Goal: Task Accomplishment & Management: Manage account settings

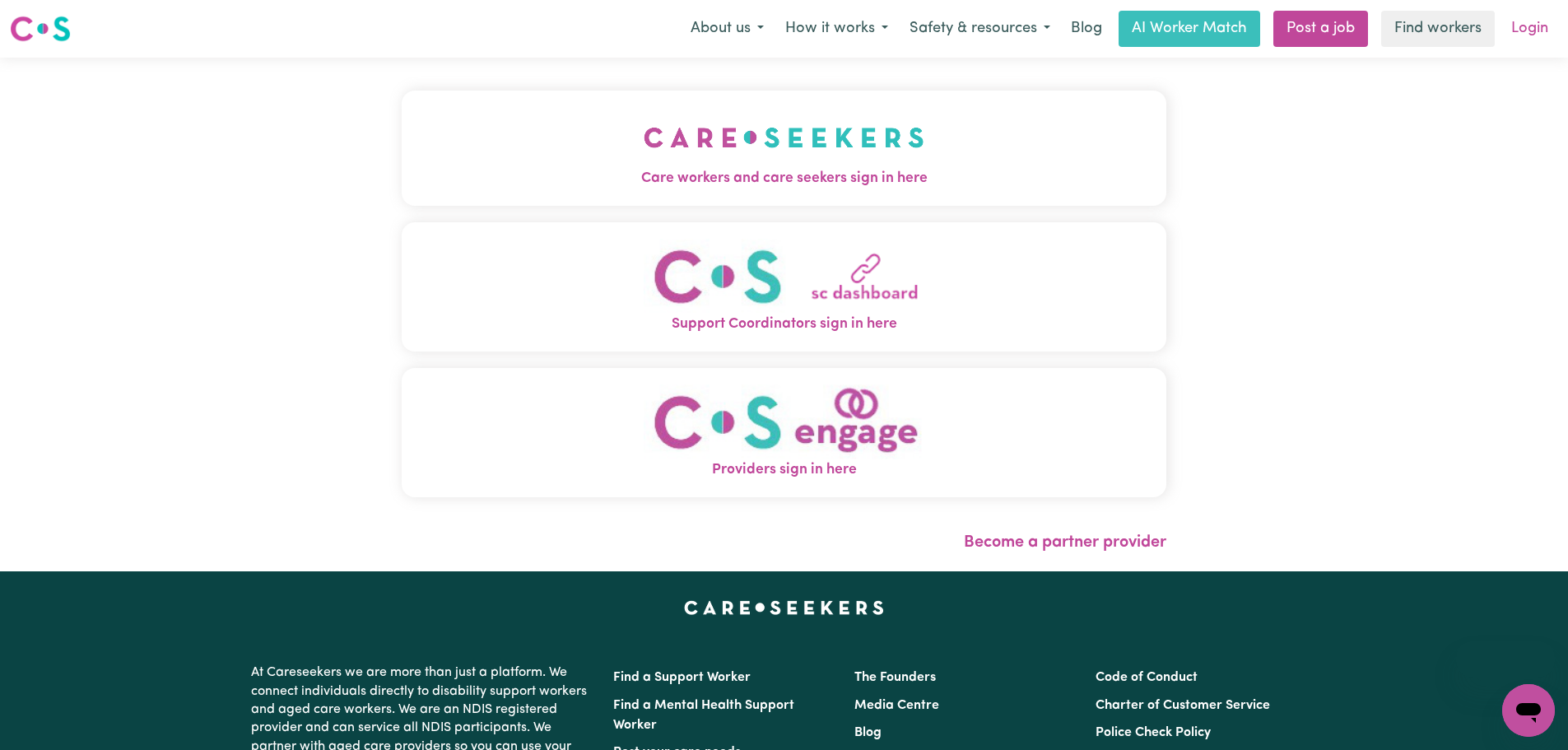
drag, startPoint x: 0, startPoint y: 0, endPoint x: 1533, endPoint y: 32, distance: 1533.3
click at [1533, 32] on link "Login" at bounding box center [1529, 29] width 57 height 36
click at [796, 469] on span "Providers sign in here" at bounding box center [784, 469] width 764 height 21
click at [807, 469] on span "Providers sign in here" at bounding box center [784, 469] width 764 height 21
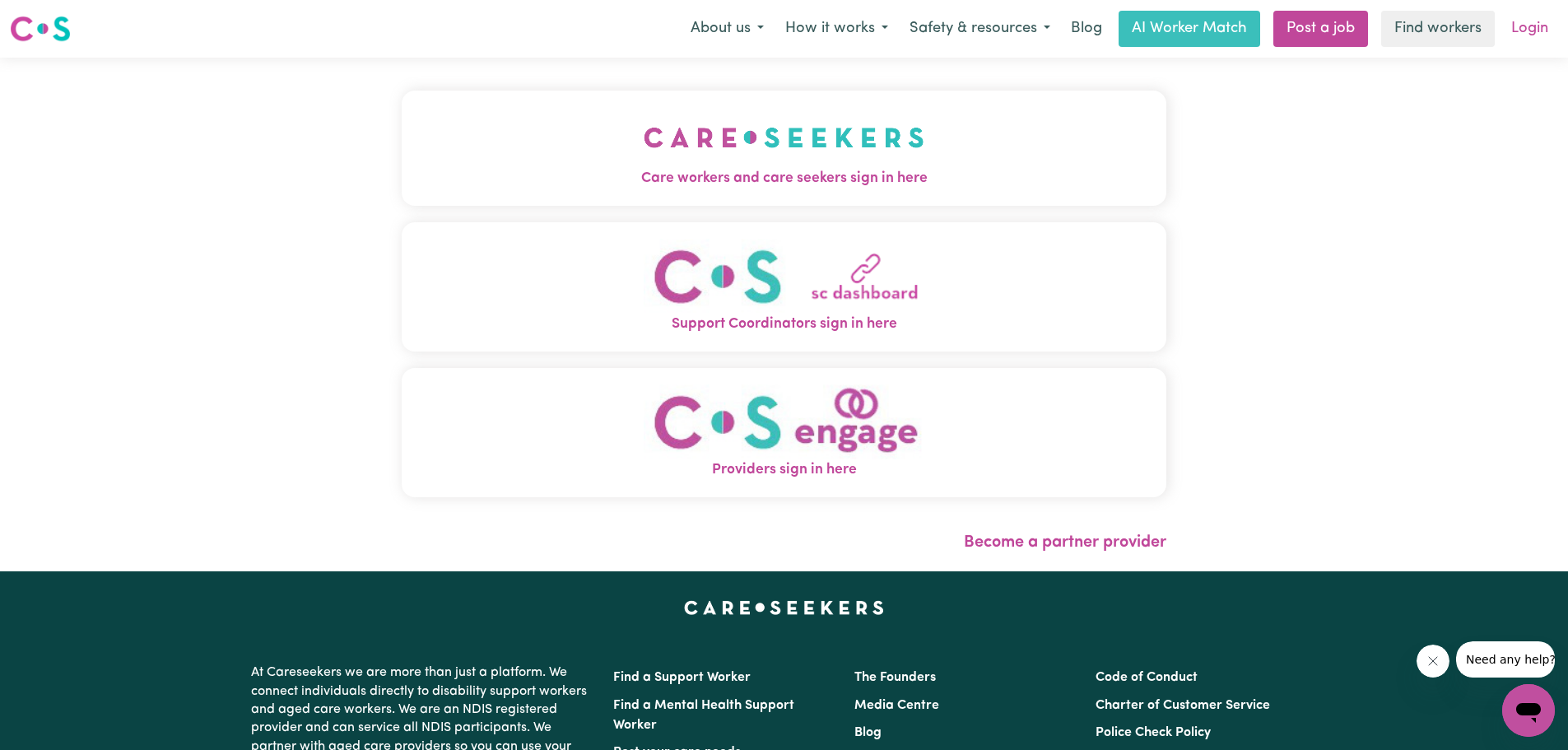
click at [1548, 29] on link "Login" at bounding box center [1529, 29] width 57 height 36
click at [1524, 32] on link "Login" at bounding box center [1529, 29] width 57 height 36
click at [813, 171] on span "Care workers and care seekers sign in here" at bounding box center [784, 178] width 764 height 21
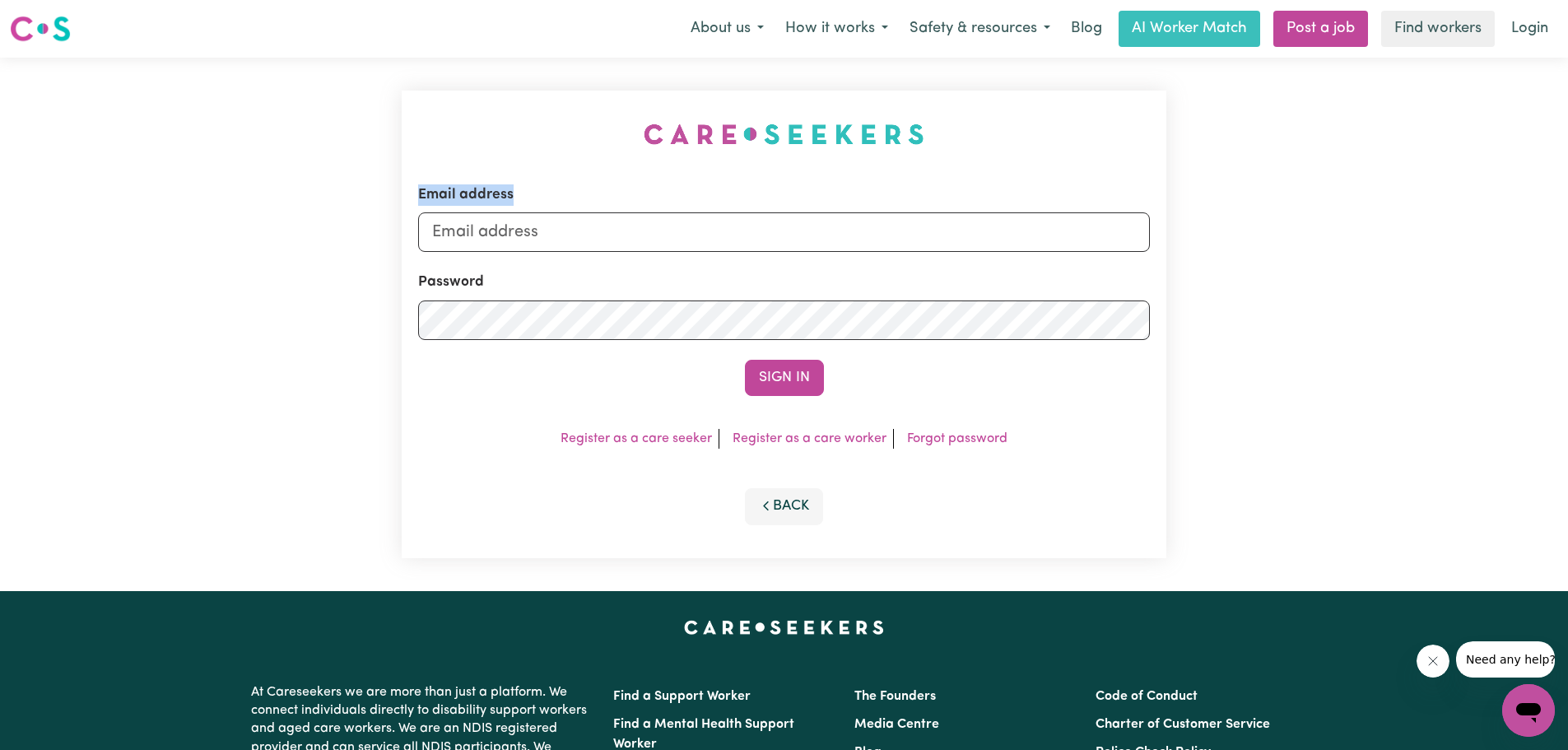
click at [813, 171] on div "Email address Password Sign In Register as a care seeker Register as a care wor…" at bounding box center [784, 324] width 784 height 533
click at [757, 220] on input "Email address" at bounding box center [784, 232] width 732 height 39
type input "rachel@shelteringarms.net"
drag, startPoint x: 932, startPoint y: 395, endPoint x: 924, endPoint y: 401, distance: 10.0
click at [926, 400] on div "Email address rachel@shelteringarms.net Password Sign In Register as a care see…" at bounding box center [784, 324] width 764 height 468
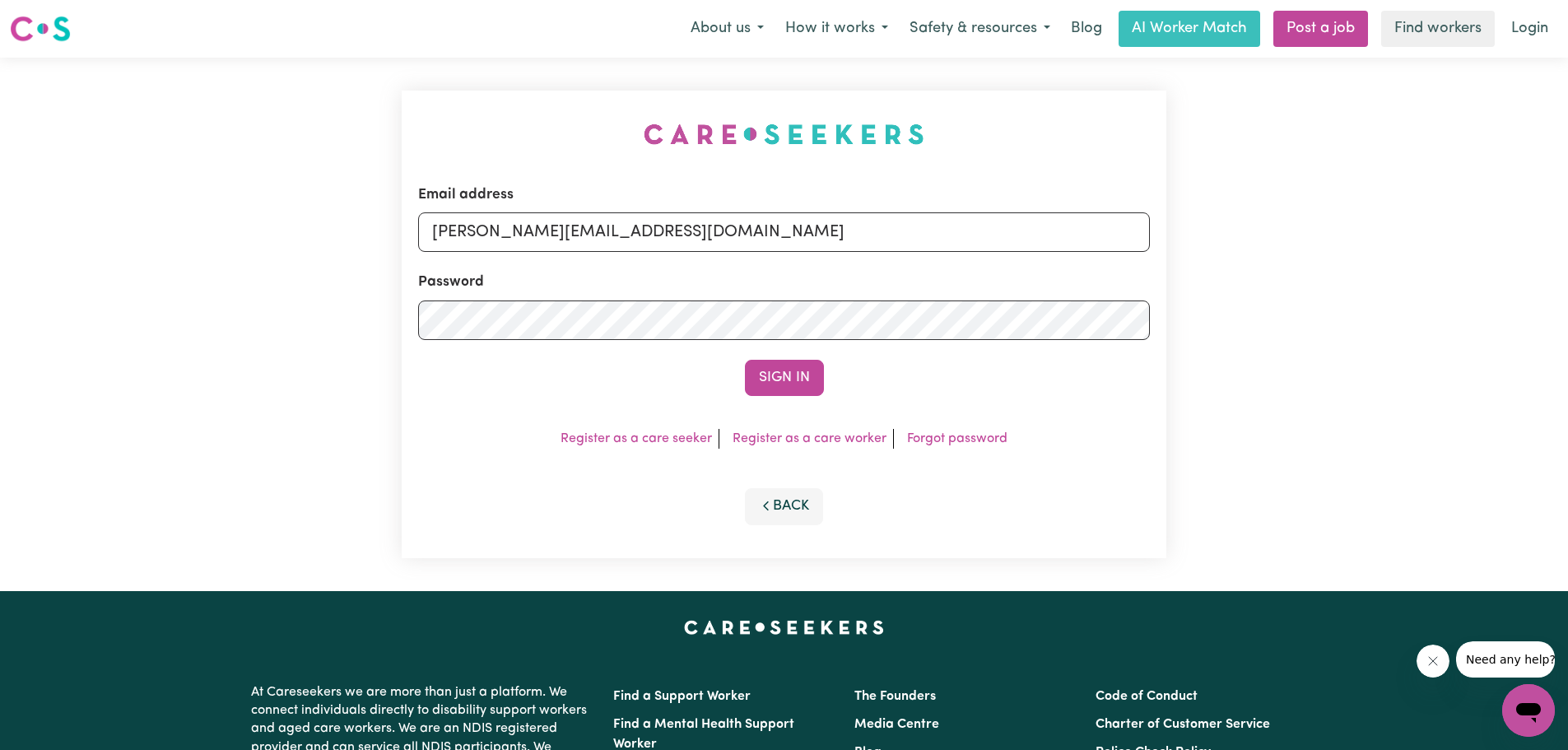
click at [803, 381] on button "Sign In" at bounding box center [784, 377] width 79 height 36
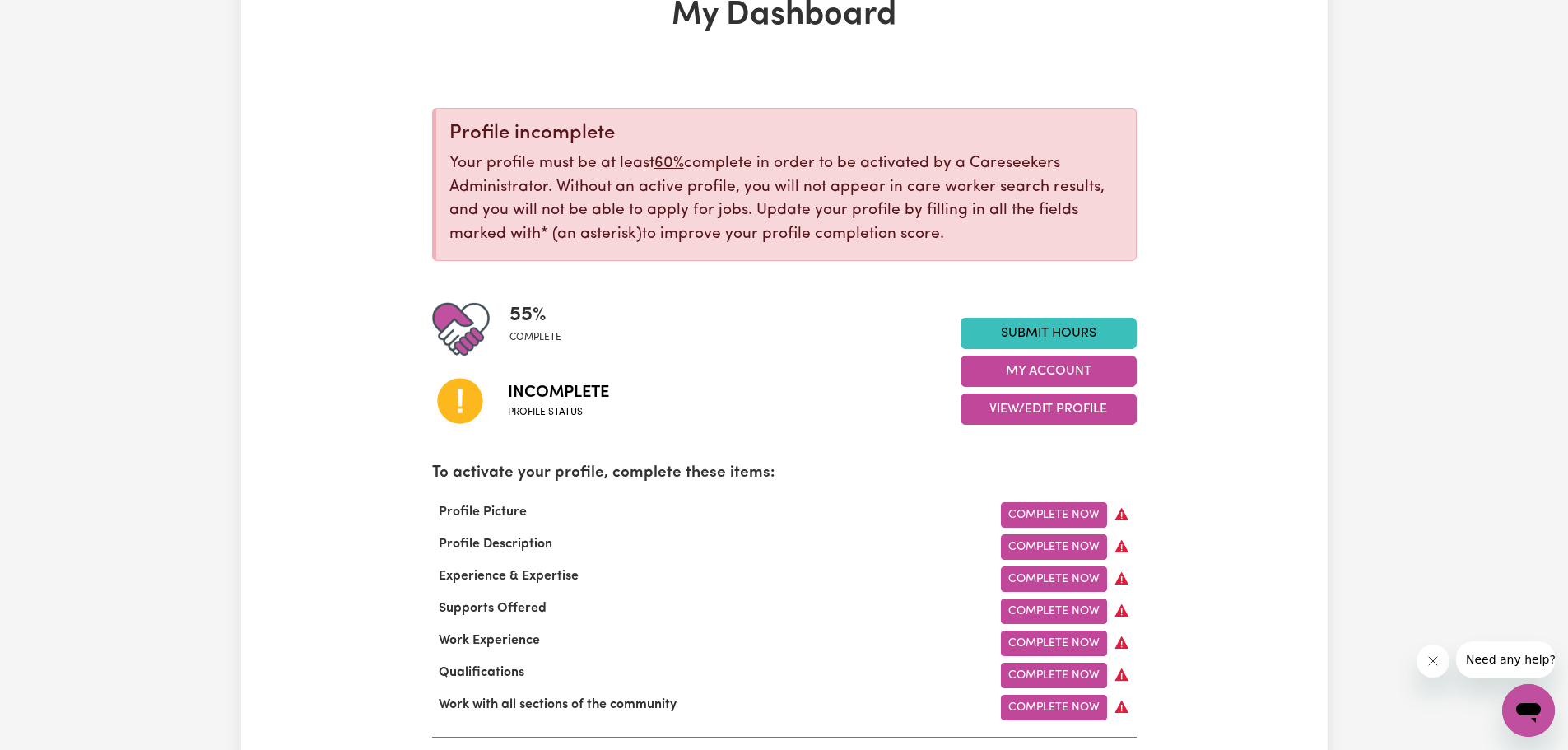
scroll to position [165, 0]
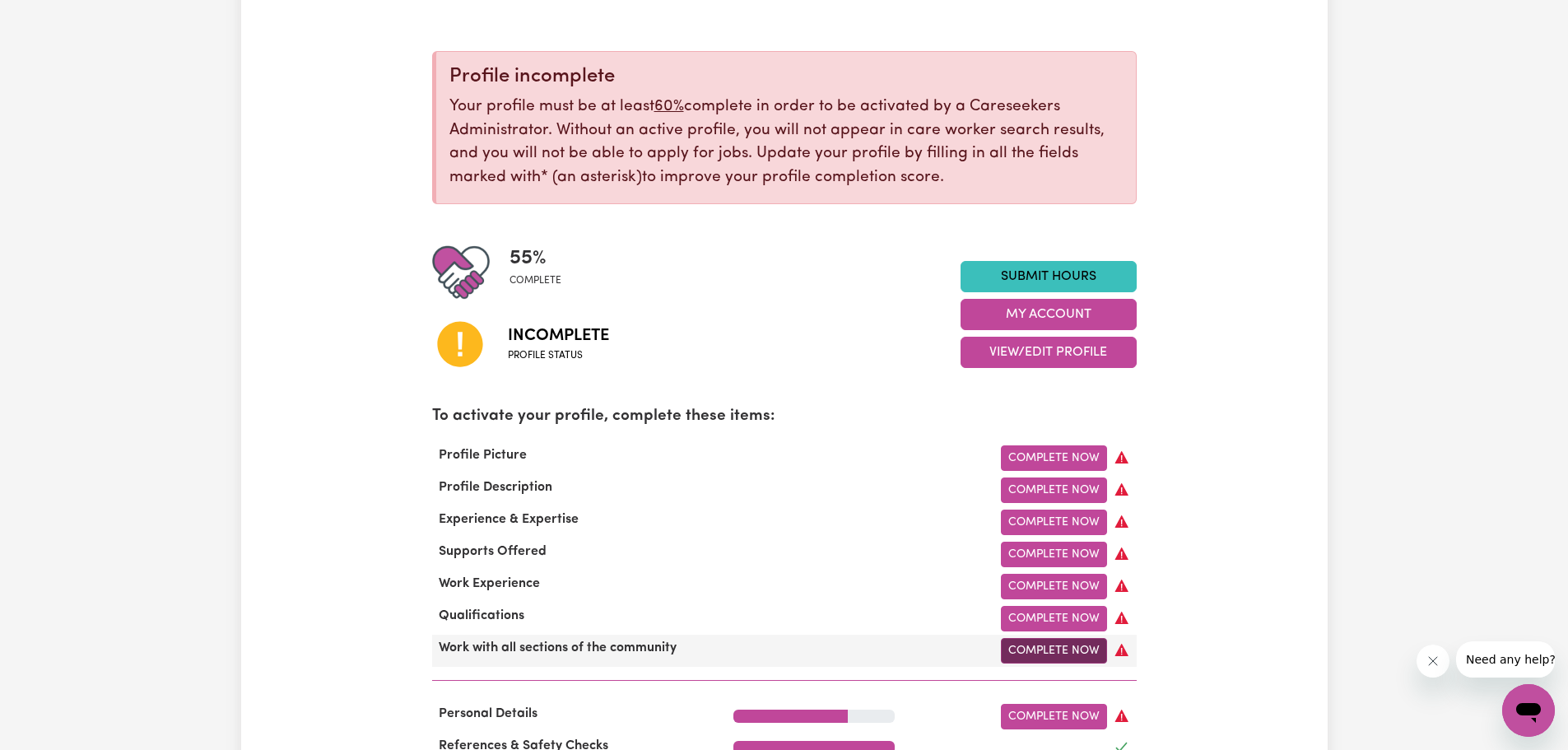
click at [1043, 657] on link "Complete Now" at bounding box center [1054, 650] width 106 height 25
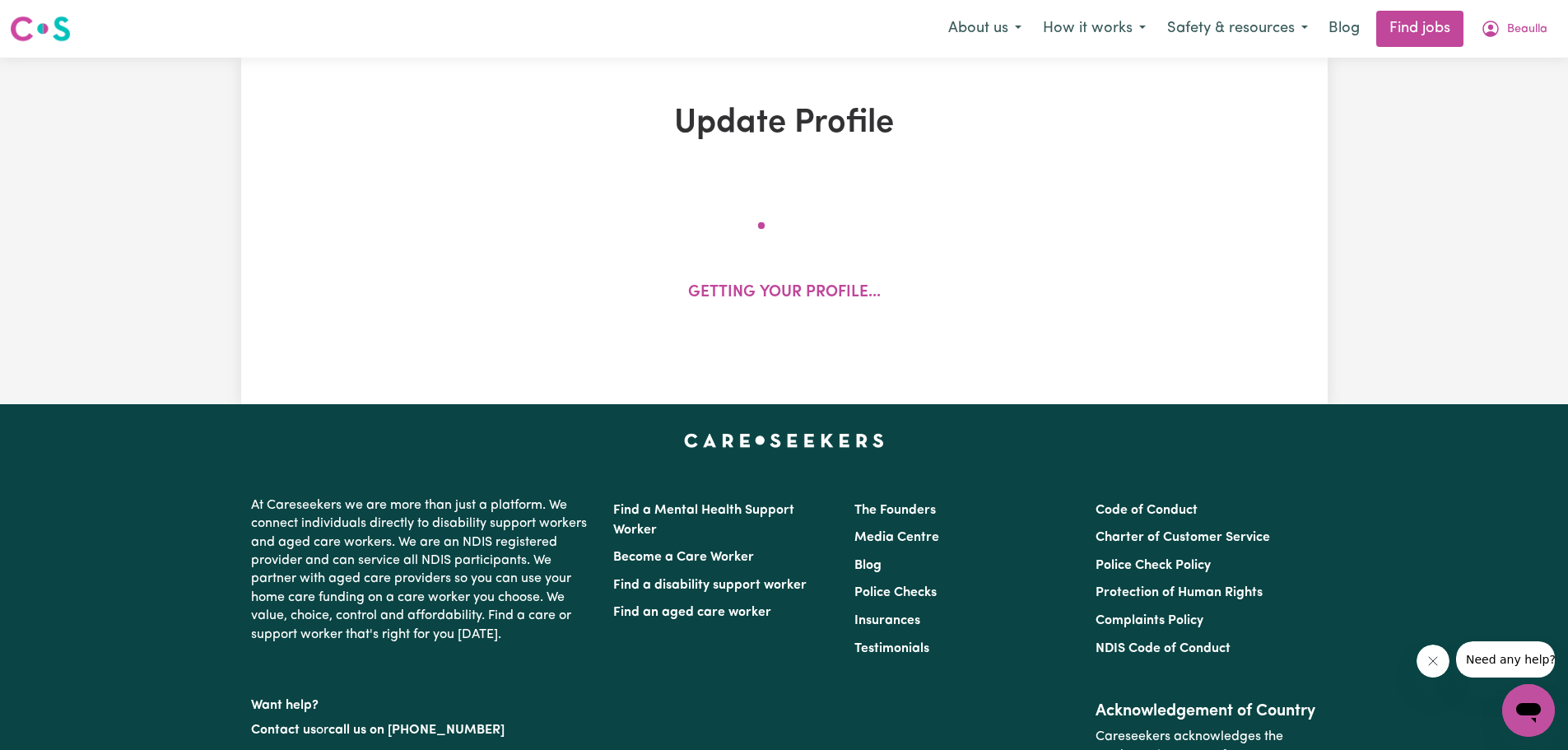
select select "Certificate III (Individual Support)"
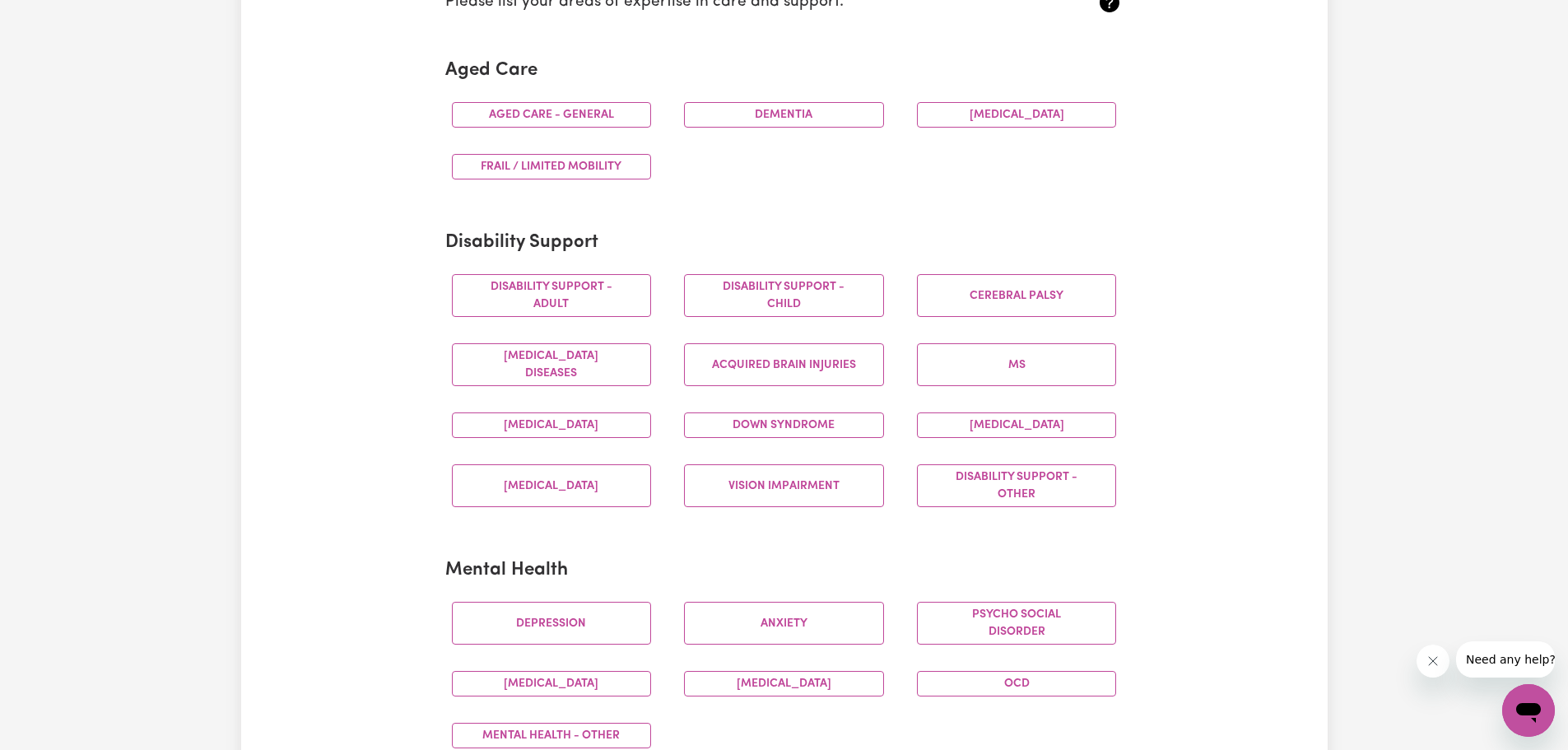
scroll to position [494, 0]
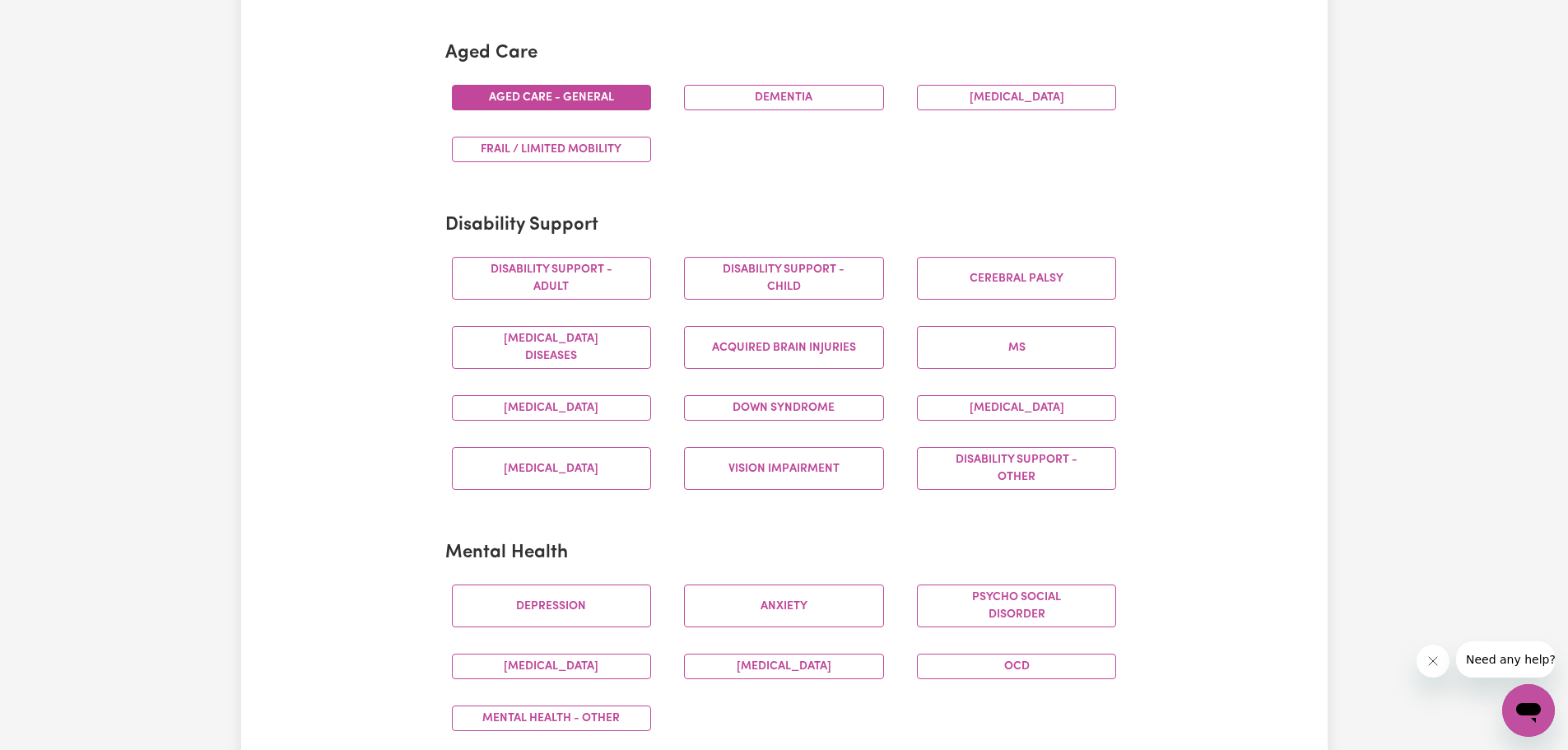
click at [609, 100] on button "Aged care - General" at bounding box center [552, 97] width 200 height 25
click at [763, 107] on button "Dementia" at bounding box center [784, 97] width 200 height 25
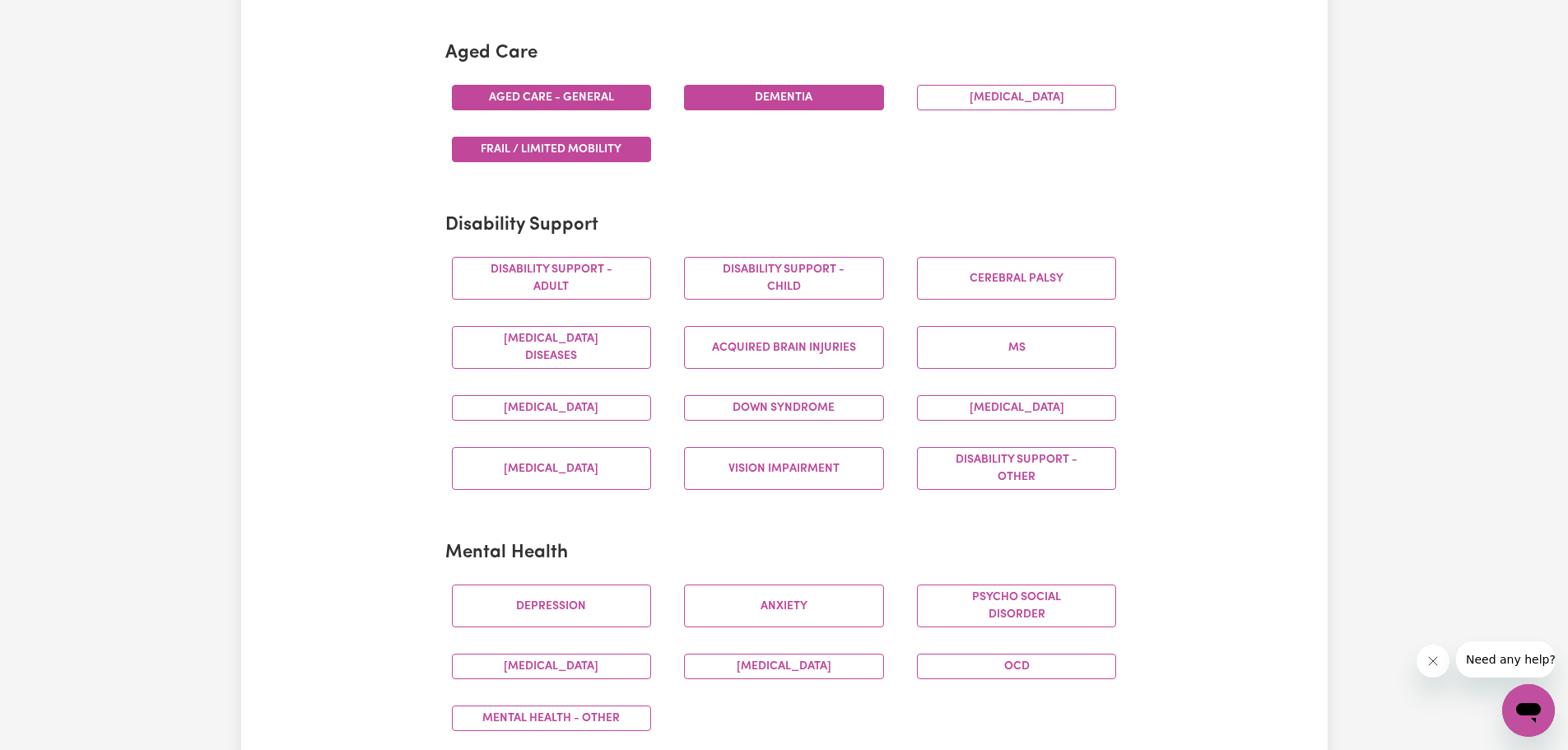
click at [600, 157] on button "Frail / limited mobility" at bounding box center [552, 149] width 200 height 25
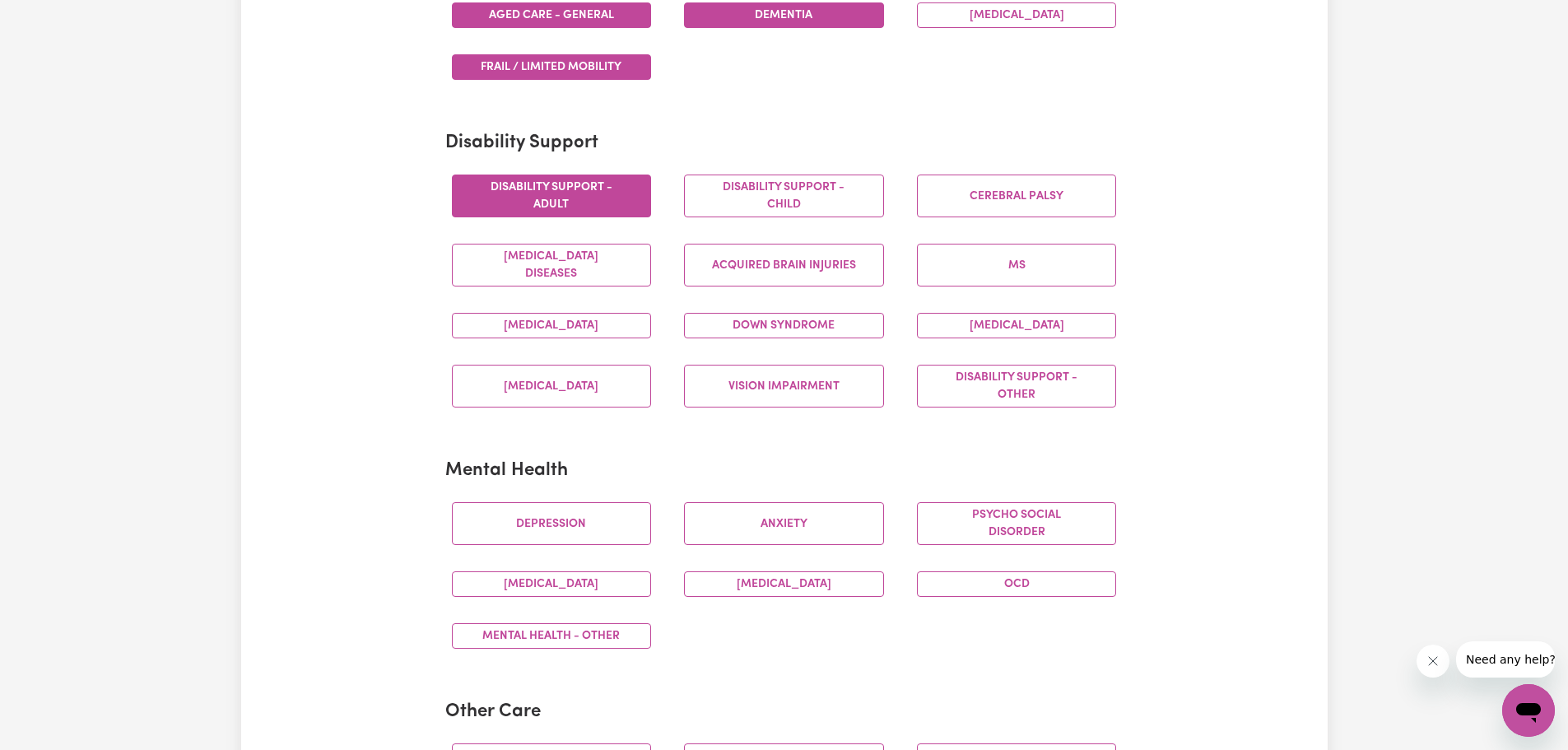
click at [611, 190] on button "Disability support - Adult" at bounding box center [552, 196] width 200 height 43
click at [780, 206] on button "Disability support - Child" at bounding box center [784, 196] width 200 height 43
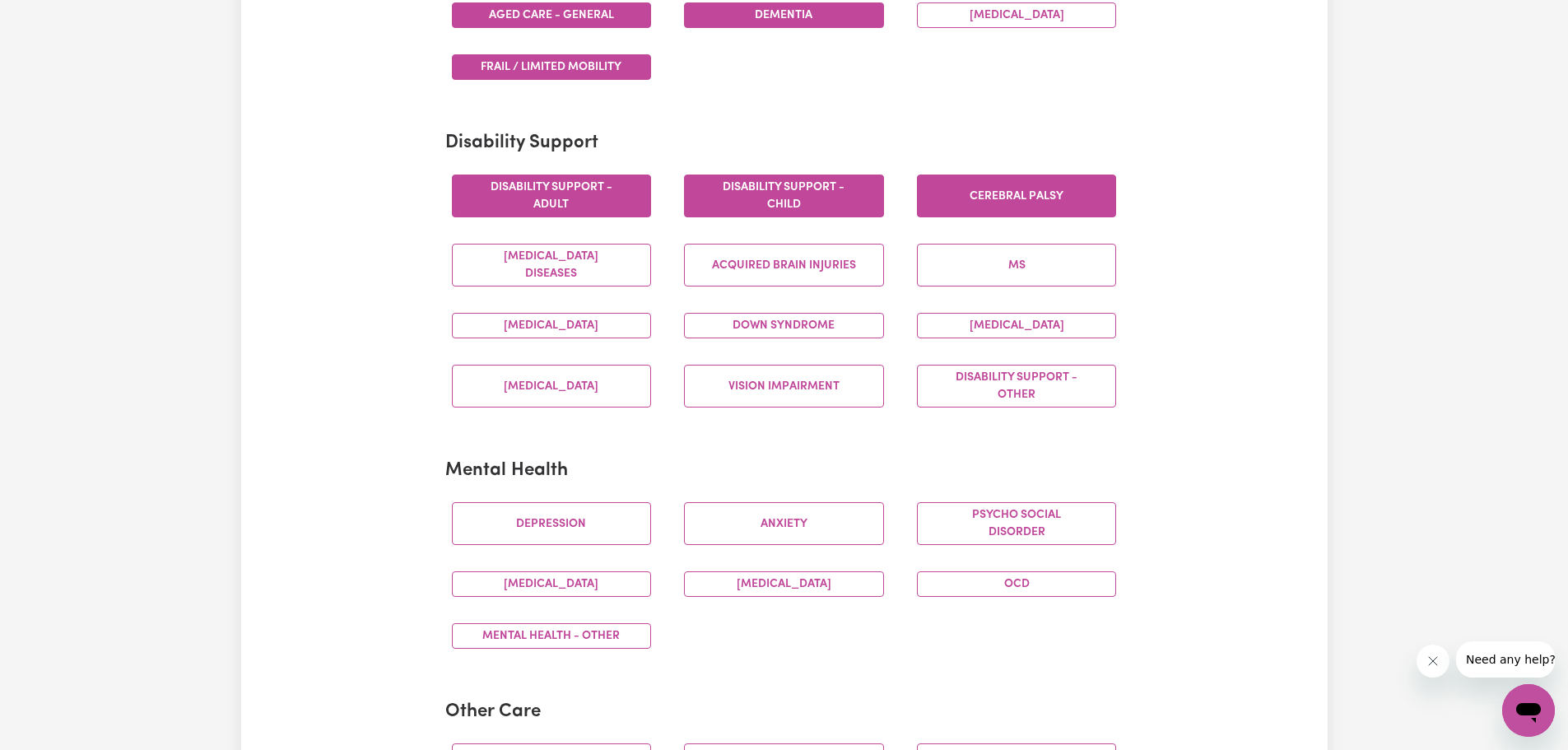
click at [973, 189] on button "Cerebral Palsy" at bounding box center [1017, 196] width 200 height 43
click at [562, 332] on button "Autism" at bounding box center [552, 325] width 200 height 25
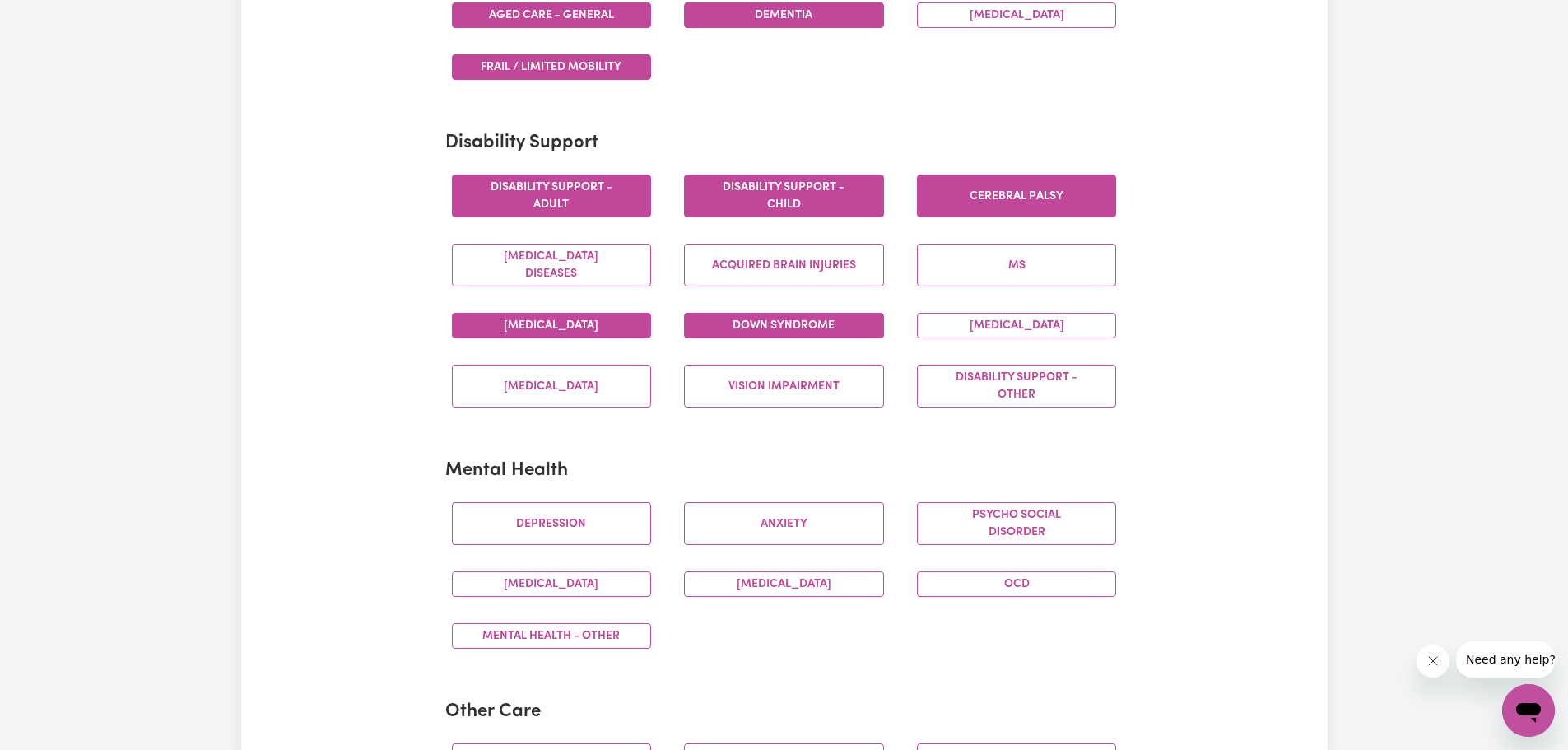
click at [779, 330] on button "Down syndrome" at bounding box center [784, 325] width 200 height 25
click at [966, 327] on button "Intellectual Disability" at bounding box center [1017, 325] width 200 height 25
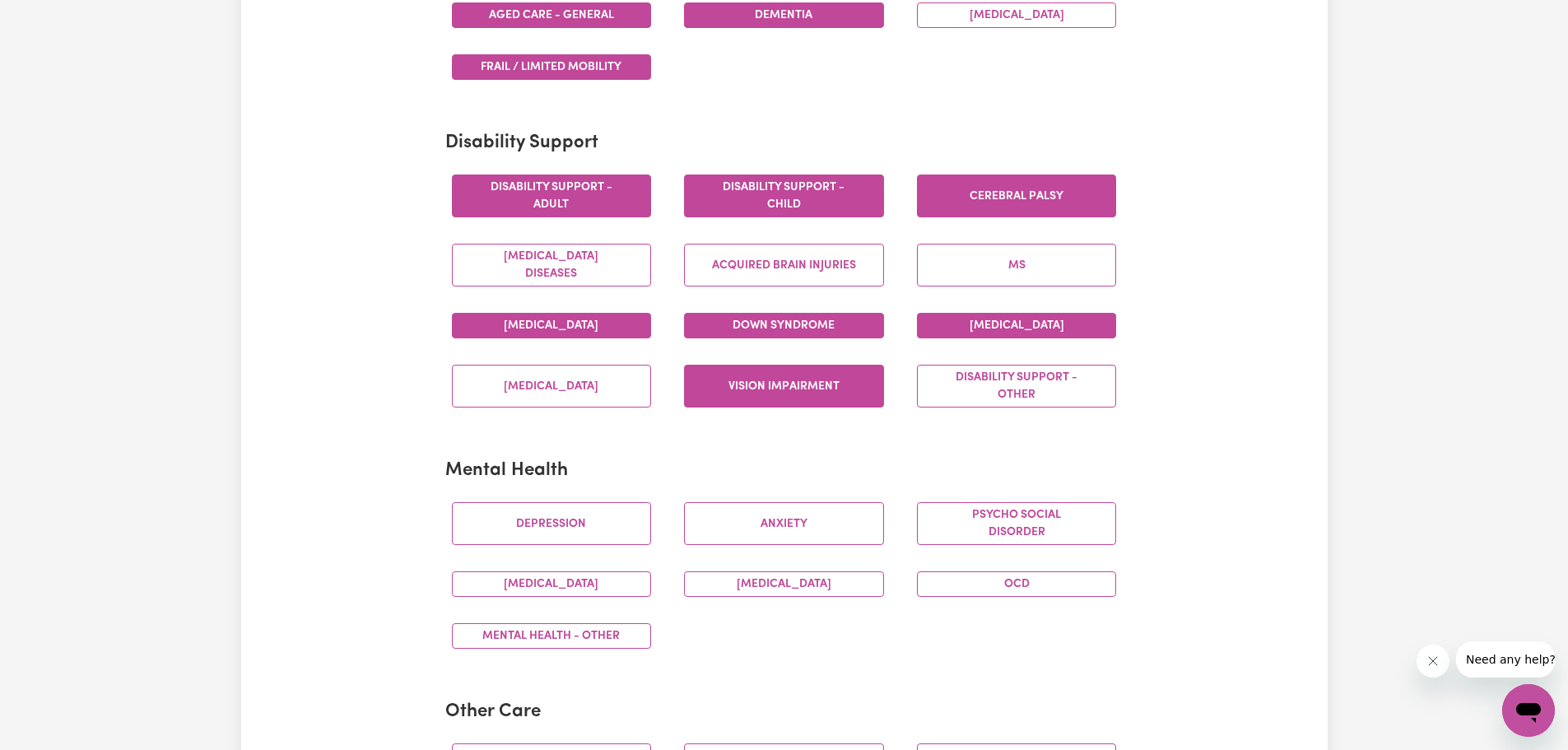
click at [854, 394] on button "Vision impairment" at bounding box center [784, 385] width 200 height 43
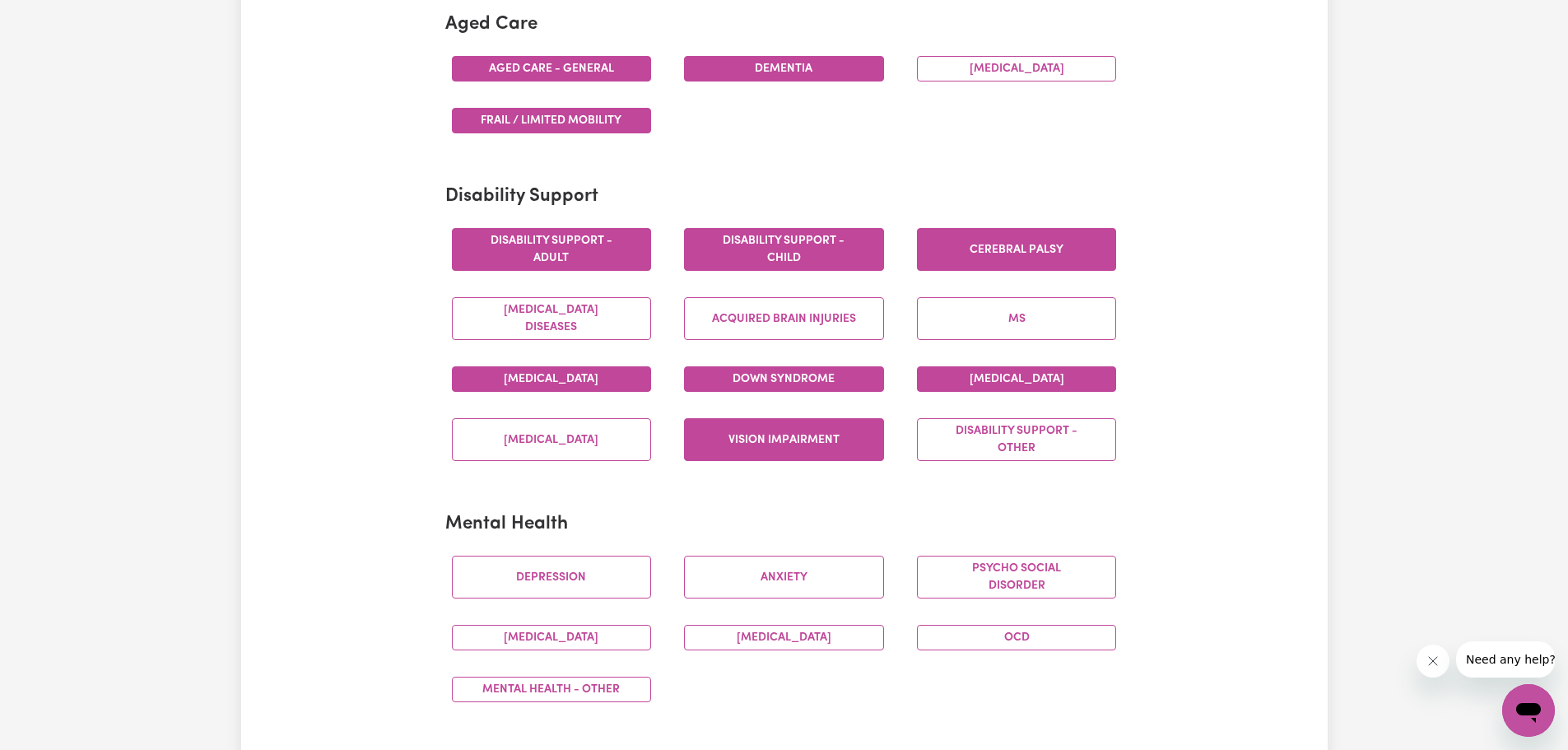
scroll to position [494, 0]
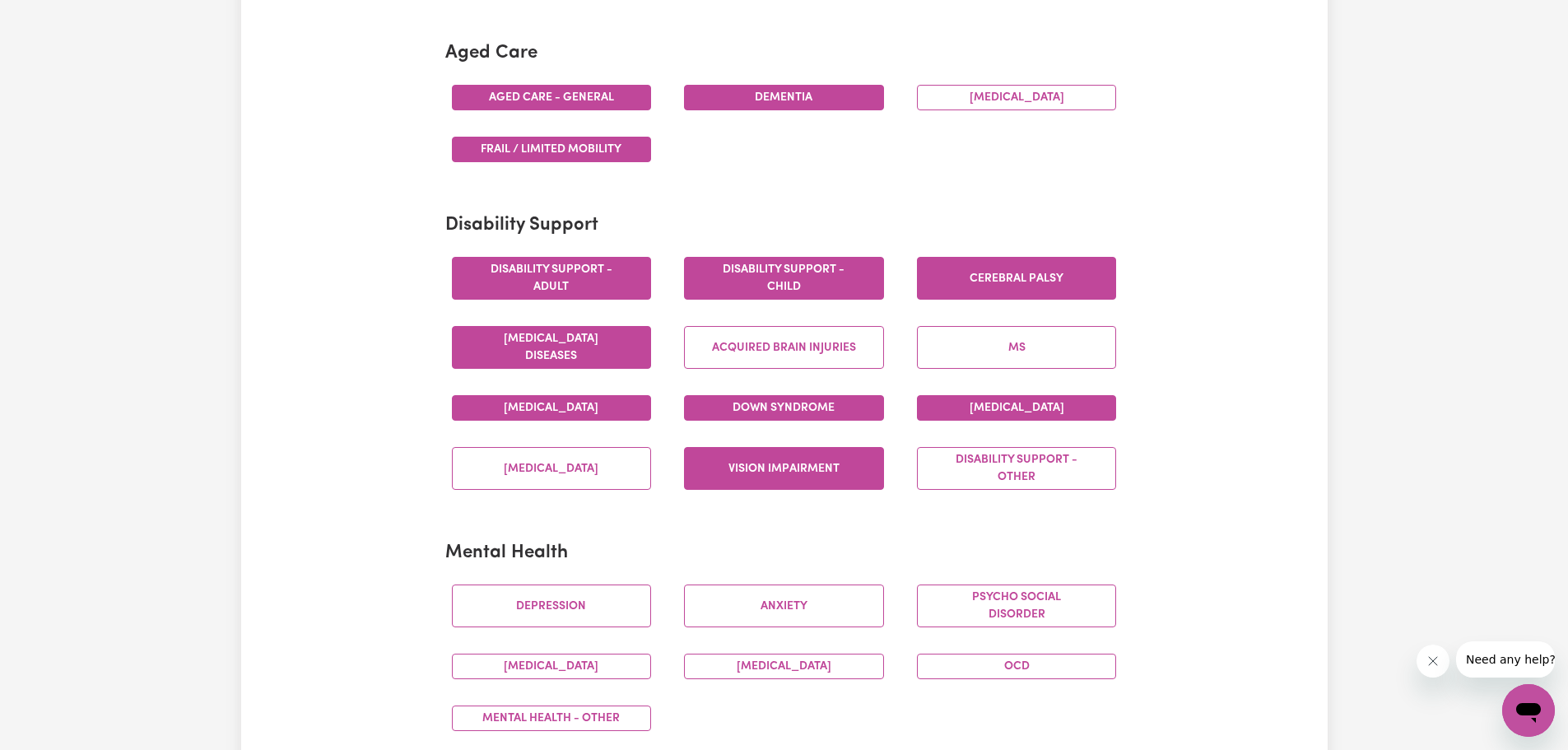
click at [639, 332] on button "Motor Neuron Diseases" at bounding box center [552, 347] width 200 height 43
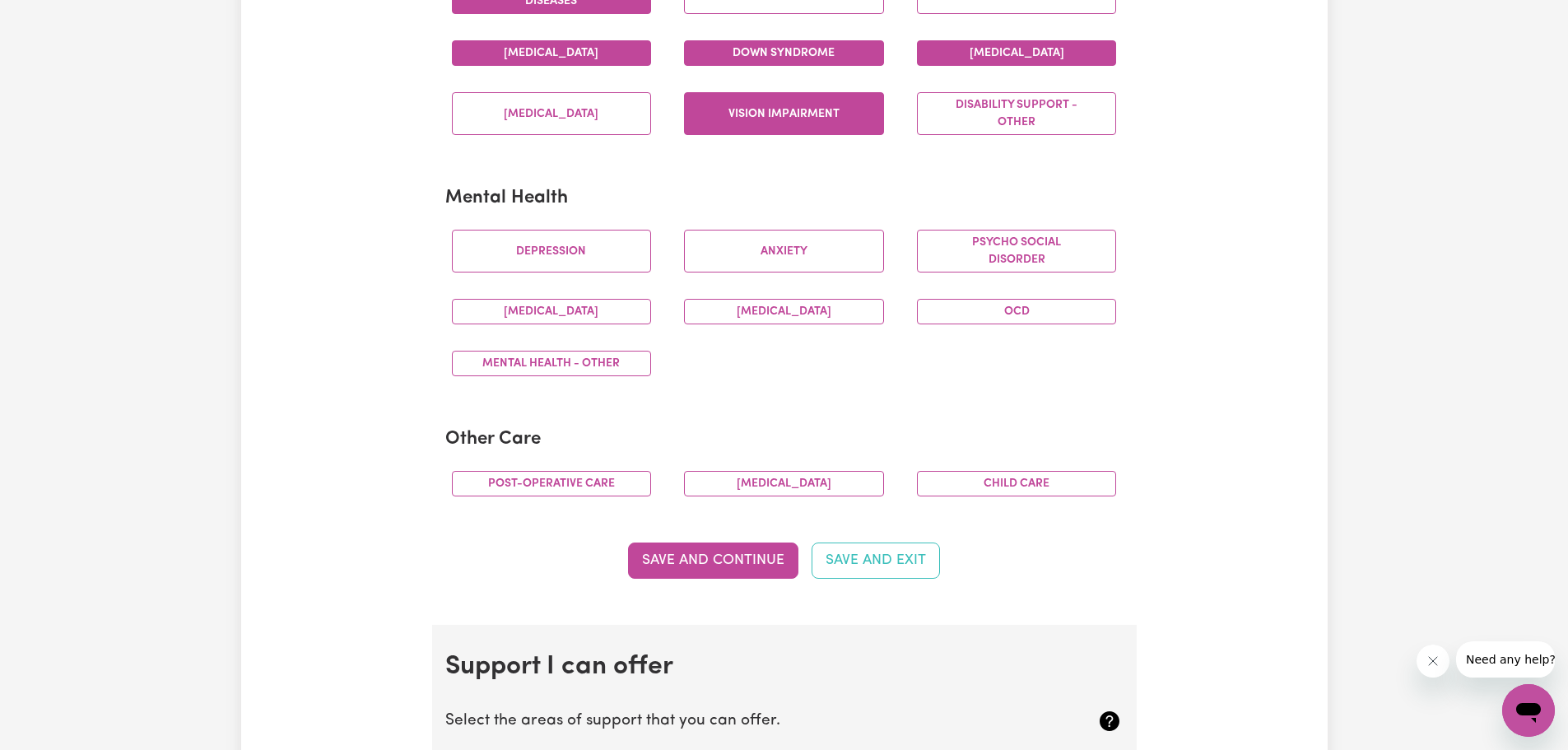
scroll to position [968, 0]
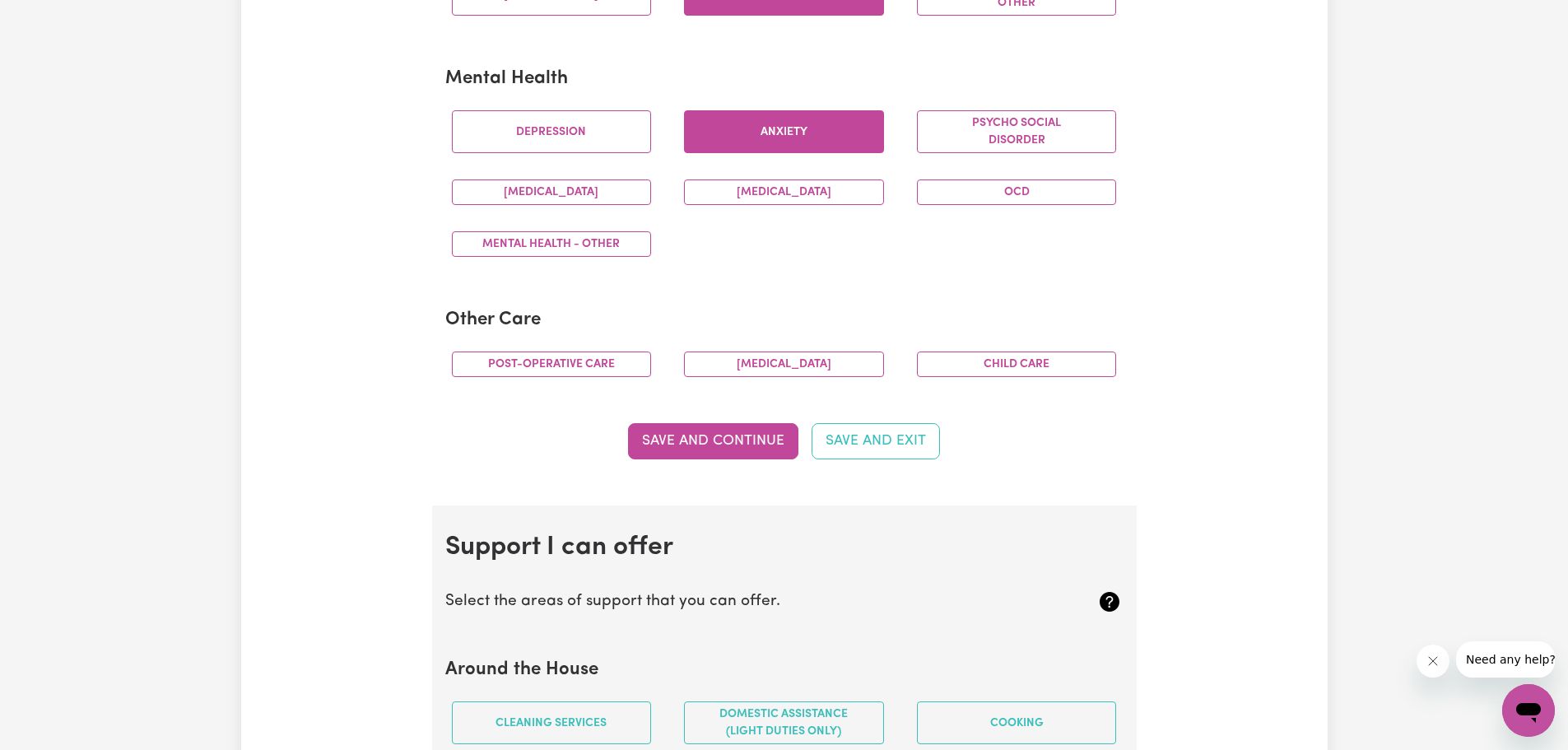
click at [838, 139] on button "Anxiety" at bounding box center [784, 131] width 200 height 43
click at [591, 144] on button "Depression" at bounding box center [552, 131] width 200 height 43
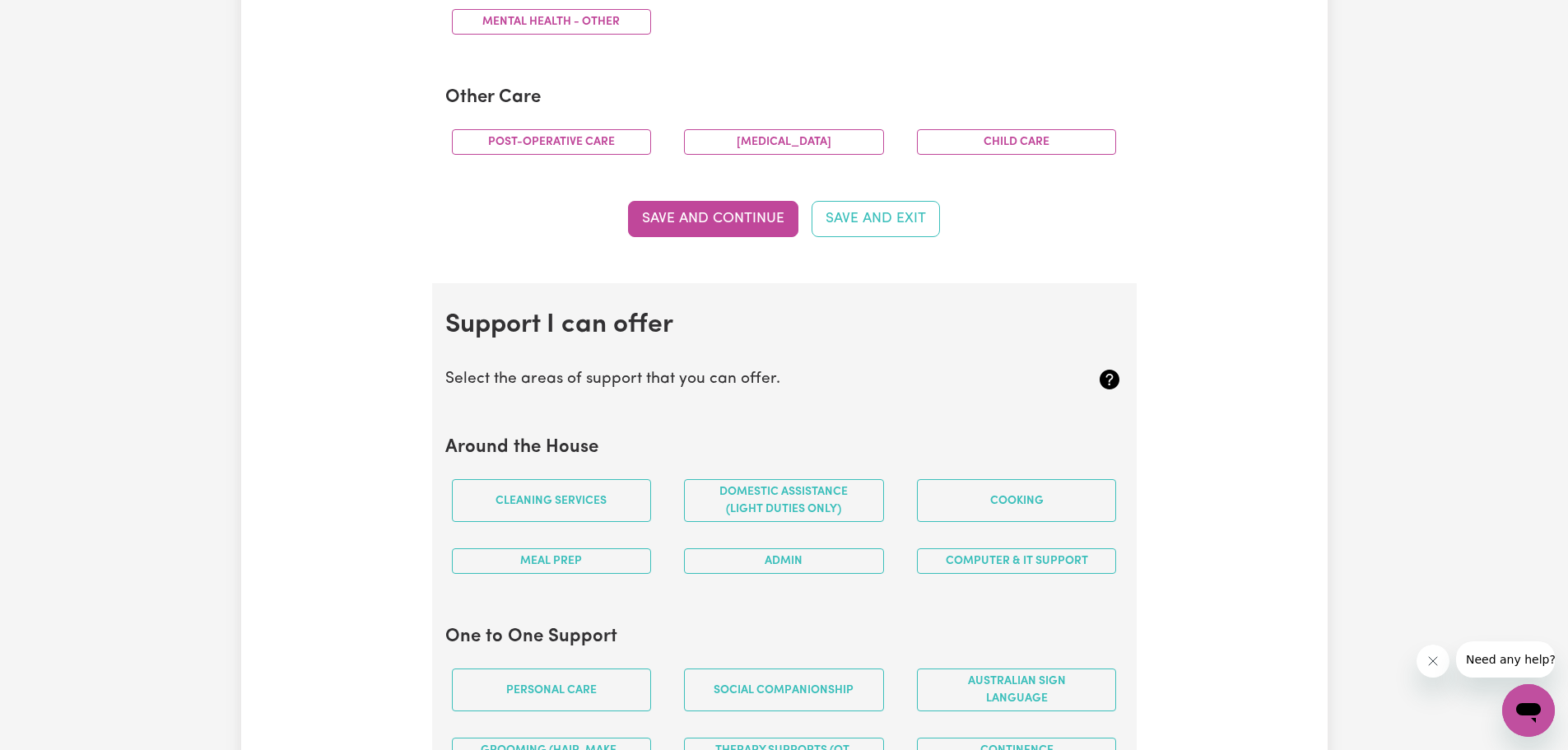
scroll to position [1228, 0]
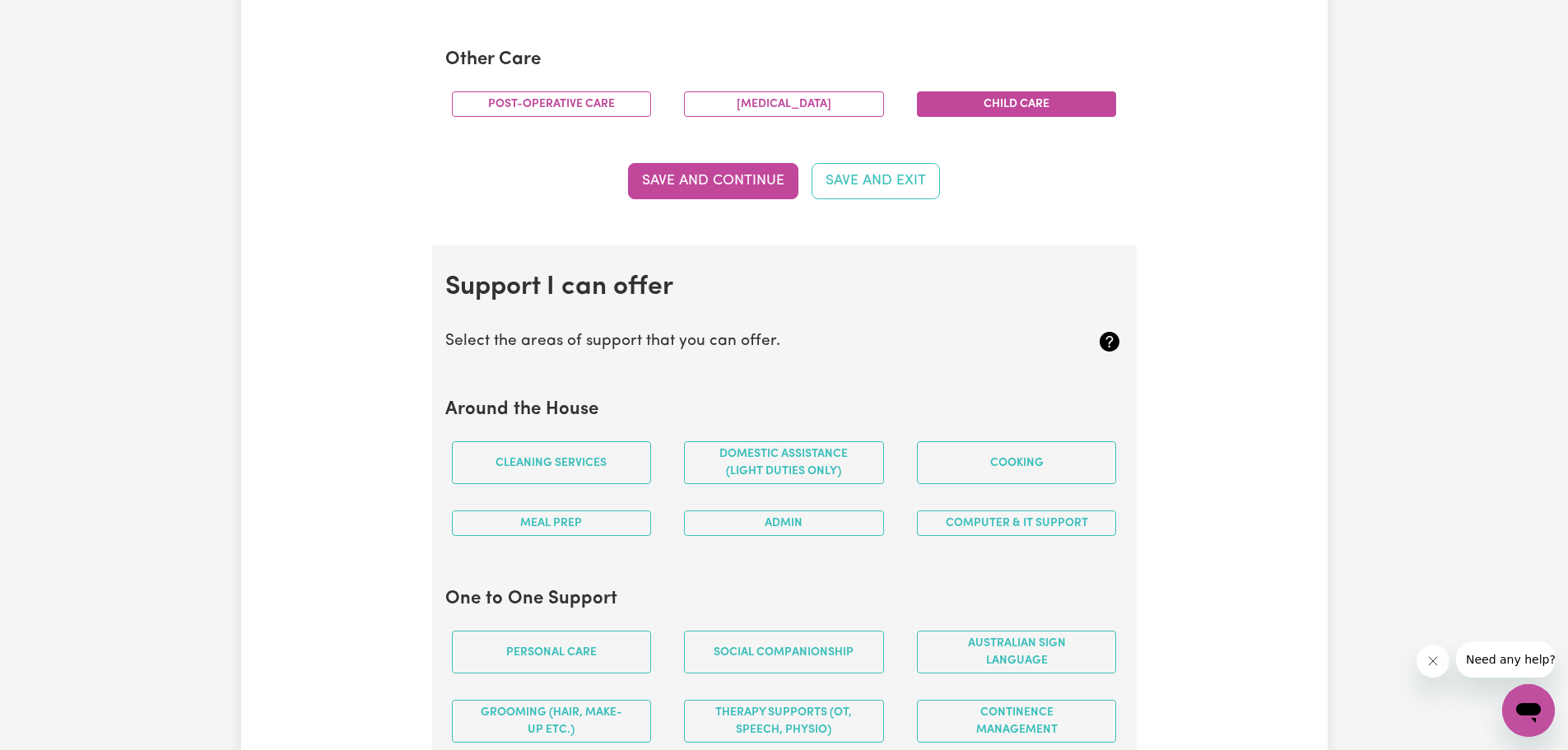
click at [1009, 102] on button "Child care" at bounding box center [1017, 104] width 200 height 25
click at [522, 99] on button "Post-operative care" at bounding box center [552, 104] width 200 height 25
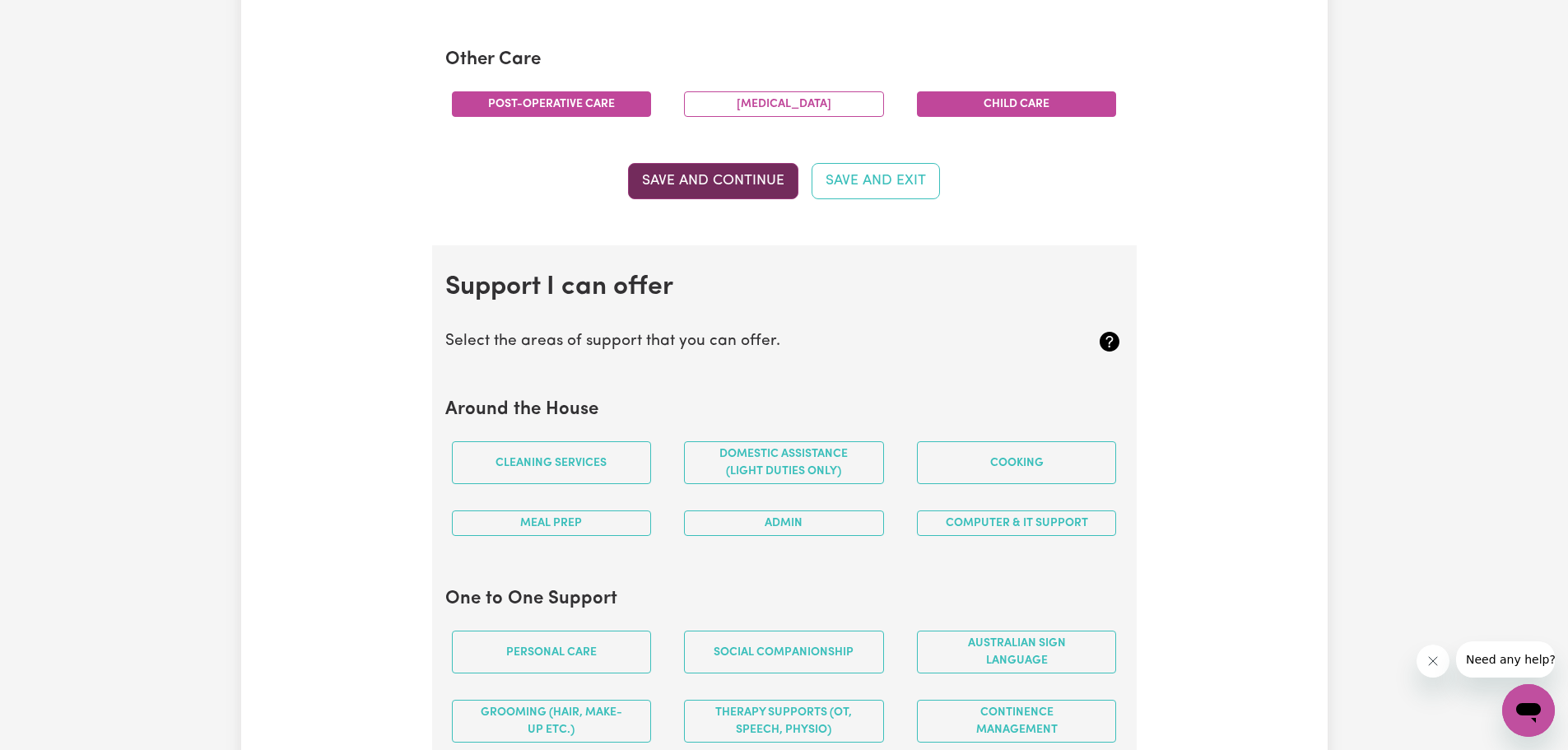
click at [733, 176] on button "Save and Continue" at bounding box center [713, 181] width 170 height 36
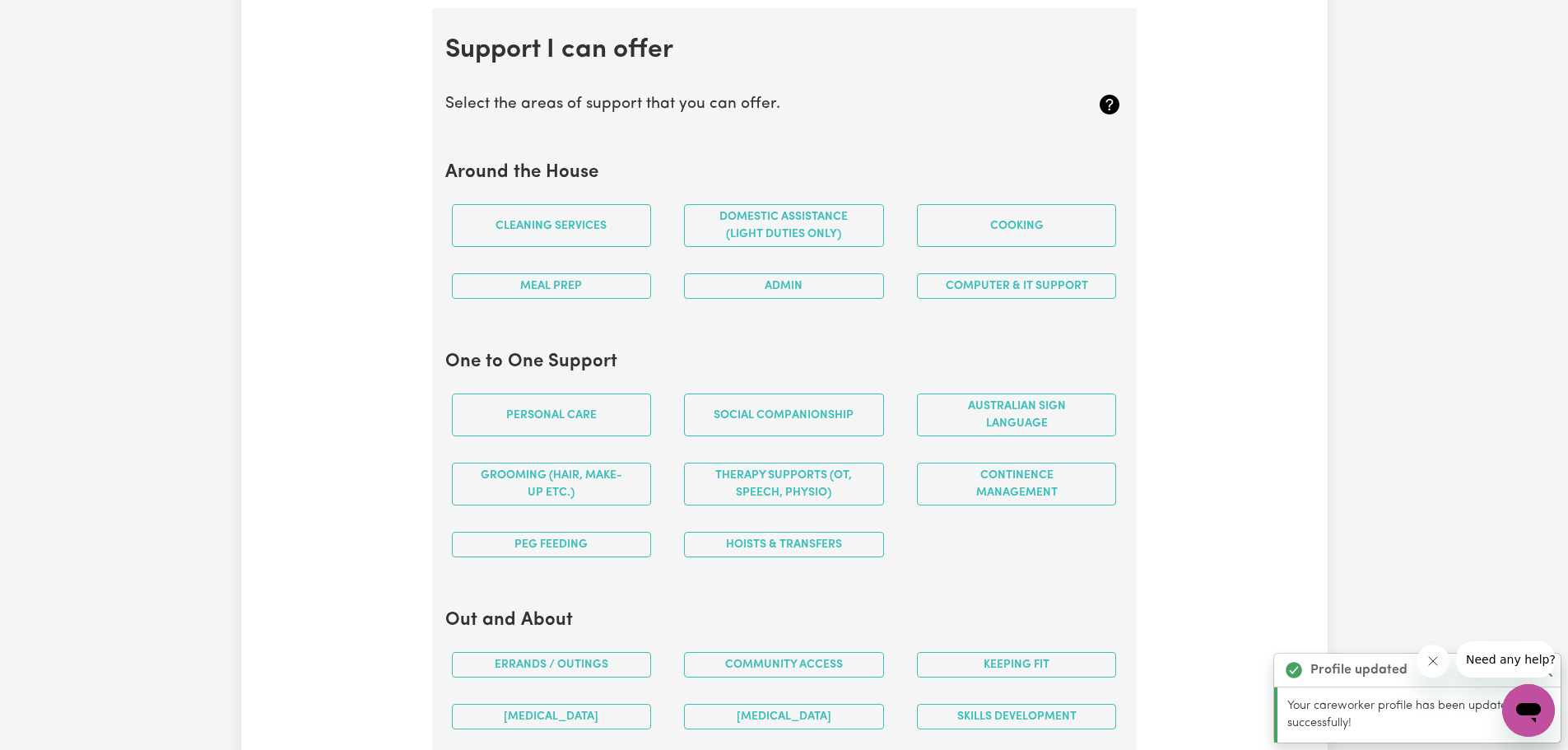
scroll to position [1473, 0]
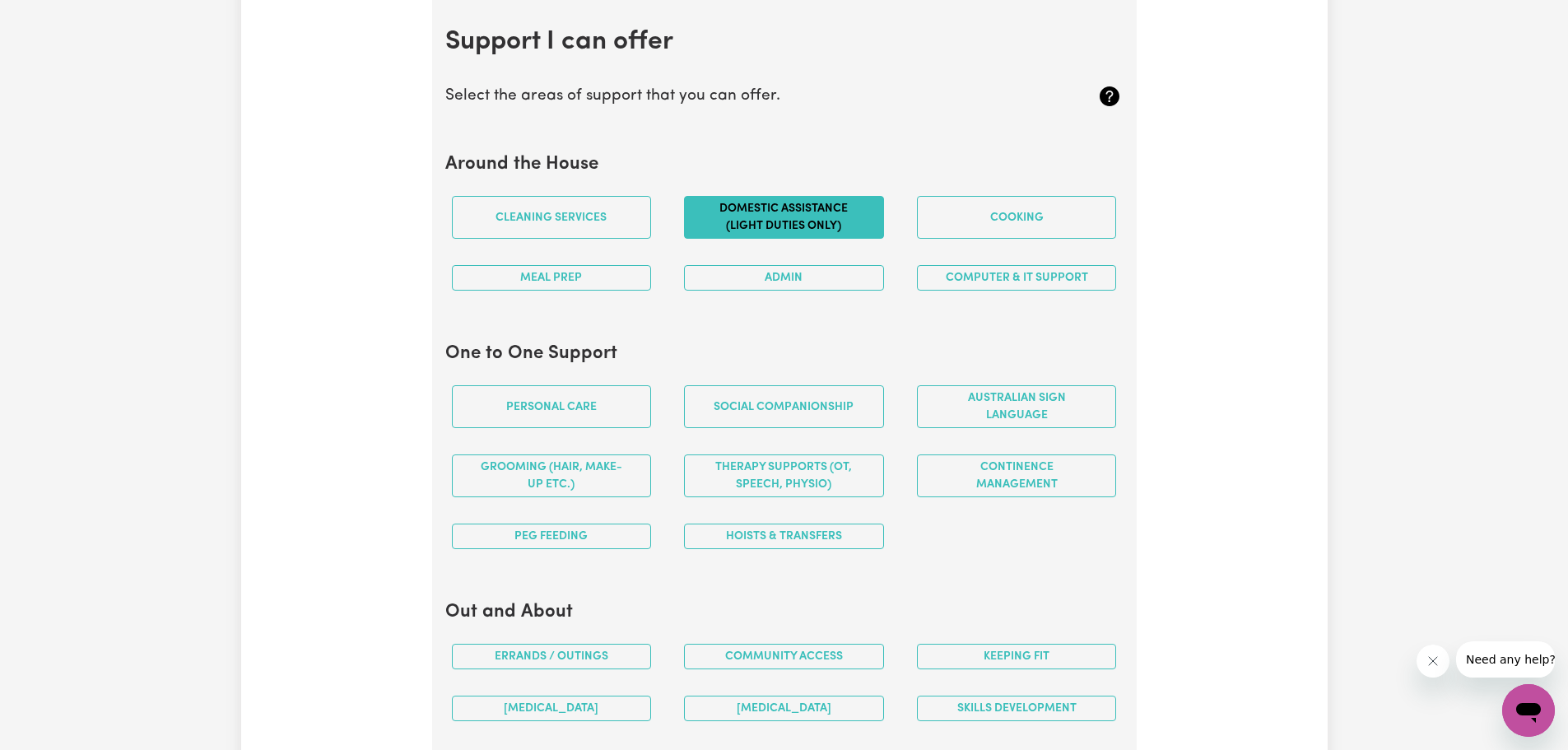
click at [763, 224] on button "Domestic assistance (light duties only)" at bounding box center [784, 217] width 200 height 43
click at [1001, 229] on button "Cooking" at bounding box center [1017, 217] width 200 height 43
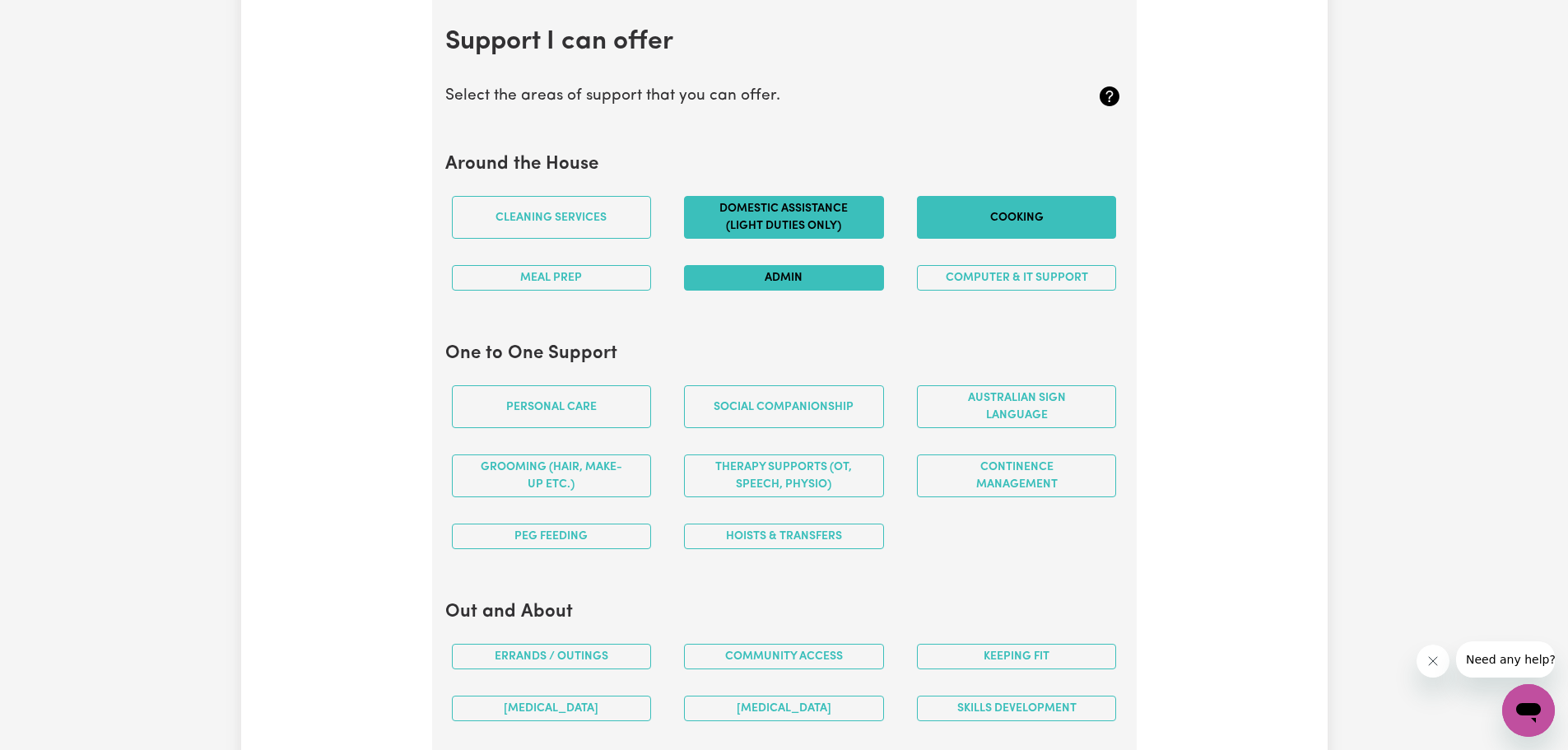
click at [860, 281] on button "Admin" at bounding box center [784, 278] width 200 height 25
click at [624, 272] on button "Meal prep" at bounding box center [552, 278] width 200 height 25
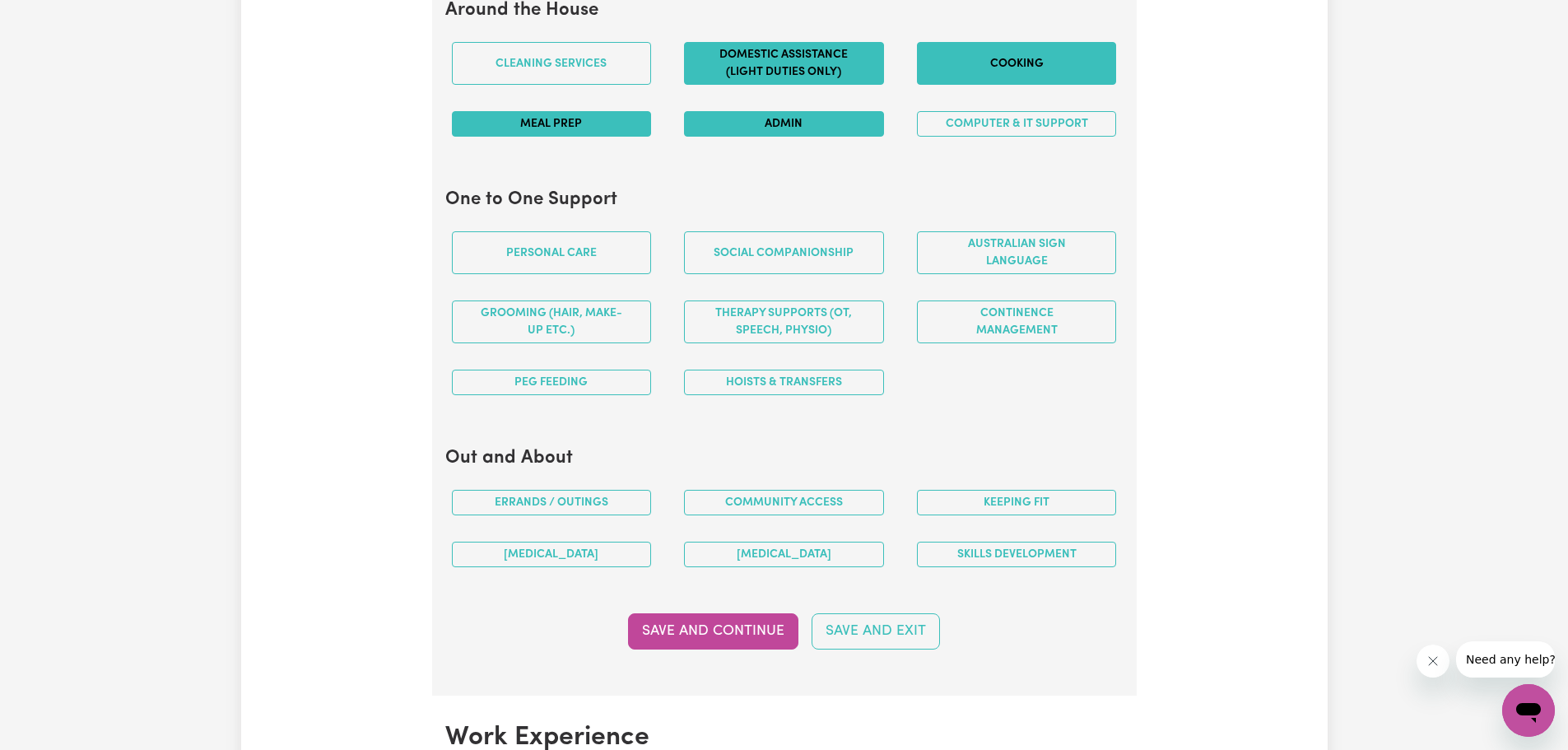
scroll to position [1720, 0]
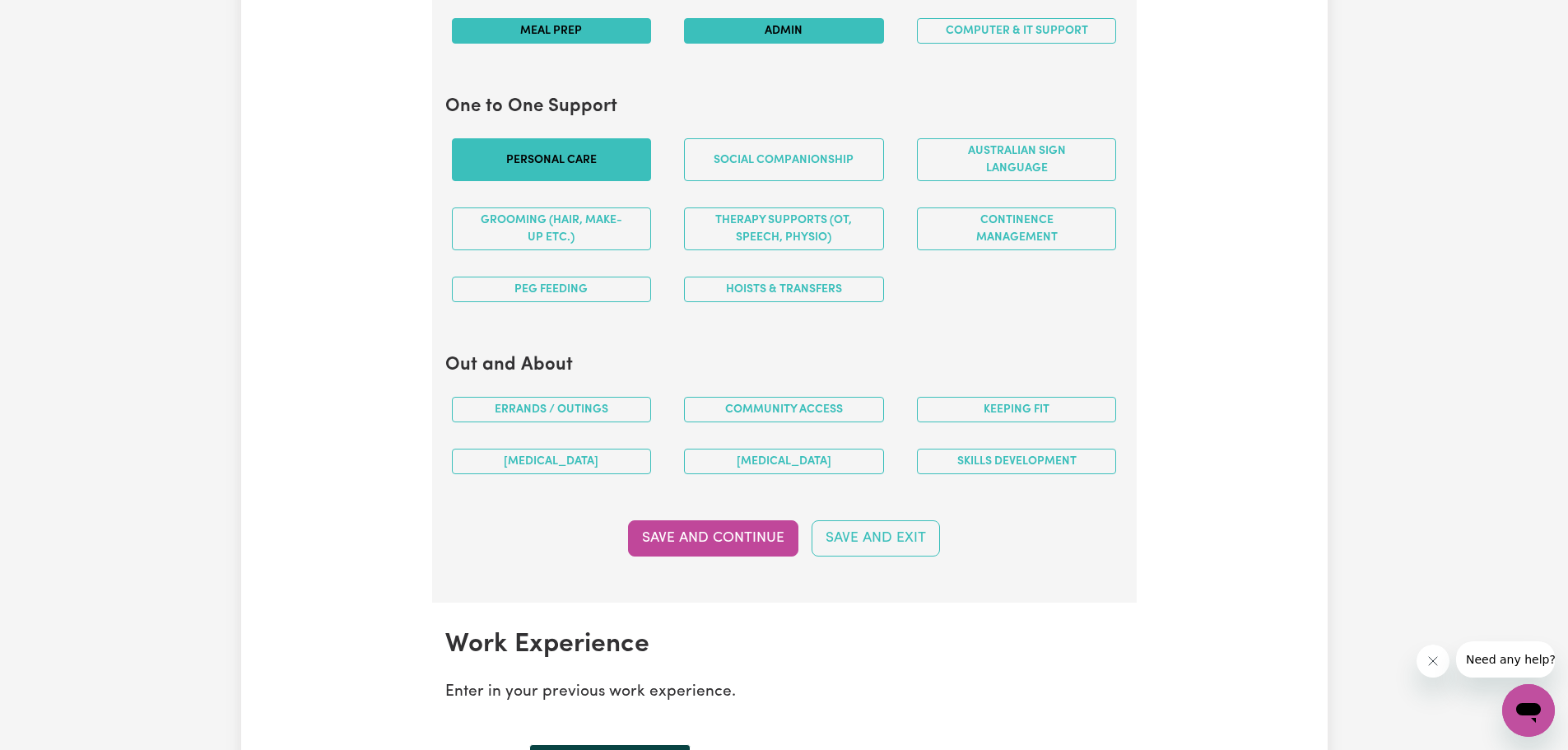
click at [537, 167] on button "Personal care" at bounding box center [552, 160] width 200 height 43
click at [761, 166] on button "Social companionship" at bounding box center [784, 160] width 200 height 43
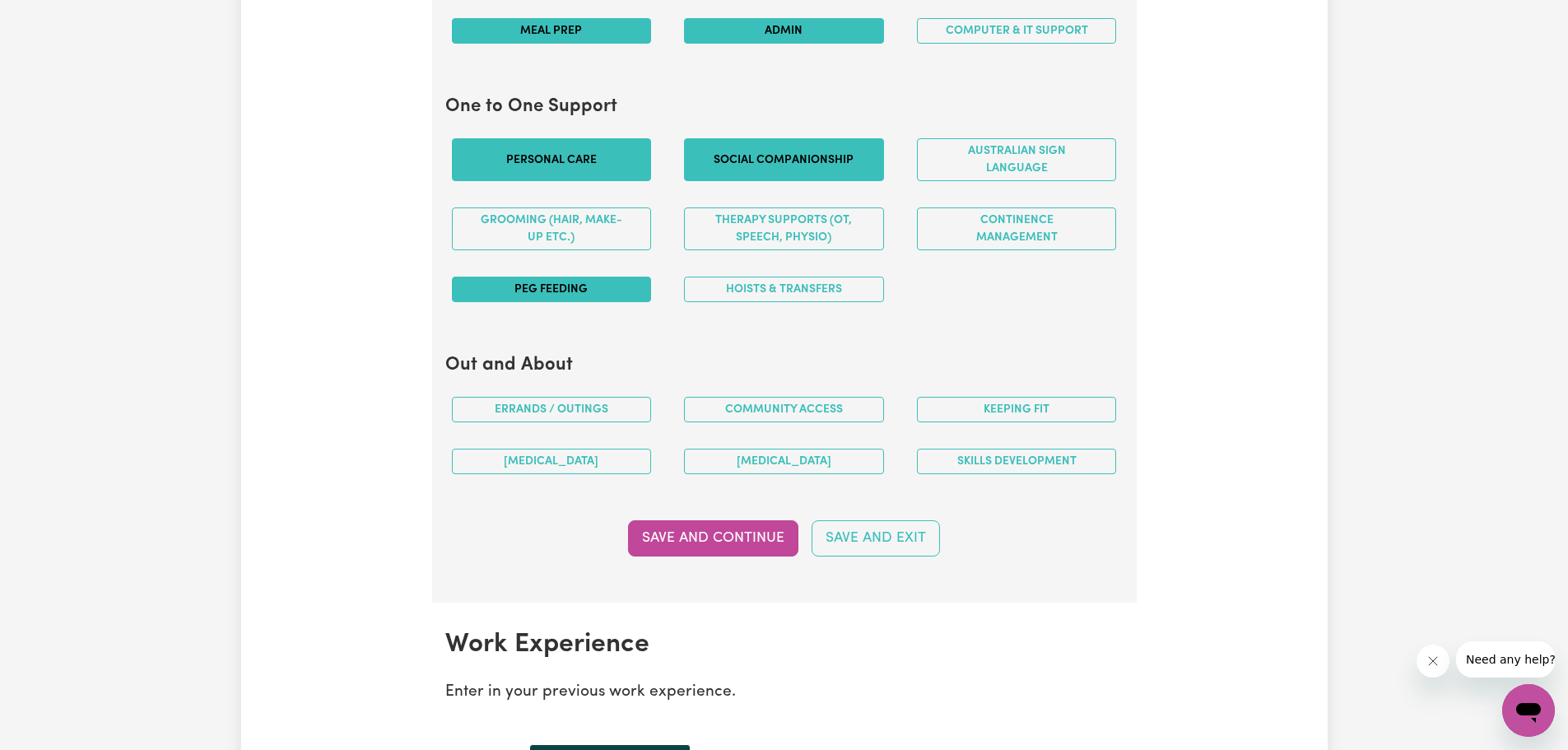
click at [611, 290] on button "PEG feeding" at bounding box center [552, 289] width 200 height 25
click at [983, 226] on button "Continence management" at bounding box center [1017, 228] width 200 height 43
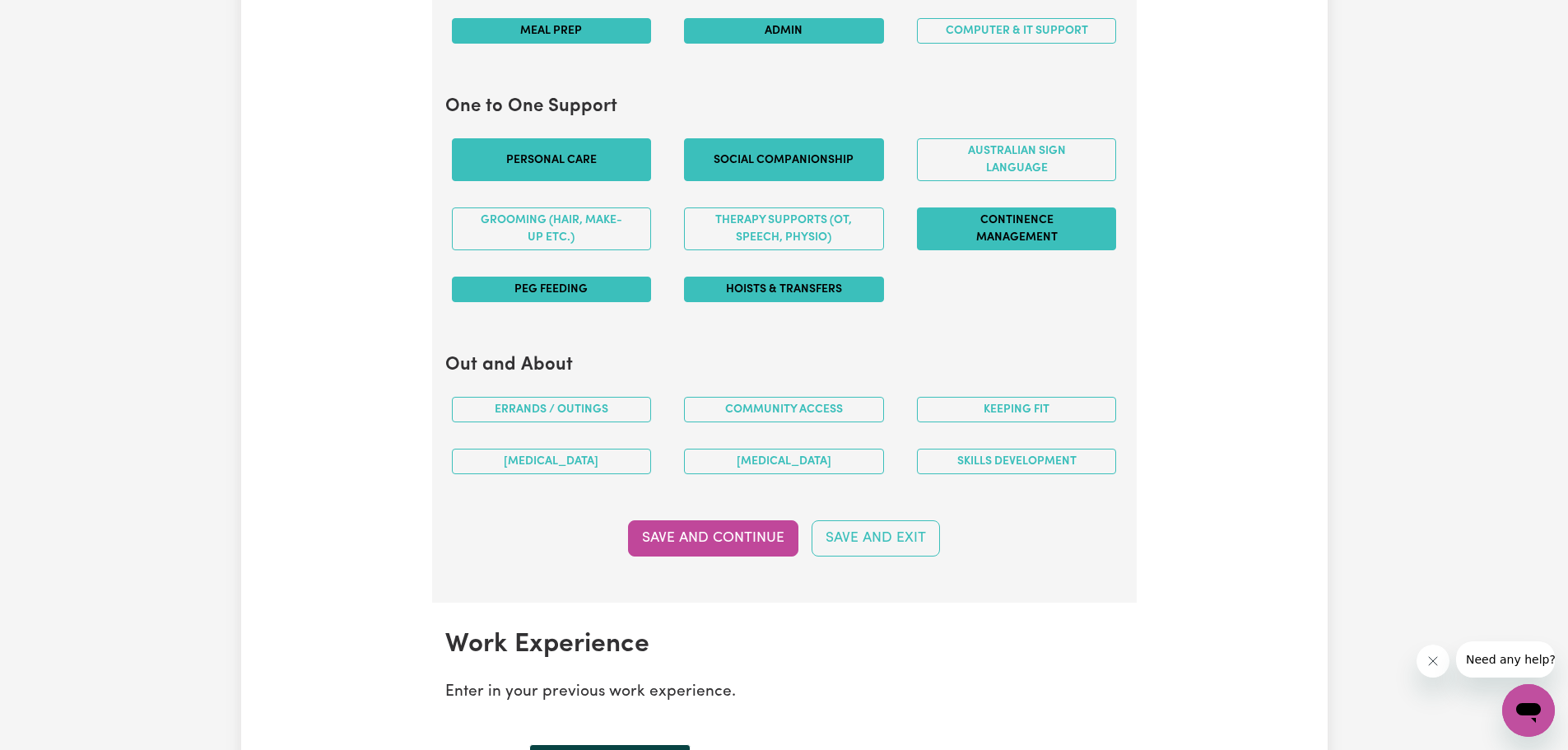
click at [846, 294] on button "Hoists & transfers" at bounding box center [784, 289] width 200 height 25
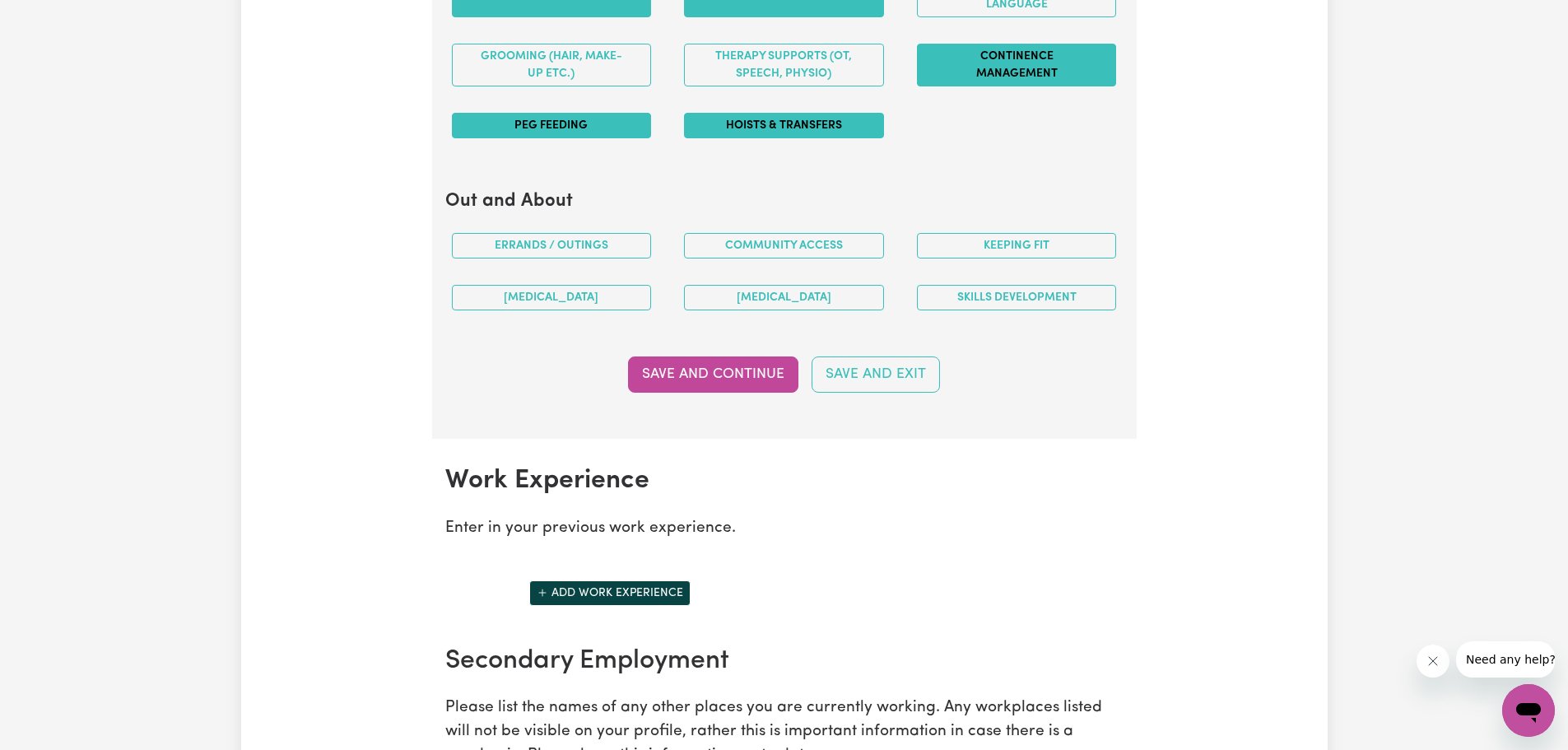
scroll to position [1885, 0]
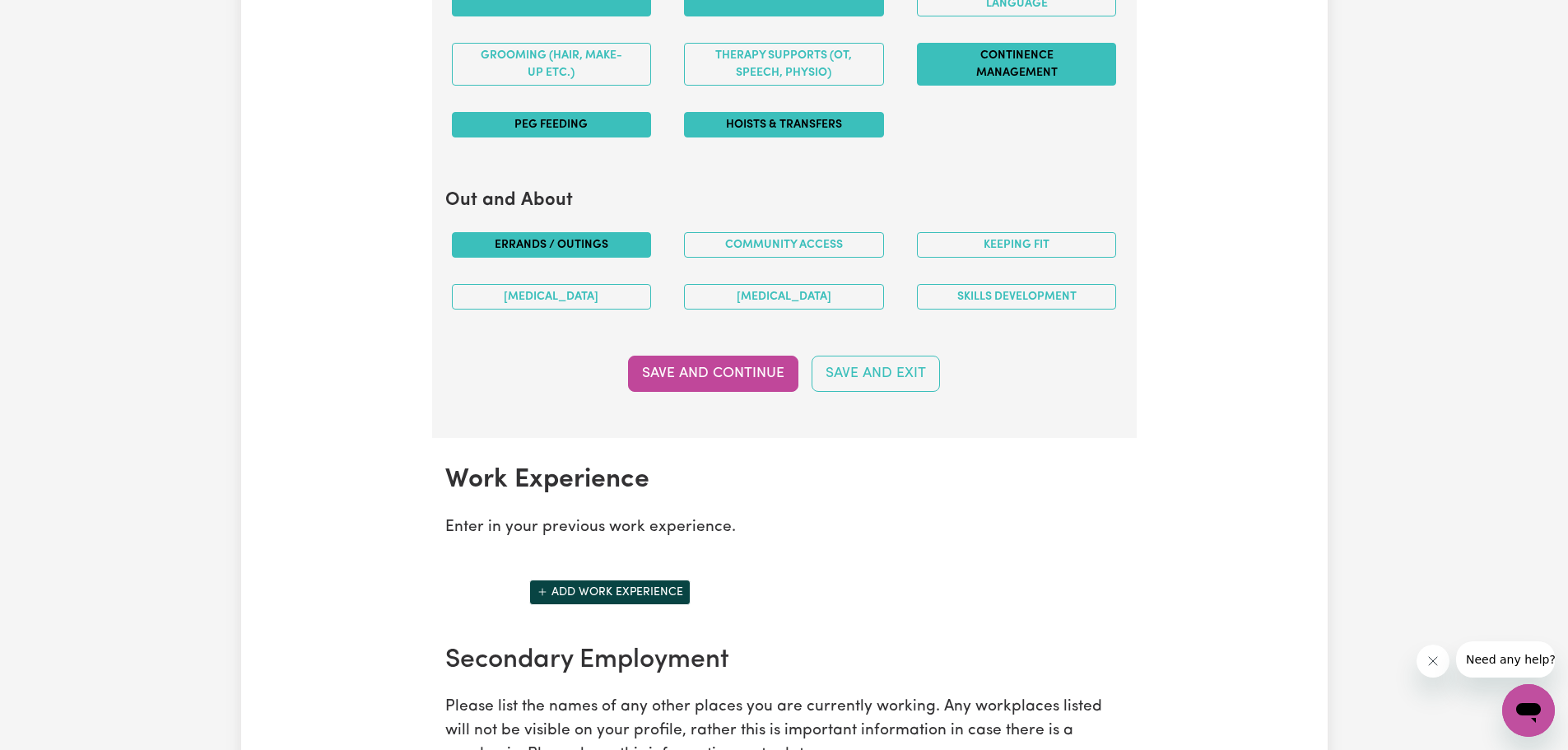
click at [548, 248] on button "Errands / Outings" at bounding box center [552, 244] width 200 height 25
click at [784, 249] on button "Community access" at bounding box center [784, 244] width 200 height 25
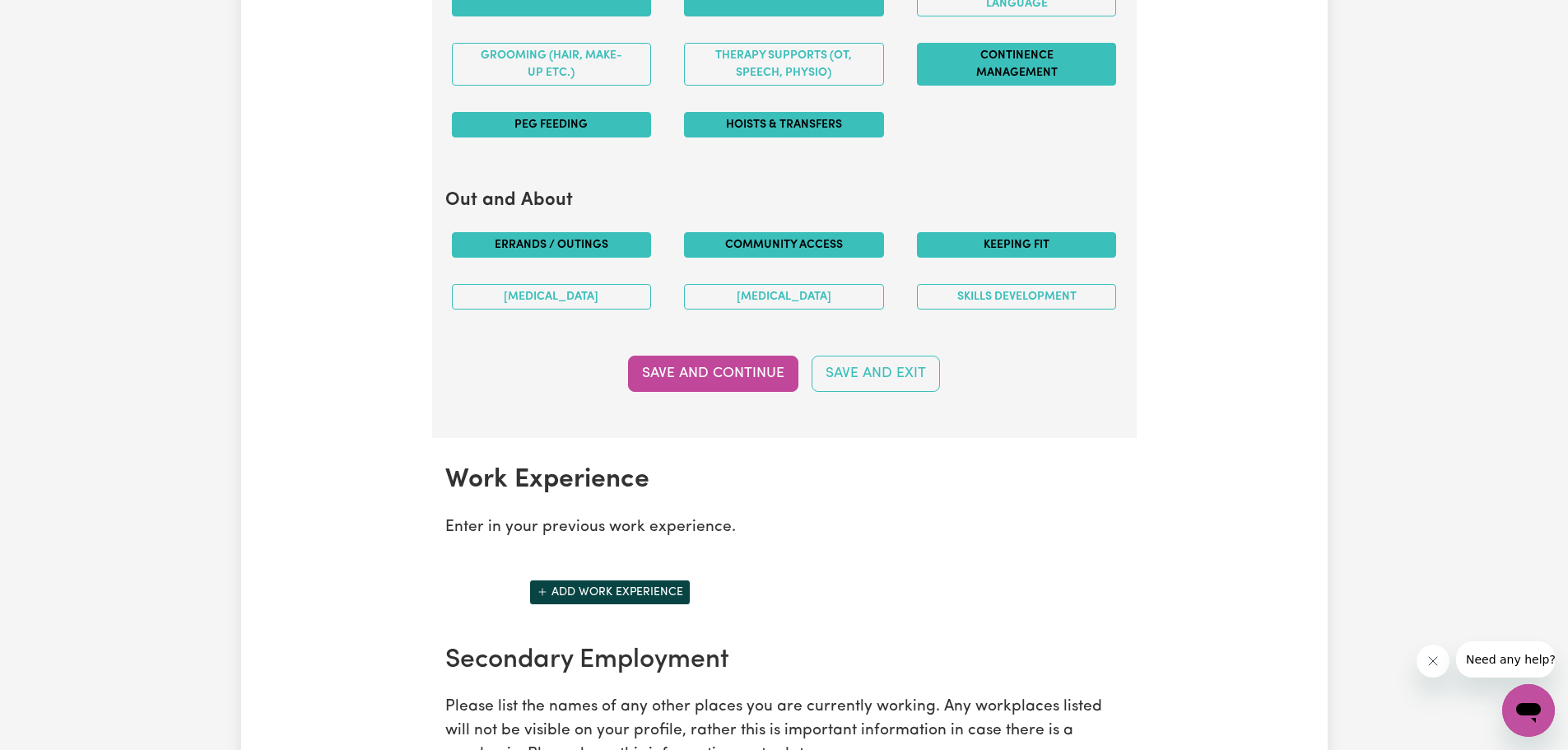
click at [994, 246] on button "Keeping fit" at bounding box center [1017, 244] width 200 height 25
click at [1013, 286] on button "Skills Development" at bounding box center [1017, 296] width 200 height 25
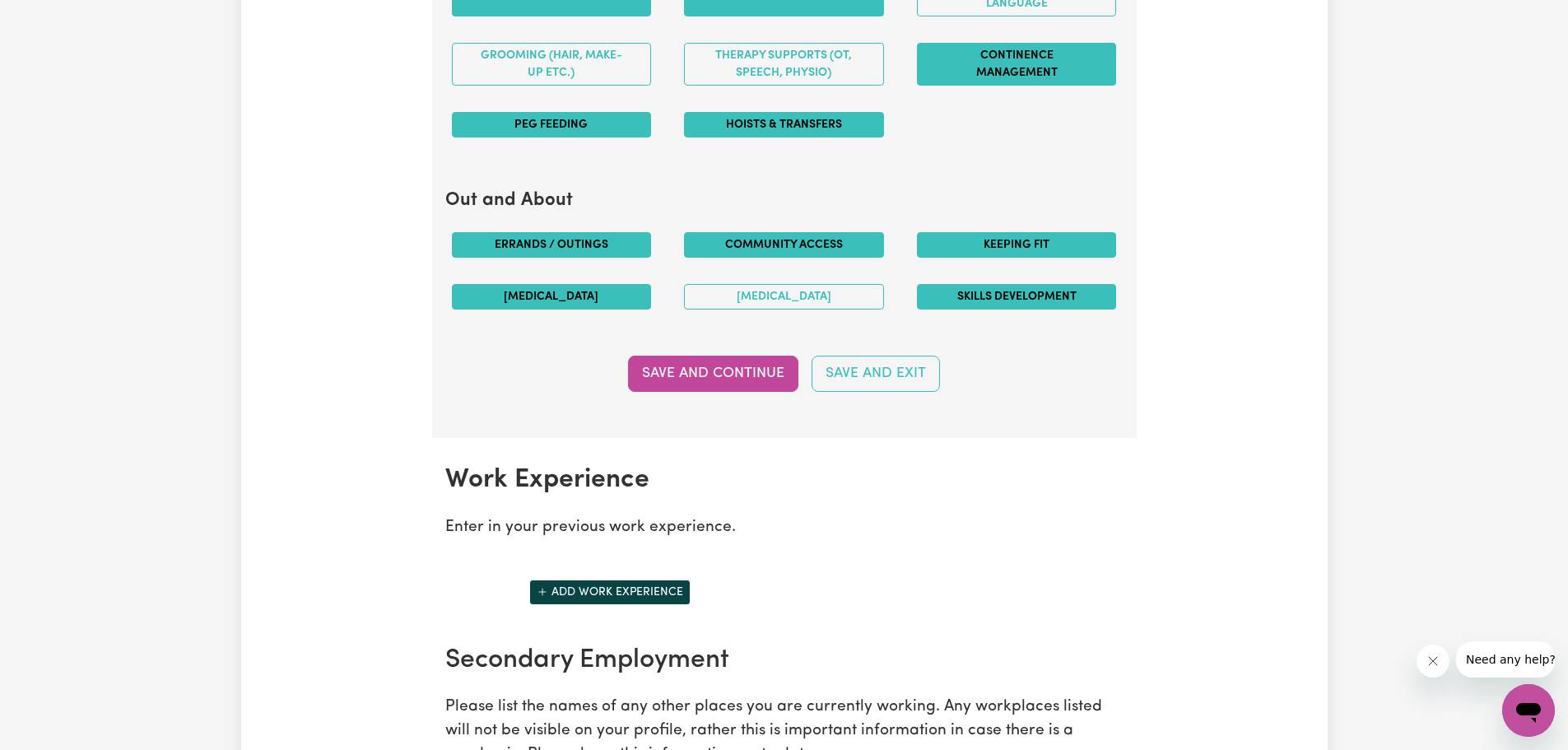
click at [606, 300] on button "Art therapy" at bounding box center [552, 296] width 200 height 25
click at [716, 375] on button "Save and Continue" at bounding box center [713, 373] width 170 height 36
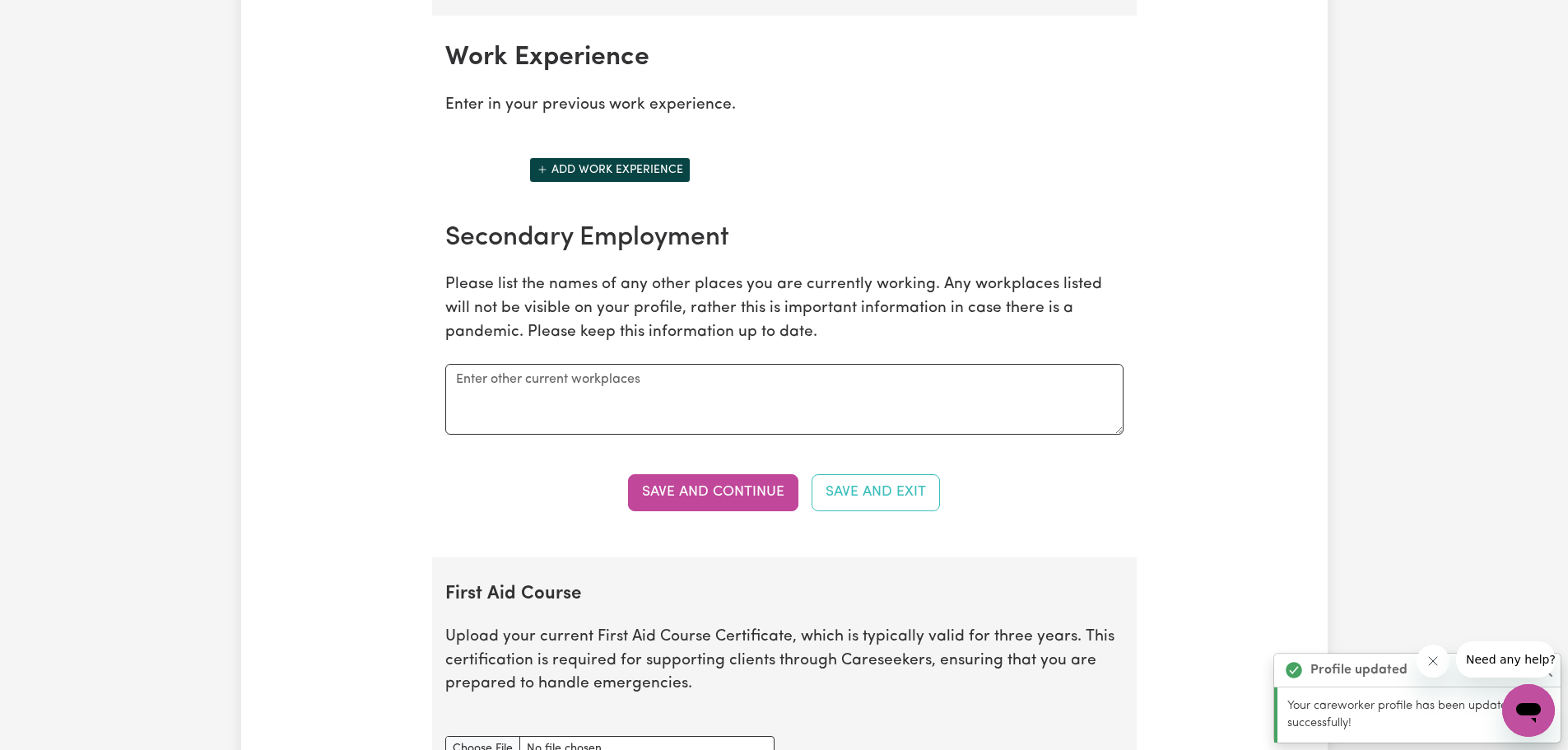
scroll to position [2323, 0]
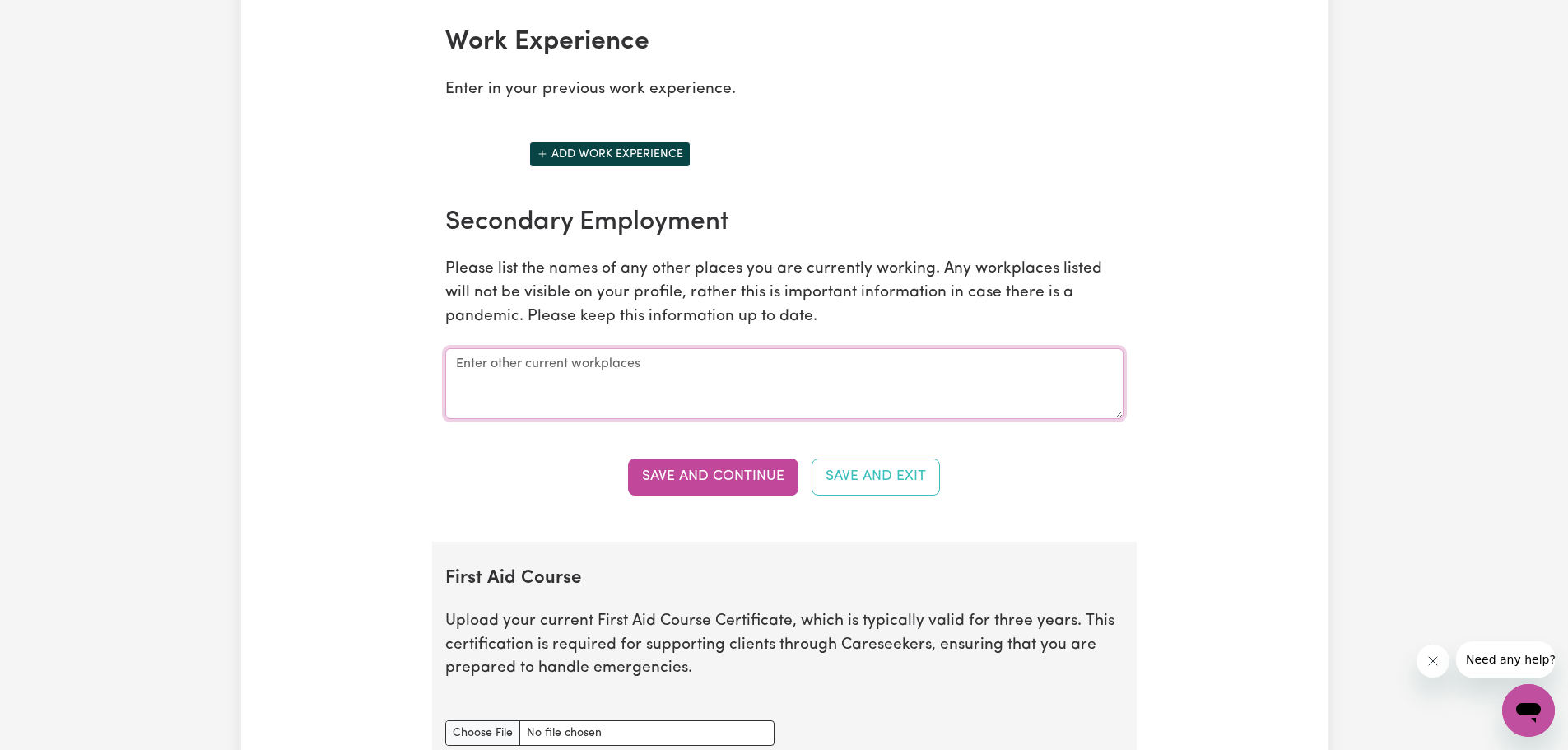
click at [522, 380] on textarea at bounding box center [784, 384] width 679 height 71
type textarea "Possum Support"
click at [713, 467] on button "Save and Continue" at bounding box center [713, 476] width 170 height 36
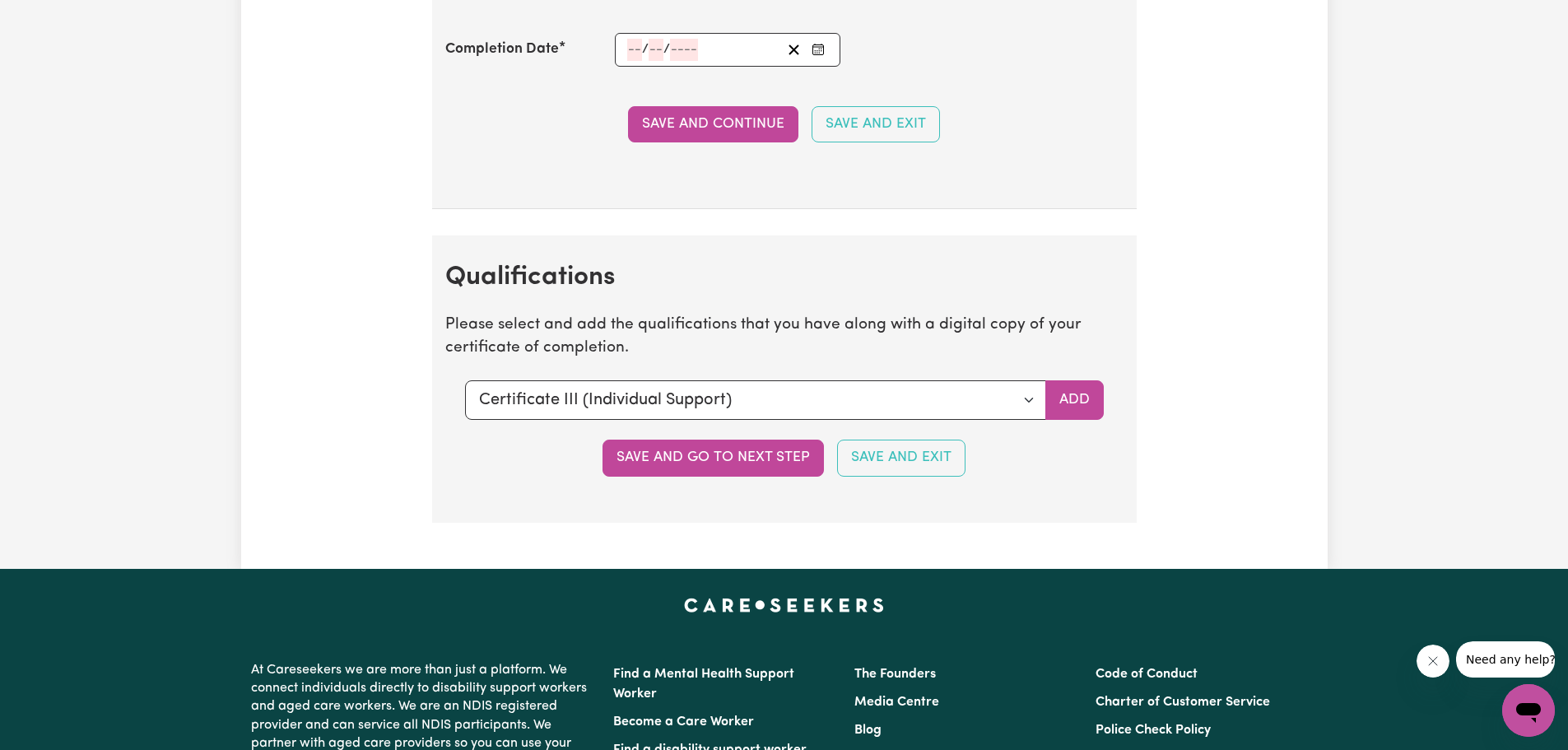
scroll to position [3492, 0]
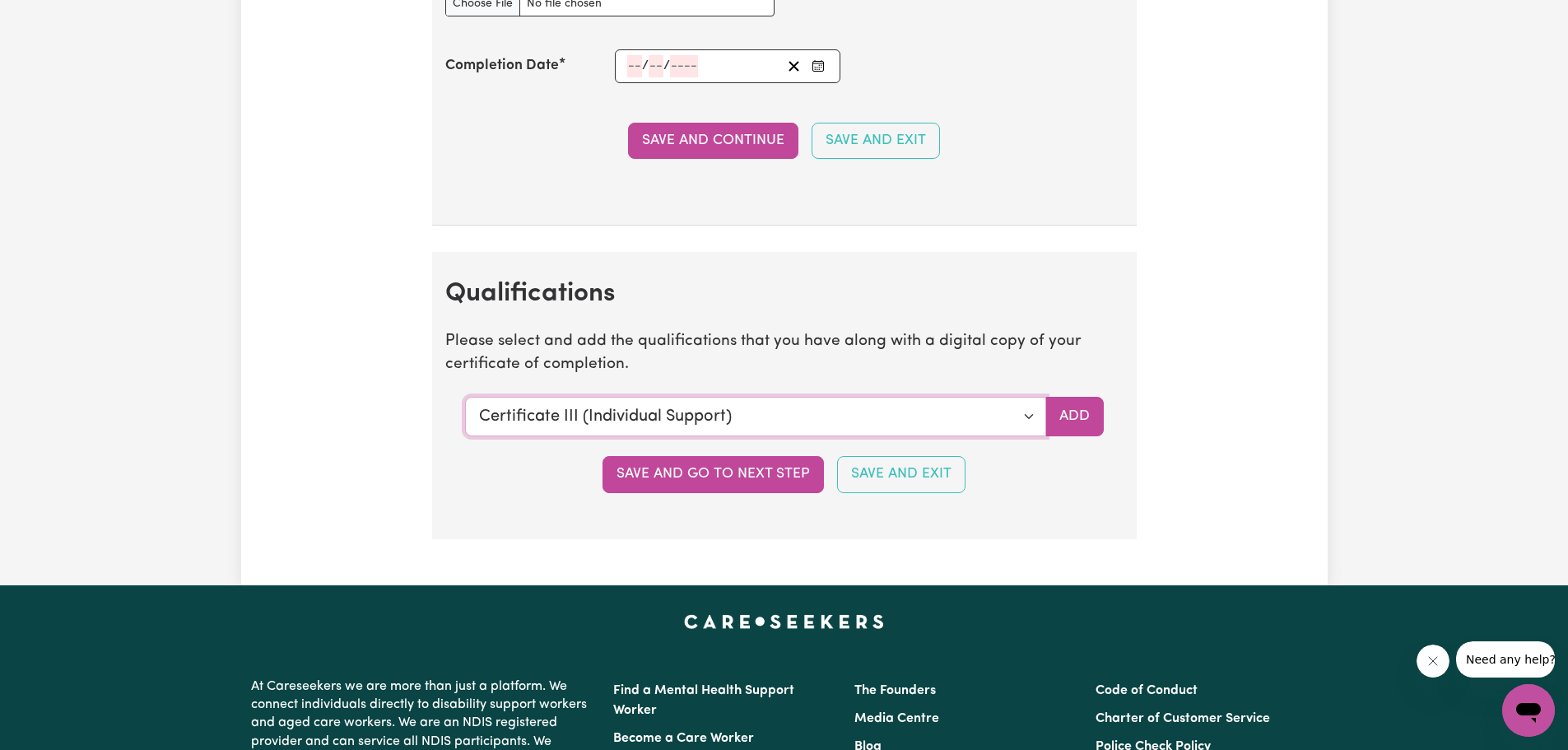
click at [1036, 414] on select "Select a qualification to add... Certificate III (Individual Support) Certifica…" at bounding box center [756, 416] width 581 height 39
click at [1033, 410] on select "Select a qualification to add... Certificate III (Individual Support) Certifica…" at bounding box center [756, 416] width 581 height 39
select select "Certificate IV (Disability Support)"
click at [465, 396] on select "Select a qualification to add... Certificate III (Individual Support) Certifica…" at bounding box center [756, 416] width 581 height 39
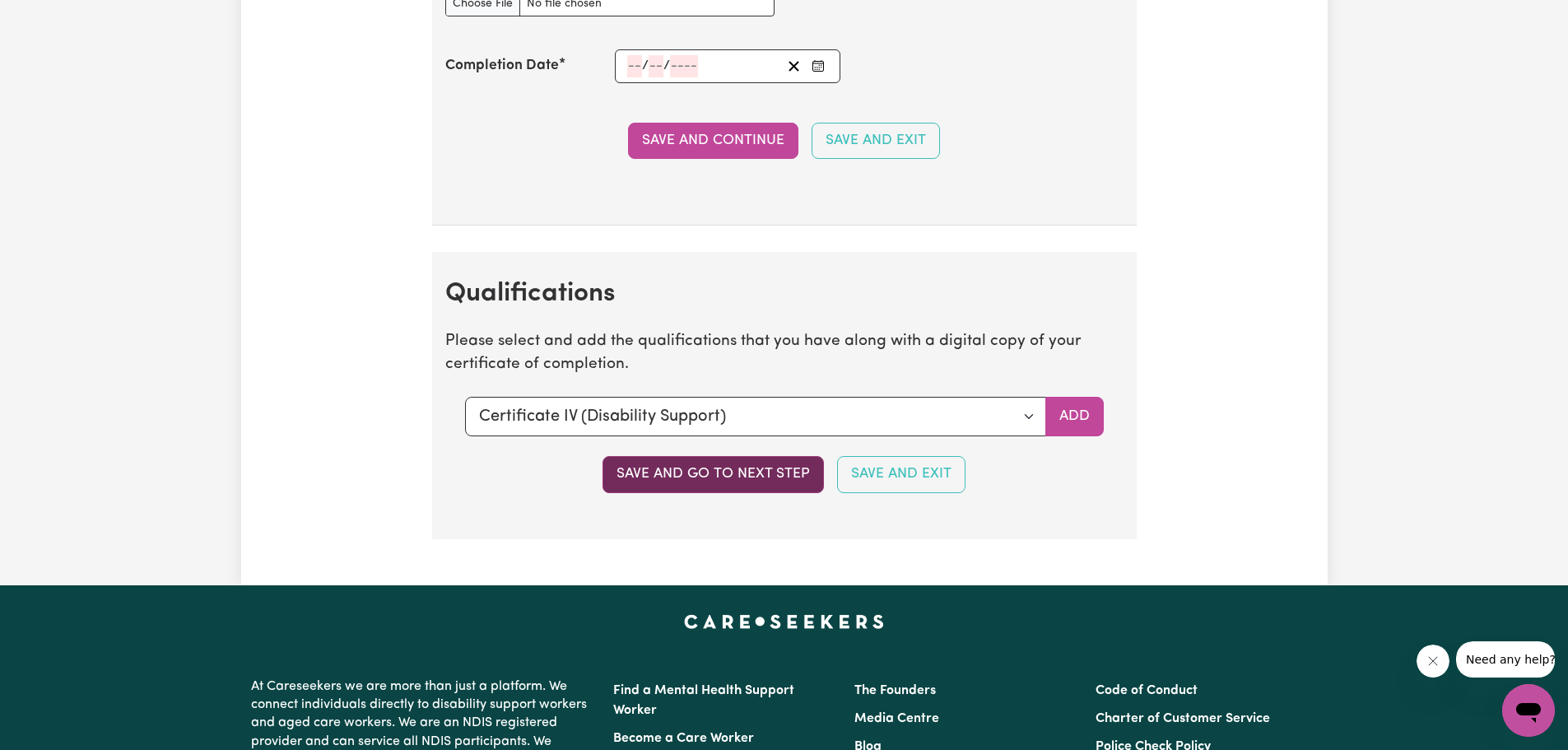
click at [679, 471] on button "Save and go to next step" at bounding box center [713, 474] width 222 height 36
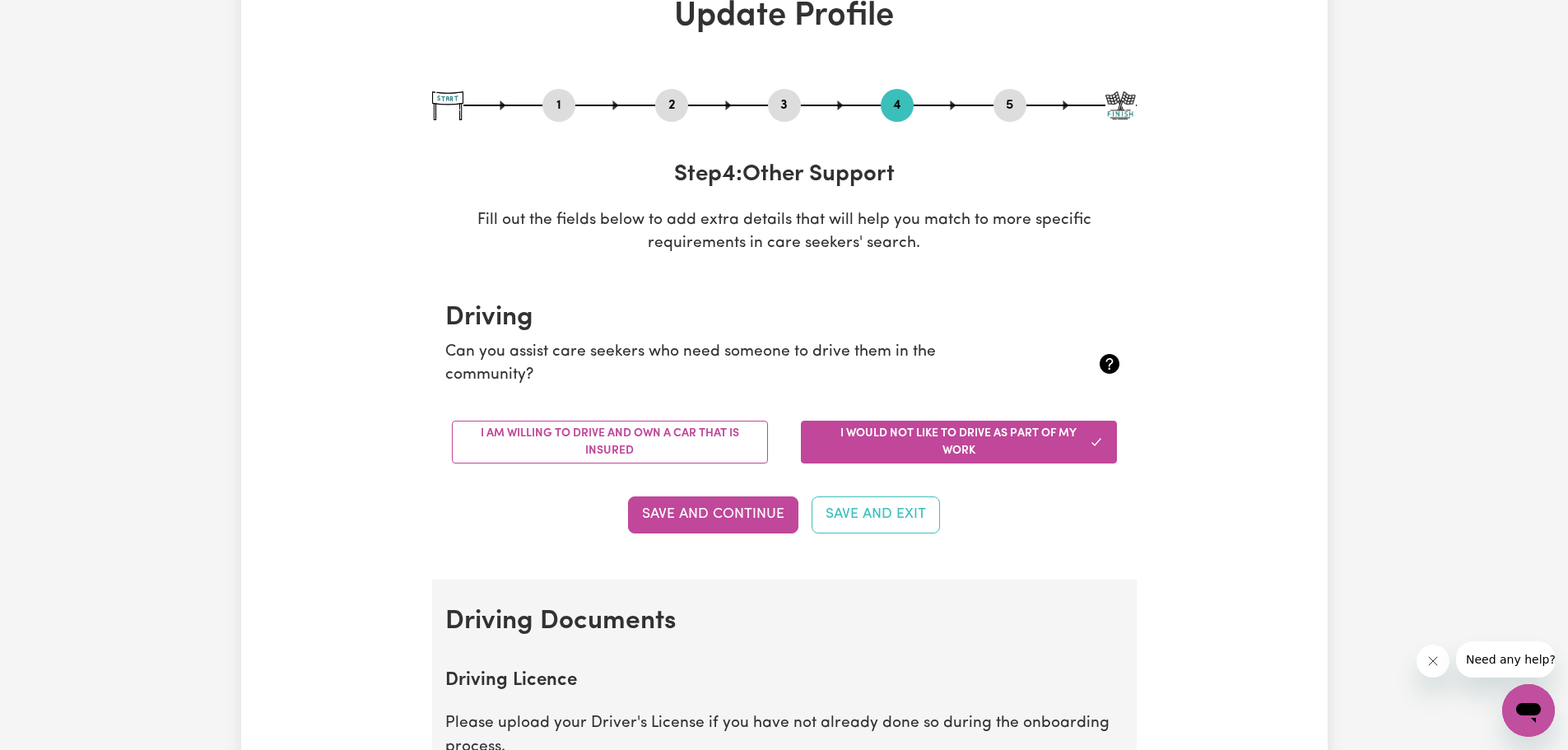
scroll to position [82, 0]
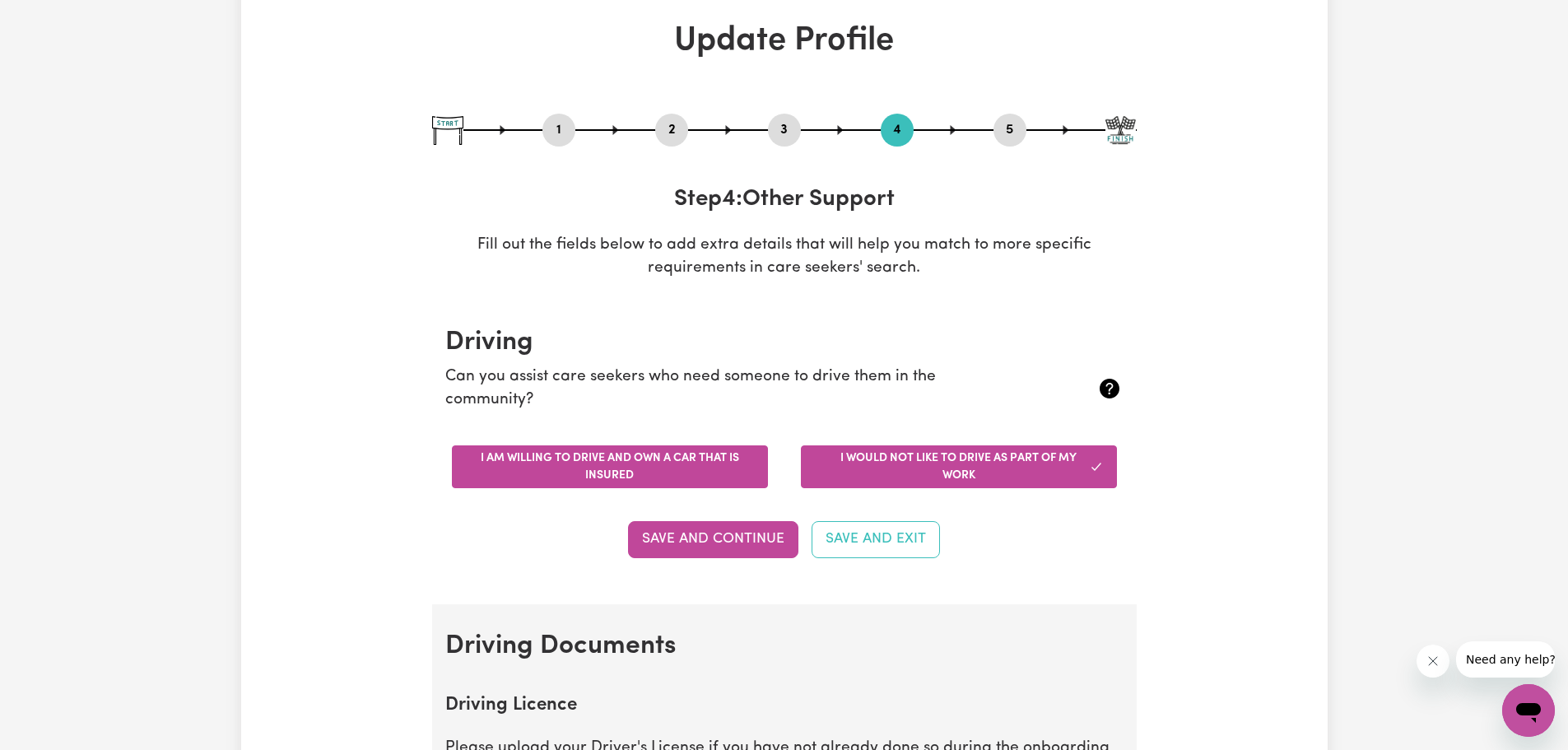
click at [711, 456] on button "I am willing to drive and own a car that is insured" at bounding box center [610, 466] width 316 height 43
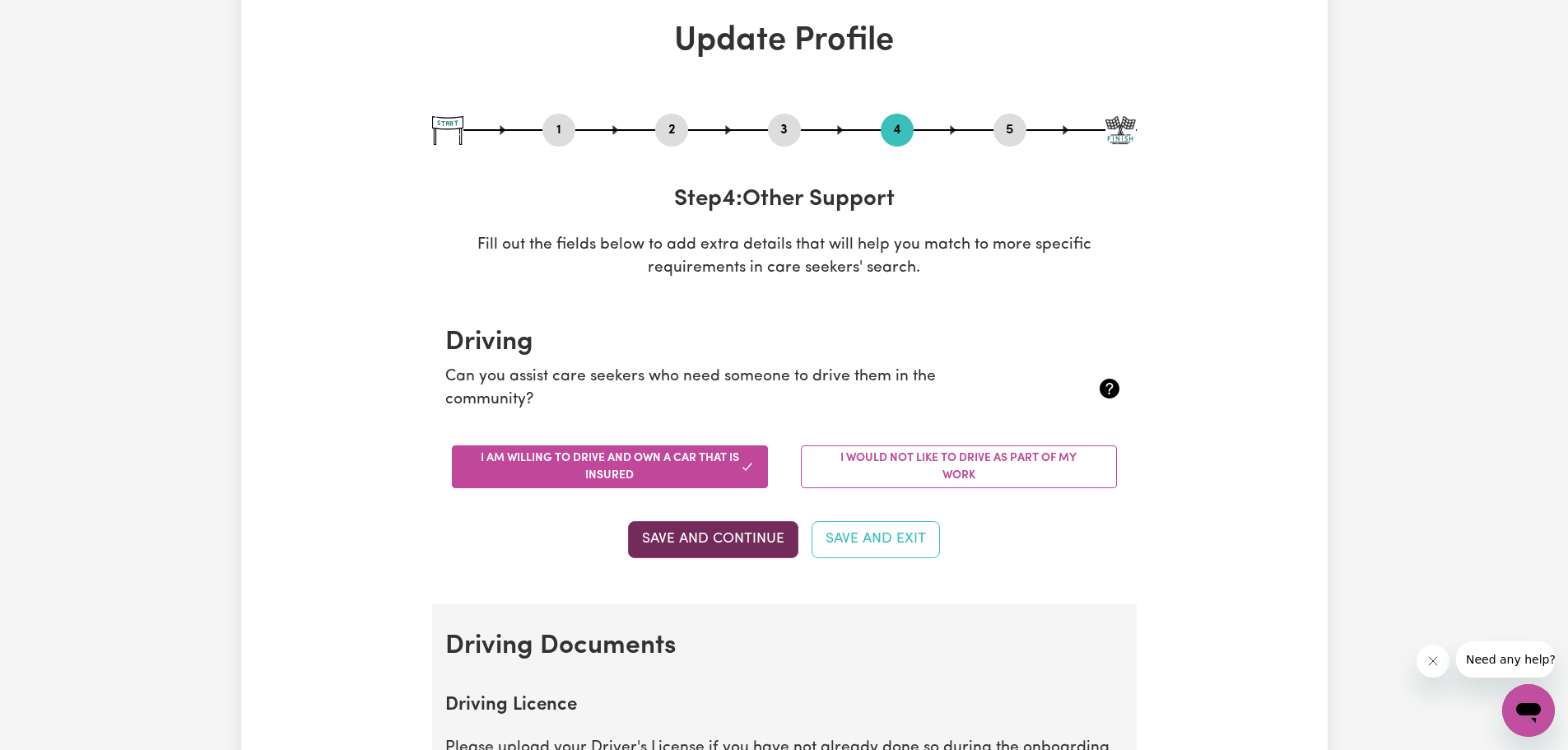
click at [758, 543] on button "Save and Continue" at bounding box center [713, 538] width 170 height 36
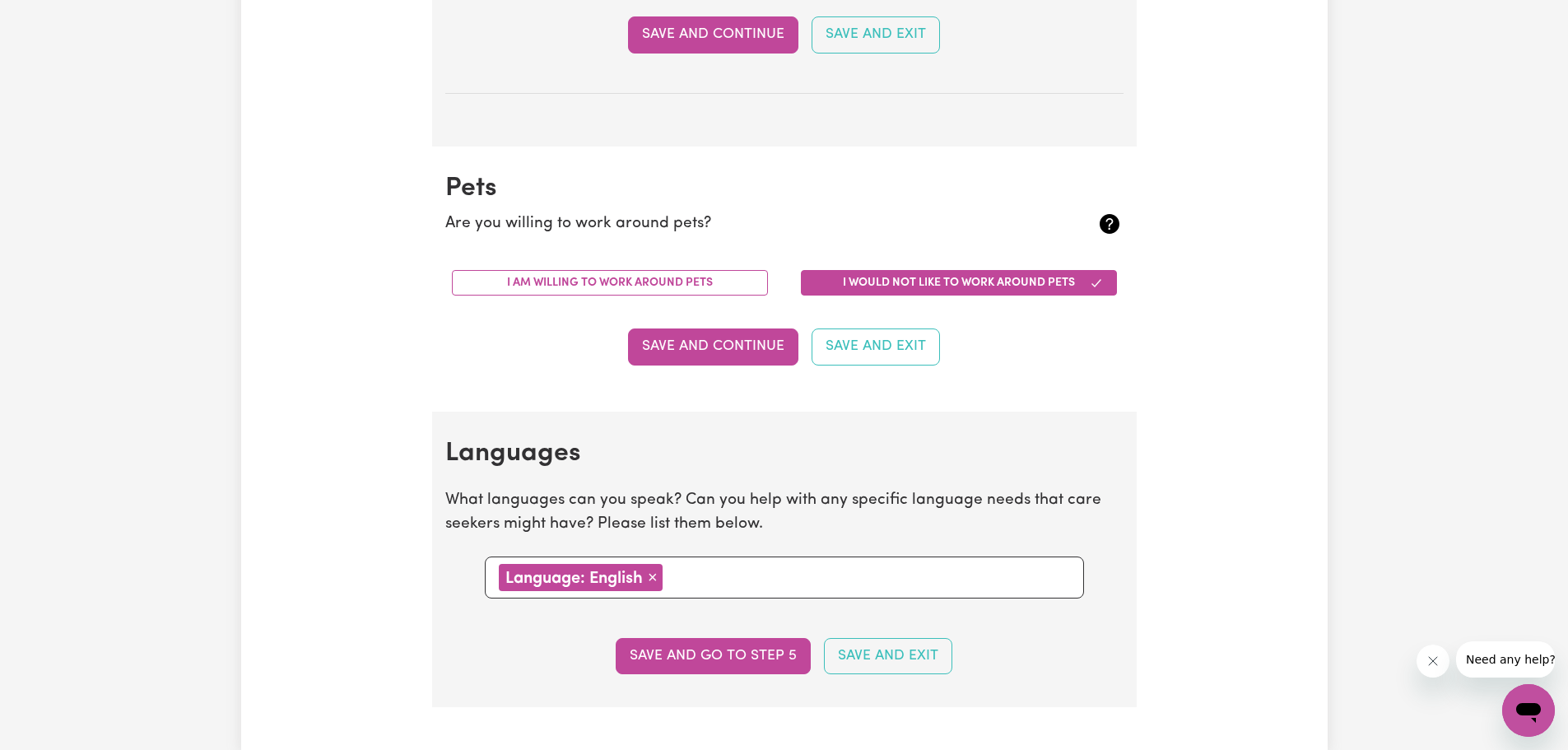
scroll to position [1414, 0]
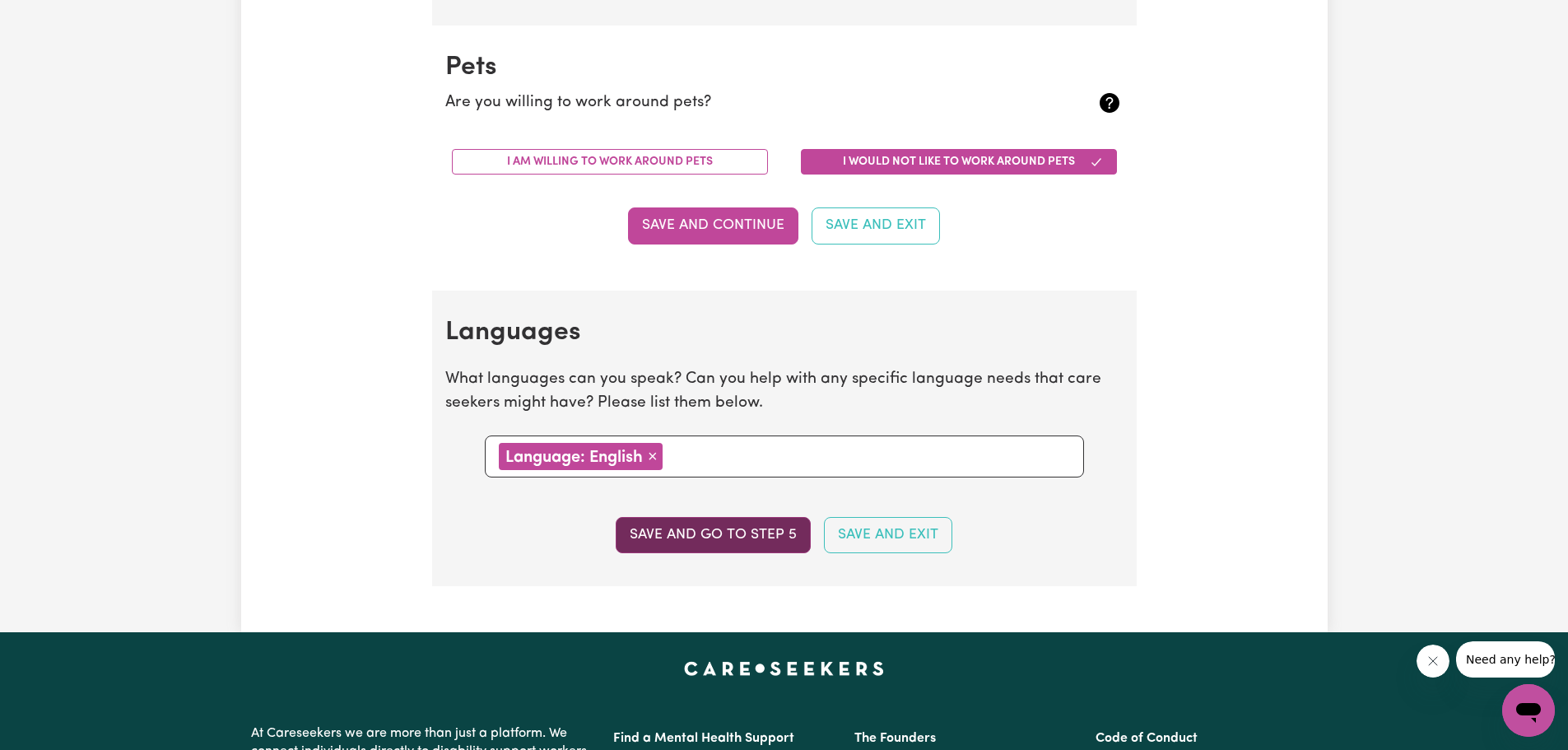
click at [716, 528] on button "Save and go to step 5" at bounding box center [713, 534] width 195 height 36
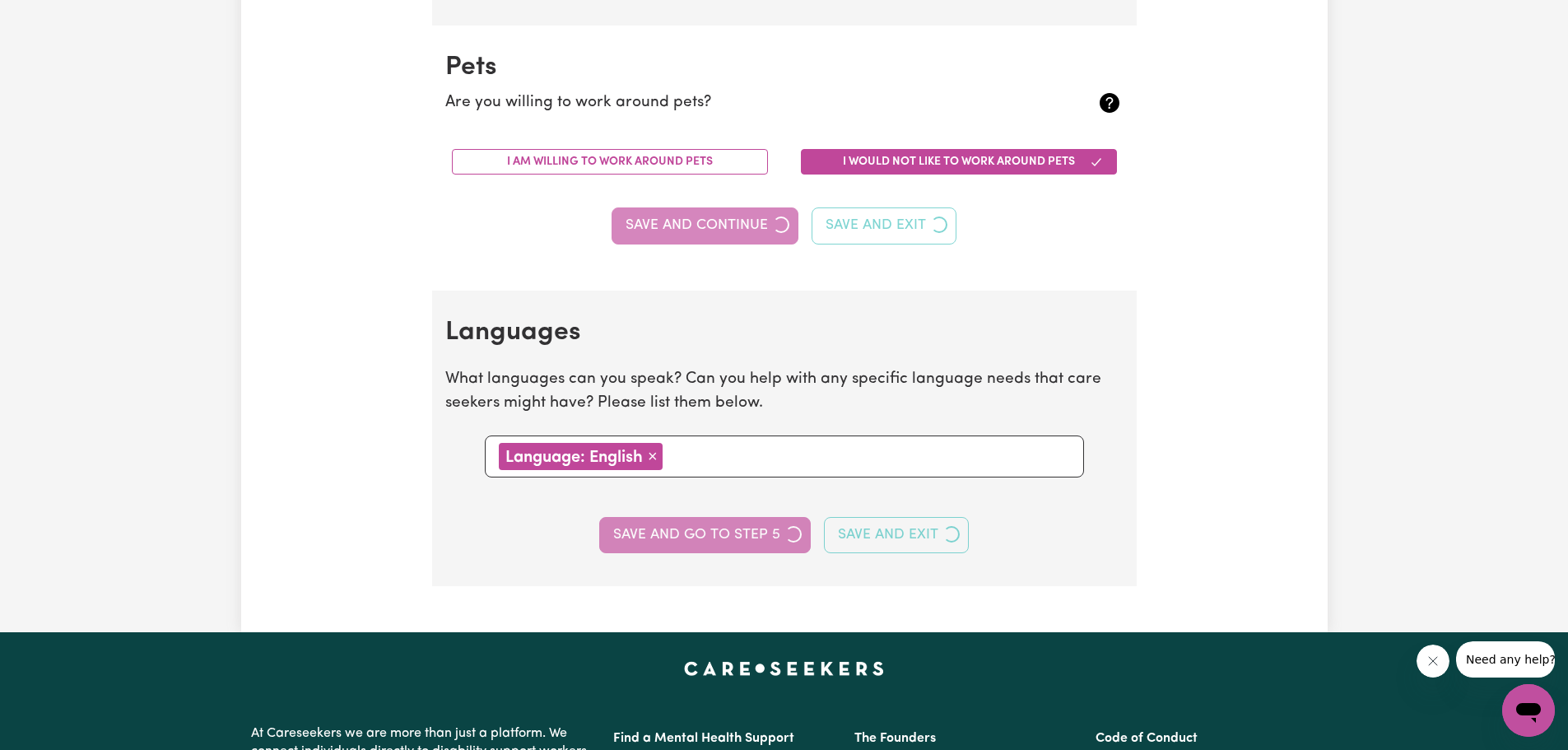
select select "I am providing services by being employed by an organisation"
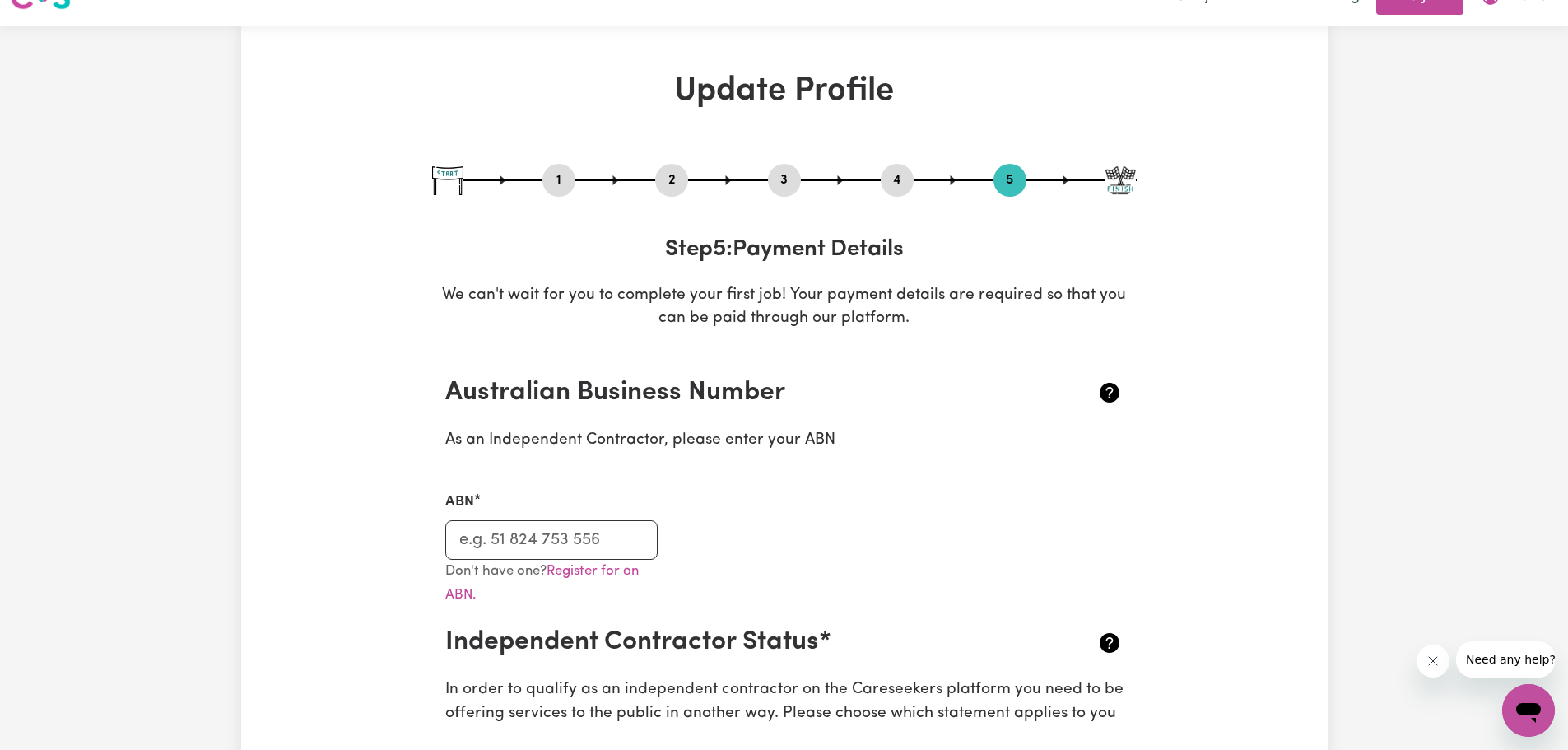
scroll to position [29, 0]
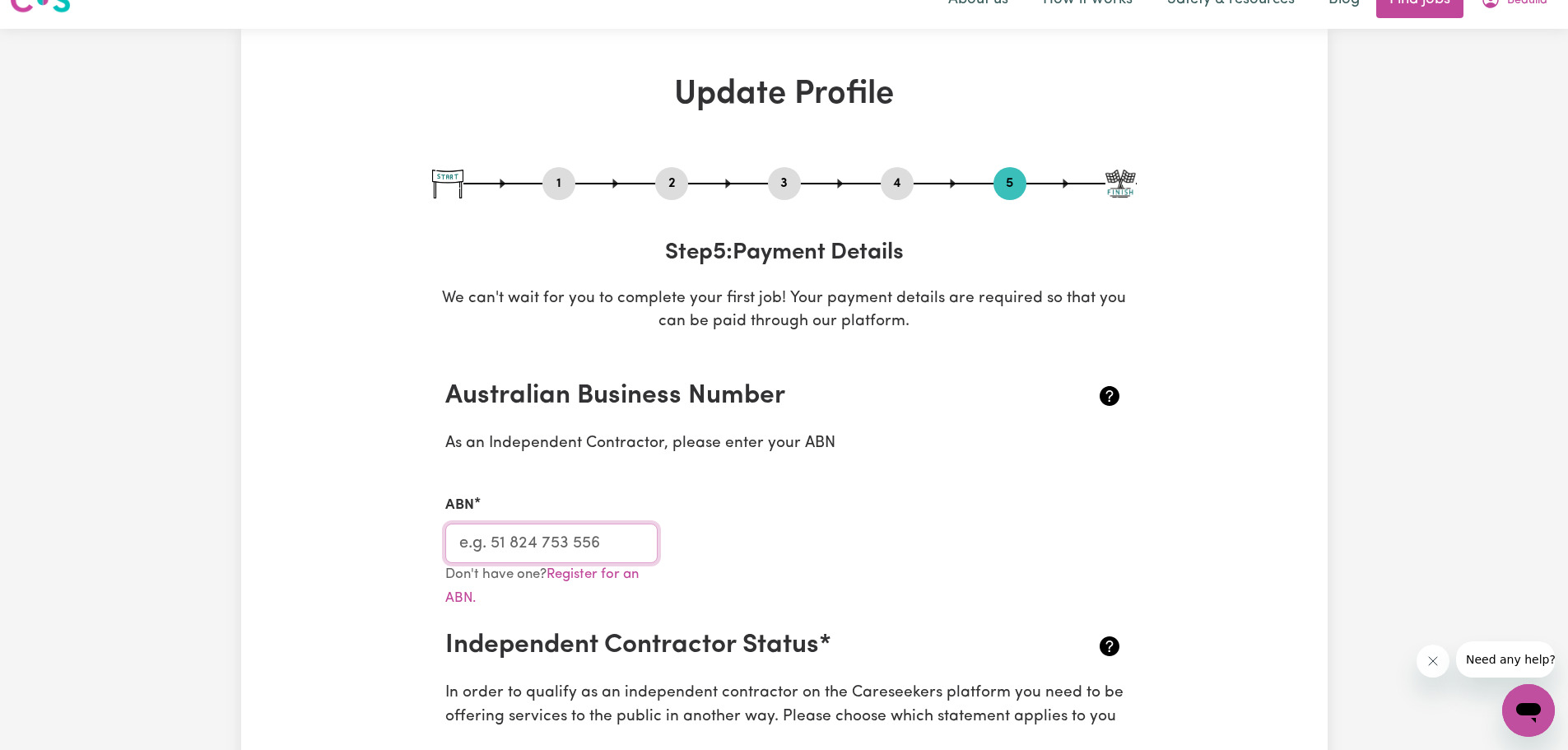
click at [632, 543] on input "ABN" at bounding box center [552, 543] width 213 height 39
type input "85641883481"
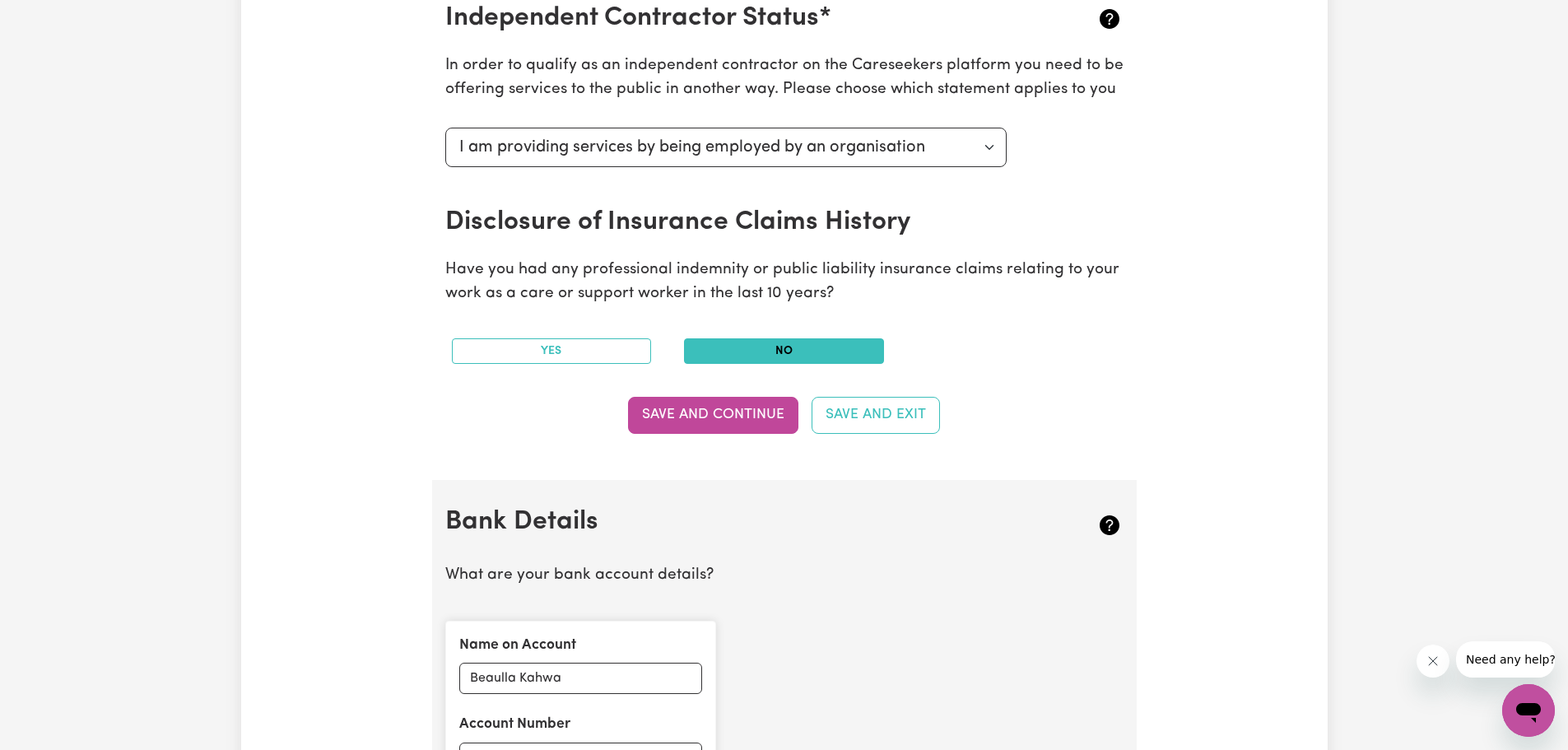
scroll to position [662, 0]
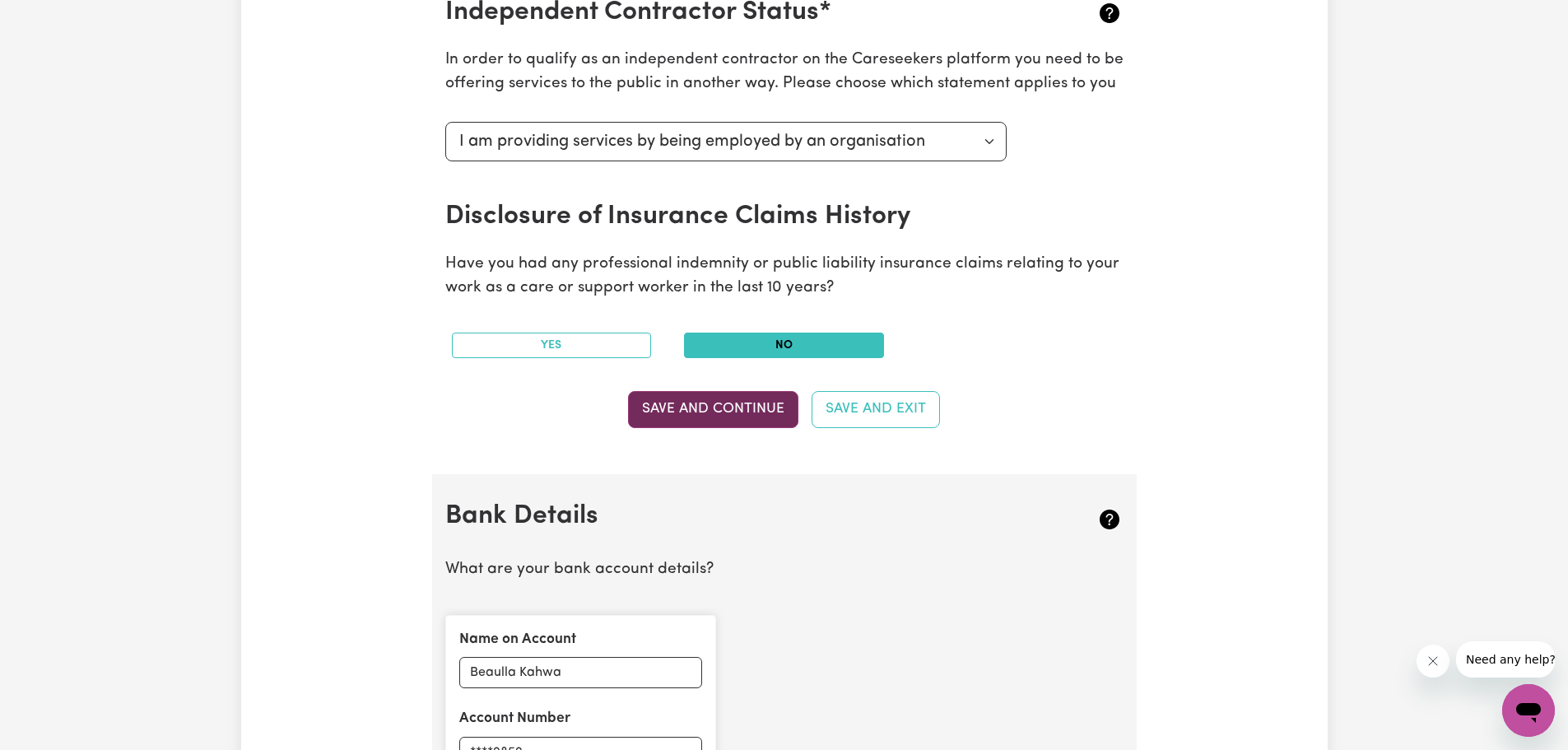
click at [717, 418] on button "Save and Continue" at bounding box center [713, 408] width 170 height 36
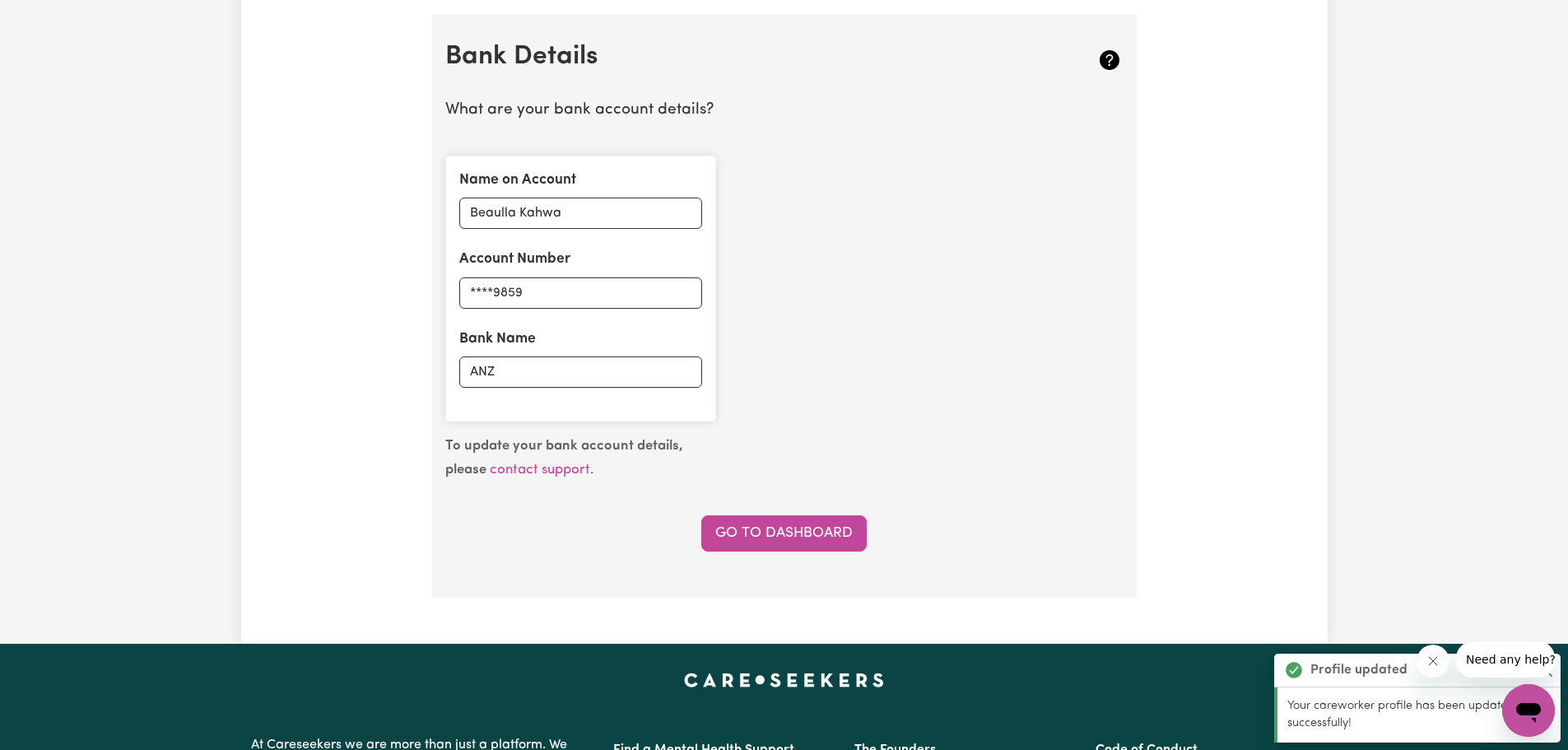
scroll to position [1135, 0]
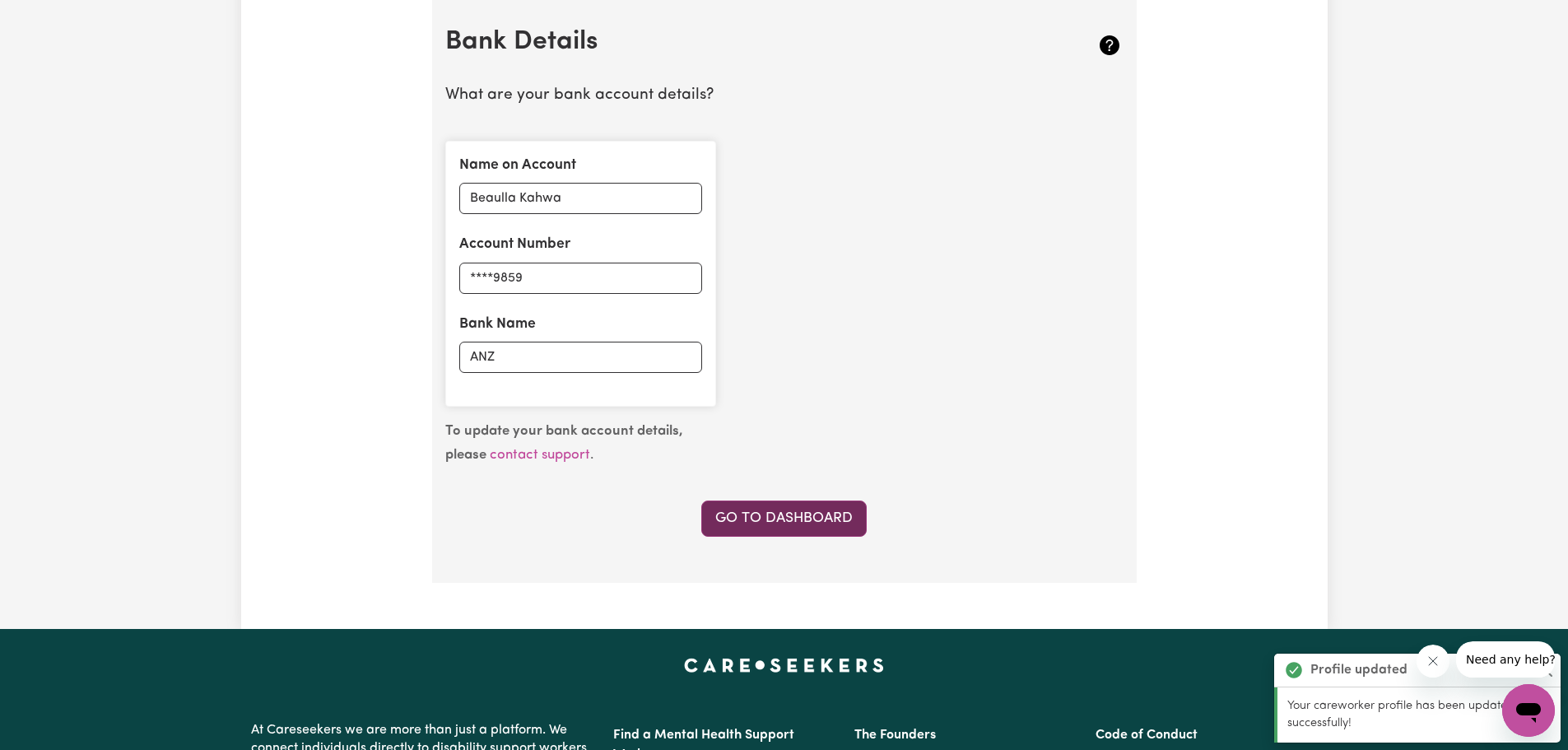
click at [843, 513] on link "Go to Dashboard" at bounding box center [784, 518] width 165 height 36
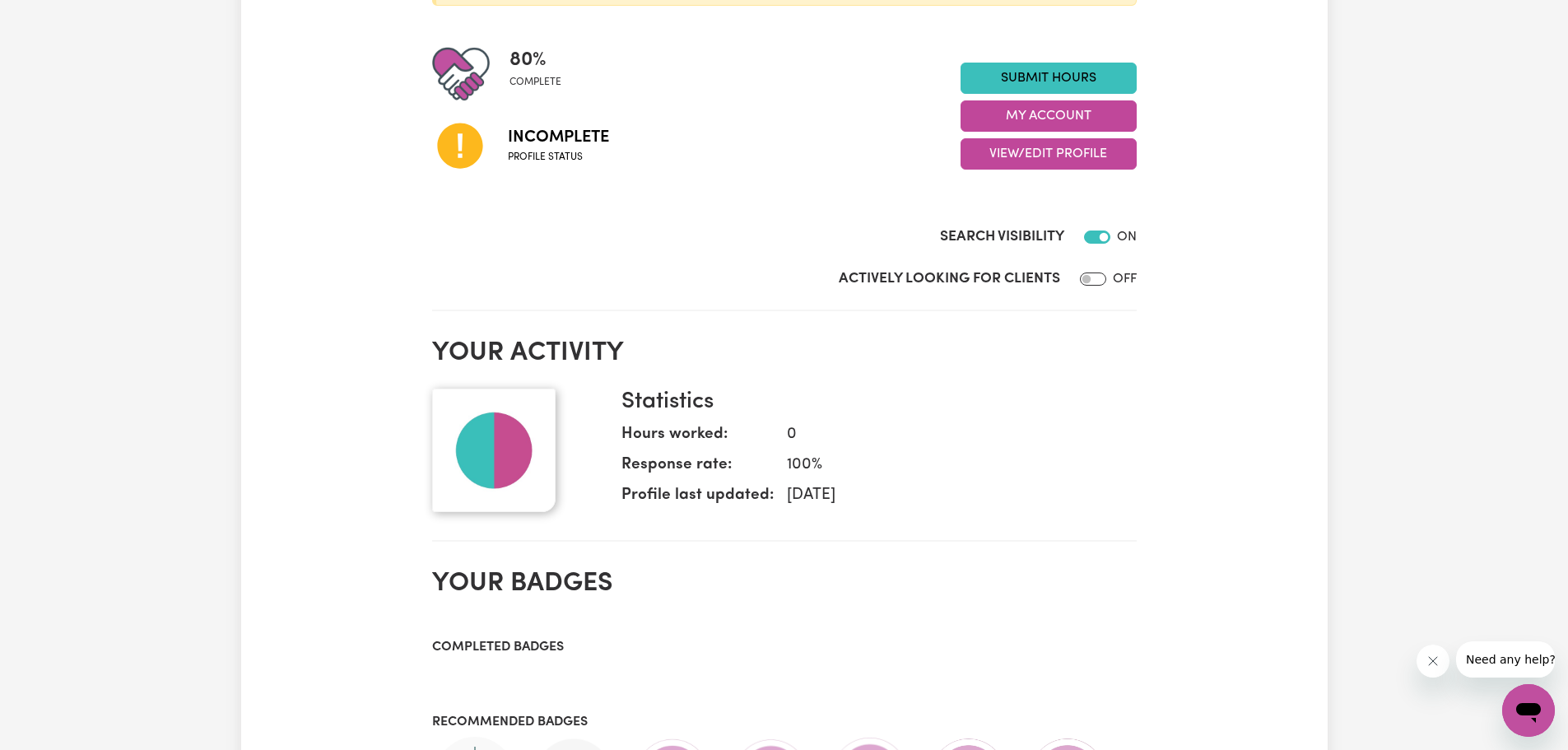
scroll to position [367, 0]
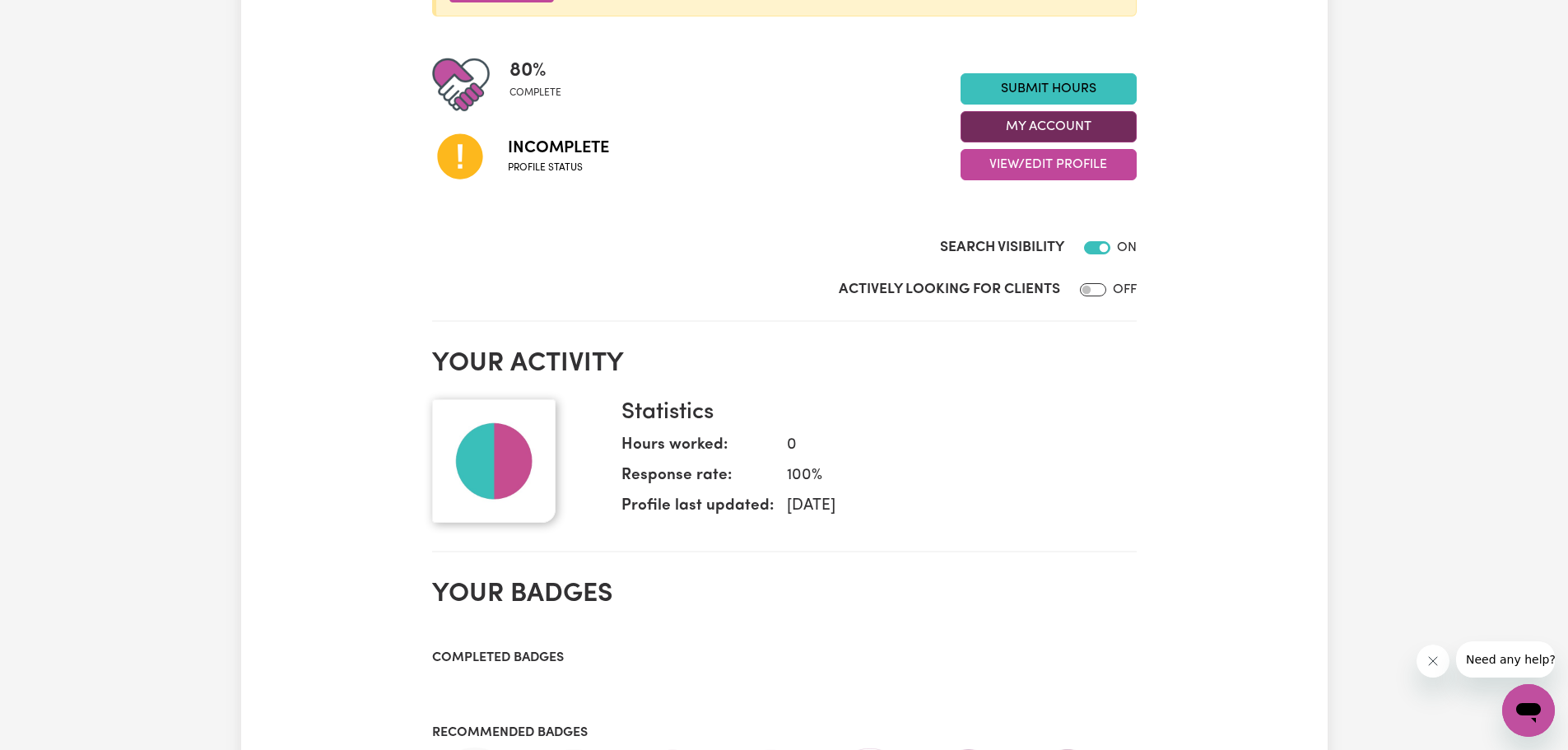
click at [1078, 123] on button "My Account" at bounding box center [1049, 126] width 176 height 31
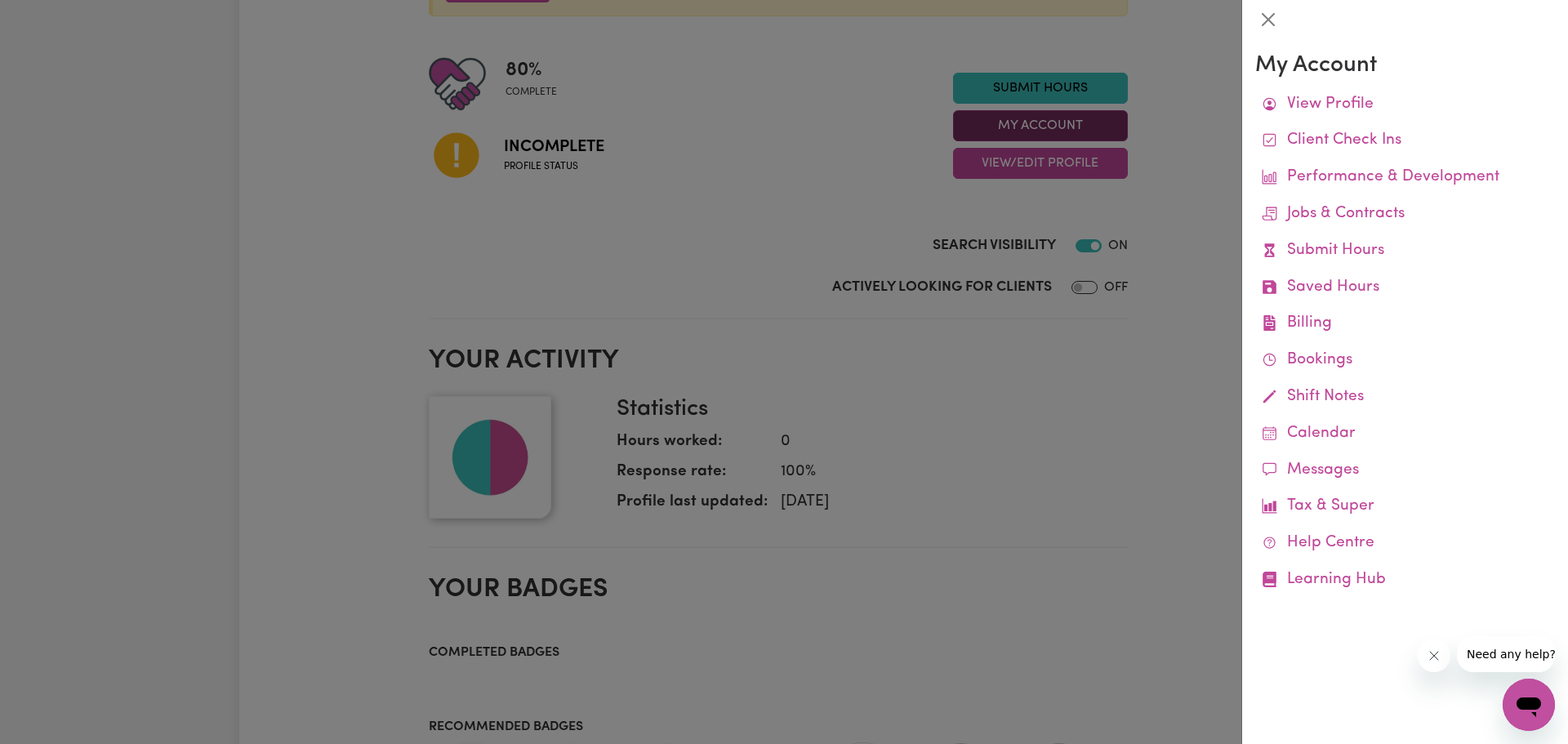
click at [1069, 122] on div at bounding box center [784, 372] width 1568 height 744
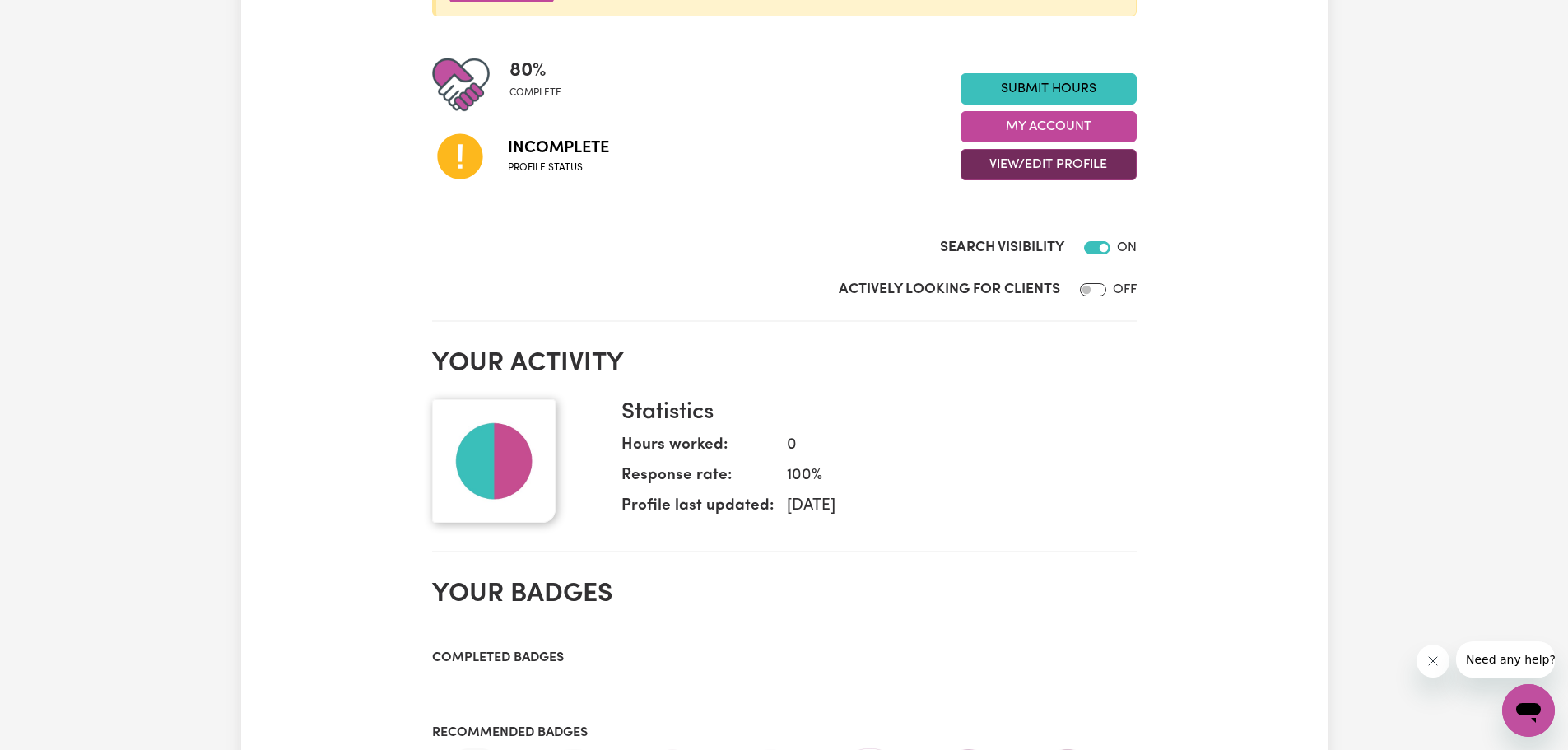
click at [1063, 159] on button "View/Edit Profile" at bounding box center [1049, 164] width 176 height 31
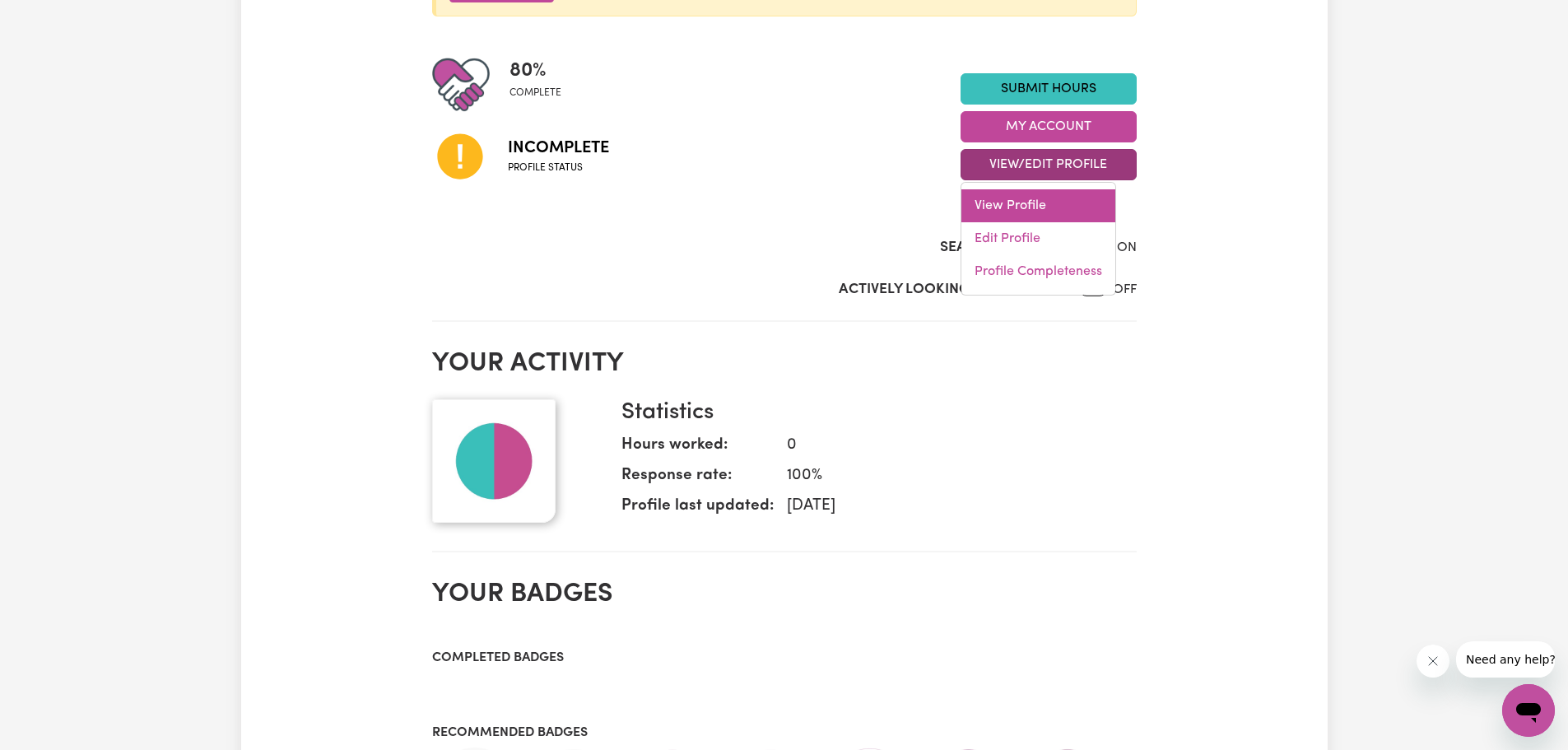
click at [1047, 201] on link "View Profile" at bounding box center [1038, 205] width 154 height 33
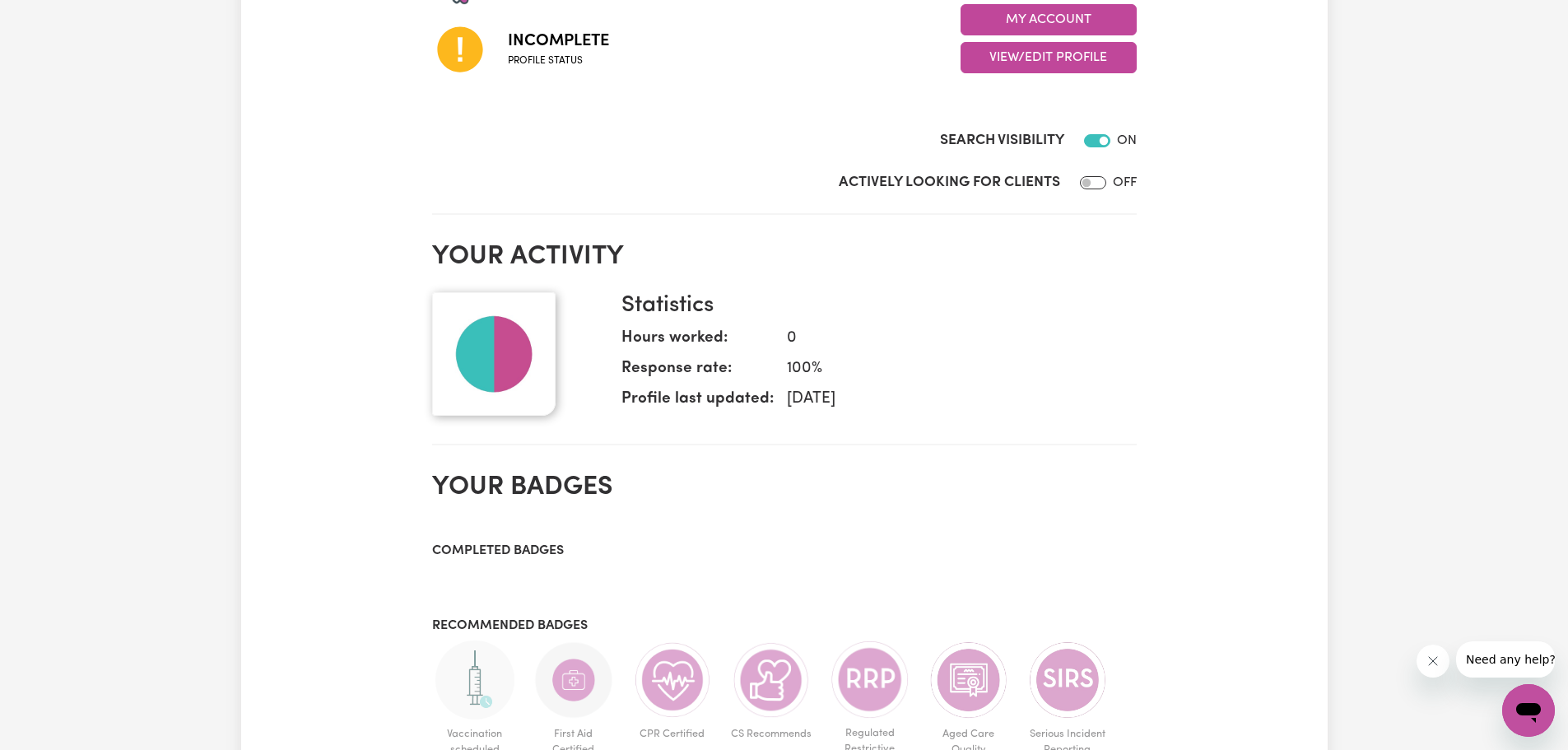
scroll to position [391, 0]
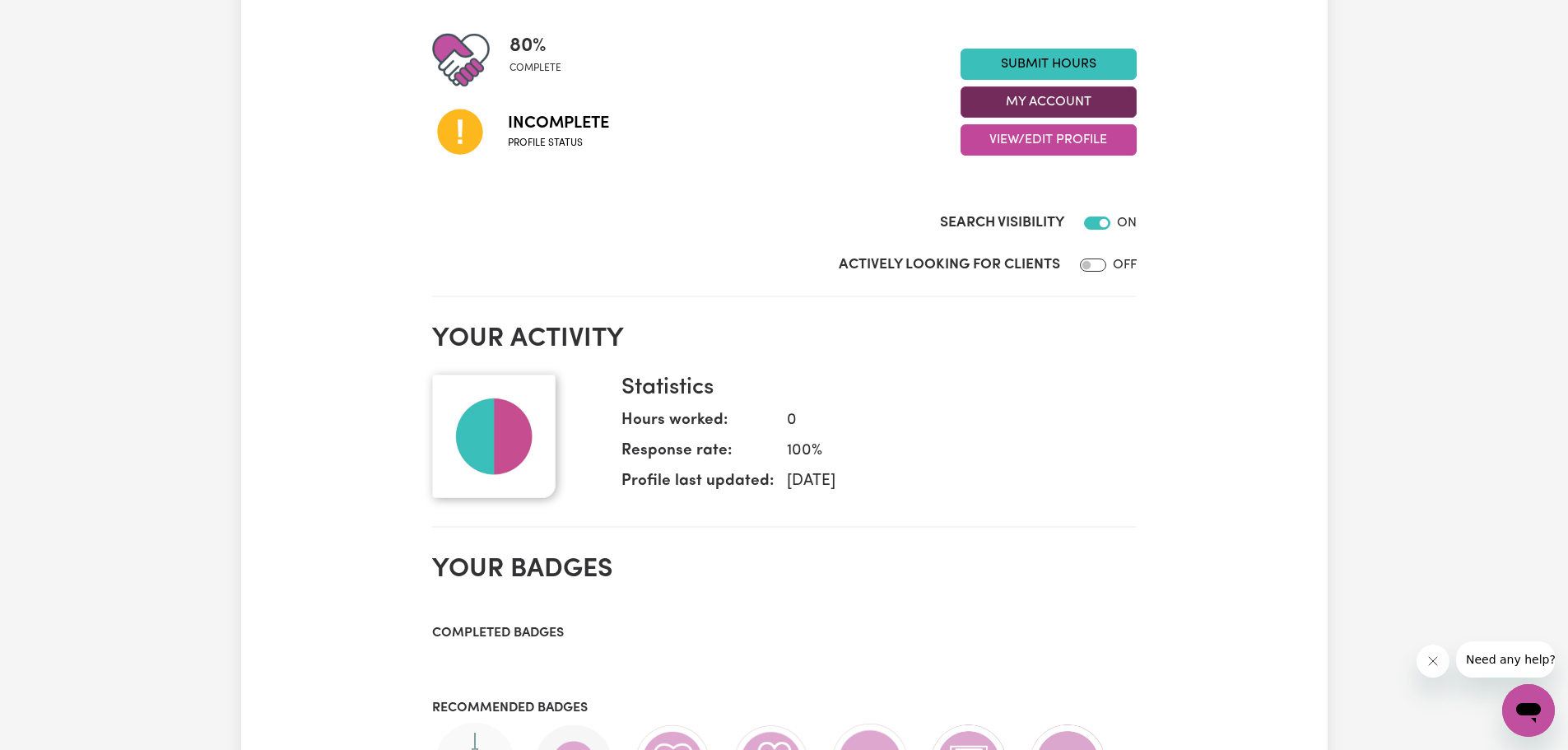
click at [1095, 89] on button "My Account" at bounding box center [1049, 102] width 176 height 31
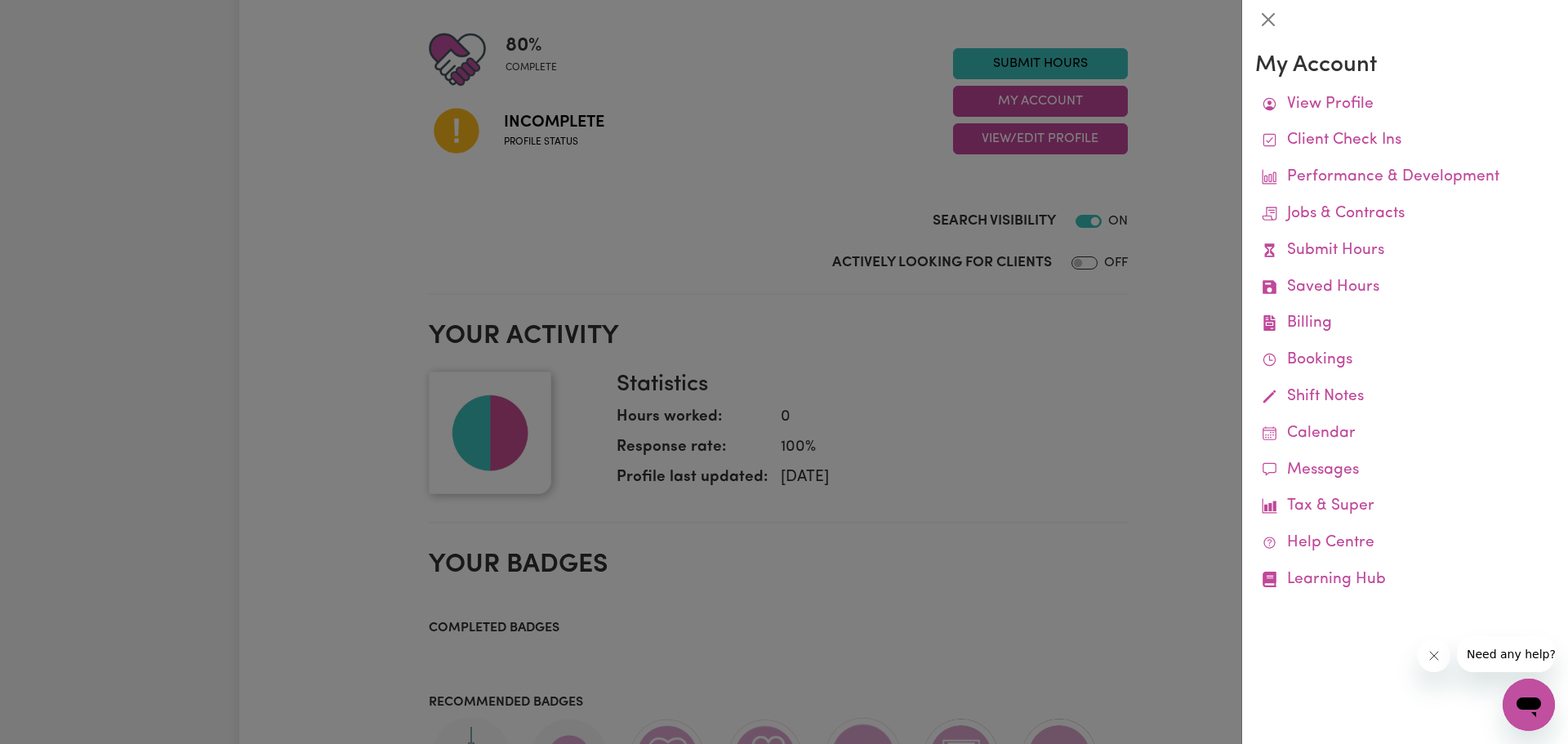
click at [1002, 187] on div at bounding box center [784, 372] width 1568 height 744
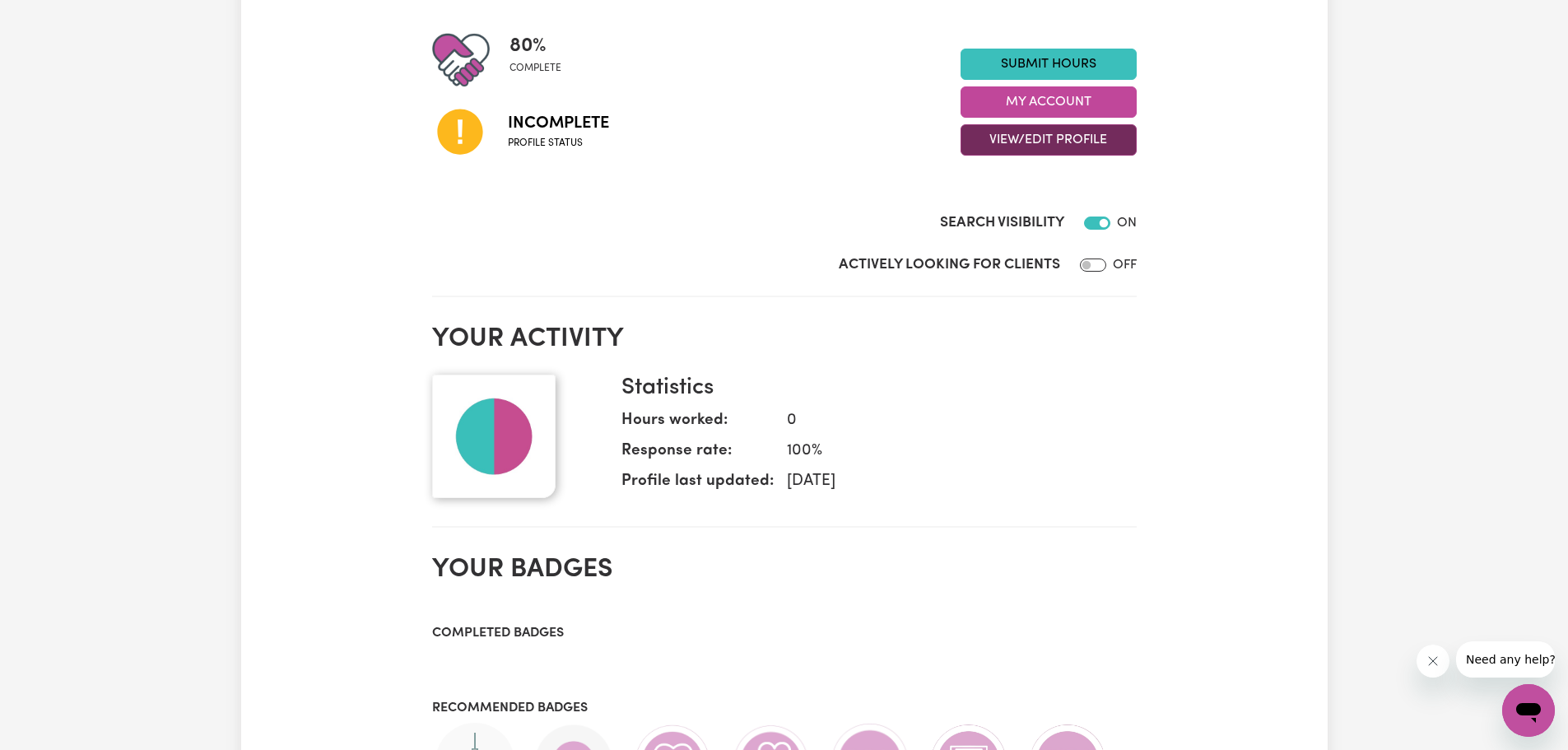
click at [1055, 141] on button "View/Edit Profile" at bounding box center [1049, 139] width 176 height 31
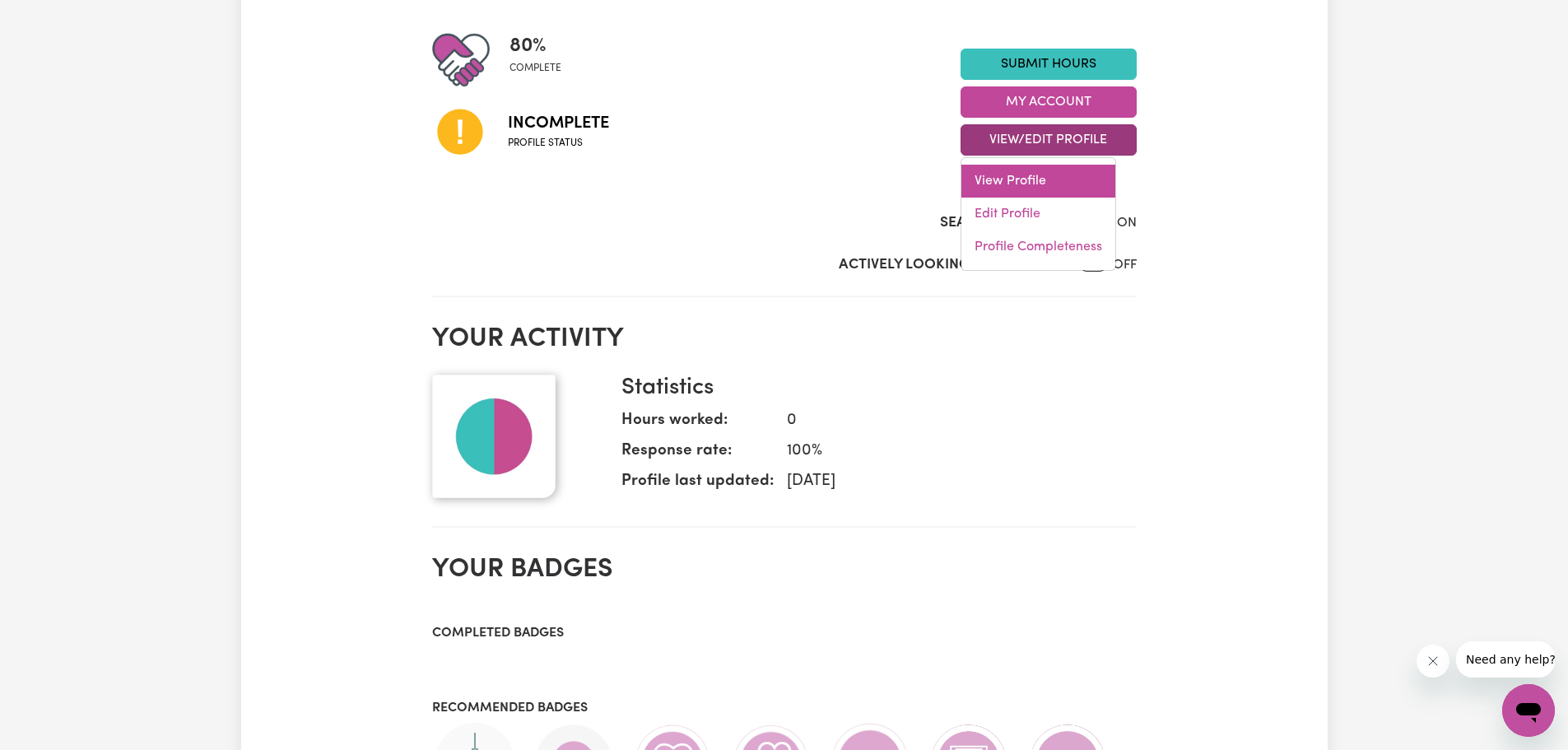
click at [1046, 178] on link "View Profile" at bounding box center [1038, 181] width 154 height 33
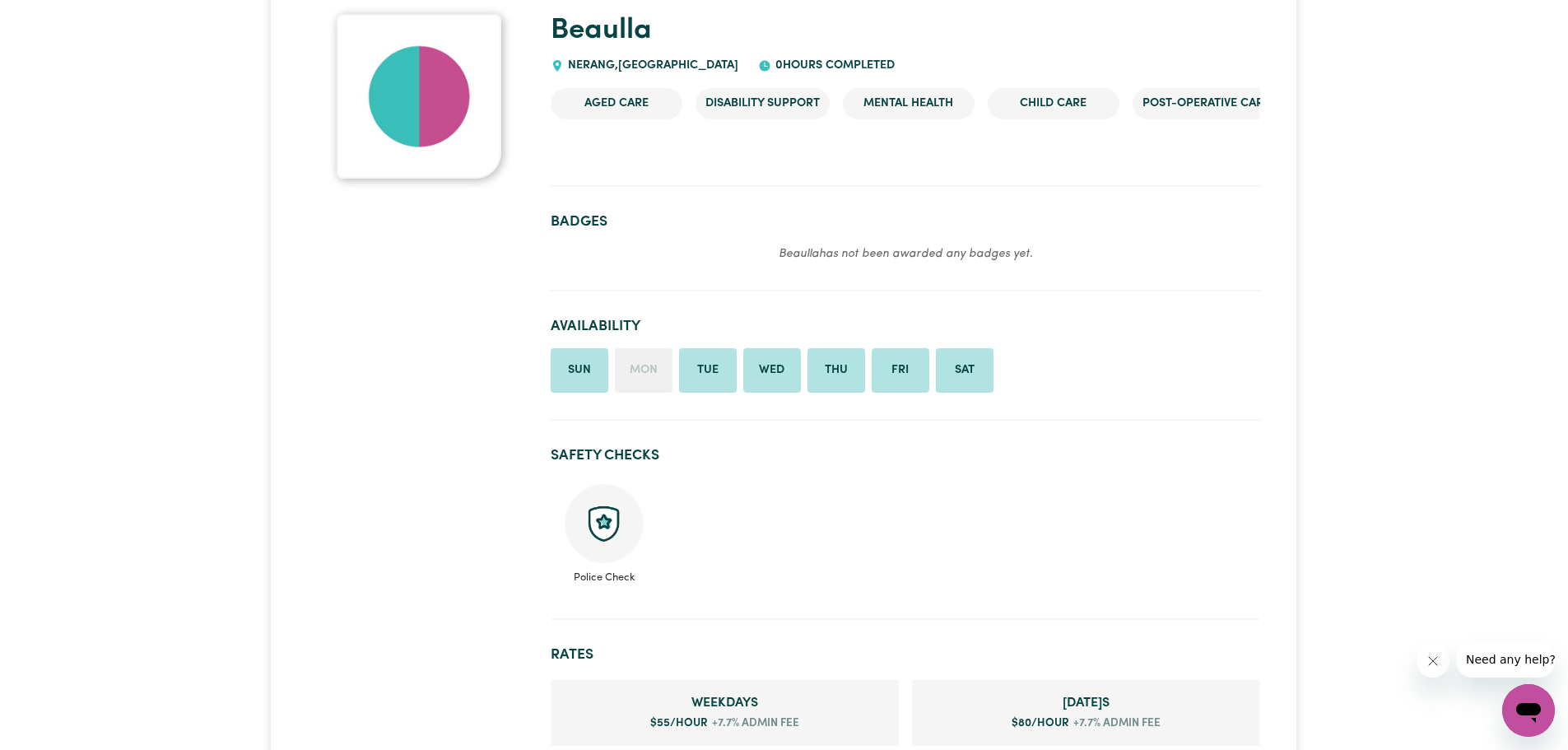
scroll to position [165, 0]
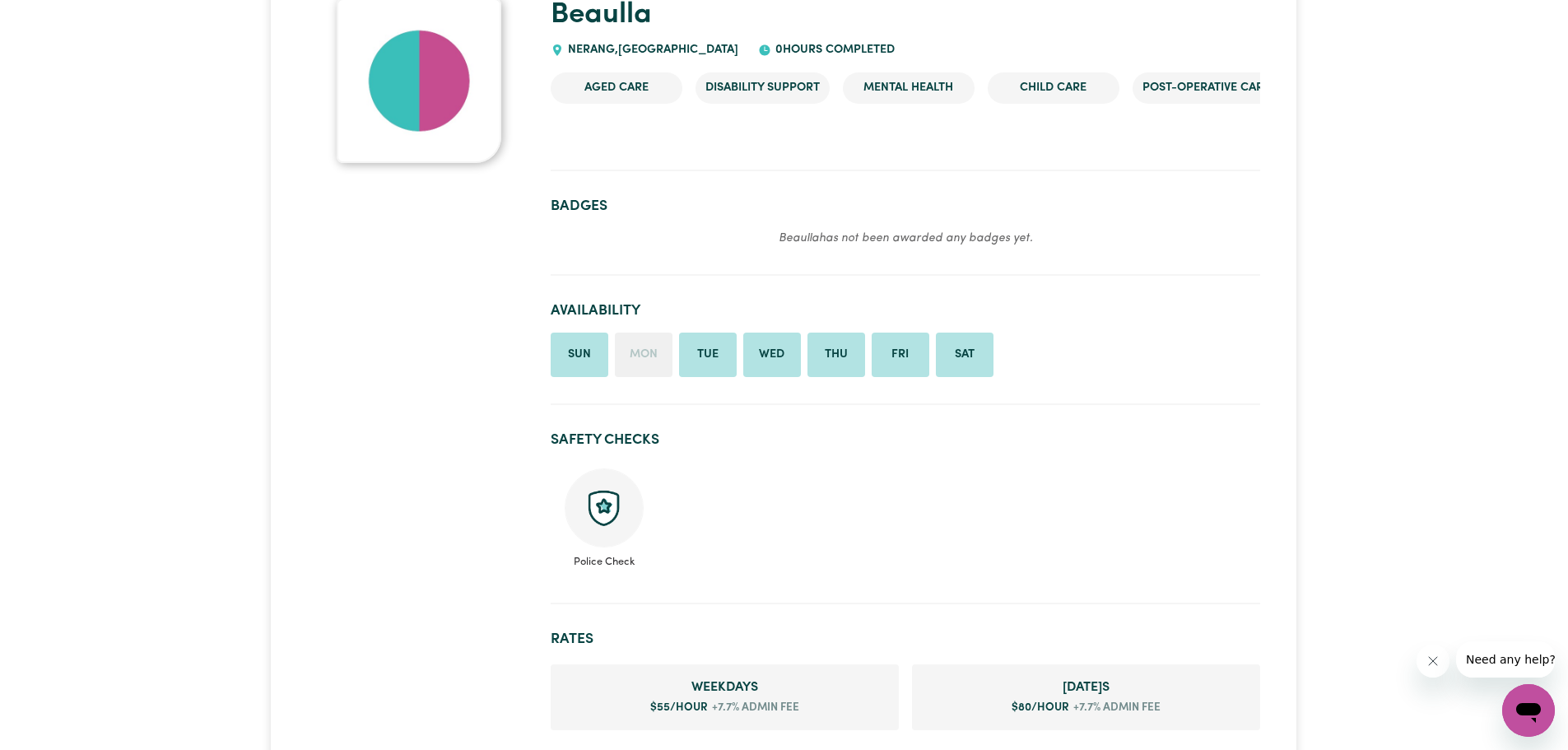
click at [1426, 658] on icon "Close message from company" at bounding box center [1433, 661] width 13 height 13
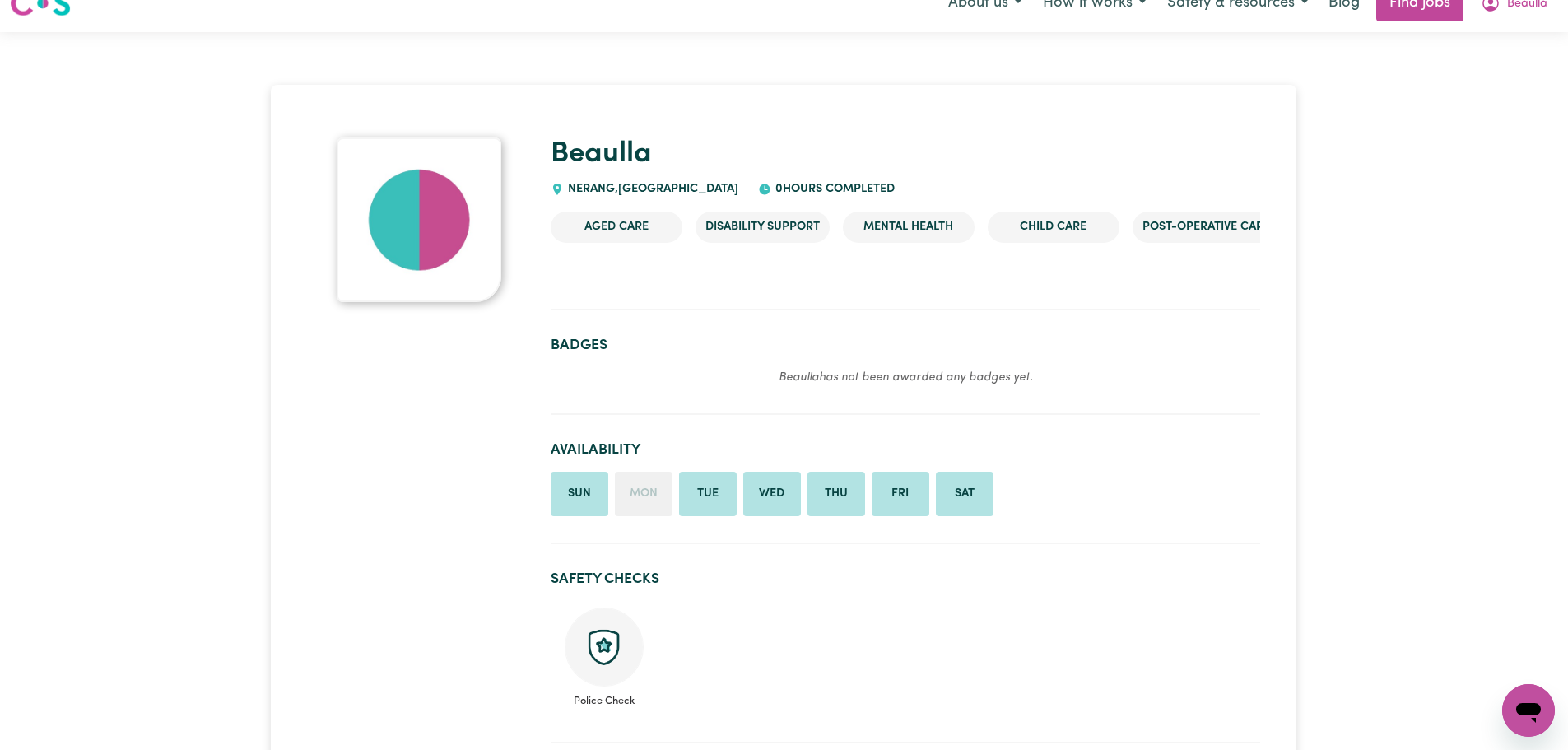
scroll to position [0, 0]
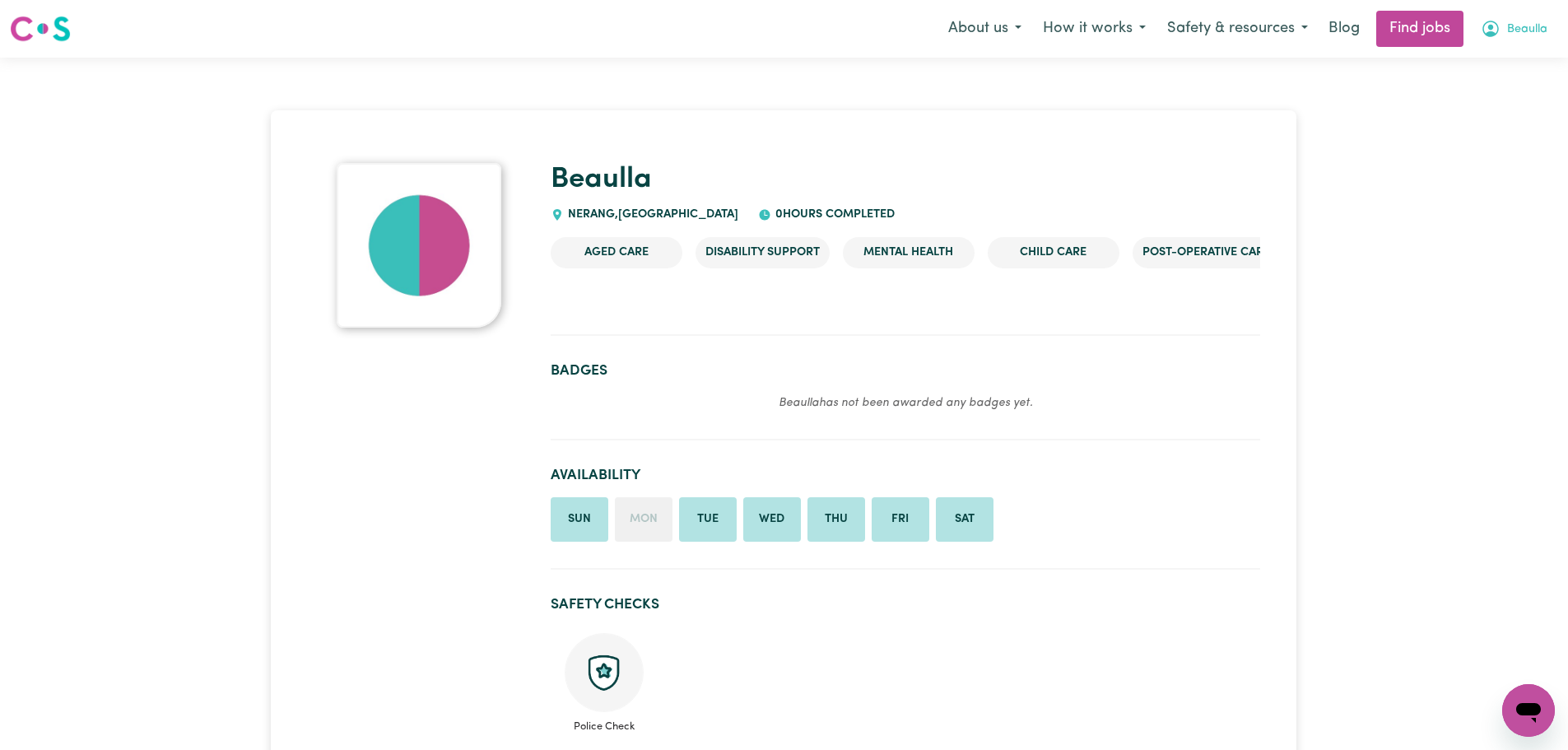
click at [1509, 32] on span "Beaulla" at bounding box center [1527, 29] width 40 height 18
click at [1498, 60] on link "My Account" at bounding box center [1492, 64] width 130 height 31
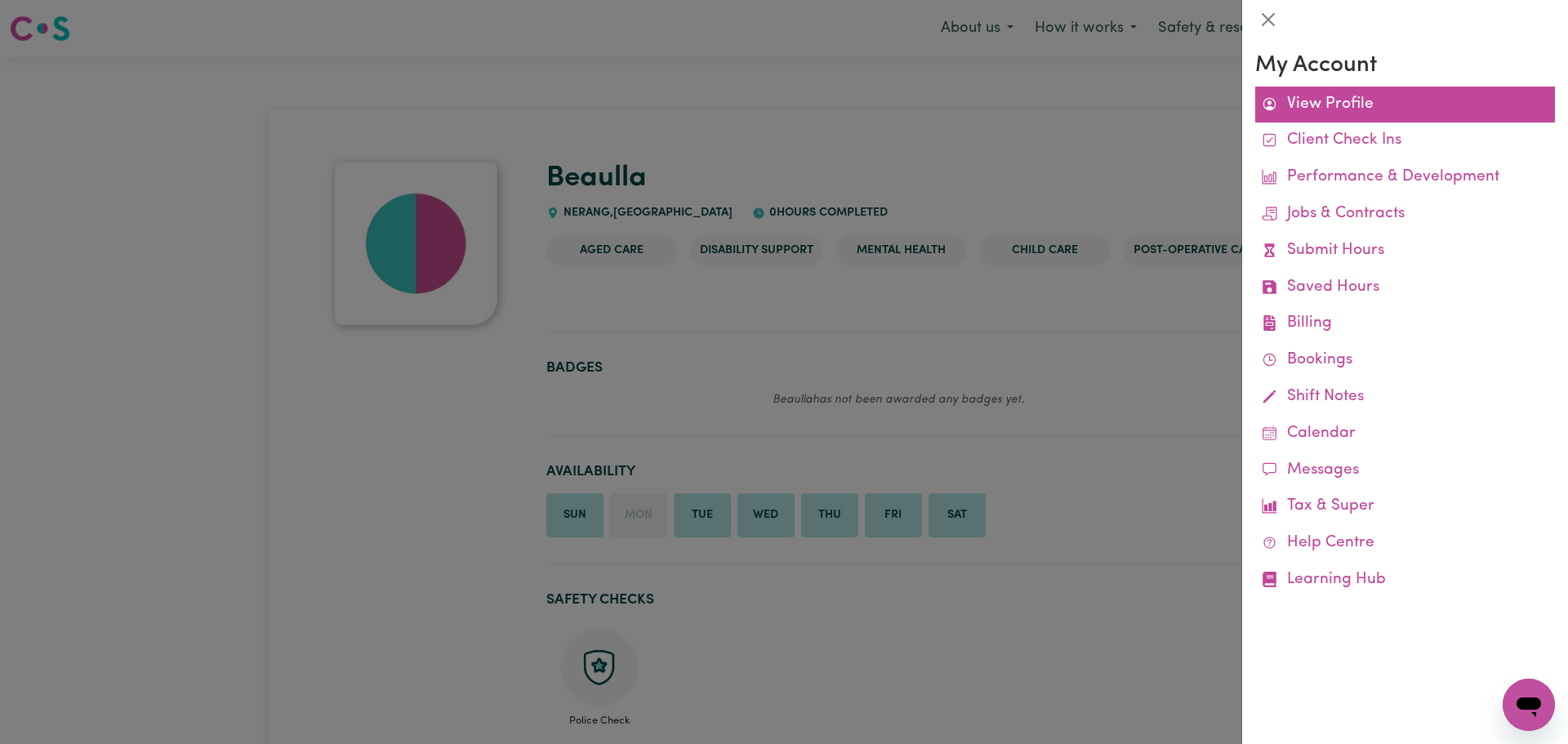
click at [1330, 97] on link "View Profile" at bounding box center [1405, 105] width 300 height 37
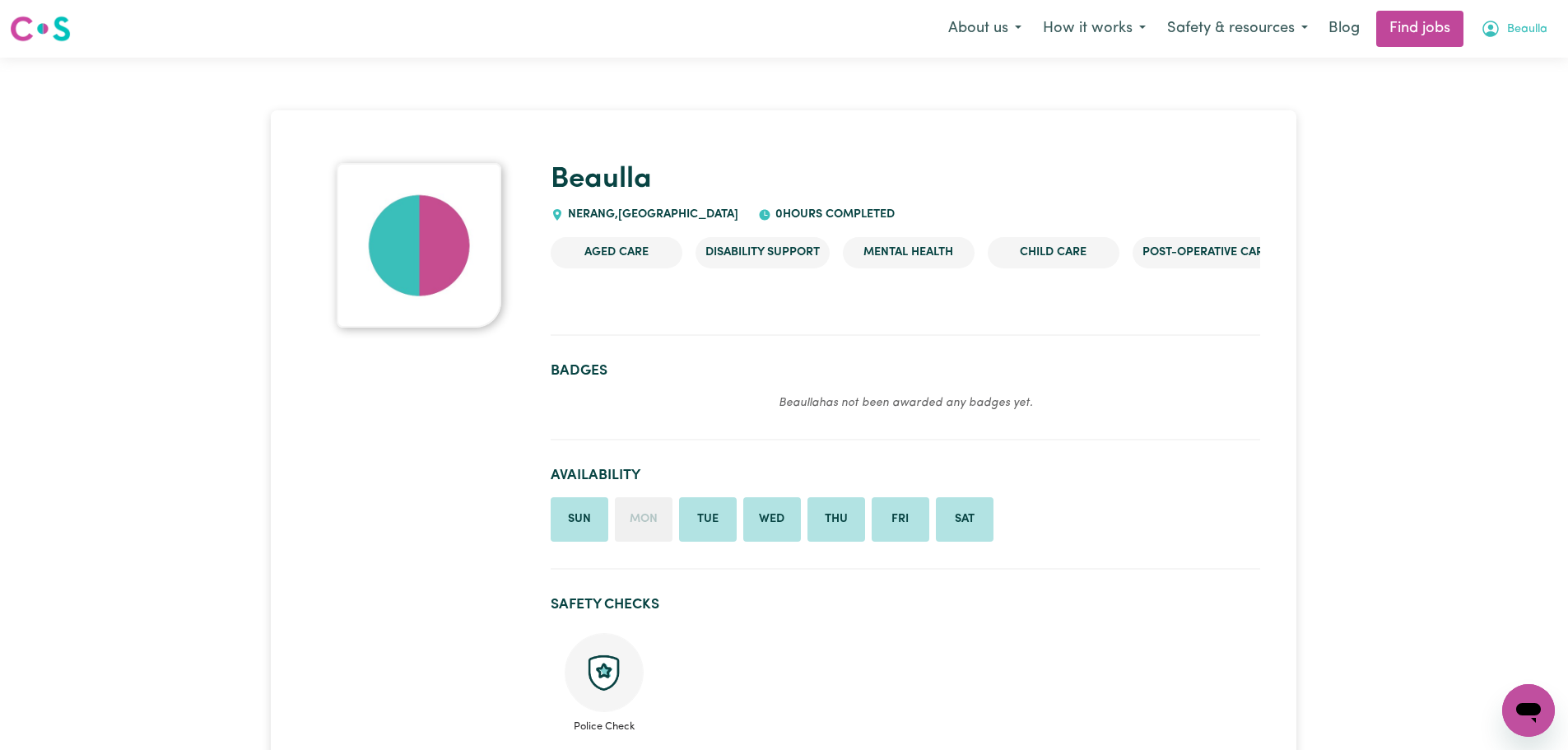
click at [1513, 29] on span "Beaulla" at bounding box center [1527, 29] width 40 height 18
click at [1495, 96] on link "My Dashboard" at bounding box center [1492, 94] width 130 height 31
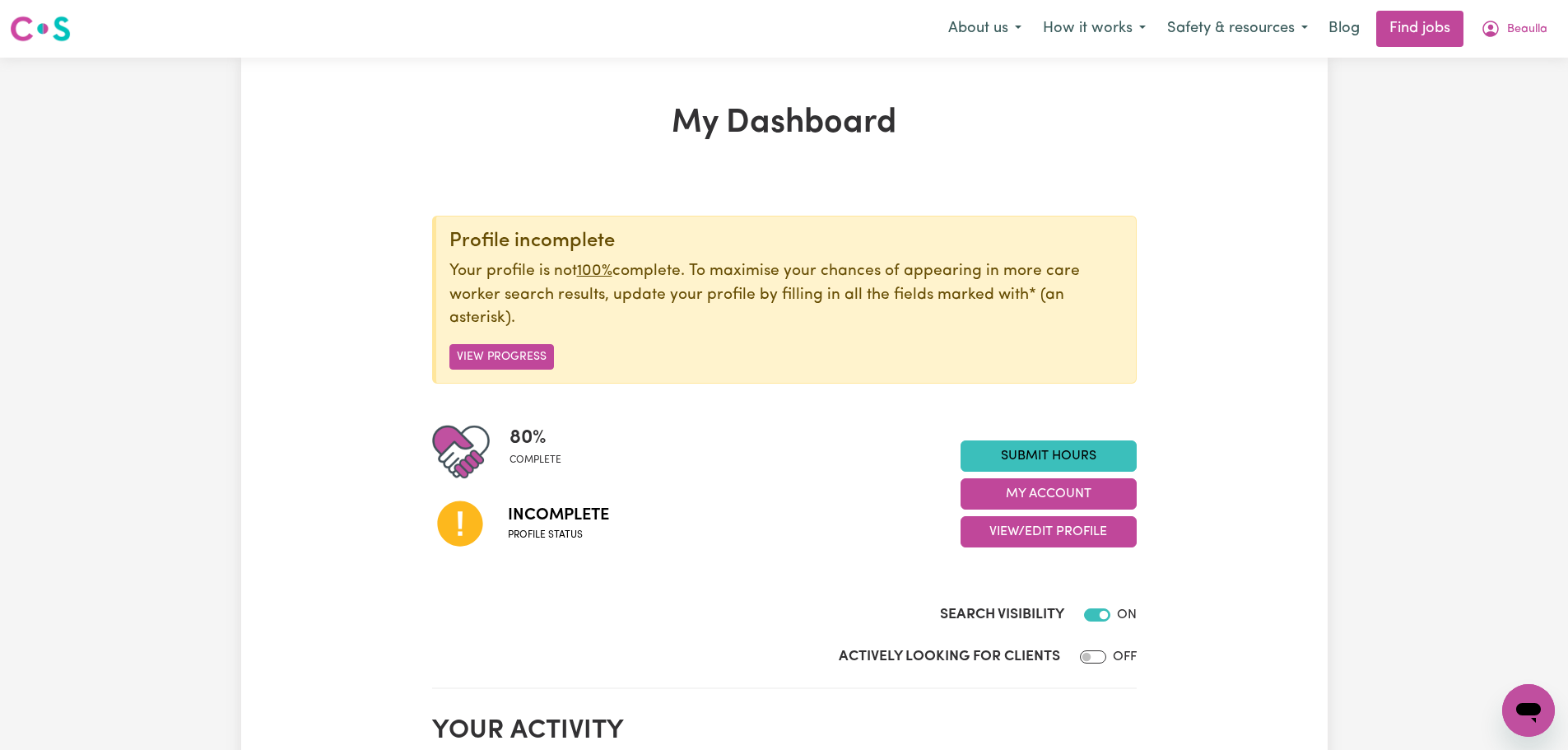
click at [475, 533] on icon at bounding box center [459, 524] width 45 height 45
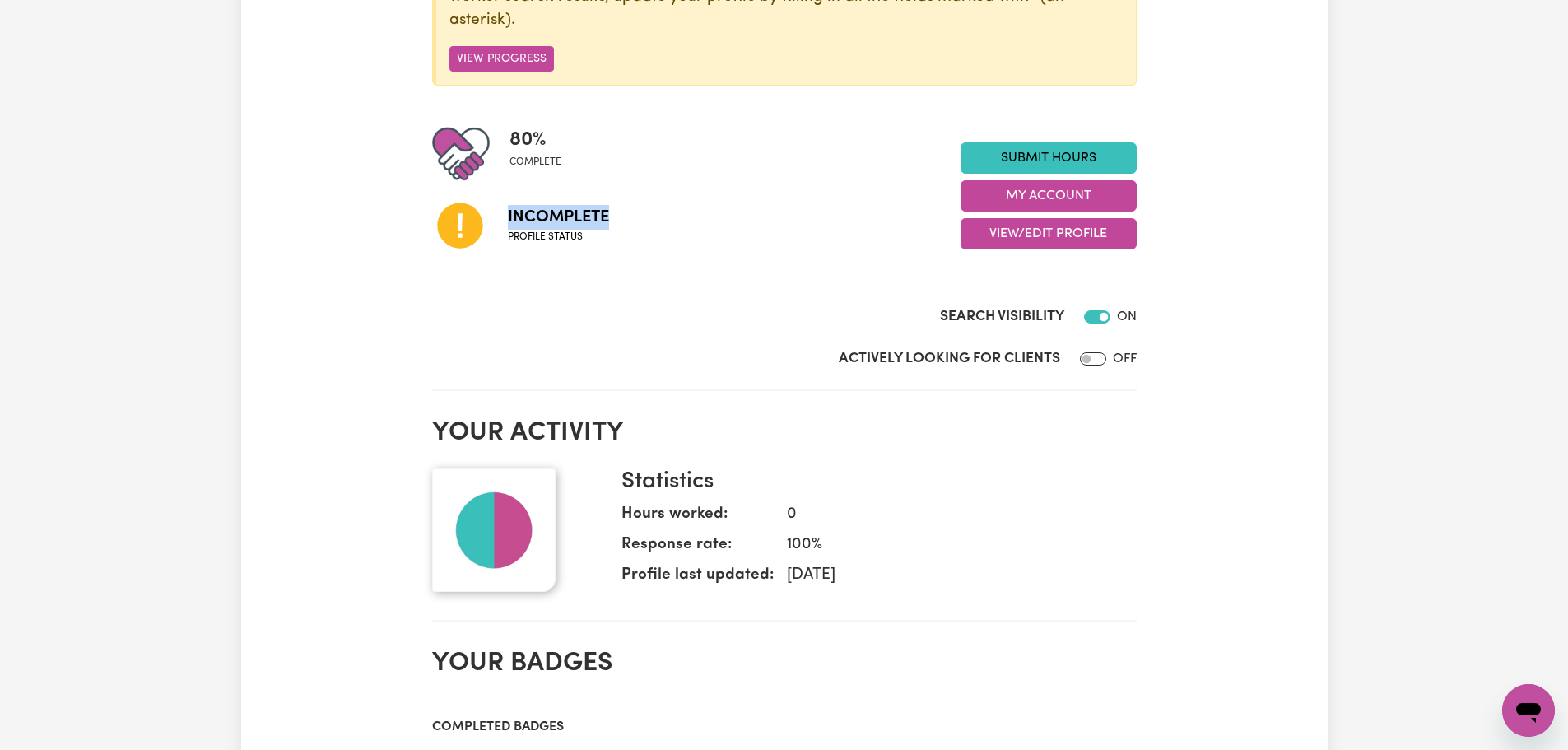
scroll to position [329, 0]
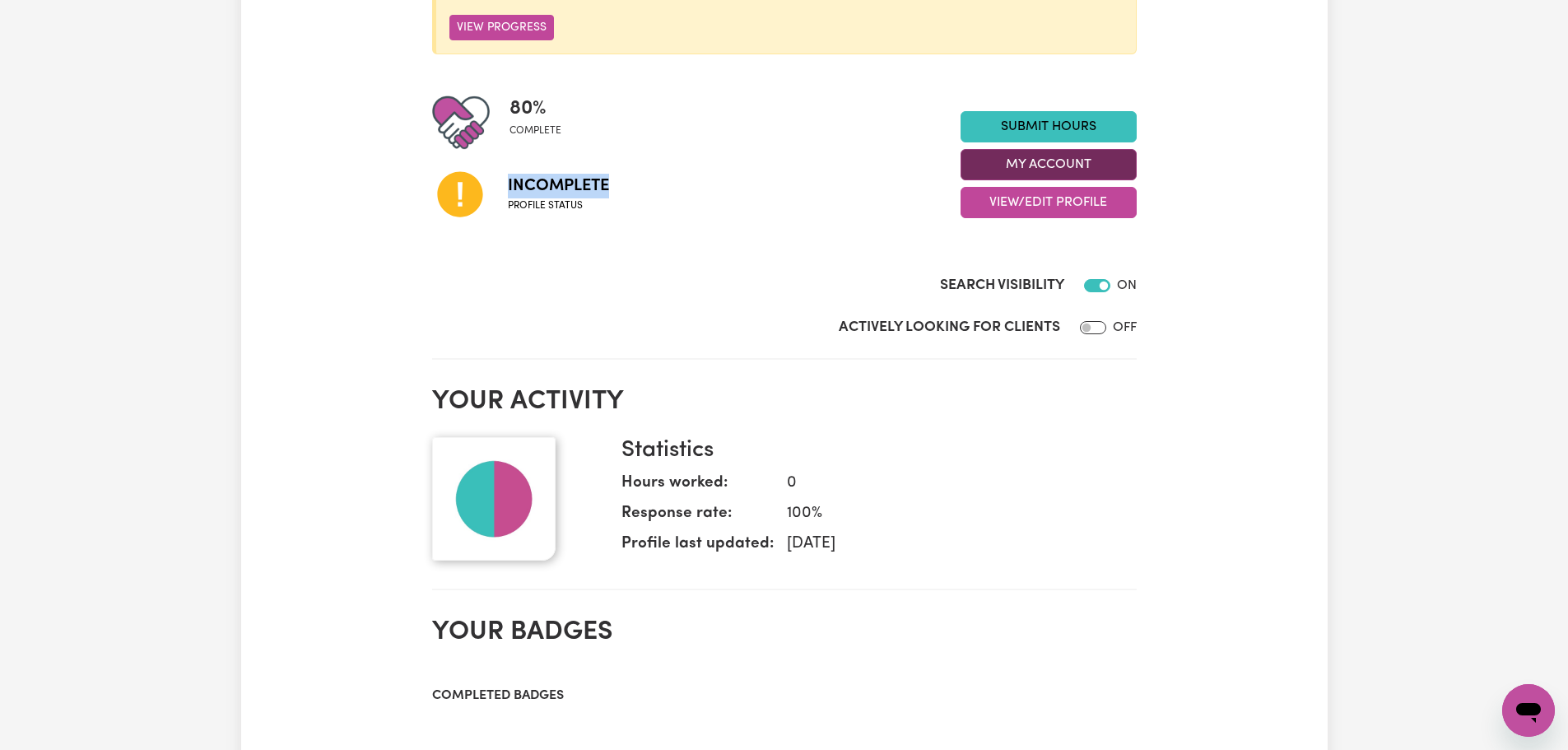
click at [1049, 165] on button "My Account" at bounding box center [1049, 164] width 176 height 31
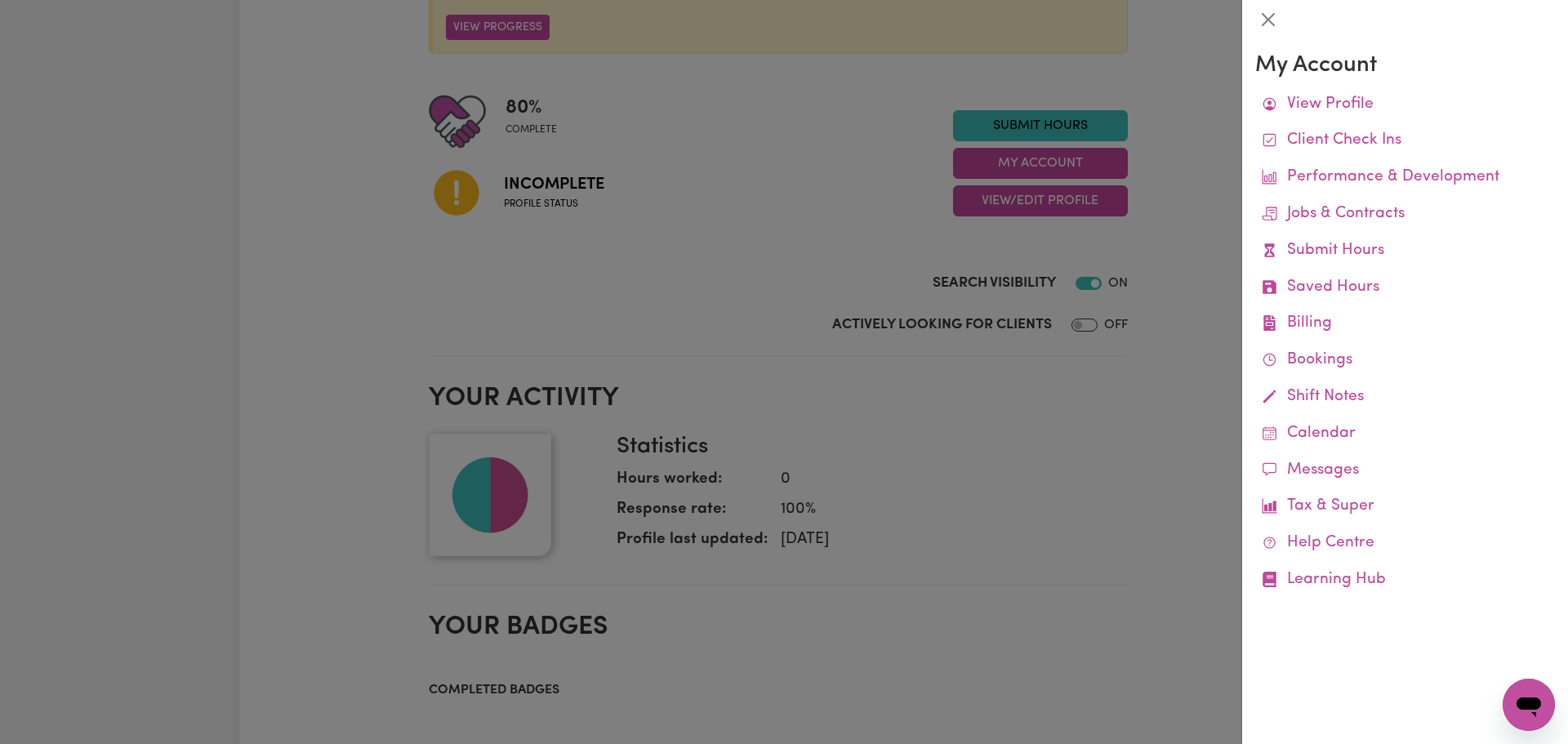
click at [1060, 206] on div at bounding box center [784, 372] width 1568 height 744
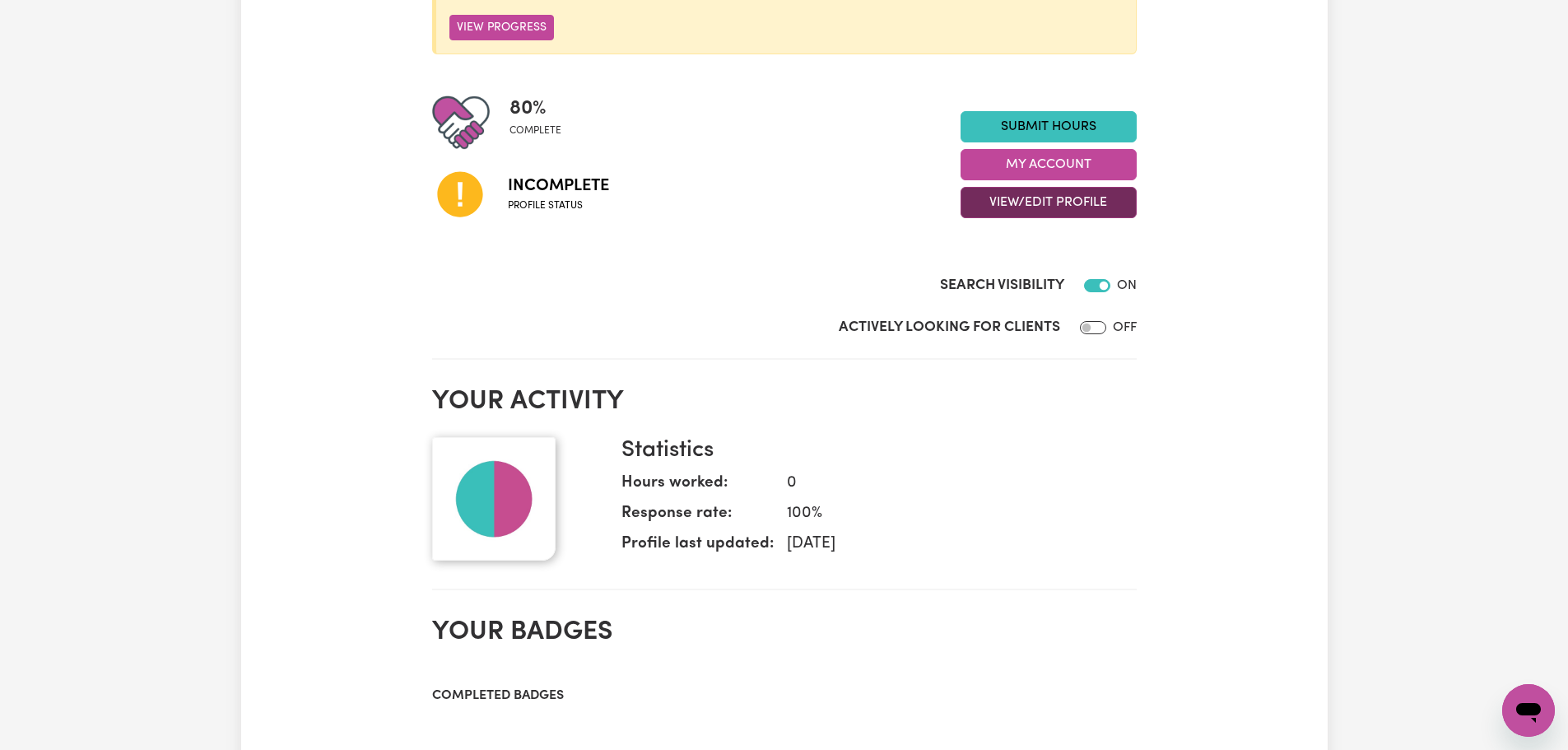
click at [1068, 205] on button "View/Edit Profile" at bounding box center [1049, 202] width 176 height 31
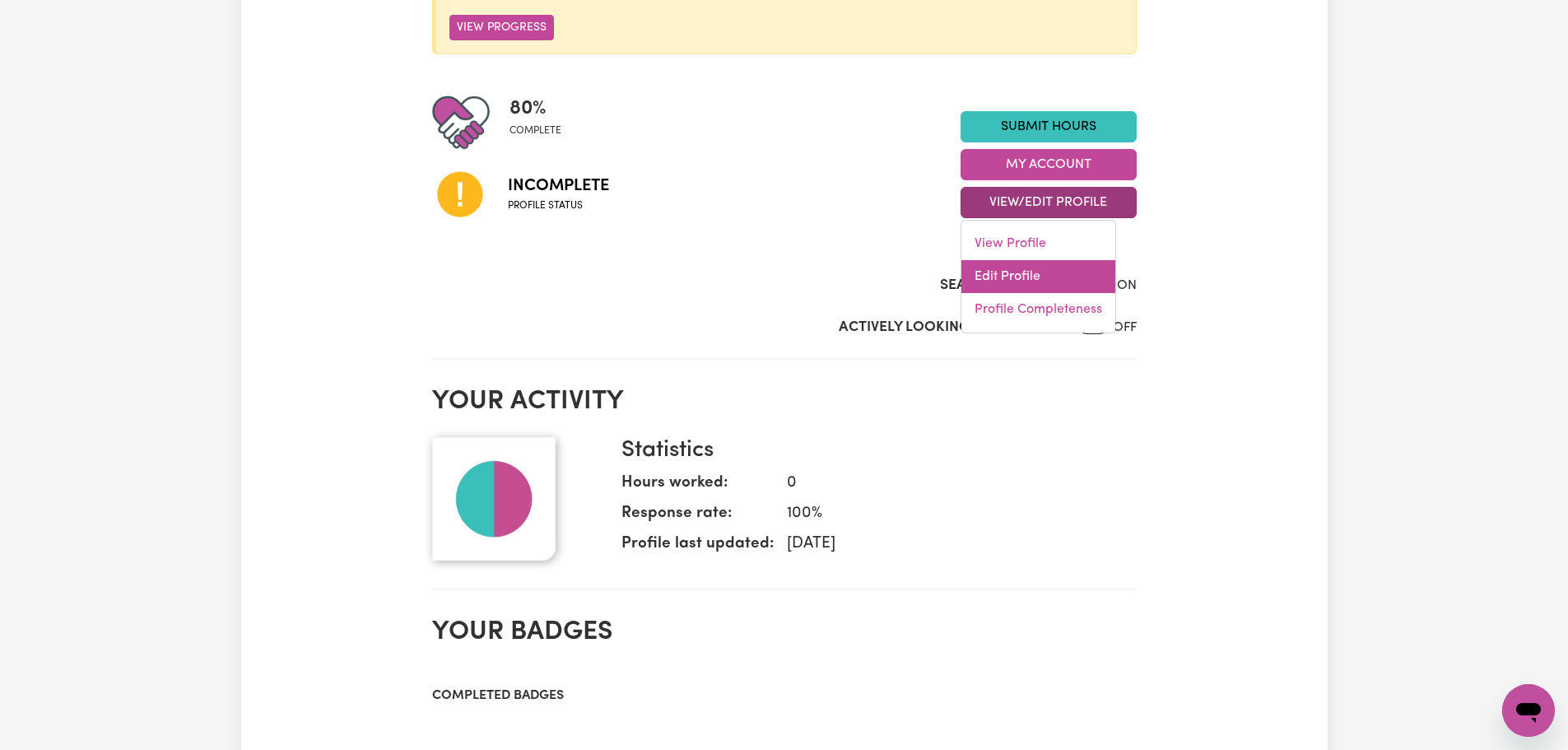
click at [985, 280] on link "Edit Profile" at bounding box center [1038, 276] width 154 height 33
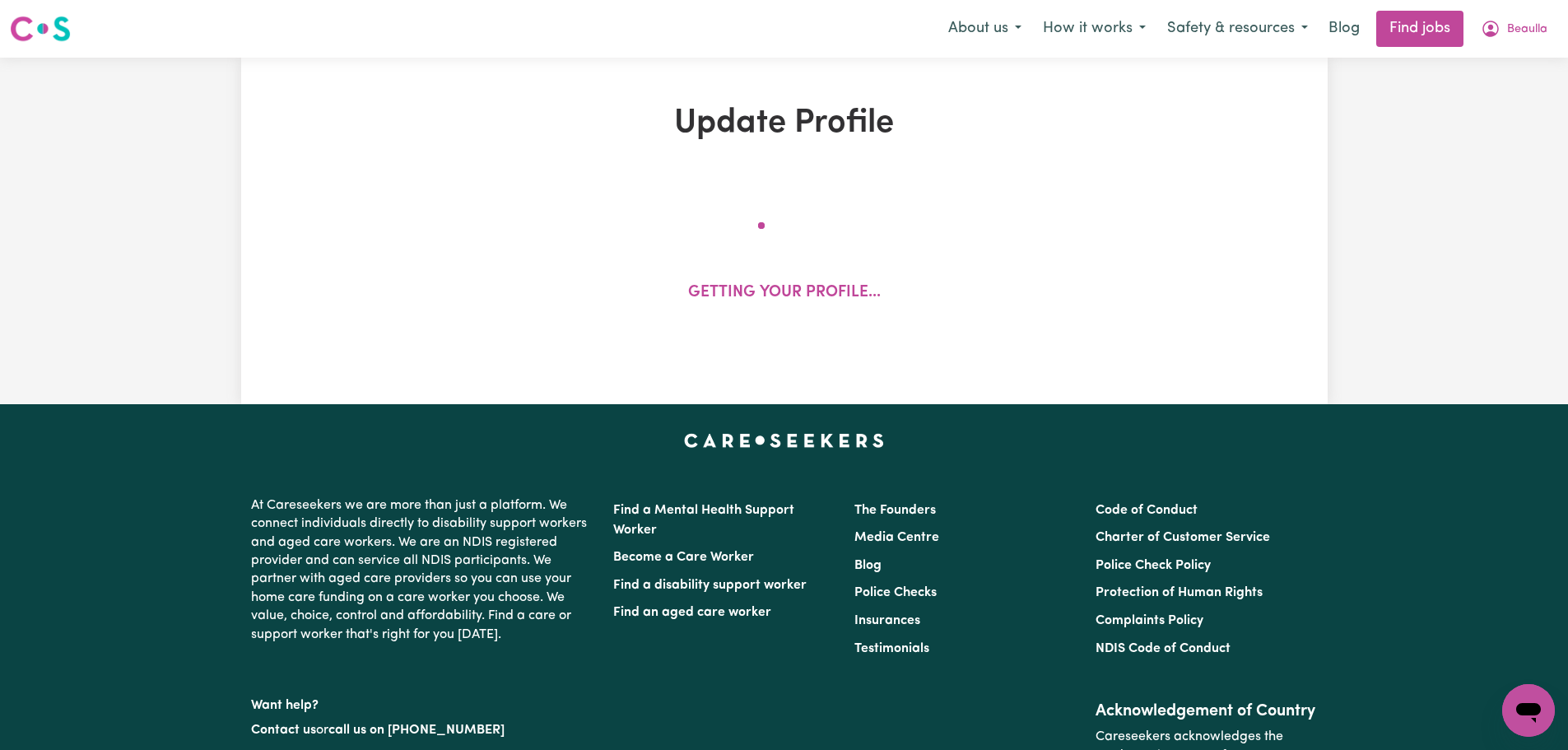
select select "female"
select select "Australian Citizen"
select select "Studying a healthcare related degree or qualification"
select select "55"
select select "80"
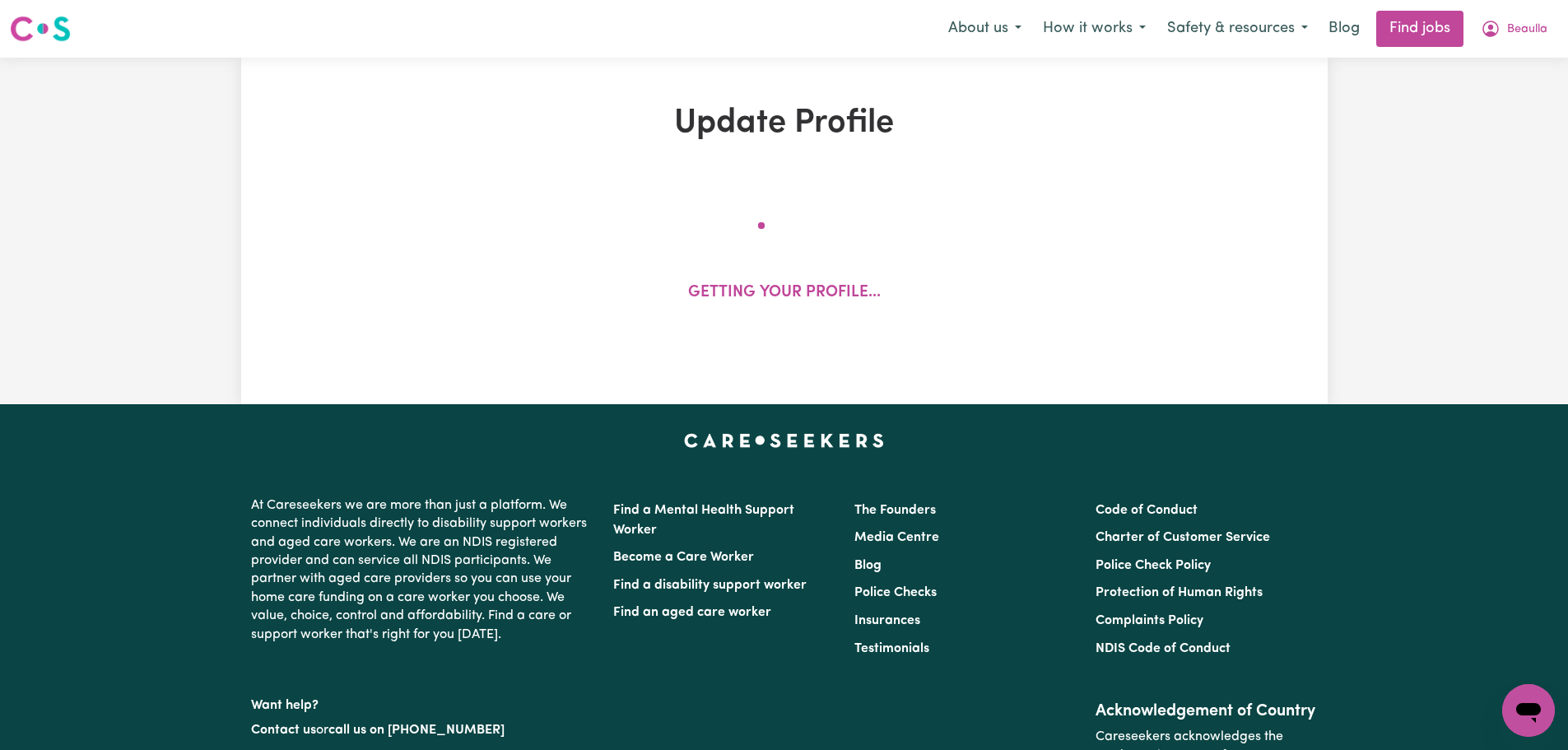
select select "110"
select select "120"
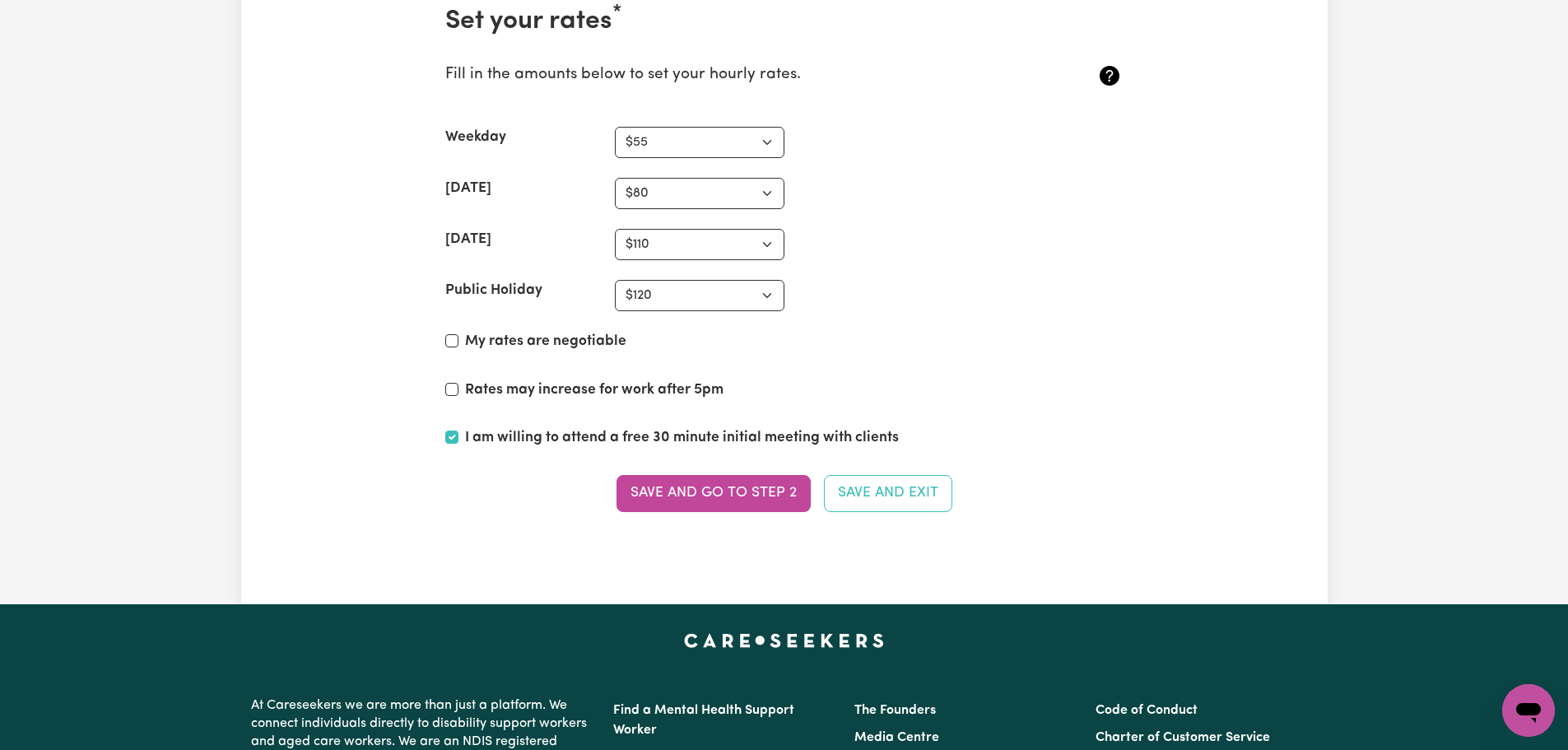
scroll to position [4151, 0]
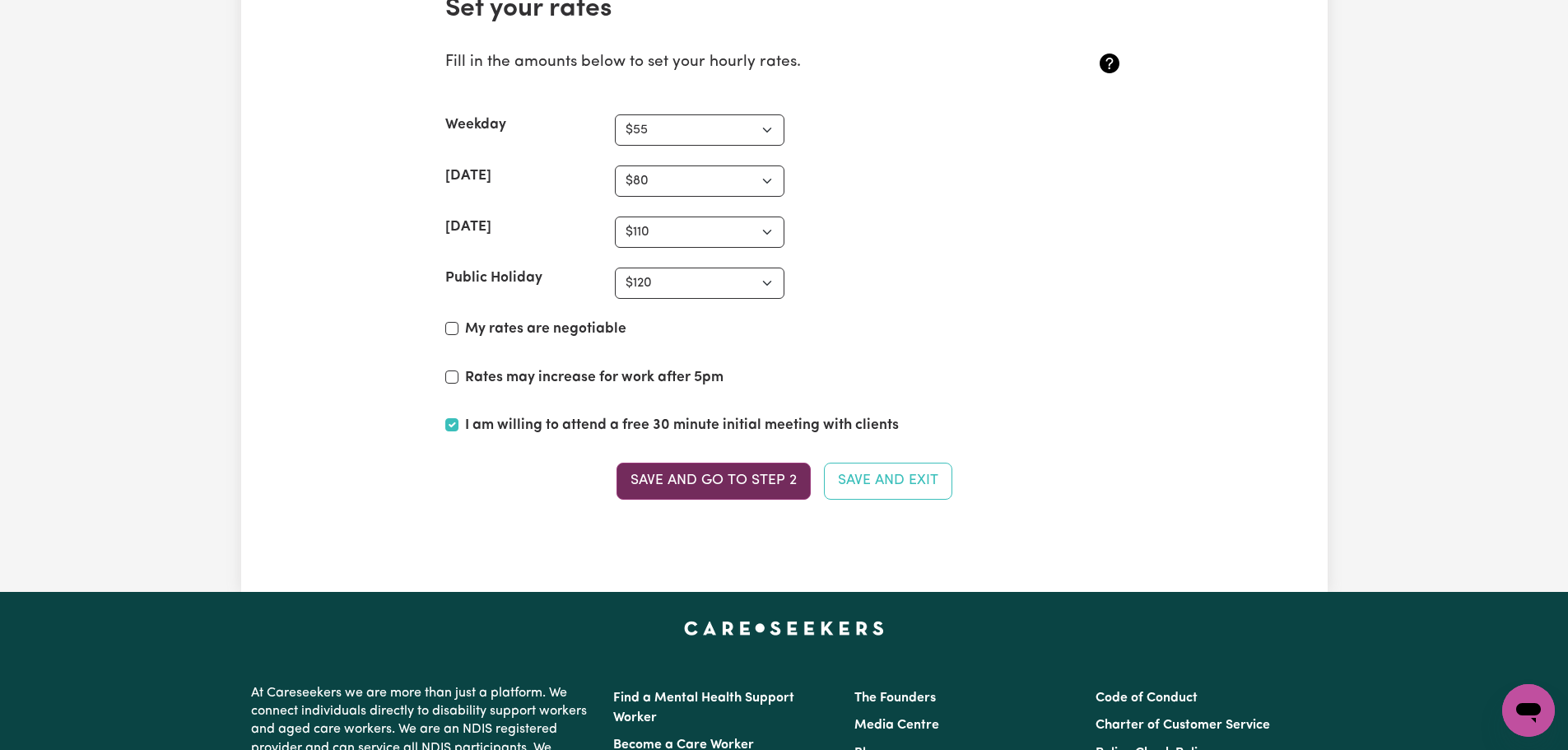
click at [773, 485] on button "Save and go to Step 2" at bounding box center [713, 480] width 194 height 36
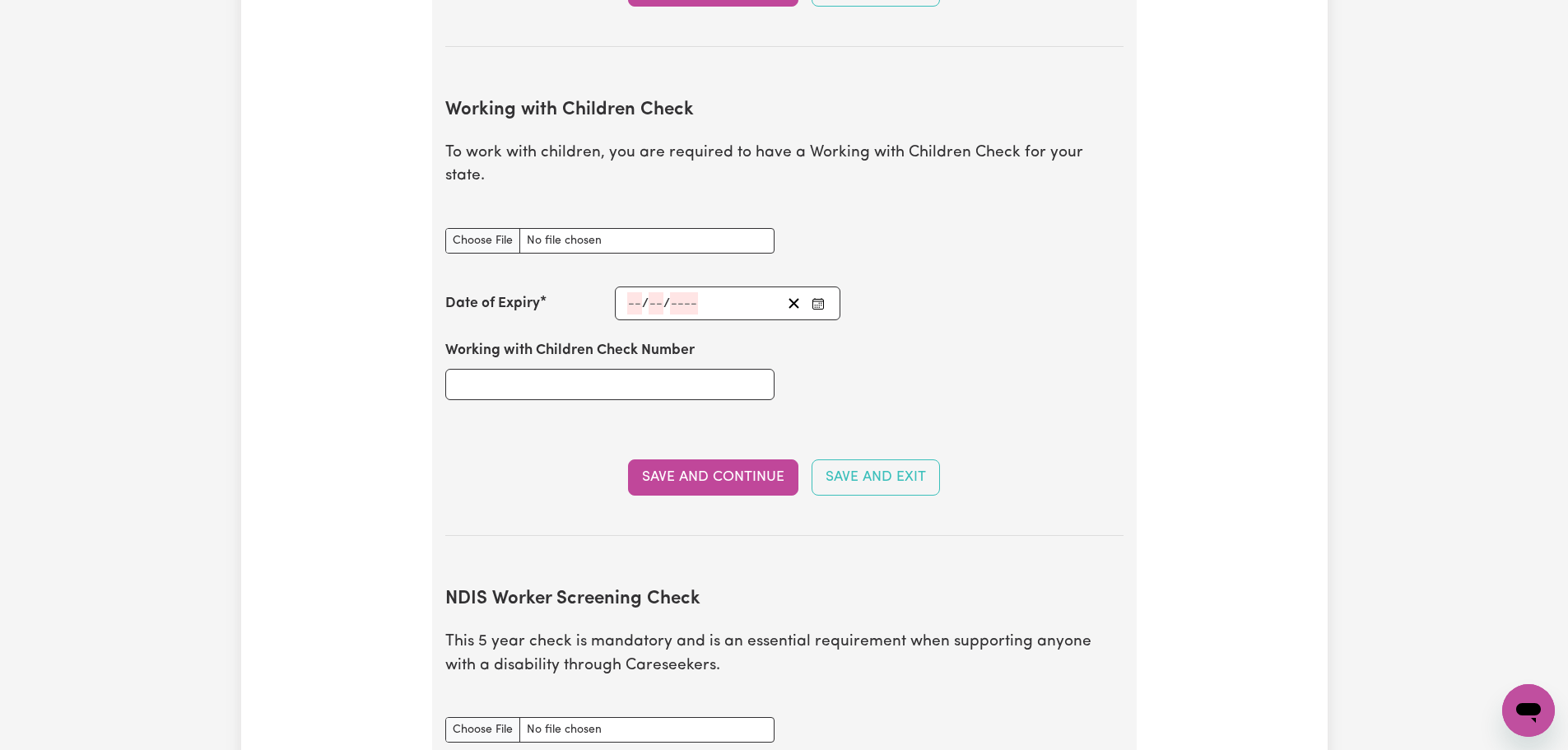
scroll to position [1578, 0]
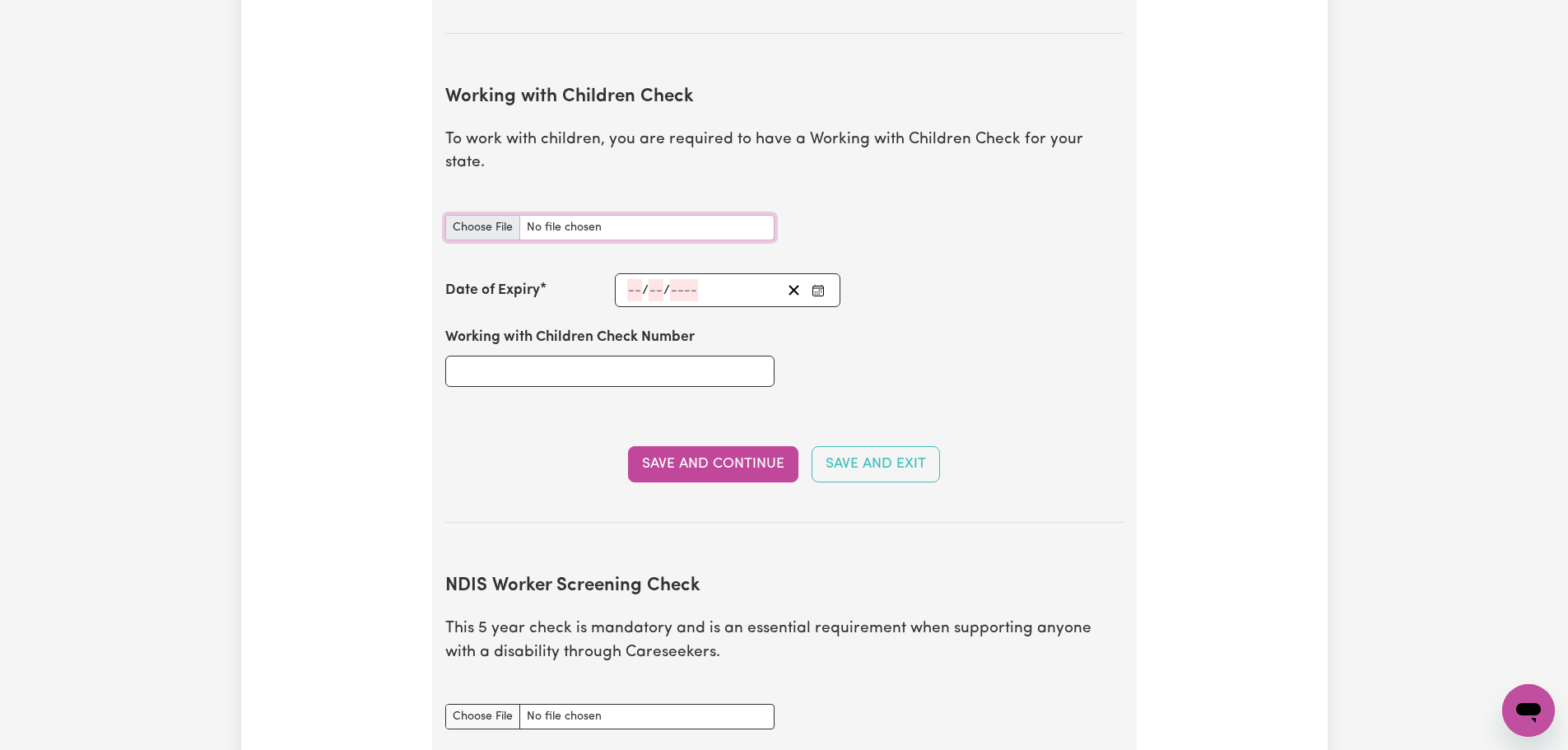
click at [499, 215] on input "Working with Children Check document" at bounding box center [610, 228] width 329 height 25
type input "C:\fakepath\WORKING WIITH CHILDREN CARD.pdf"
click at [638, 355] on input "Working with Children Check Number" at bounding box center [610, 370] width 329 height 31
type input "24534223/1"
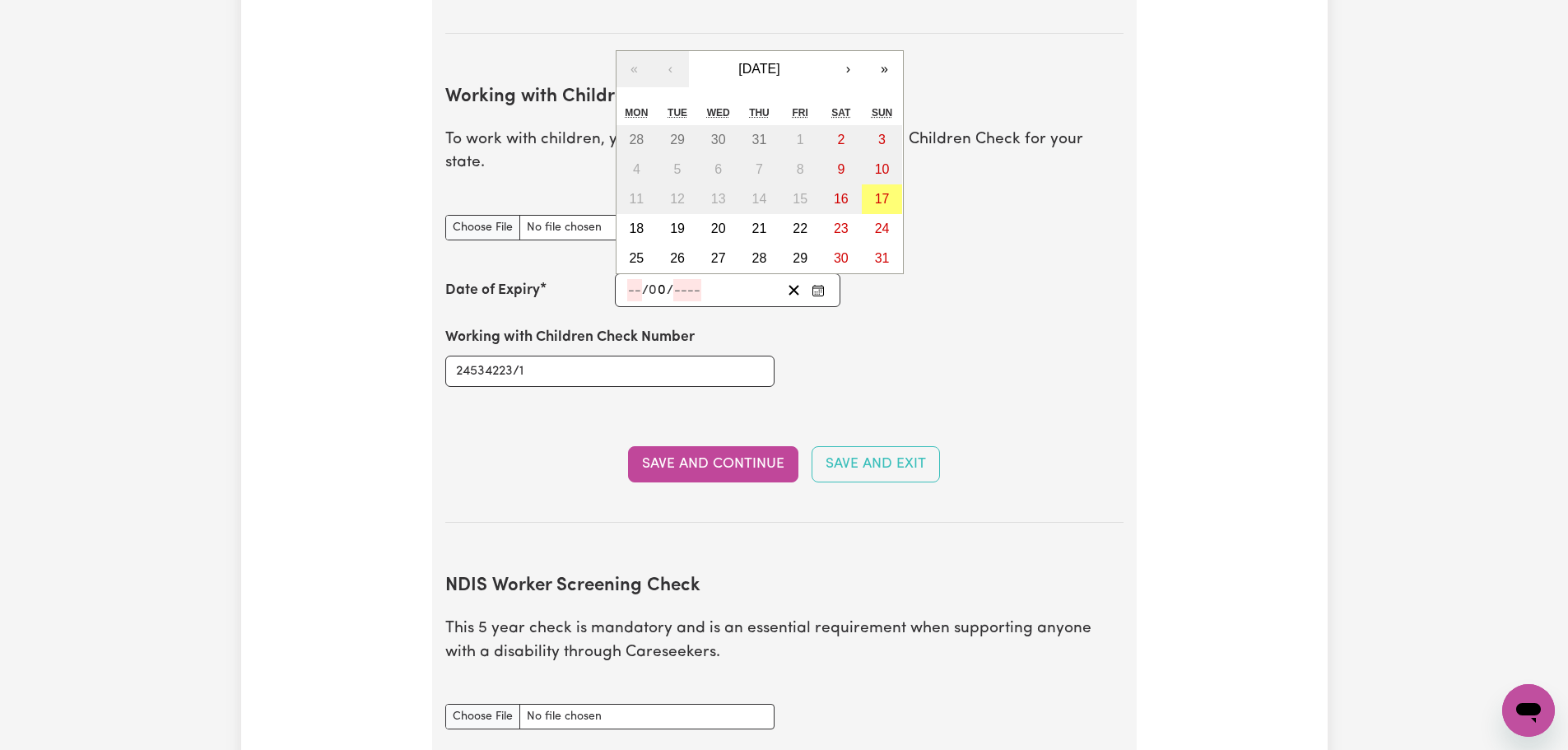
type input "06"
type input "2027"
click at [630, 279] on input "number" at bounding box center [635, 290] width 15 height 22
type input "0"
type input "2027-06-06"
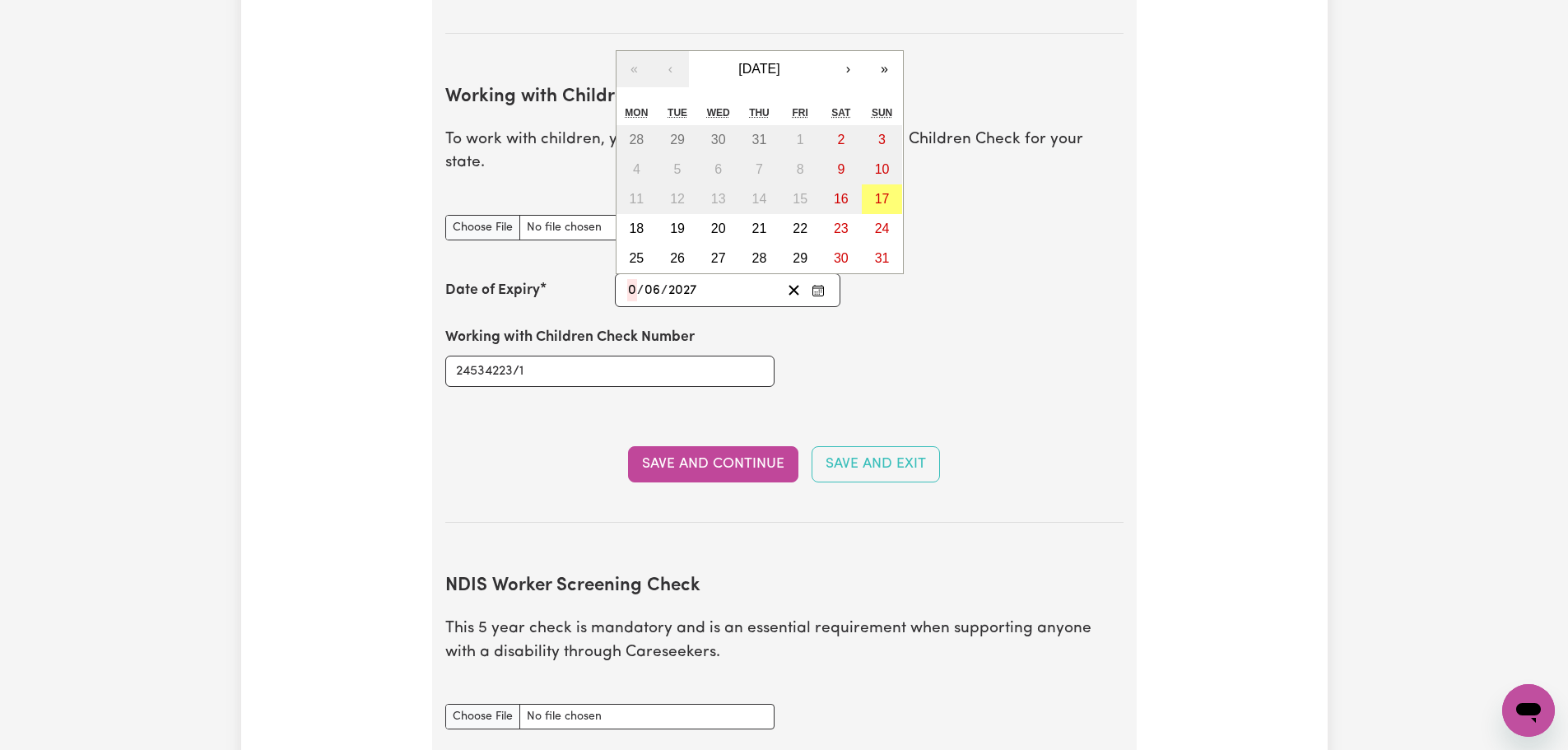
type input "6"
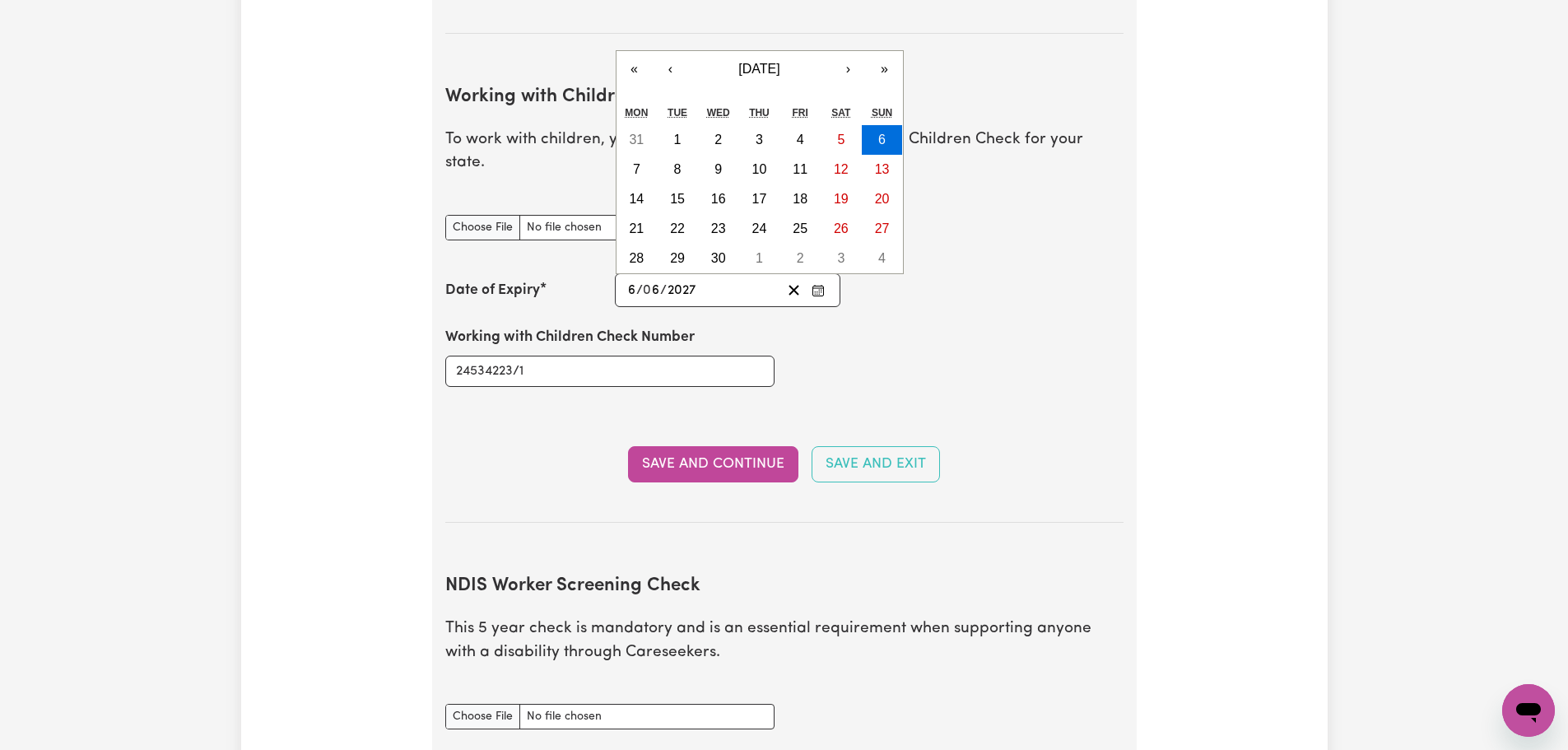
type input "6"
click at [741, 446] on button "Save and Continue" at bounding box center [713, 464] width 170 height 36
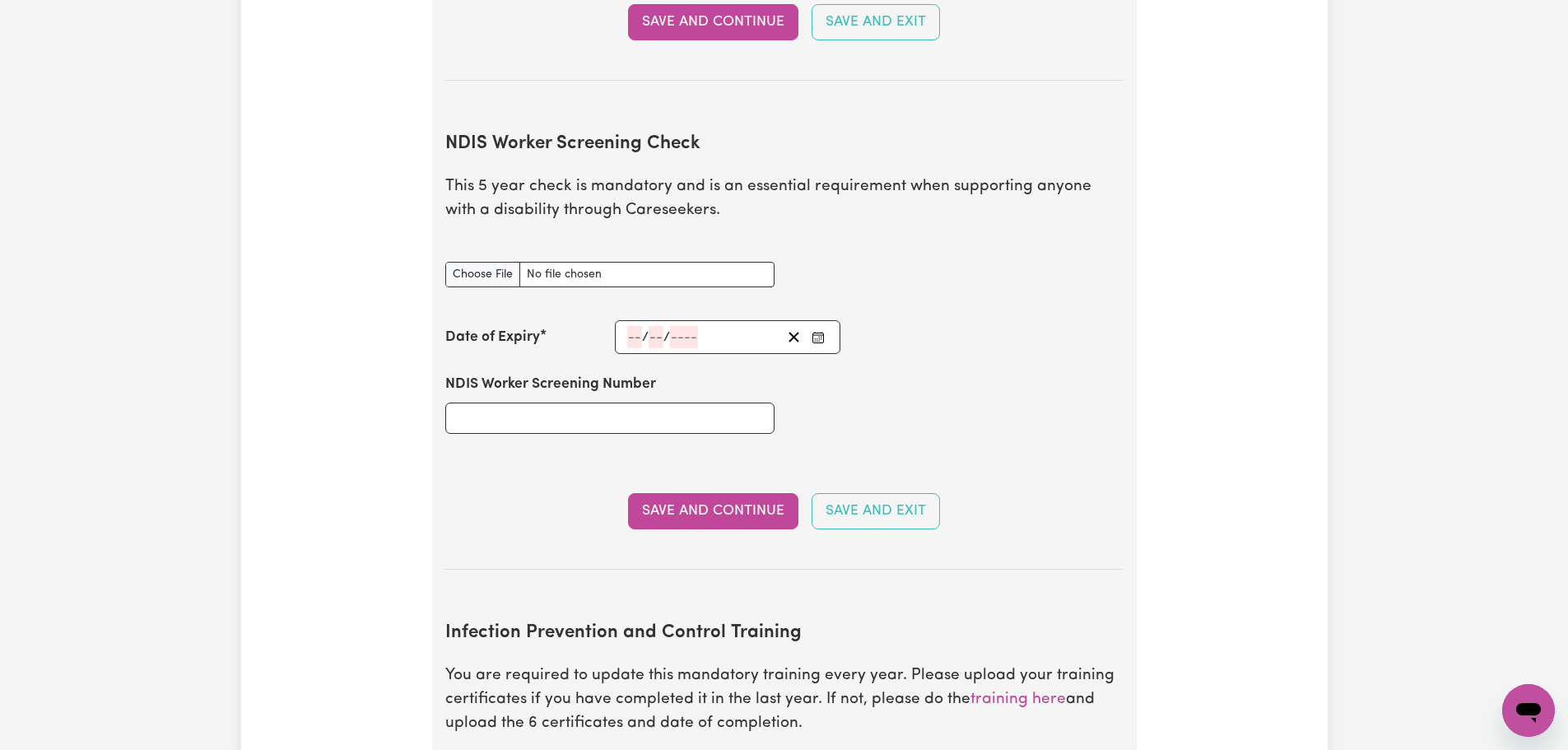
scroll to position [2146, 0]
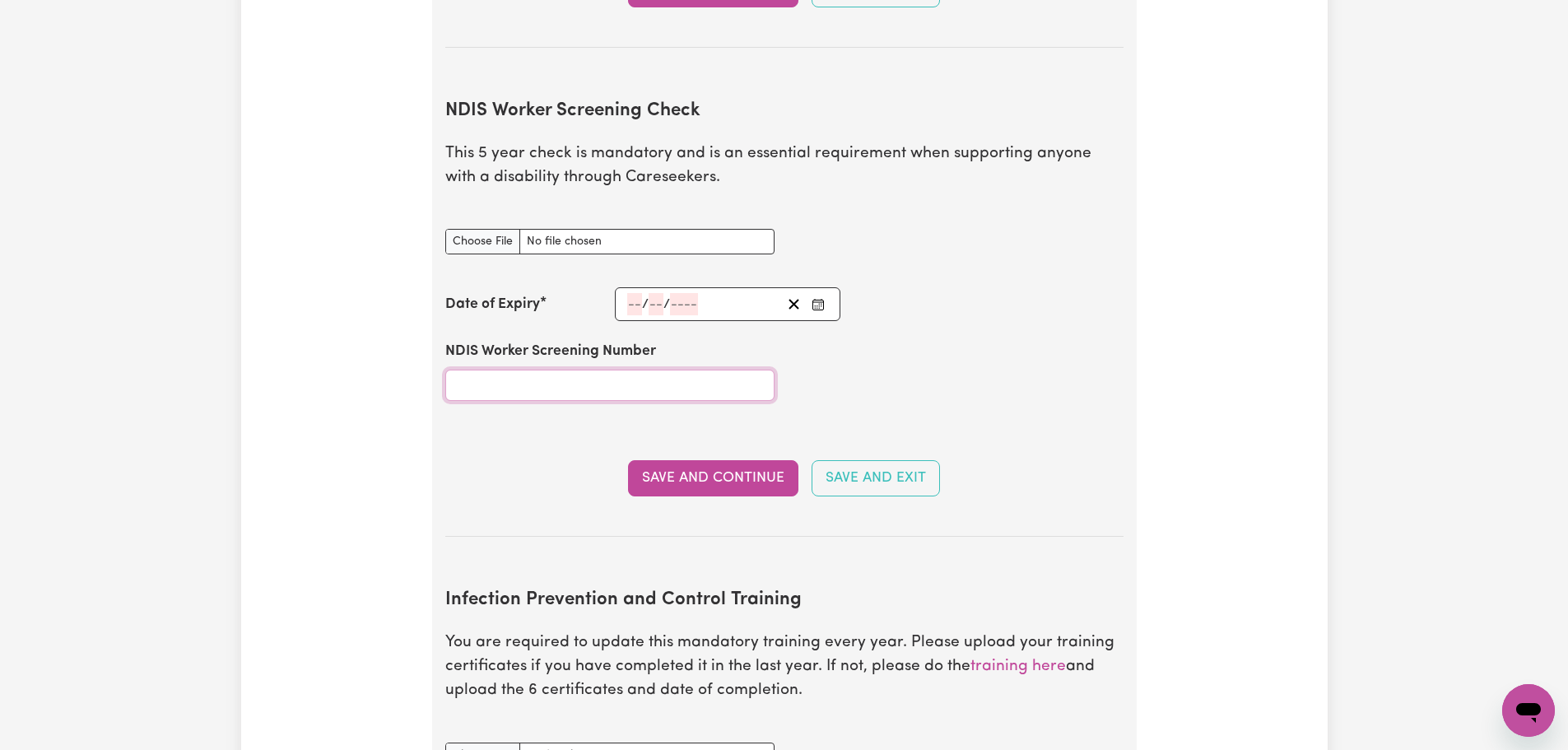
click at [650, 370] on input "NDIS Worker Screening Number" at bounding box center [610, 385] width 329 height 31
type input "77086961"
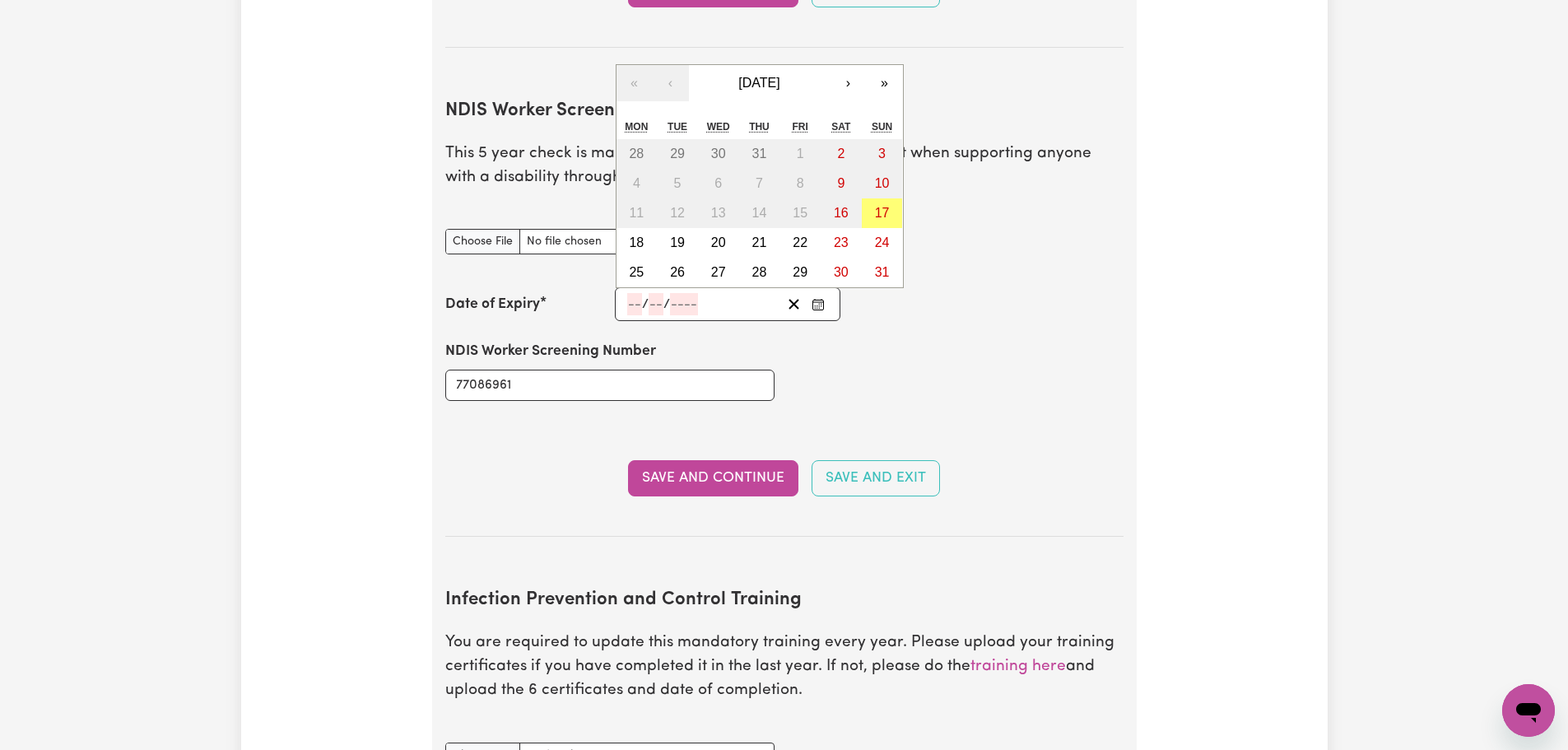
click at [696, 293] on input "number" at bounding box center [684, 304] width 28 height 22
type input "2026"
click at [658, 293] on input "number" at bounding box center [656, 304] width 15 height 22
type input "04"
click at [638, 293] on input "number" at bounding box center [635, 304] width 15 height 22
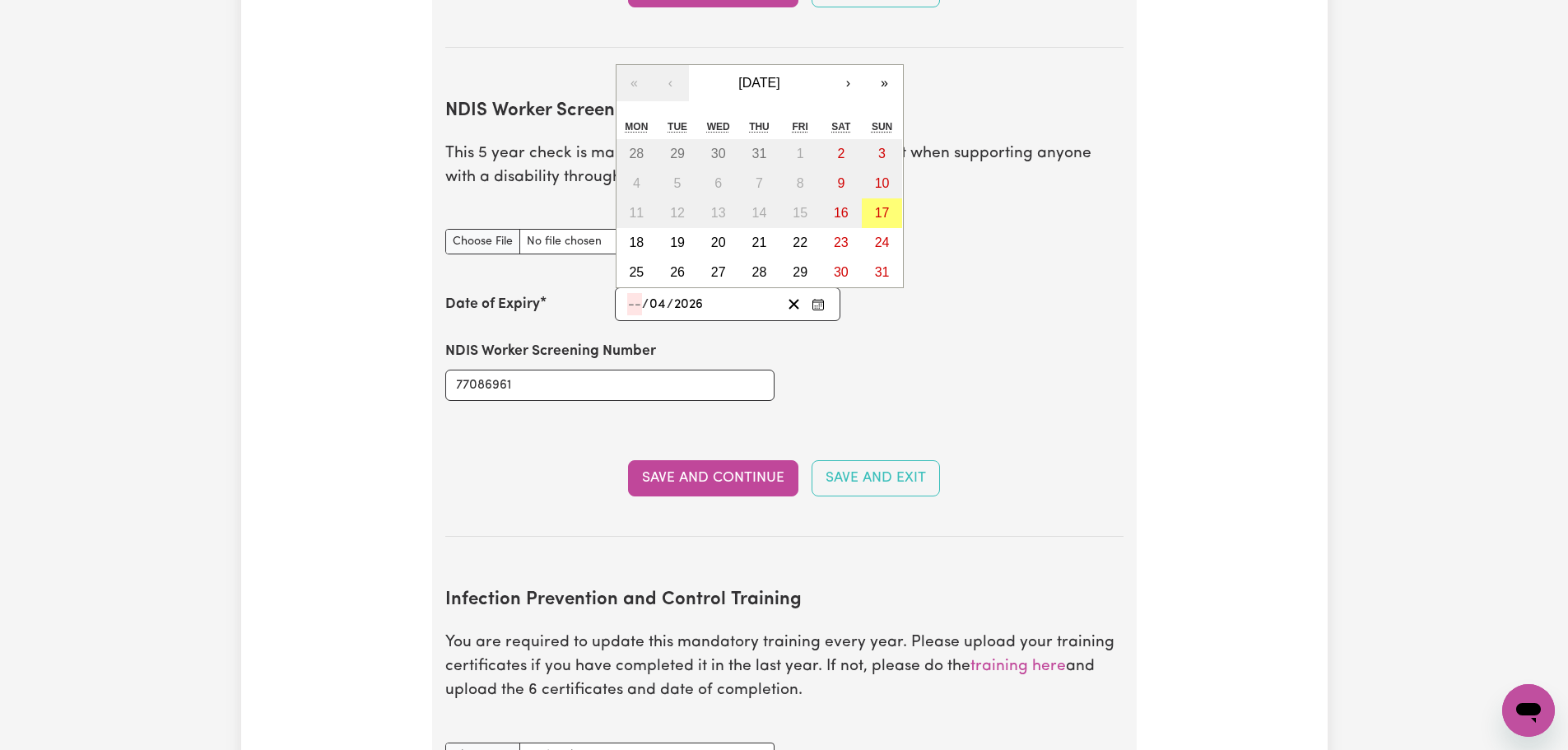
type input "2026-04-02"
type input "2"
type input "4"
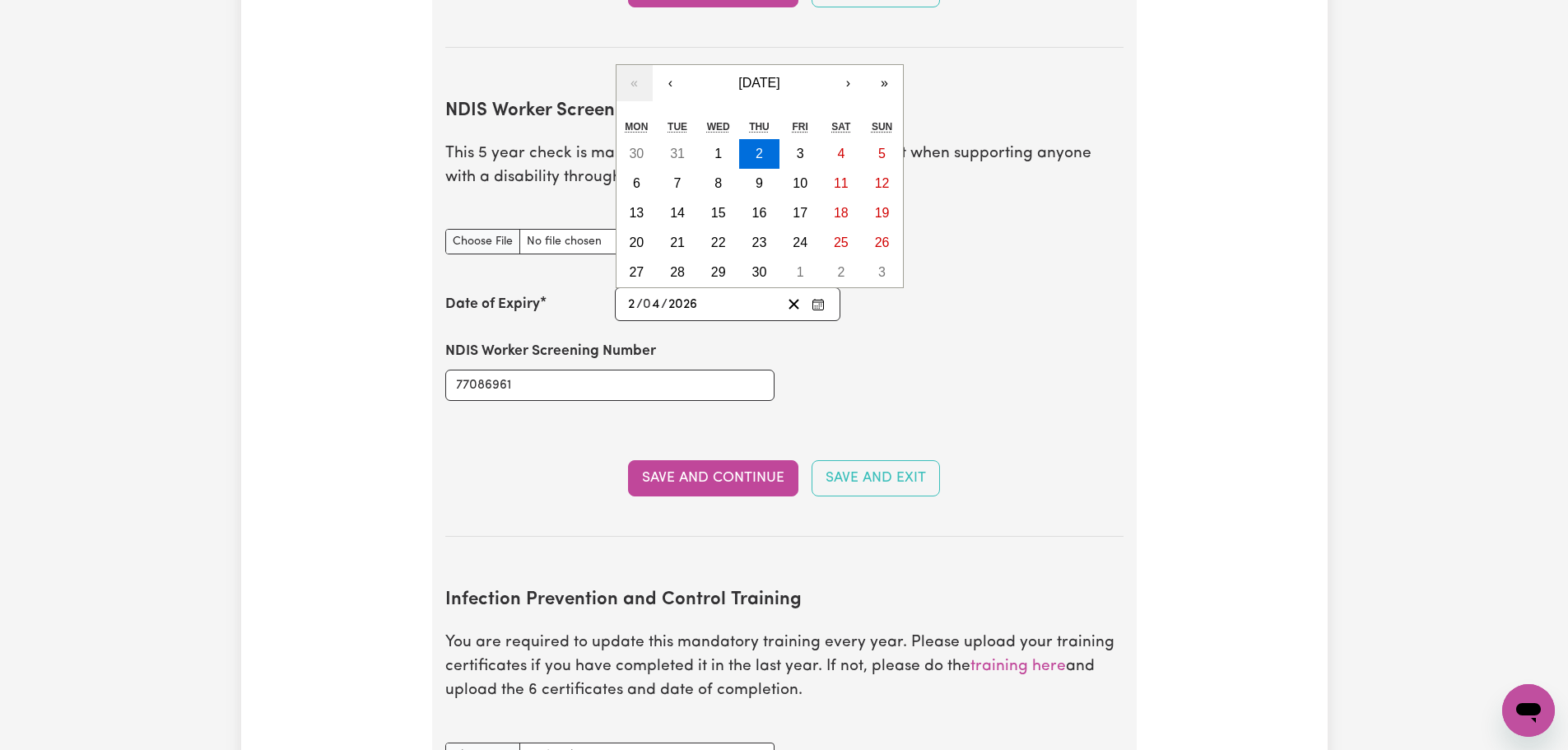
type input "2026-04-22"
type input "22"
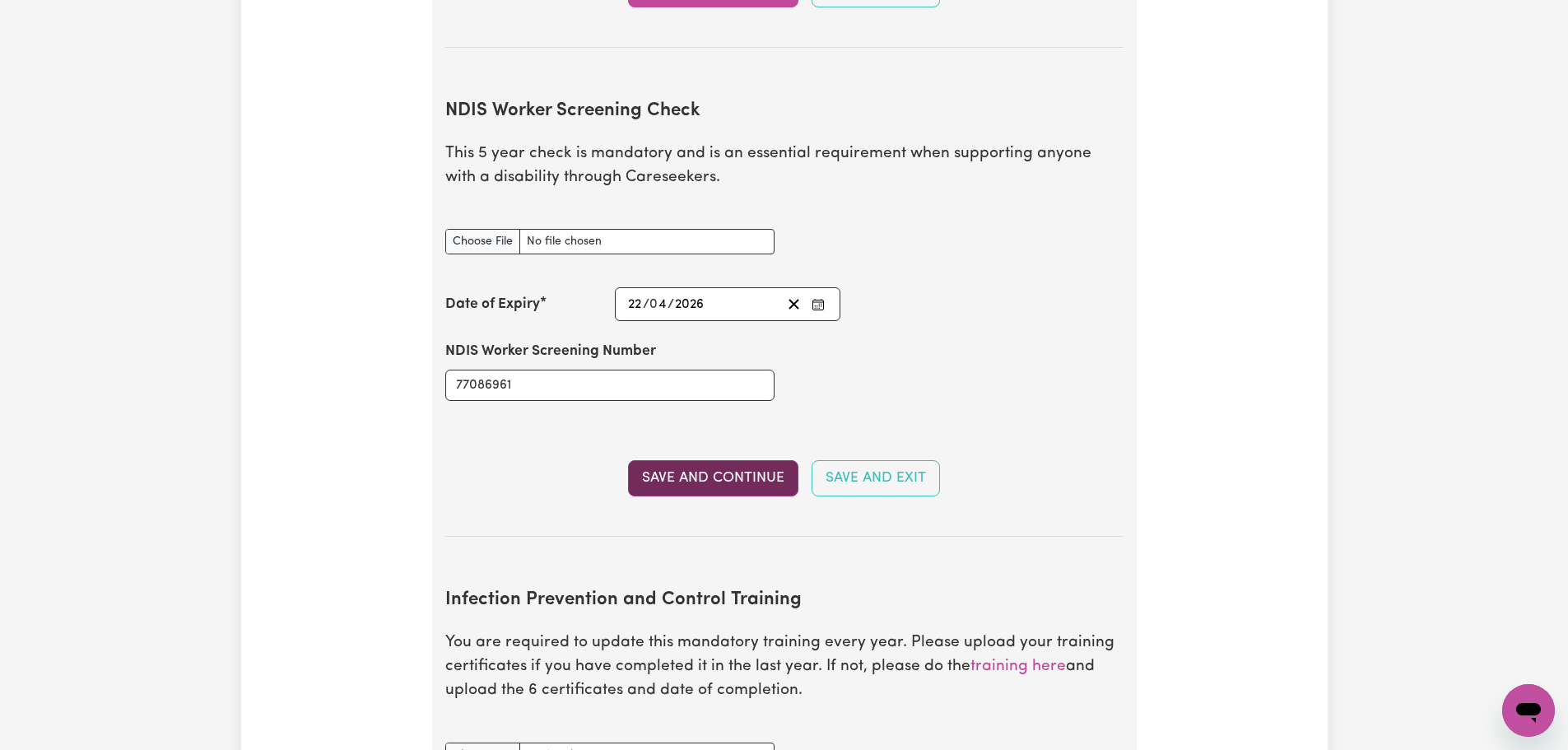
click at [758, 460] on button "Save and Continue" at bounding box center [713, 478] width 170 height 36
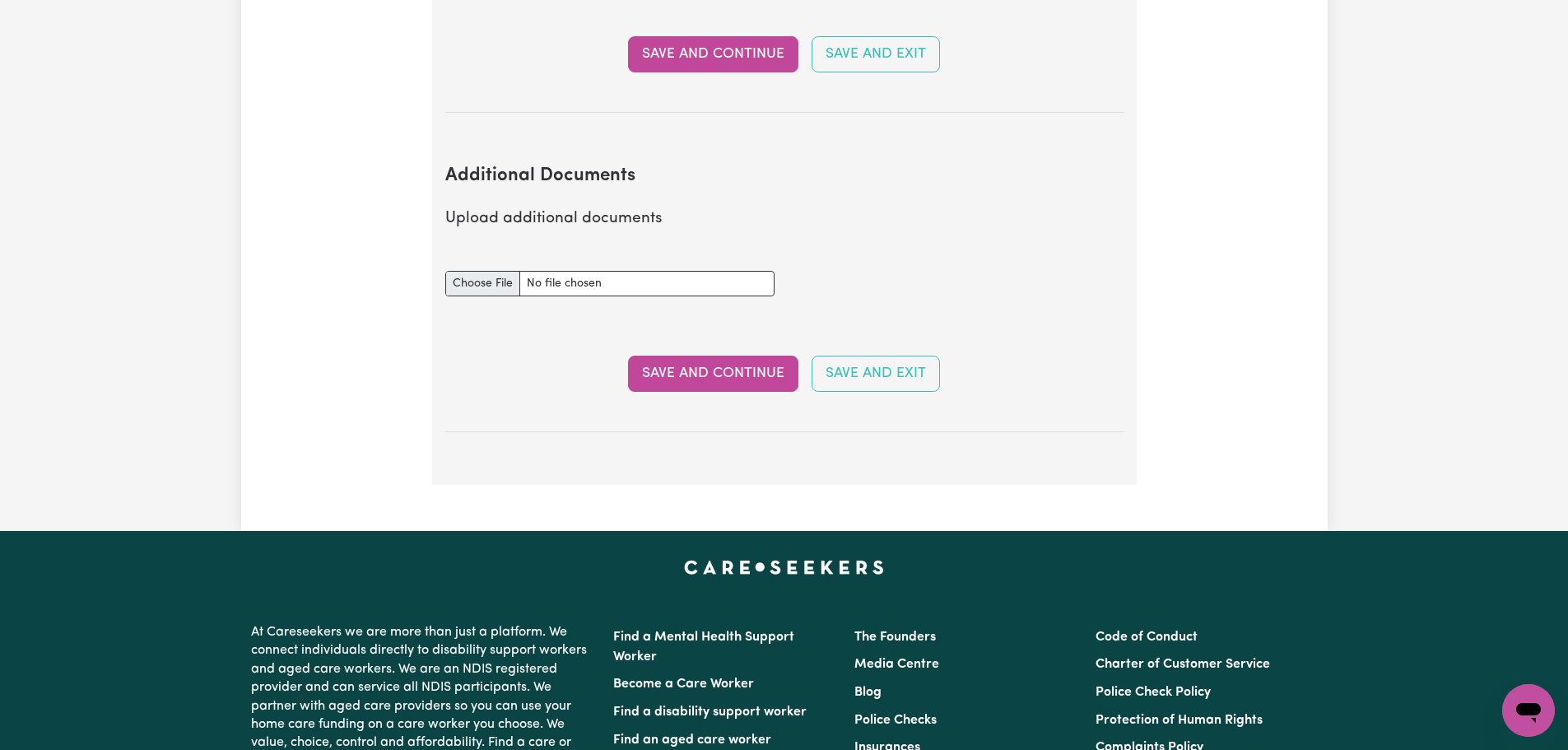
scroll to position [2932, 0]
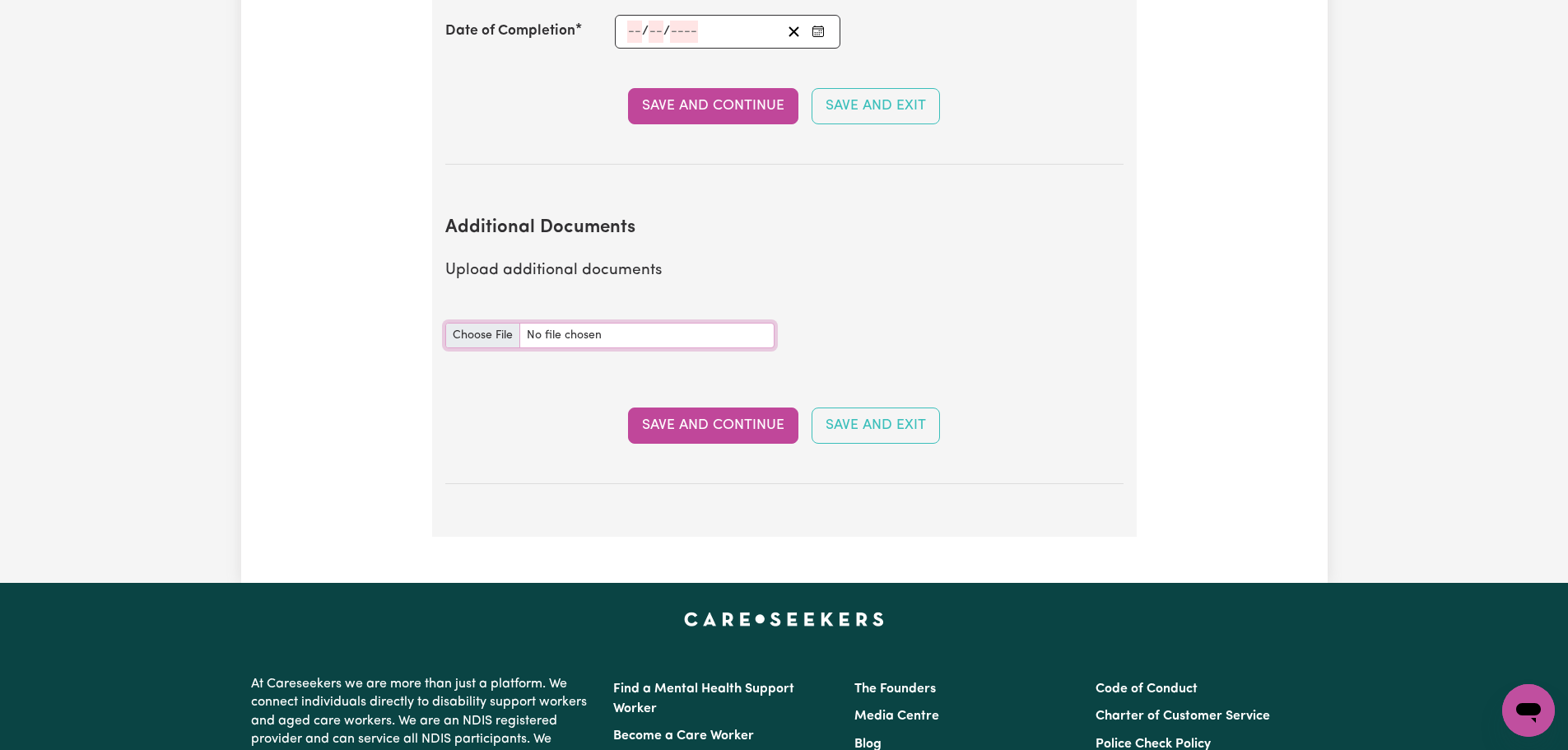
click at [497, 323] on input "Additional Documents document" at bounding box center [610, 335] width 329 height 25
type input "C:\fakepath\CPR.pdf"
click at [682, 407] on button "Save and Continue" at bounding box center [713, 425] width 170 height 36
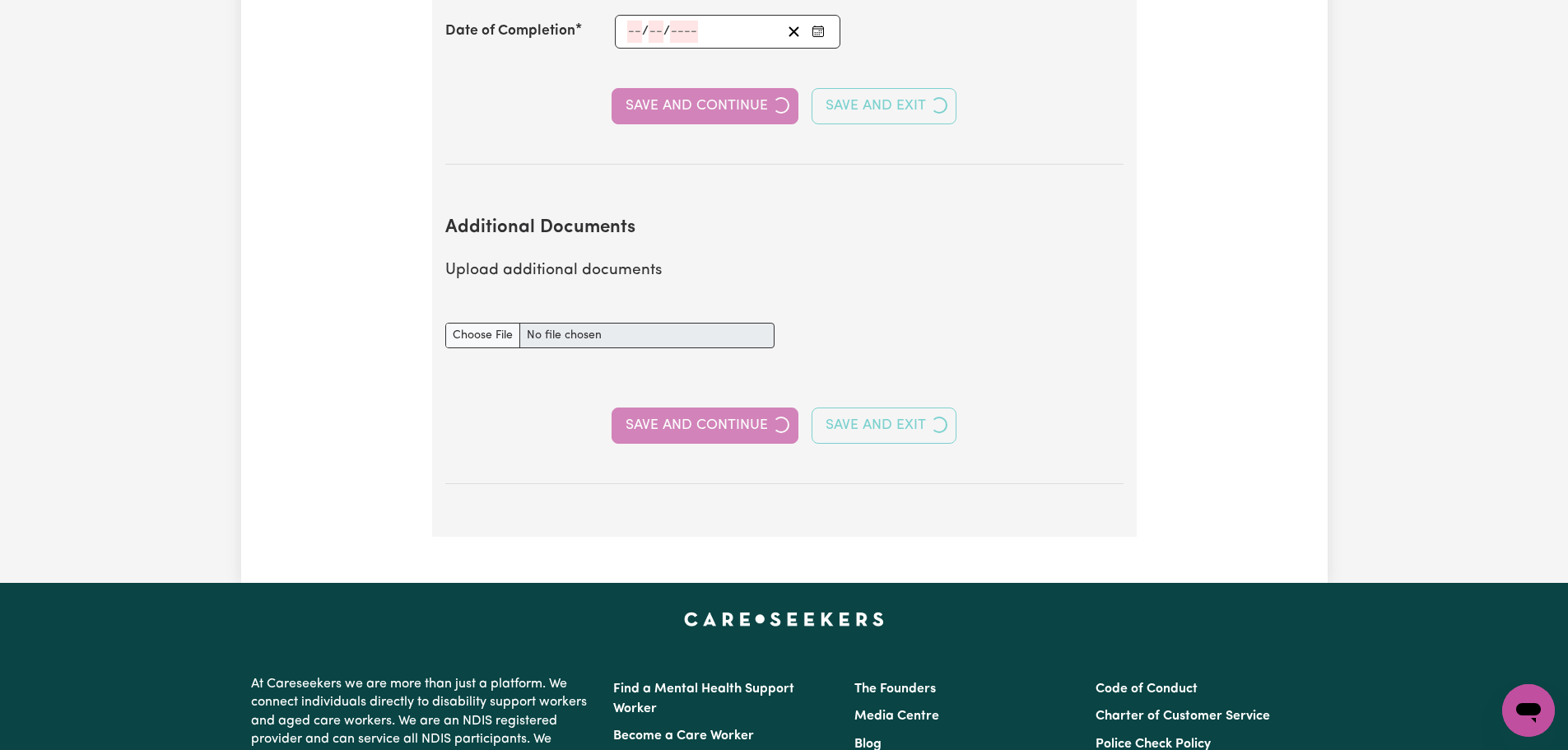
select select "Certificate III (Individual Support)"
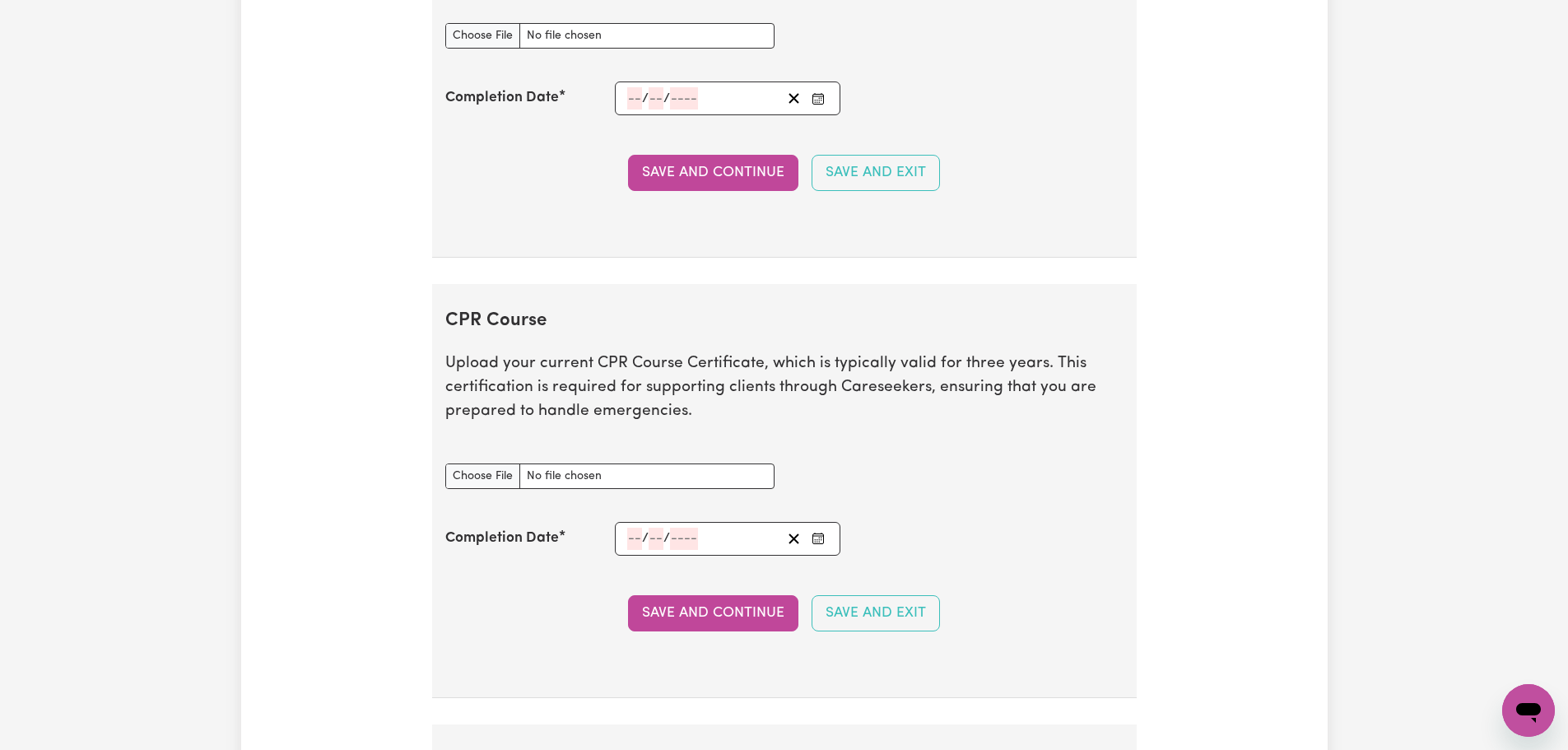
scroll to position [2998, 0]
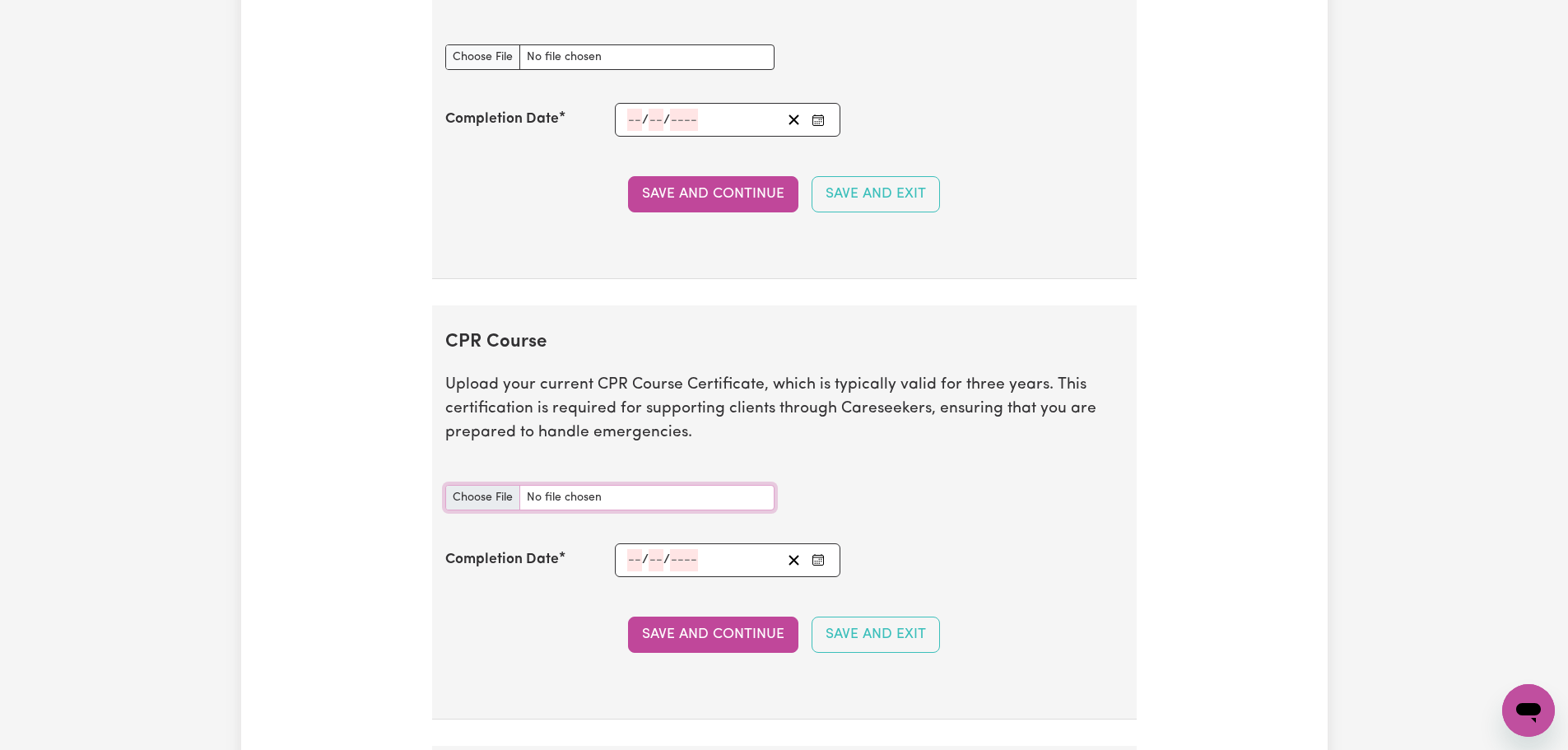
click at [491, 488] on input "CPR Course document" at bounding box center [610, 497] width 329 height 25
type input "C:\fakepath\CPR.pdf"
click at [720, 637] on button "Save and Continue" at bounding box center [713, 634] width 170 height 36
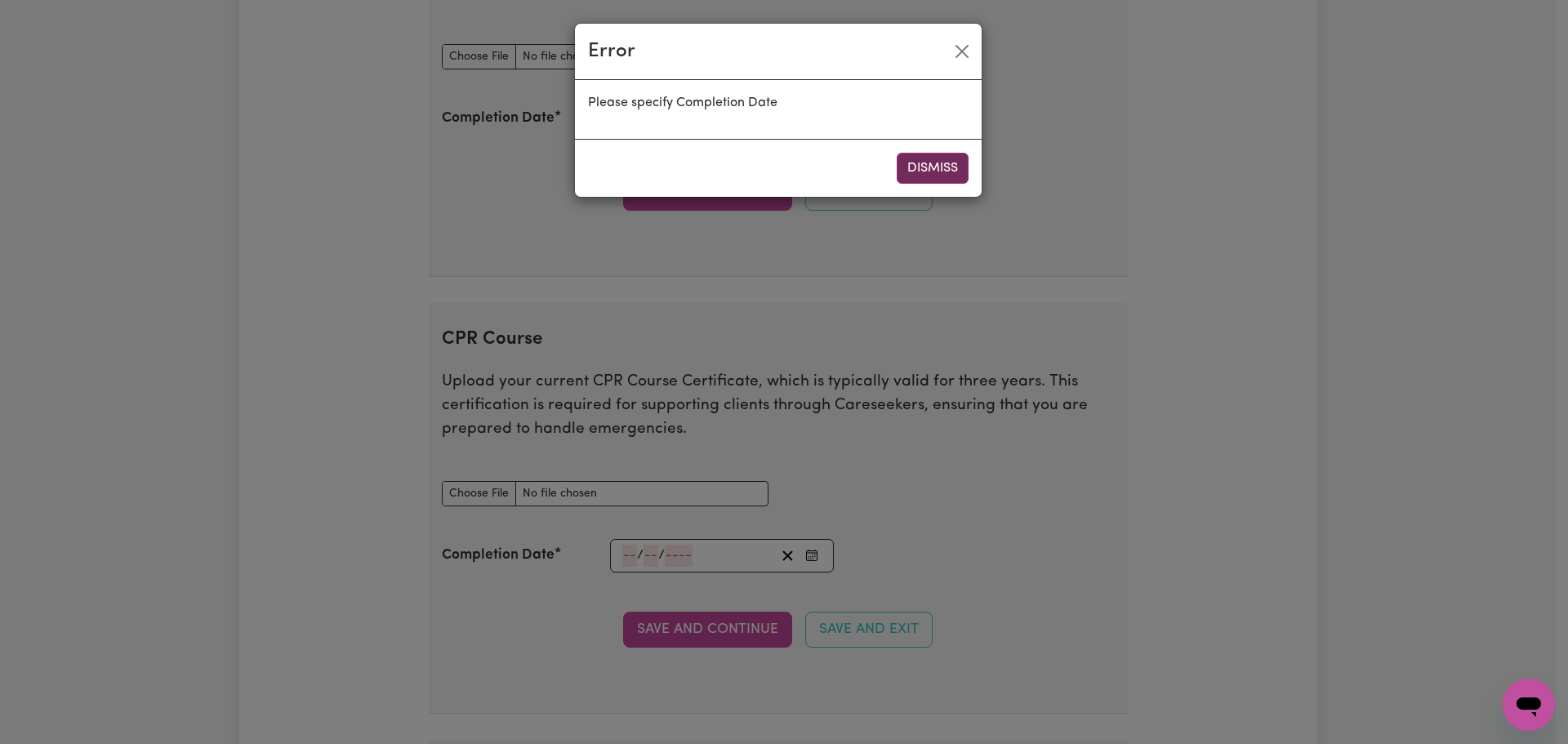
click at [941, 177] on button "Dismiss" at bounding box center [932, 167] width 72 height 31
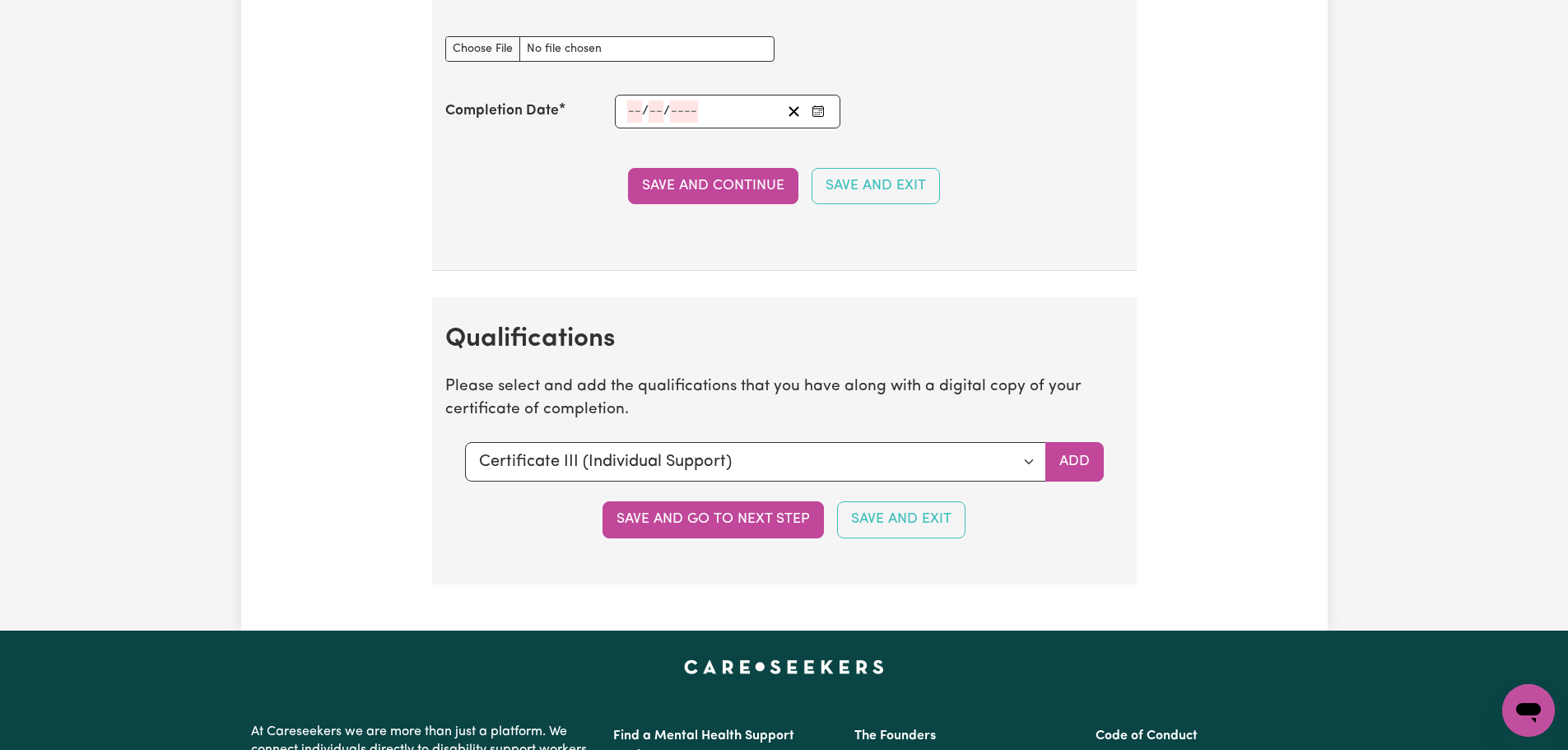
scroll to position [3410, 0]
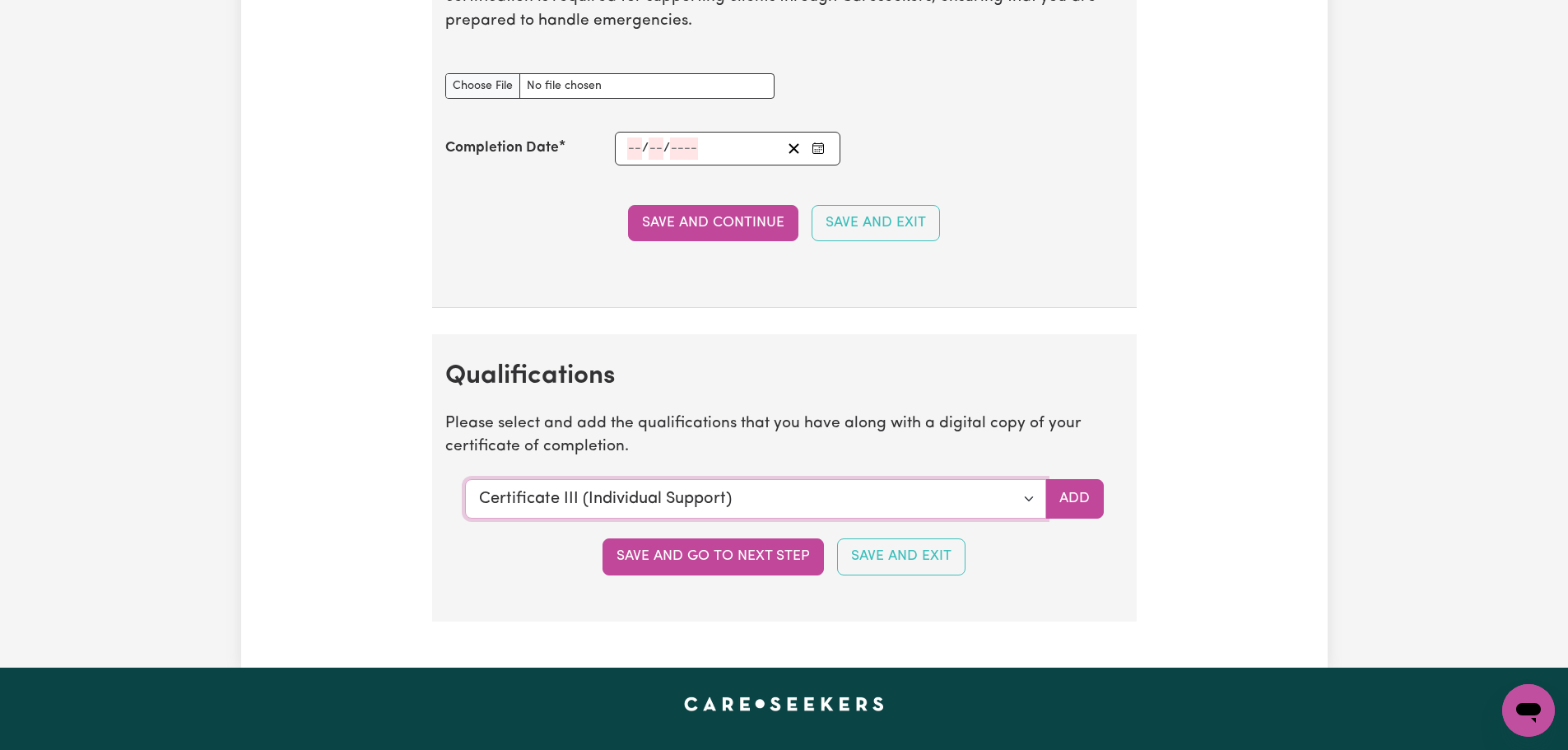
click at [1034, 502] on select "Select a qualification to add... Certificate III (Individual Support) Certifica…" at bounding box center [756, 498] width 581 height 39
select select "Certificate IV (Disability Support)"
click at [465, 479] on select "Select a qualification to add... Certificate III (Individual Support) Certifica…" at bounding box center [756, 498] width 581 height 39
click at [1093, 499] on button "Add" at bounding box center [1075, 498] width 59 height 39
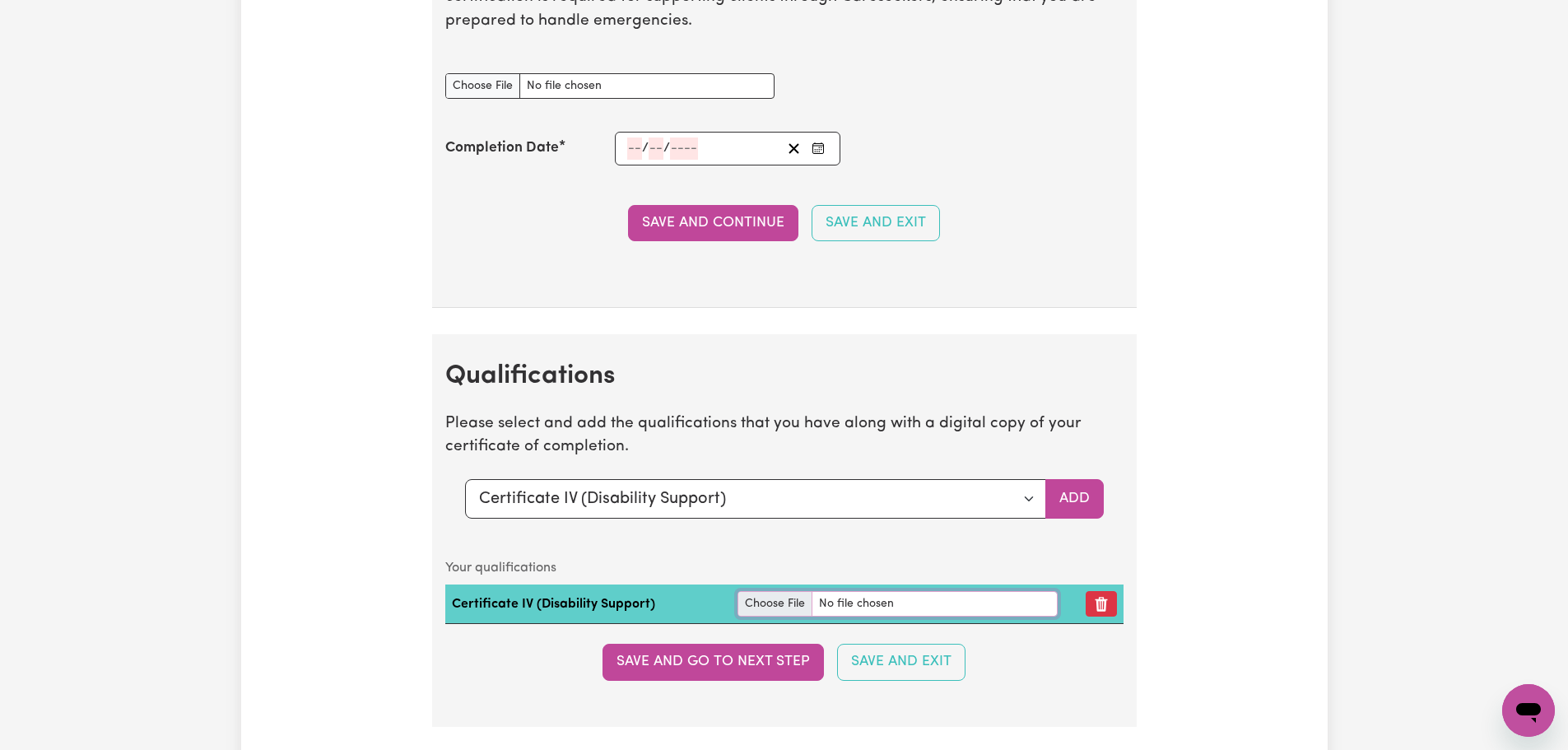
click at [791, 603] on input "file" at bounding box center [897, 604] width 320 height 25
type input "C:\fakepath\Cert 4.jpg"
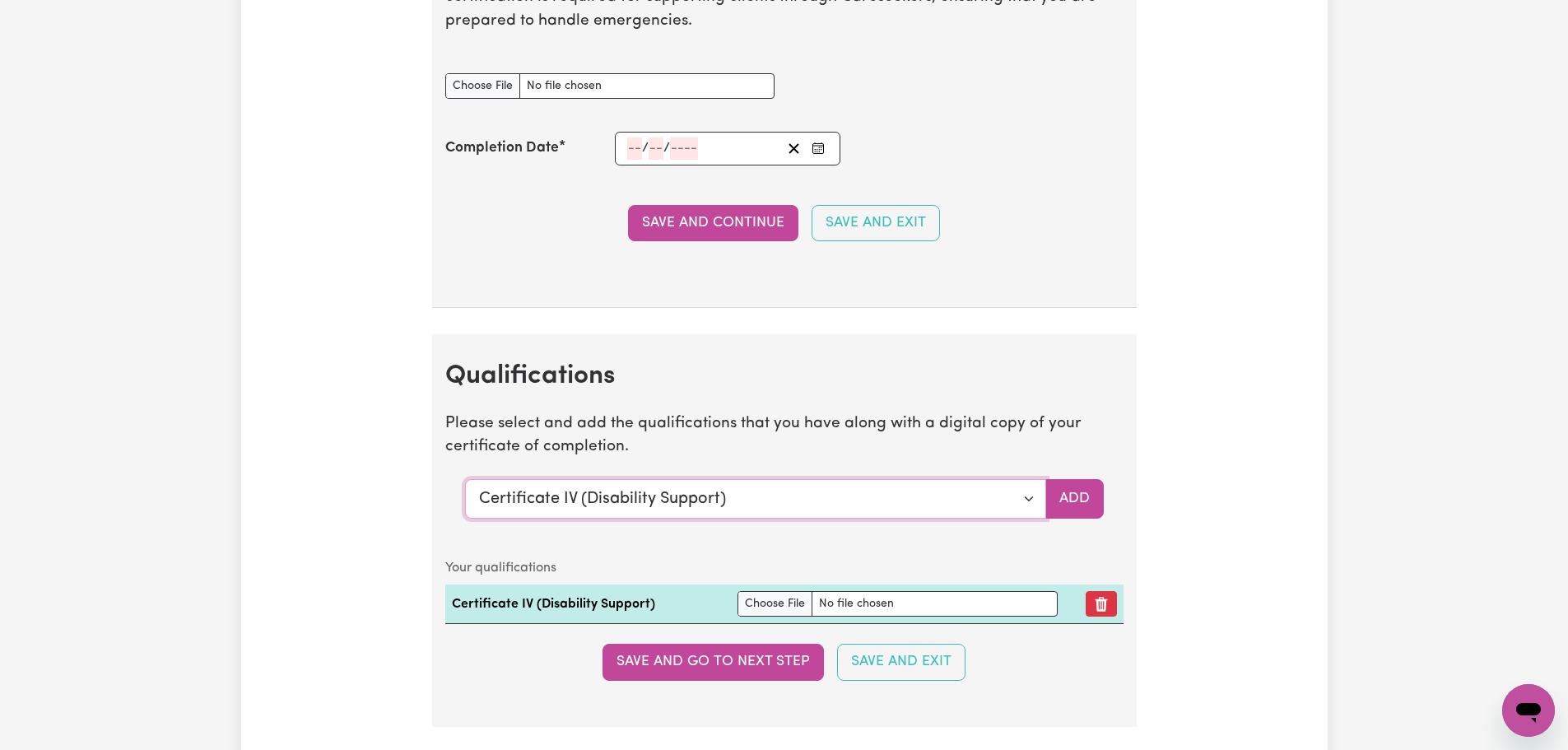
click at [1027, 503] on select "Select a qualification to add... Certificate III (Individual Support) Certifica…" at bounding box center [756, 498] width 581 height 39
select select "Diploma Mental Health"
click at [465, 479] on select "Select a qualification to add... Certificate III (Individual Support) Certifica…" at bounding box center [756, 498] width 581 height 39
click at [1071, 495] on button "Add" at bounding box center [1075, 498] width 59 height 39
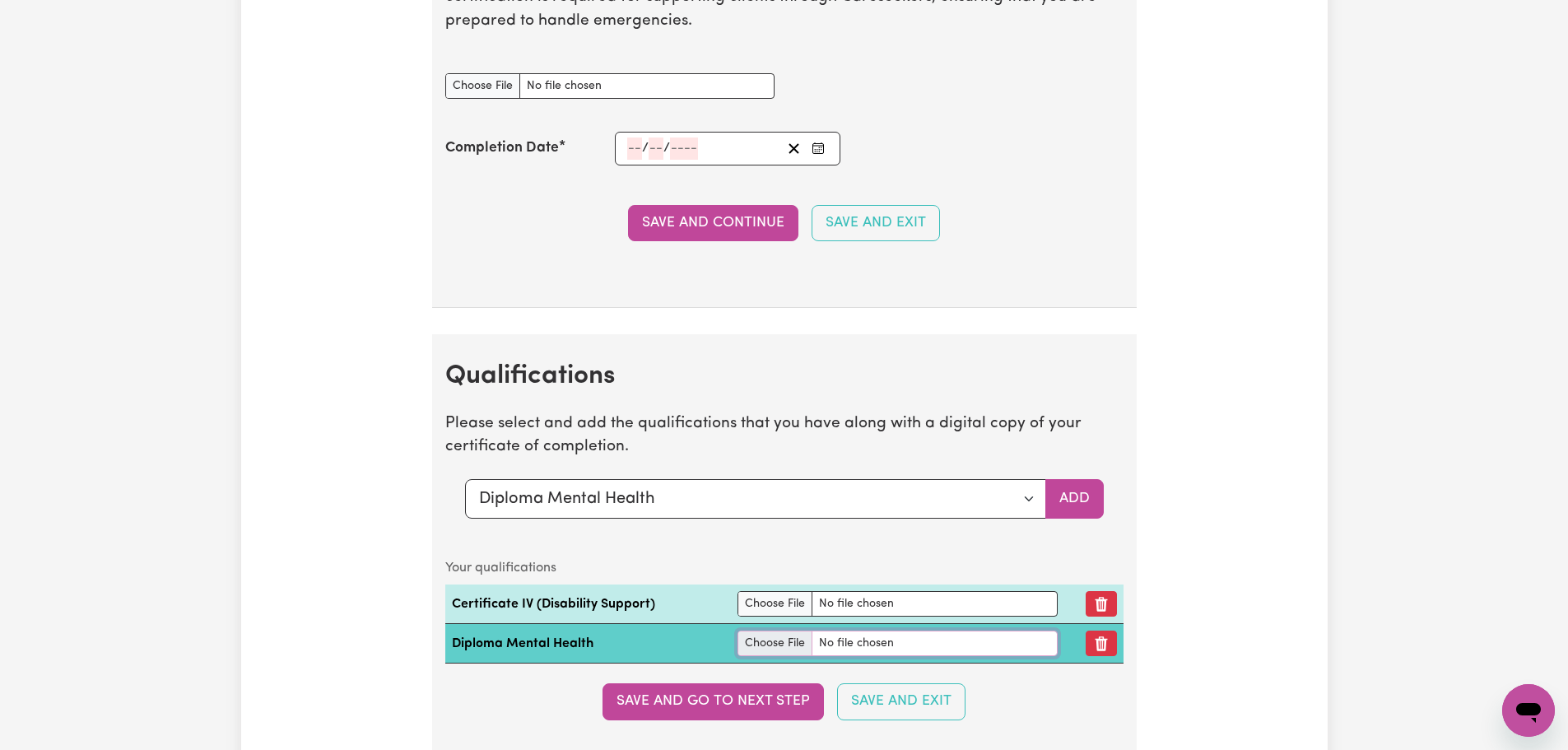
click at [788, 645] on input "file" at bounding box center [897, 643] width 320 height 25
type input "C:\fakepath\Diploma of Mental Health.jpg"
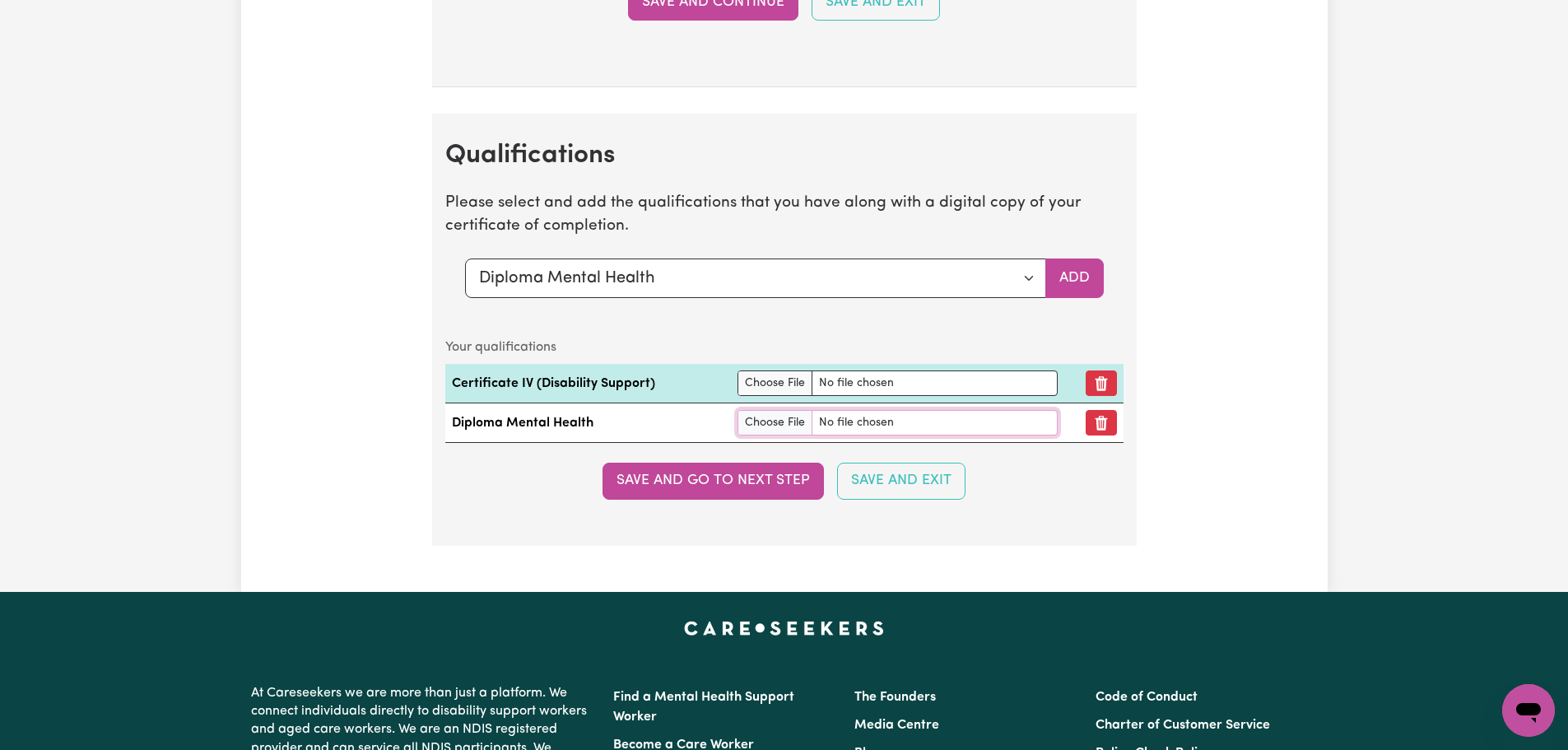
scroll to position [3574, 0]
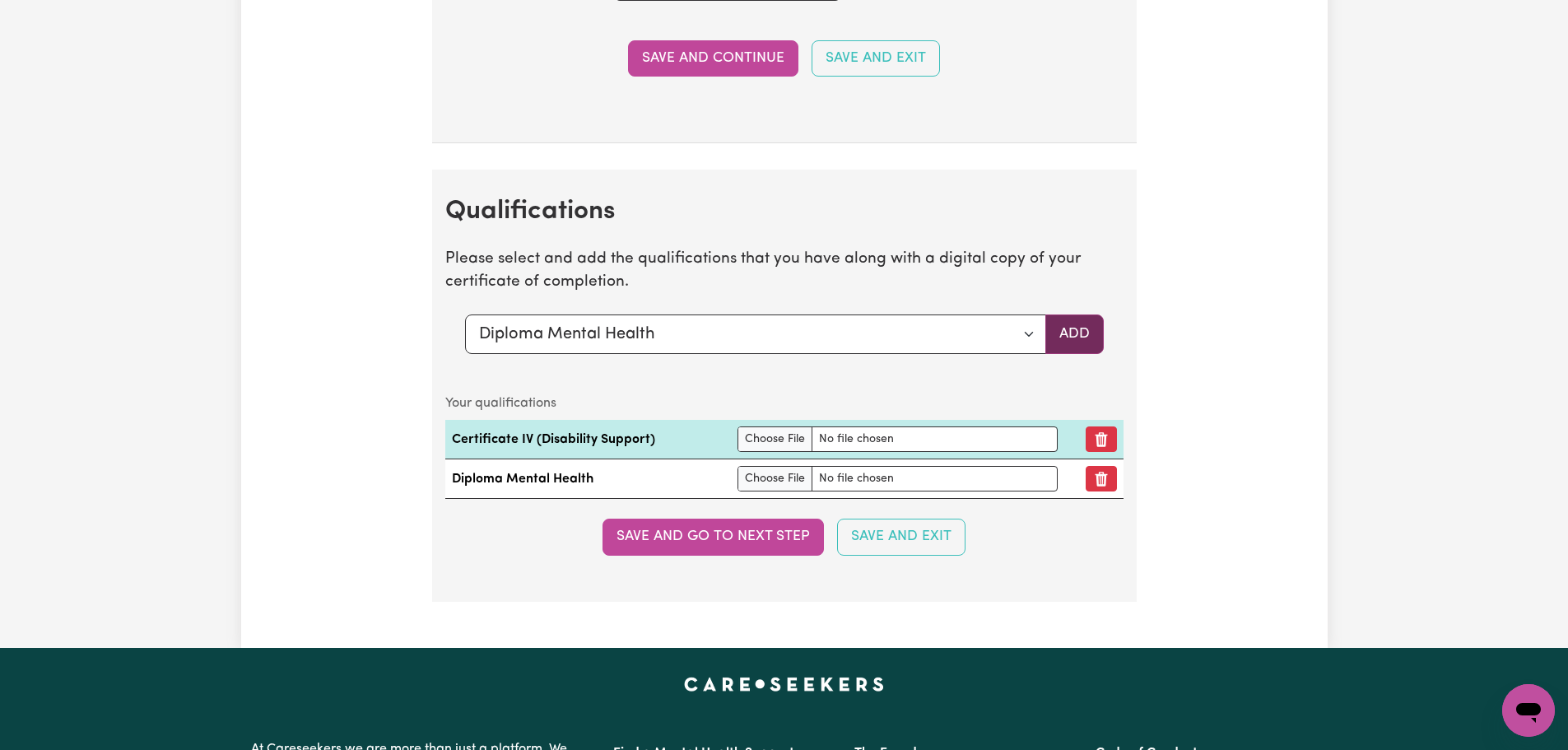
click at [1062, 332] on button "Add" at bounding box center [1075, 333] width 59 height 39
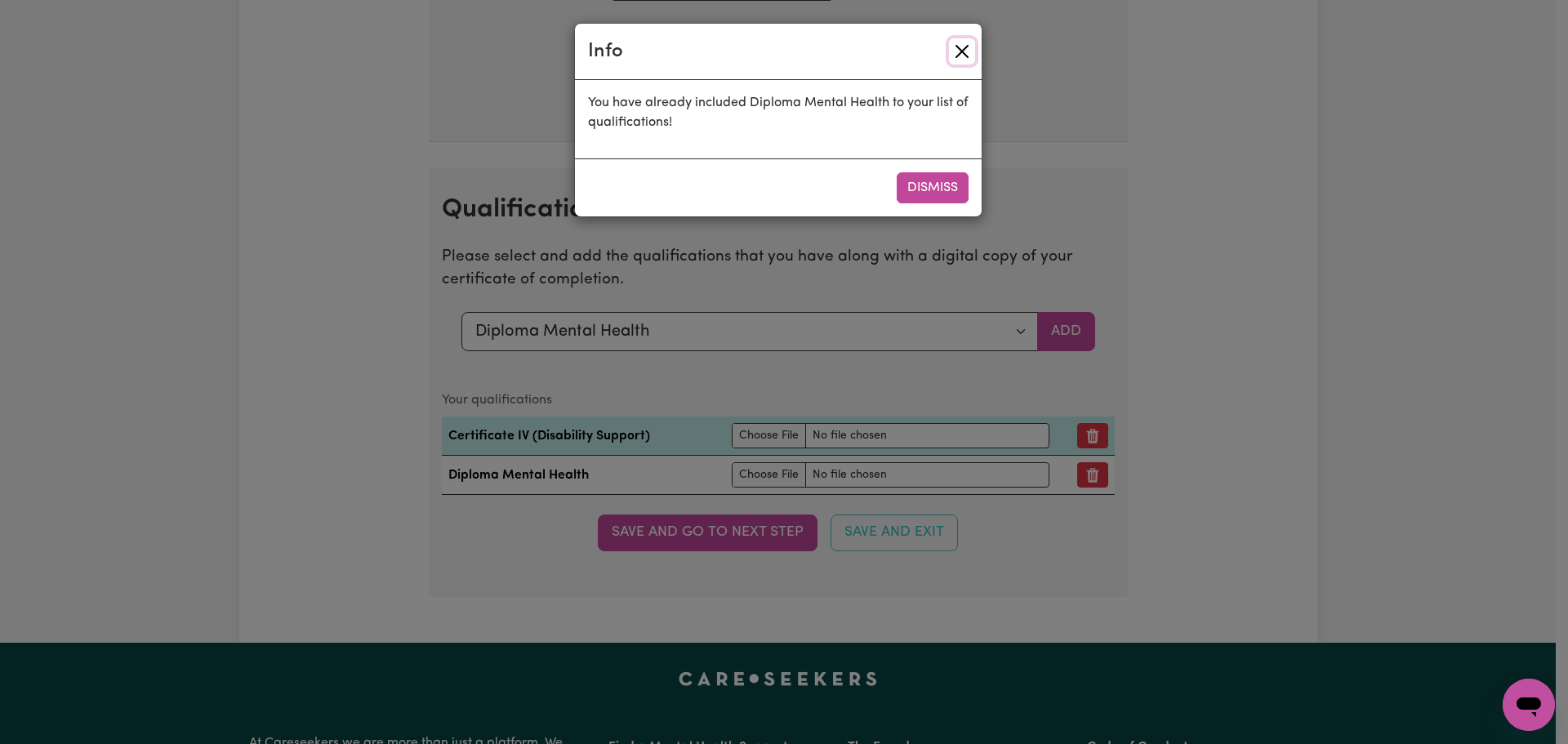
click at [954, 51] on button "Close" at bounding box center [961, 51] width 26 height 26
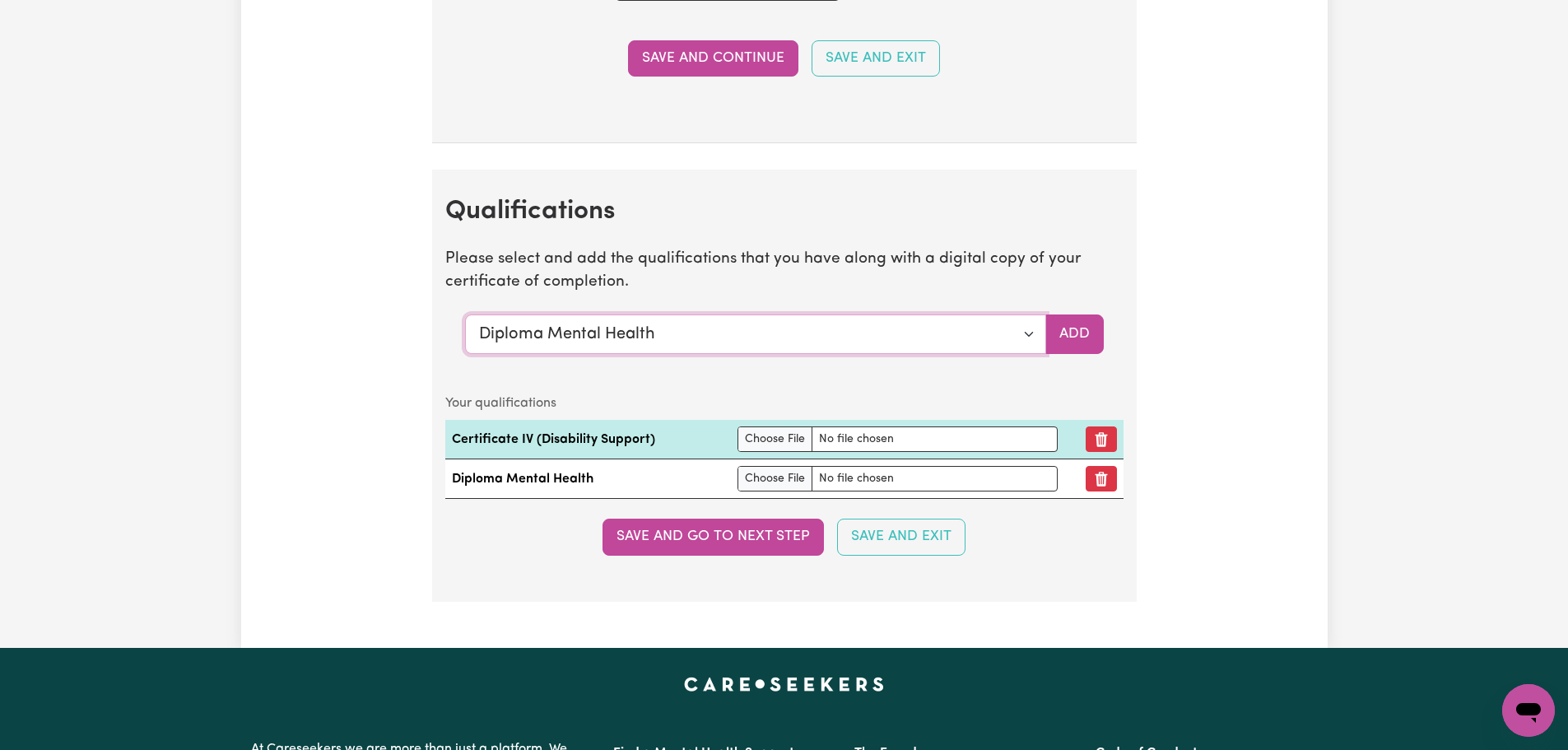
click at [1032, 333] on select "Select a qualification to add... Certificate III (Individual Support) Certifica…" at bounding box center [756, 333] width 581 height 39
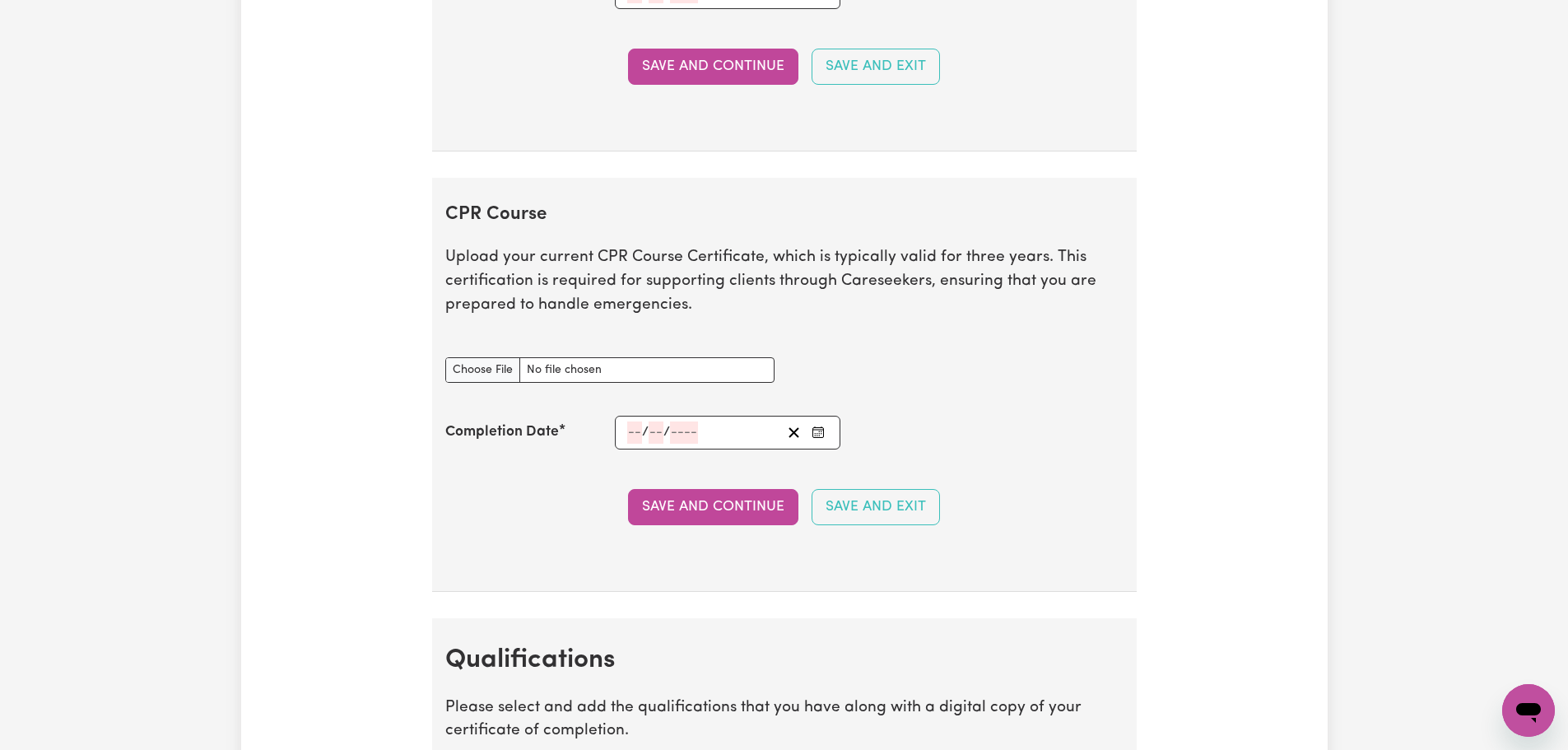
scroll to position [2998, 0]
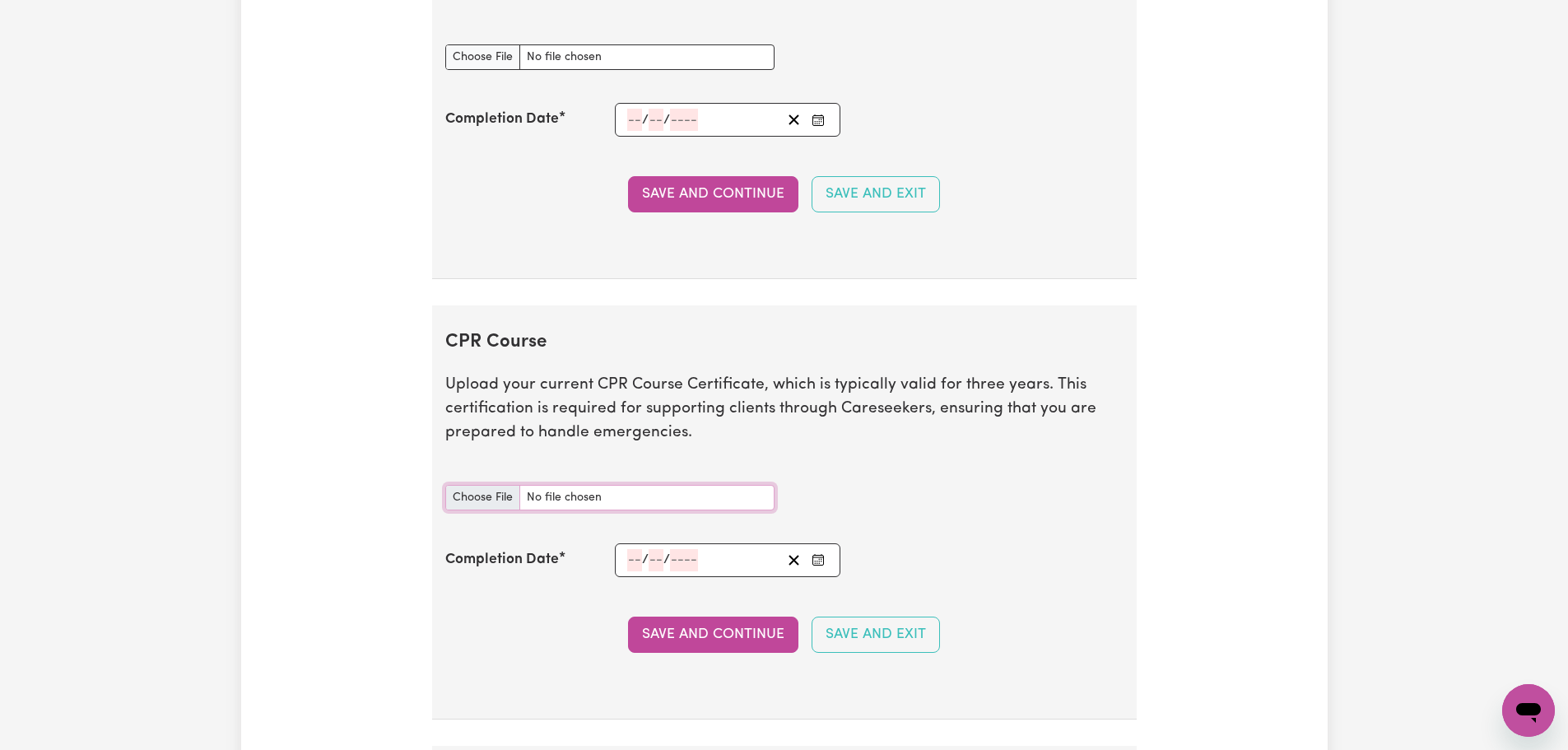
click at [475, 497] on input "CPR Course document" at bounding box center [610, 497] width 329 height 25
type input "C:\fakepath\CPR.pdf"
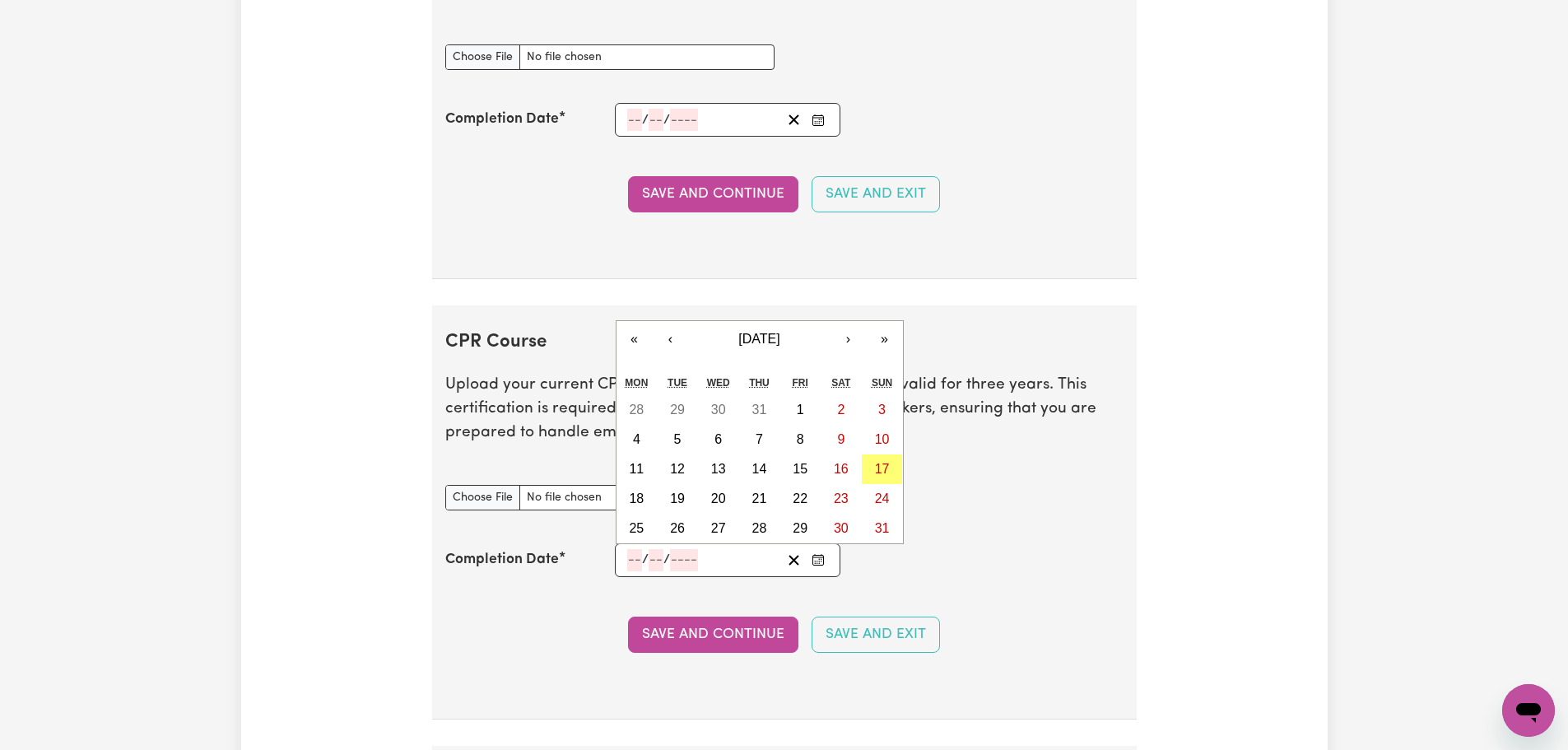
click at [635, 563] on input "number" at bounding box center [635, 560] width 15 height 22
type input "18"
type input "07"
type input "202"
type input "2025-07-18"
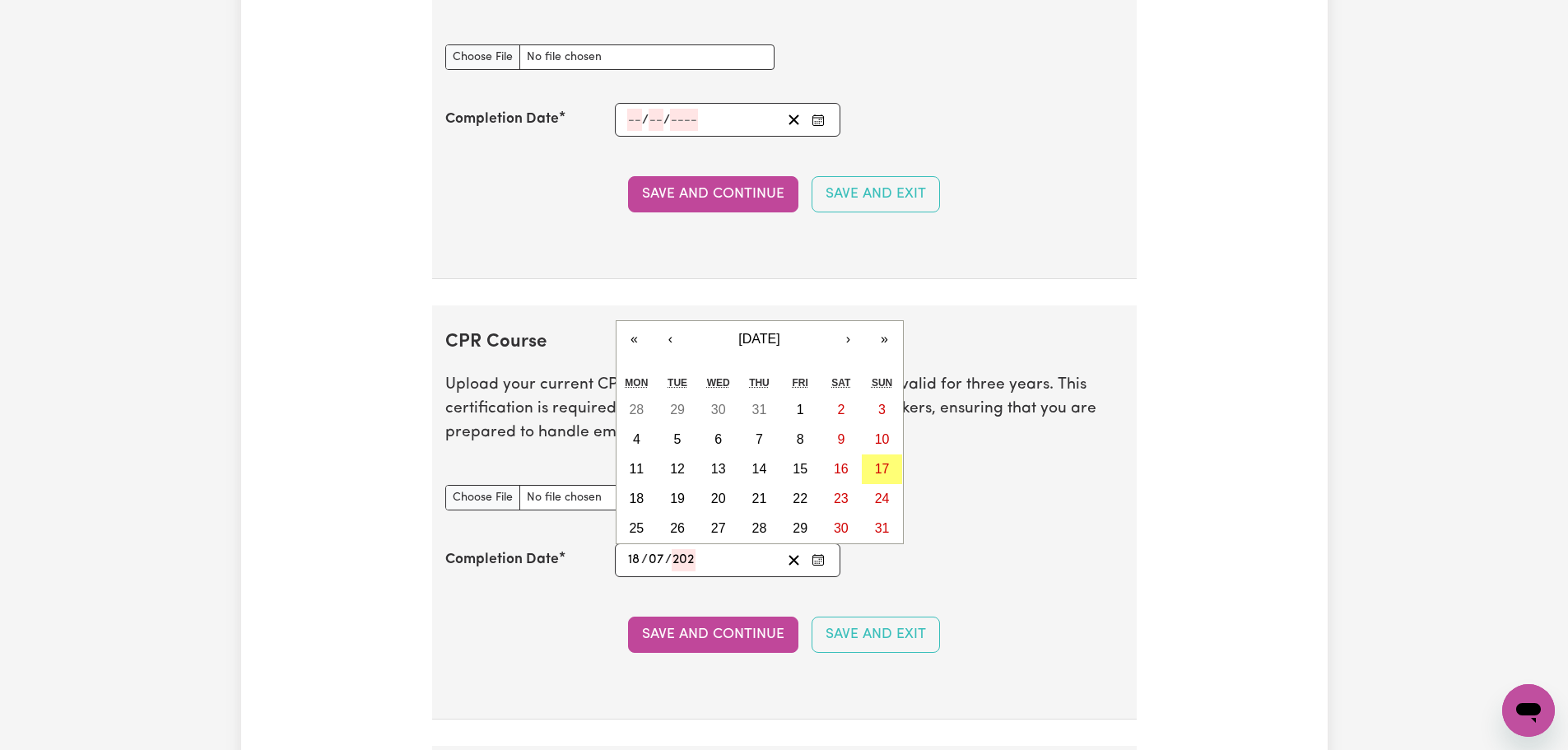
type input "7"
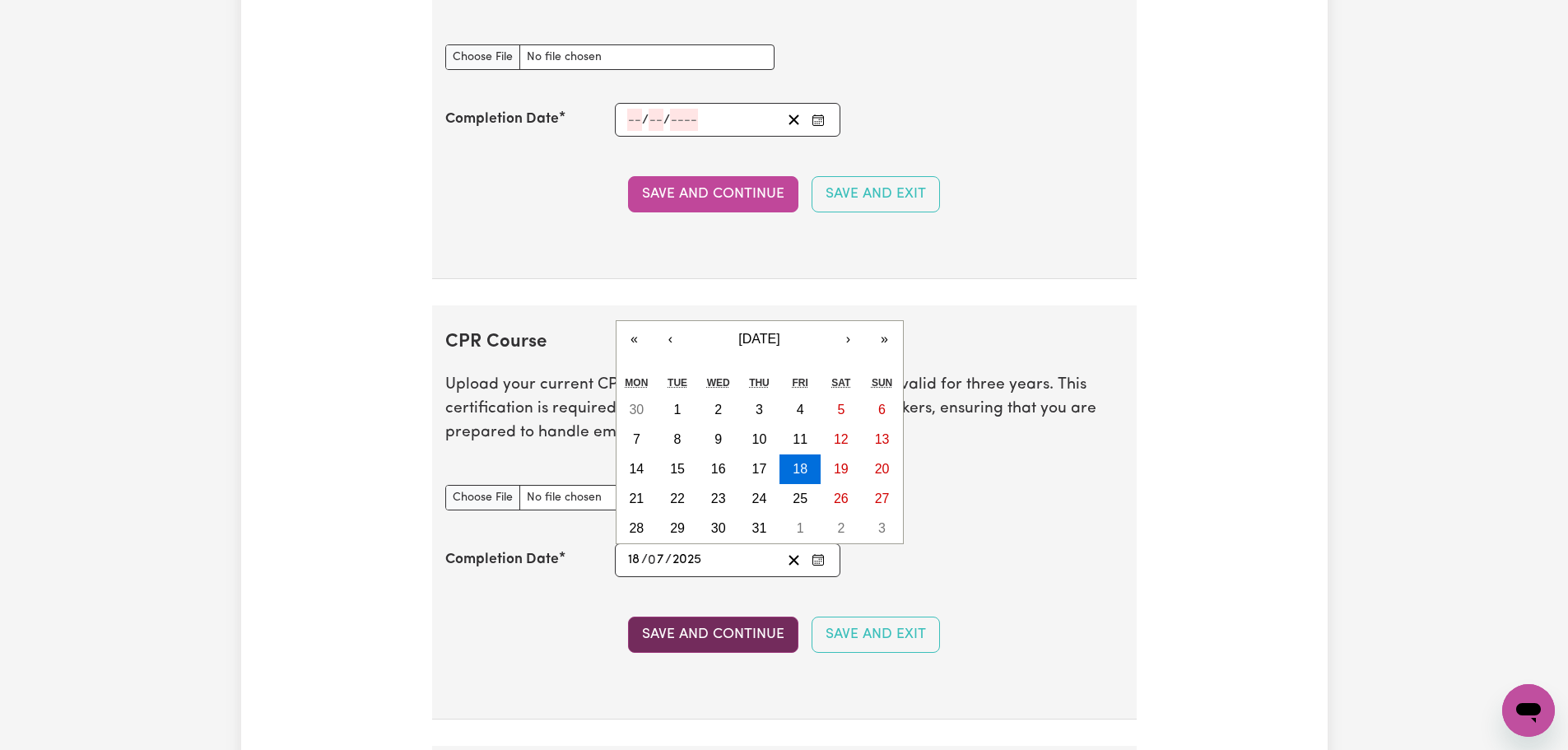
type input "2025"
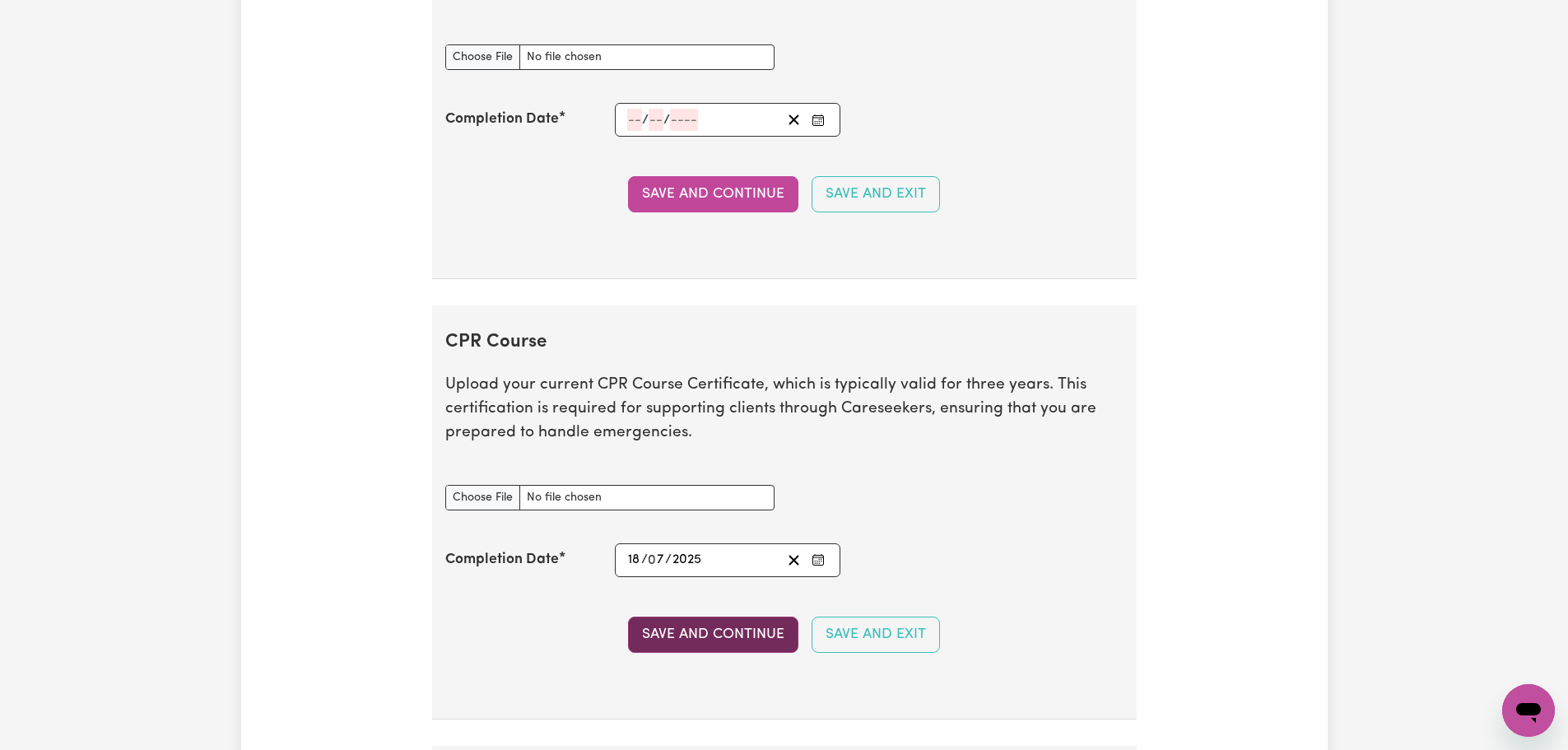
click at [724, 633] on button "Save and Continue" at bounding box center [713, 634] width 170 height 36
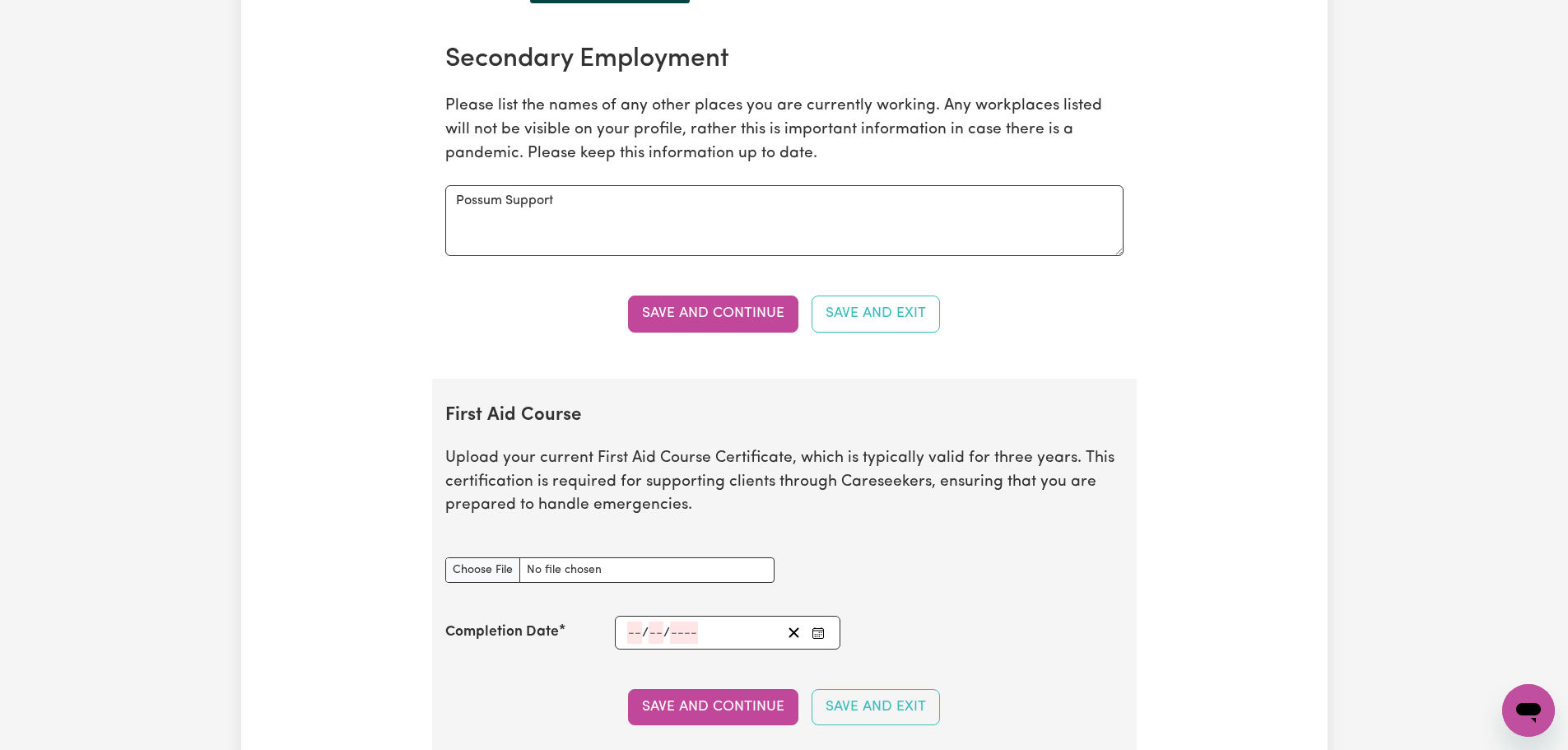
scroll to position [2491, 0]
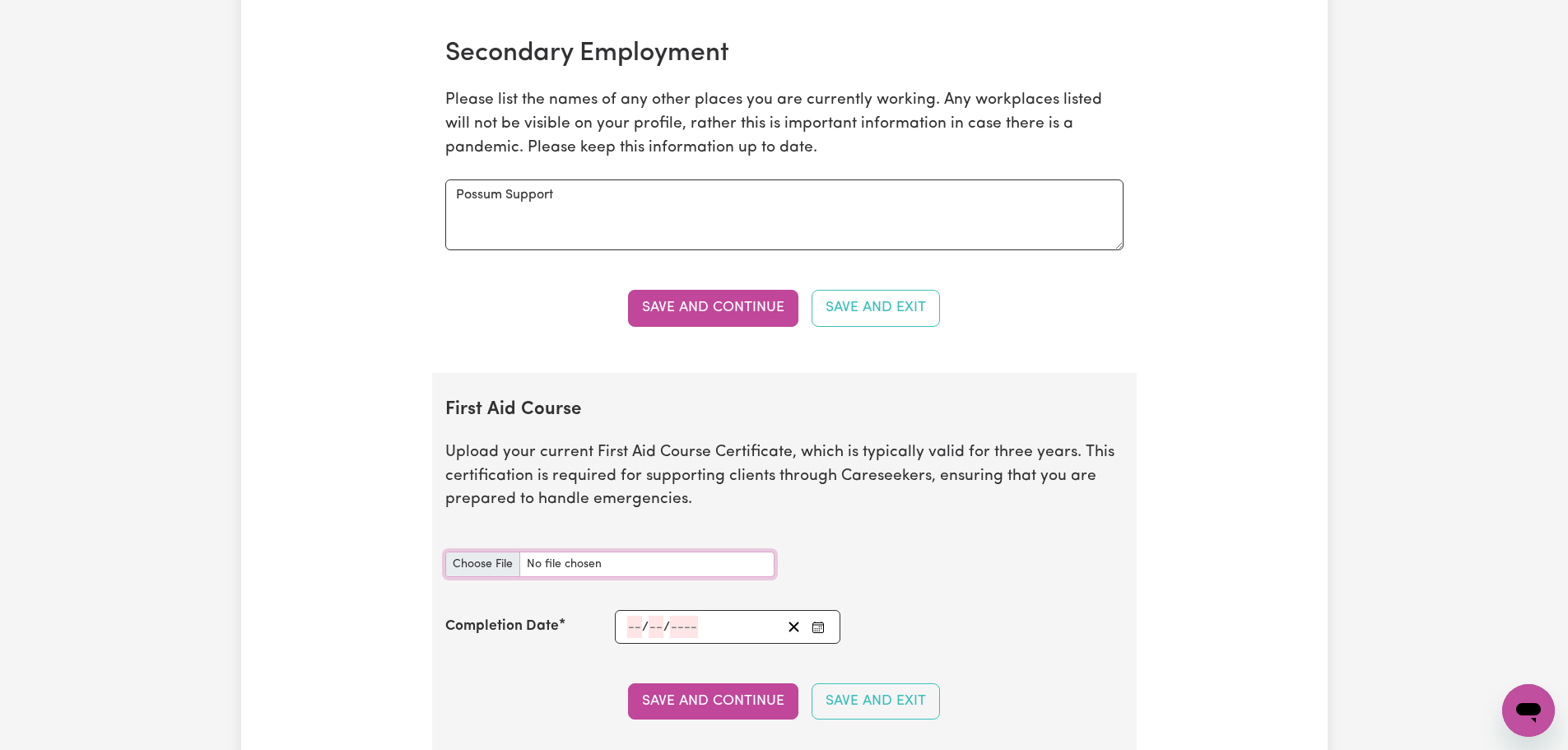
click at [478, 559] on input "First Aid Course document" at bounding box center [610, 564] width 329 height 25
type input "C:\fakepath\FIRST AID COURSE CERTIFICATE.pdf"
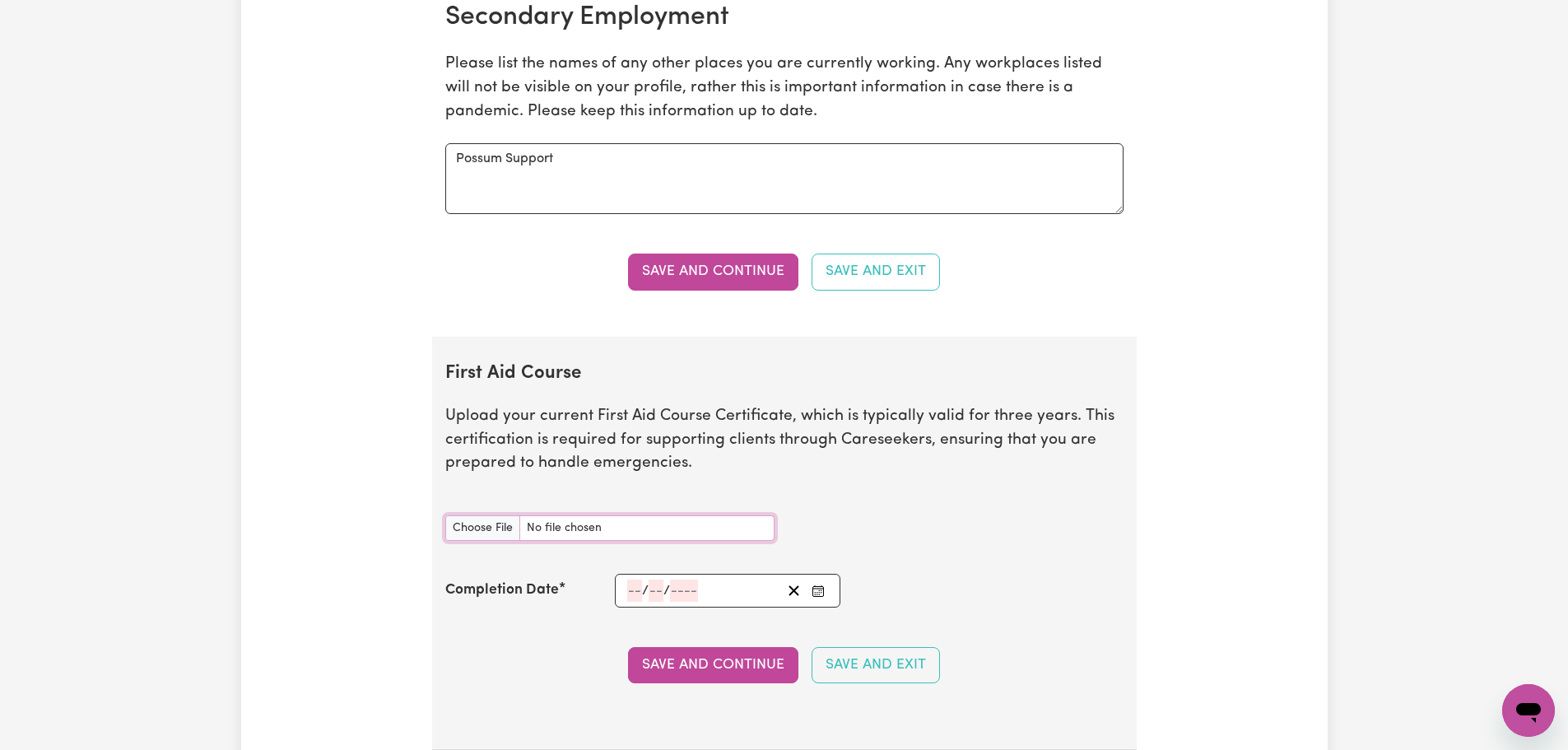
scroll to position [2573, 0]
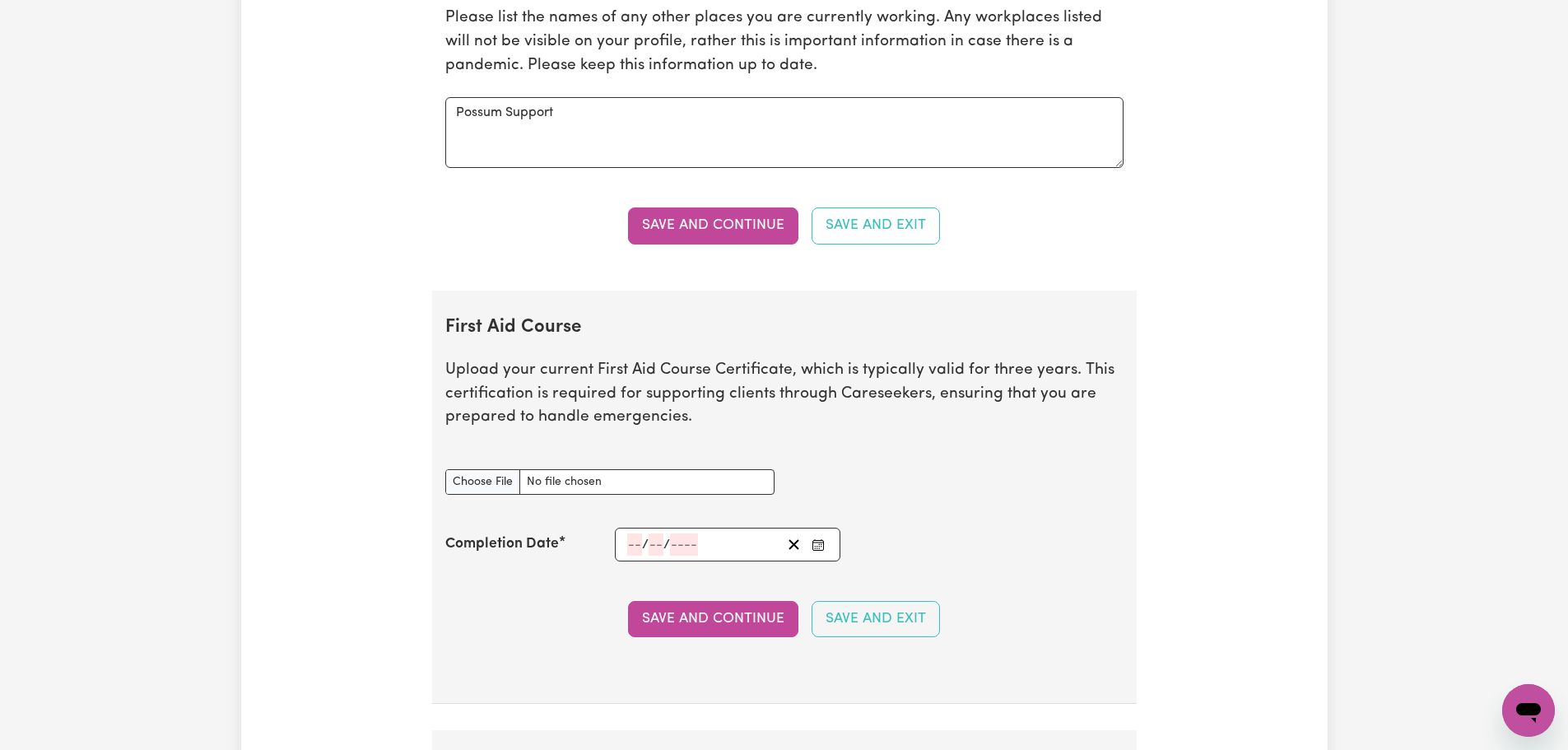
click at [643, 538] on span "/" at bounding box center [645, 545] width 7 height 15
click at [629, 545] on input "number" at bounding box center [635, 544] width 15 height 22
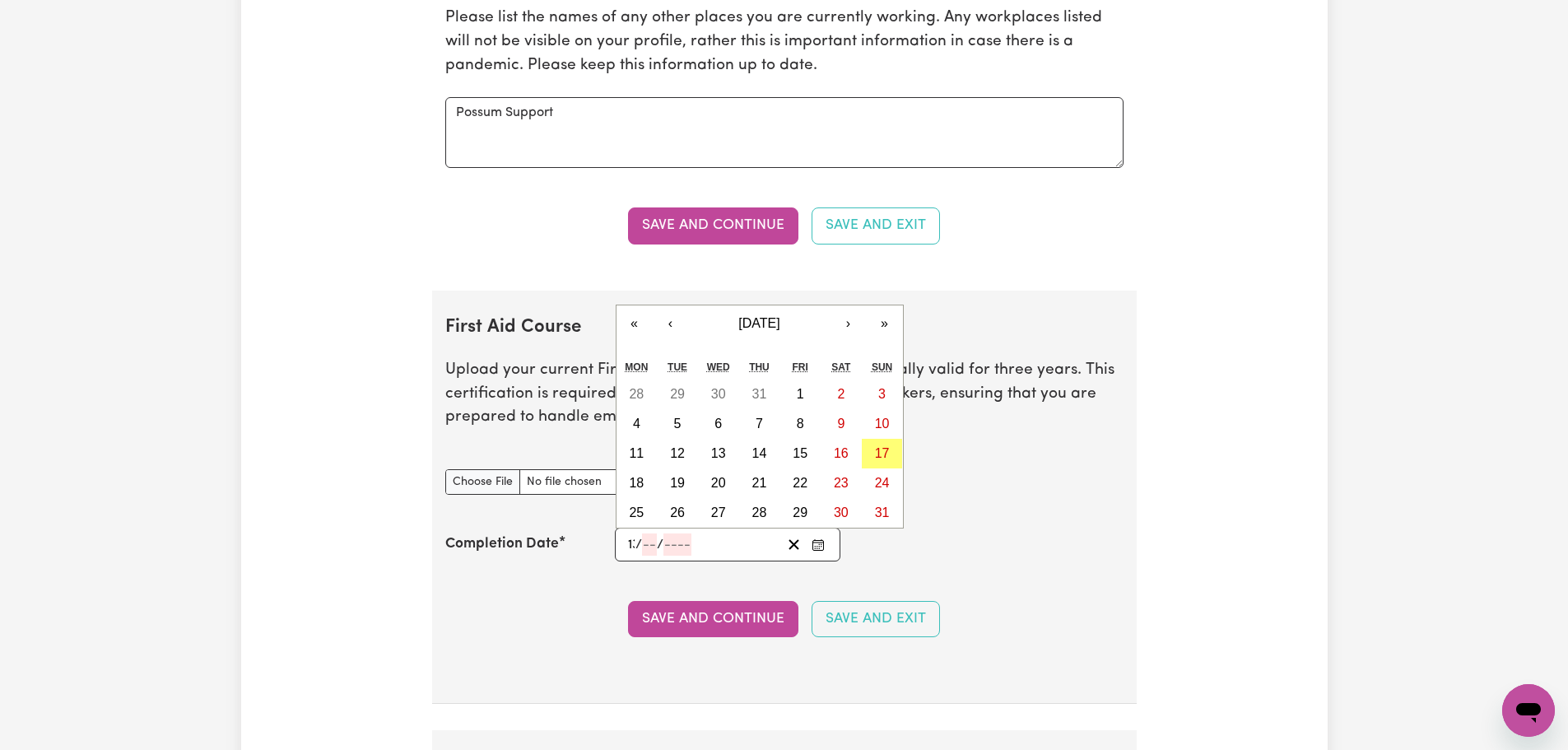
type input "13"
type input "11"
type input "1"
type input "202"
type input "2023-11-13"
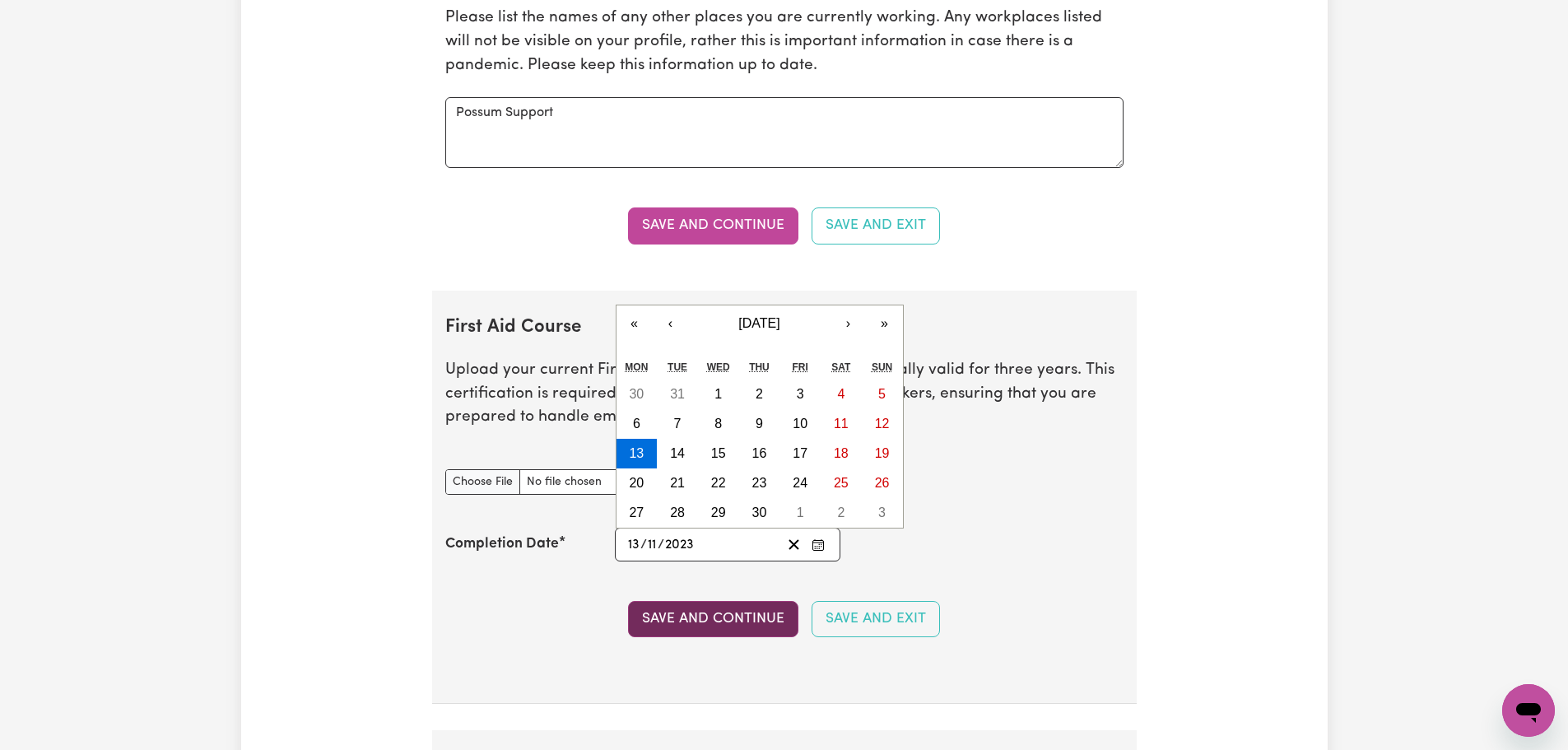
type input "2023"
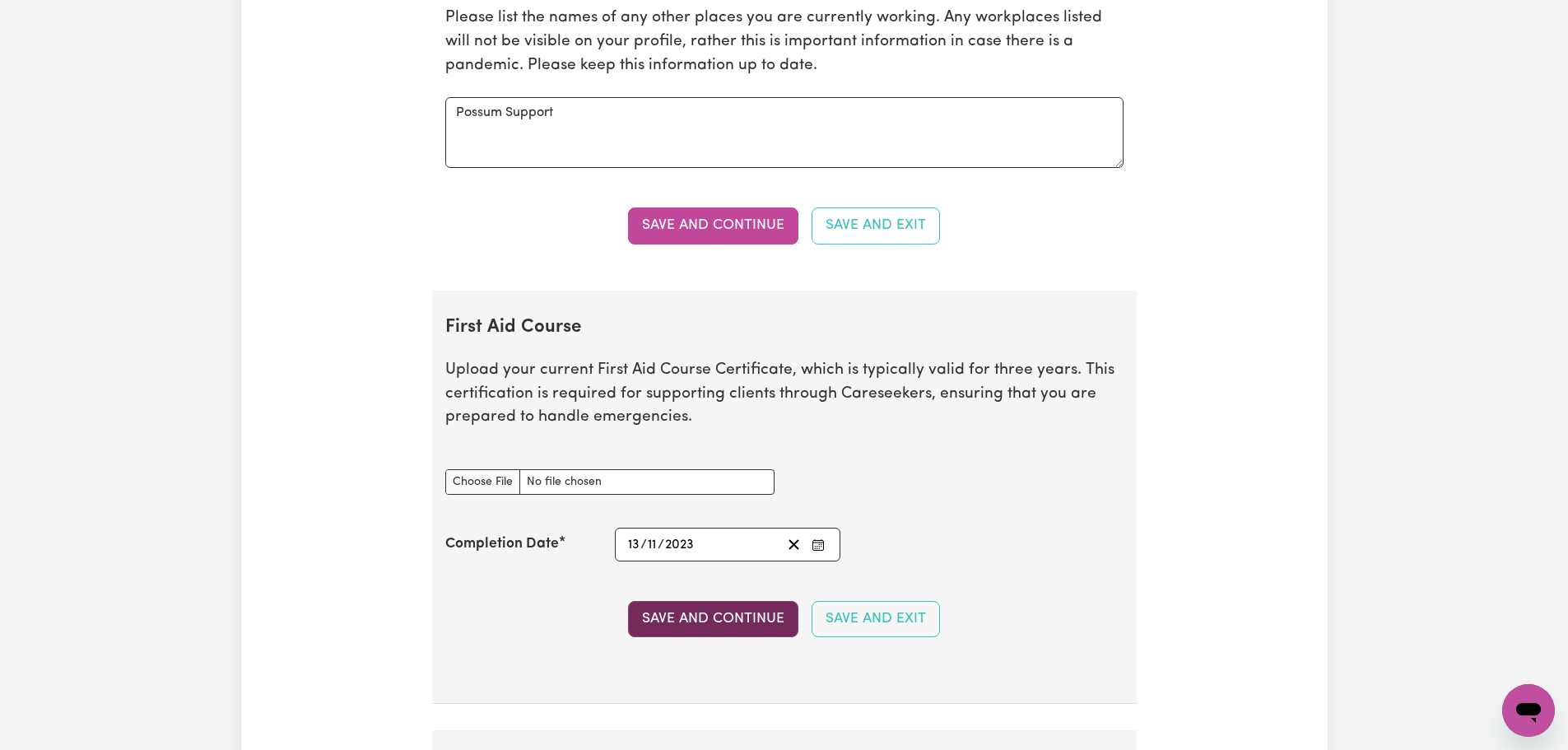
click at [726, 625] on button "Save and Continue" at bounding box center [713, 618] width 170 height 36
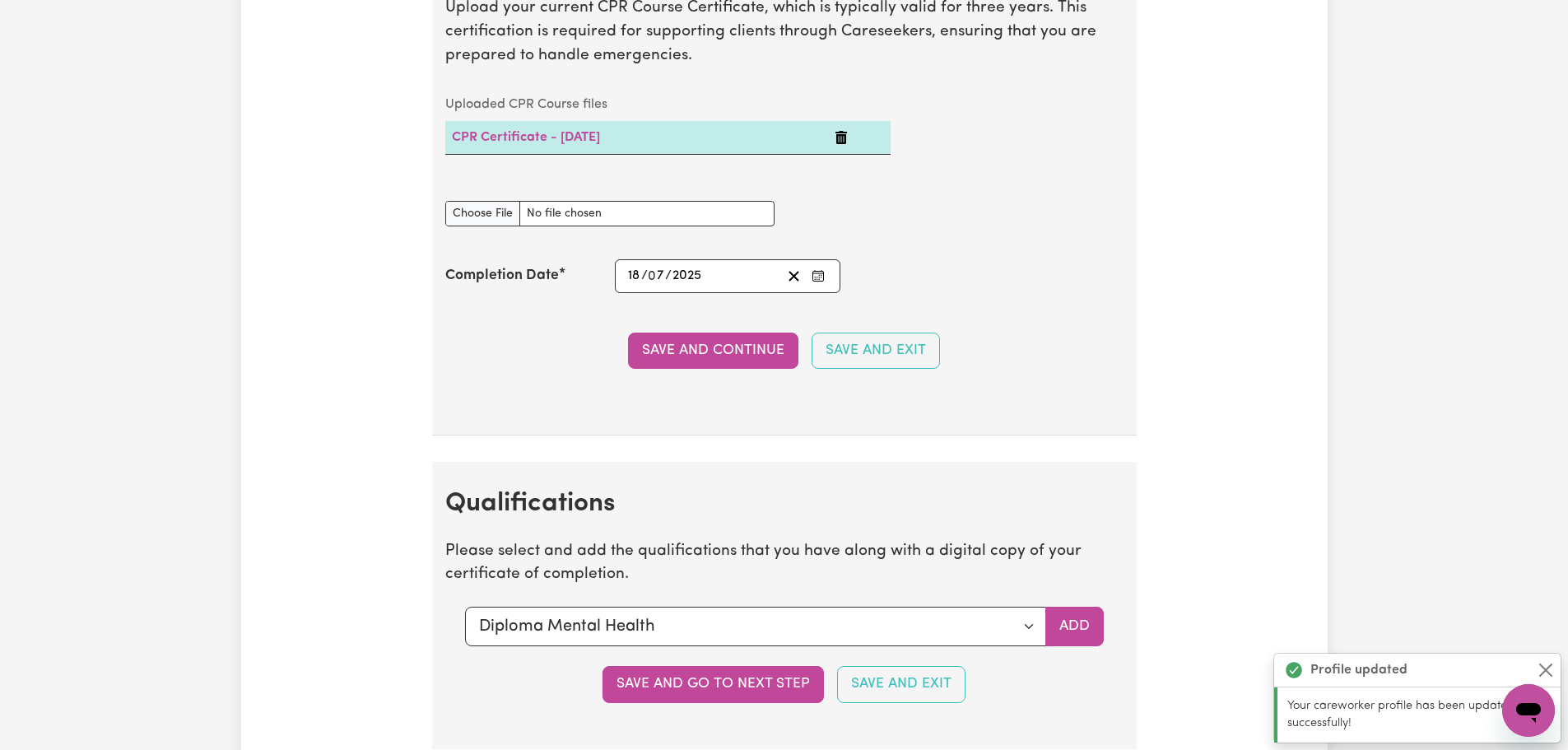
scroll to position [3551, 0]
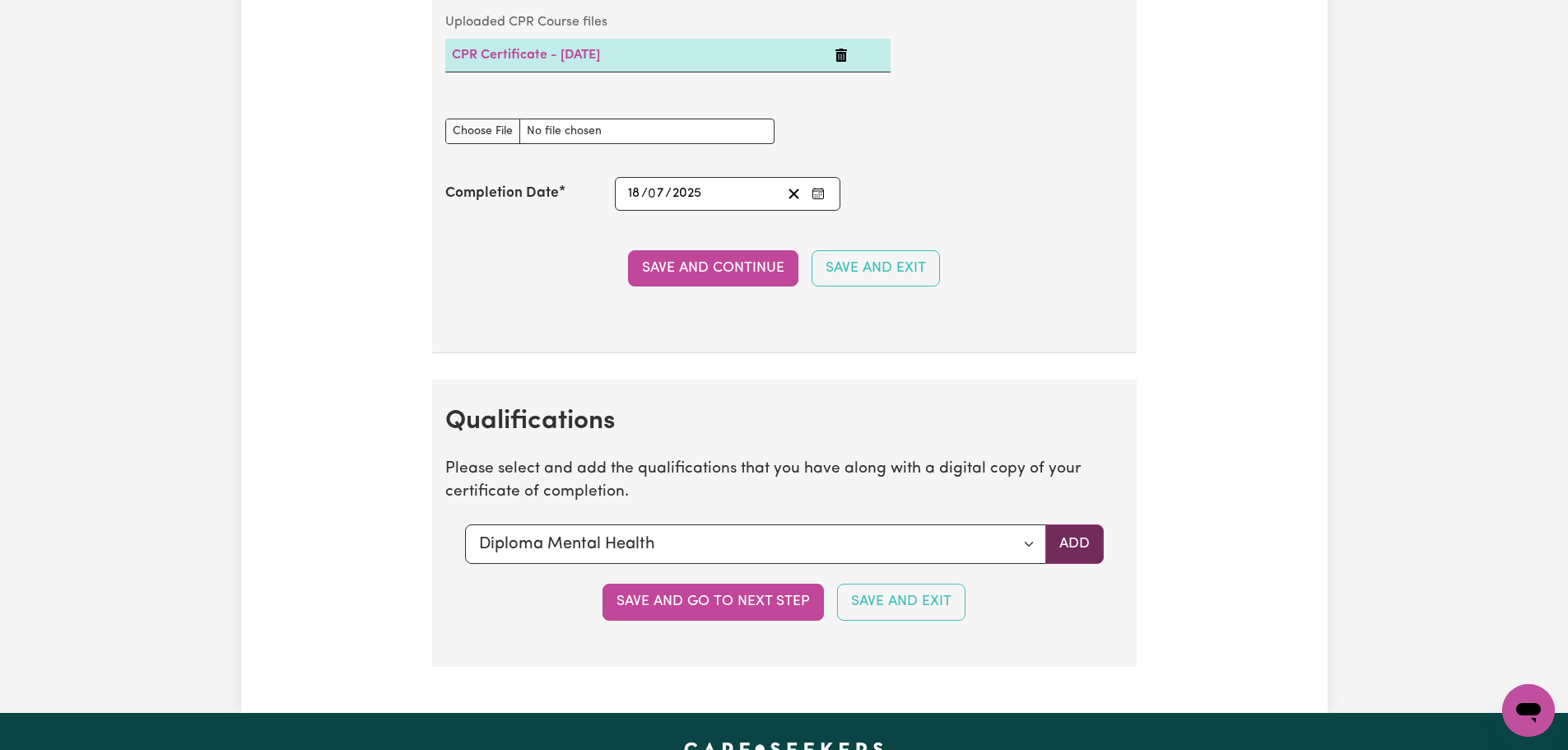
click at [1067, 543] on button "Add" at bounding box center [1075, 543] width 59 height 39
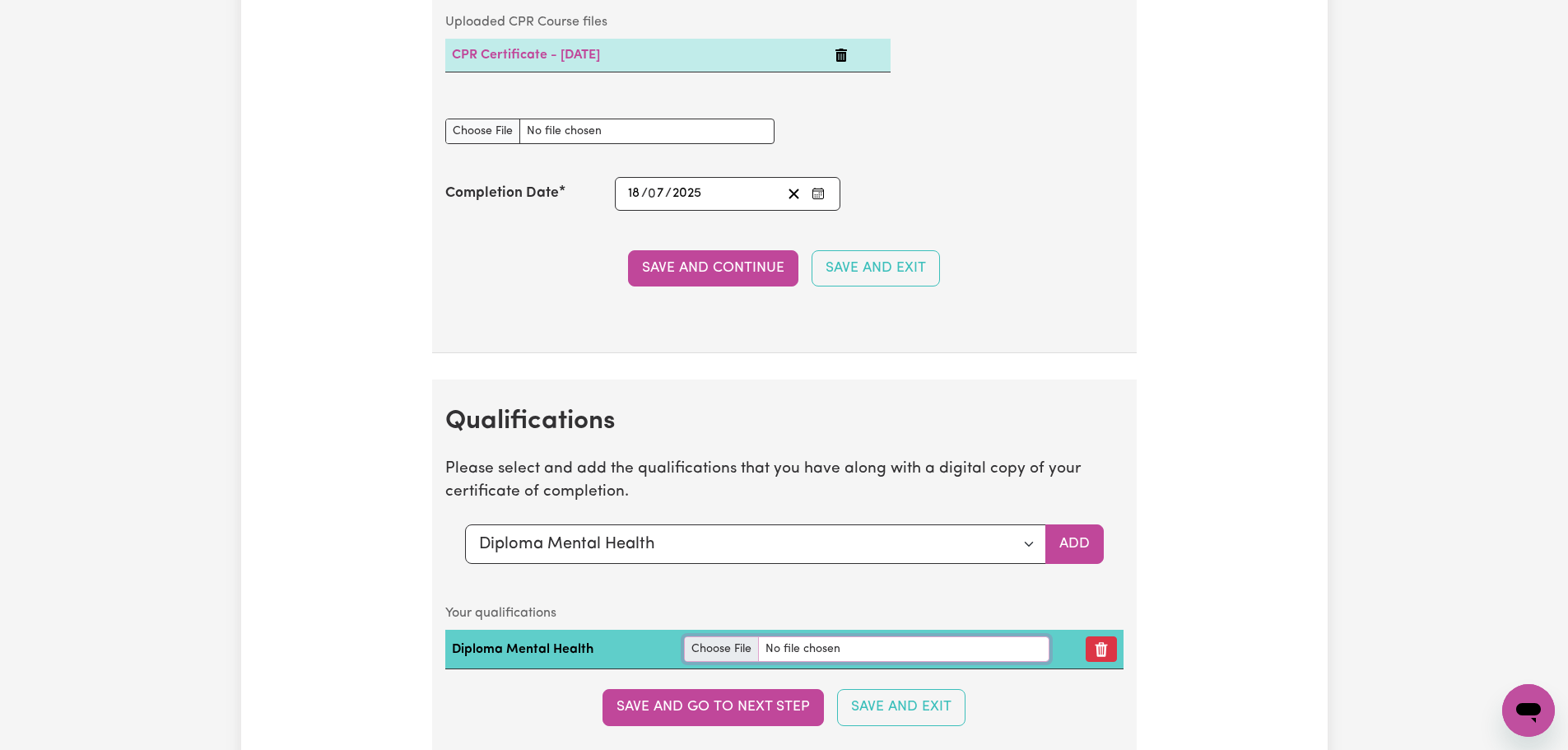
click at [717, 642] on input "file" at bounding box center [866, 649] width 365 height 25
type input "C:\fakepath\Diploma of Mental Health.jpg"
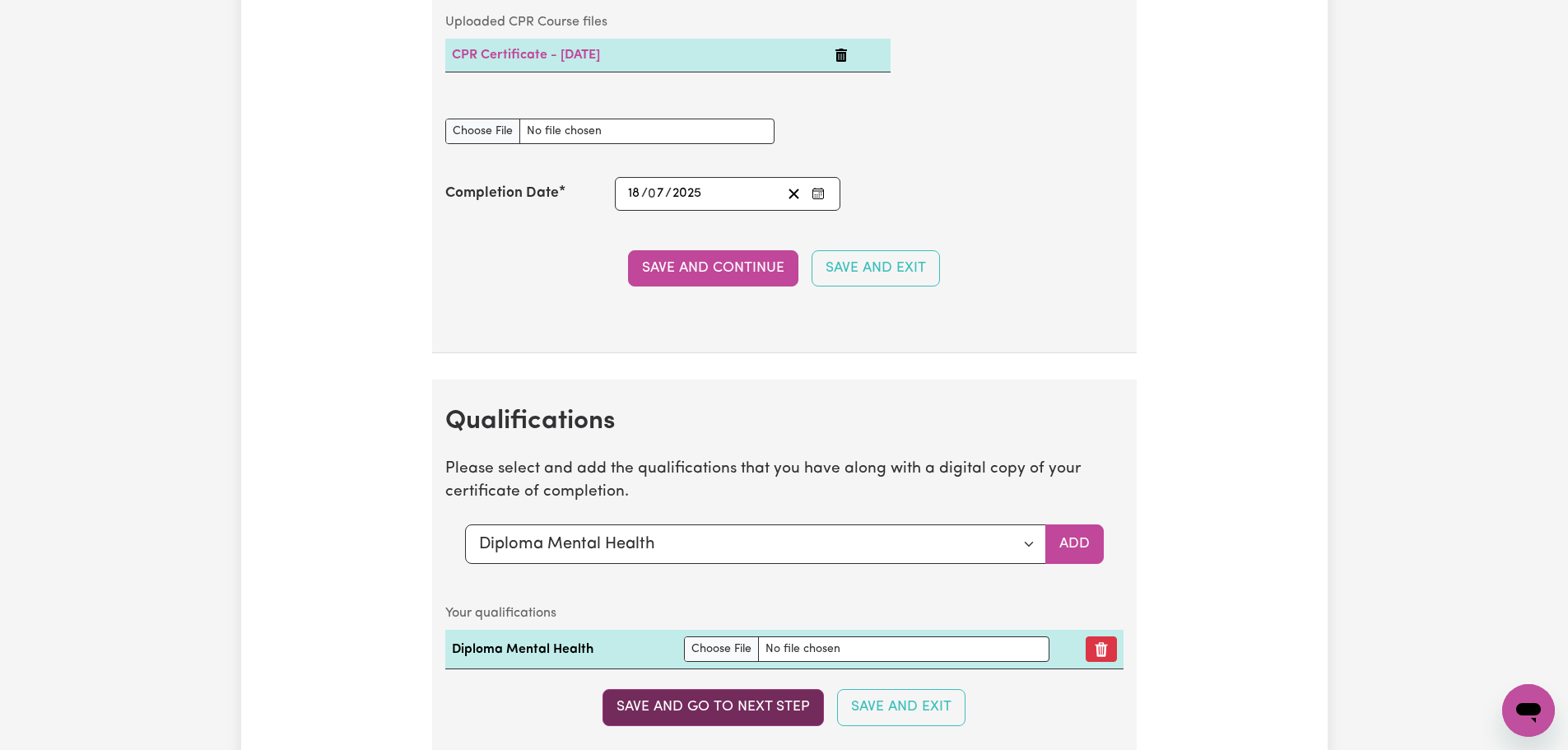
click at [785, 702] on button "Save and go to next step" at bounding box center [713, 706] width 222 height 36
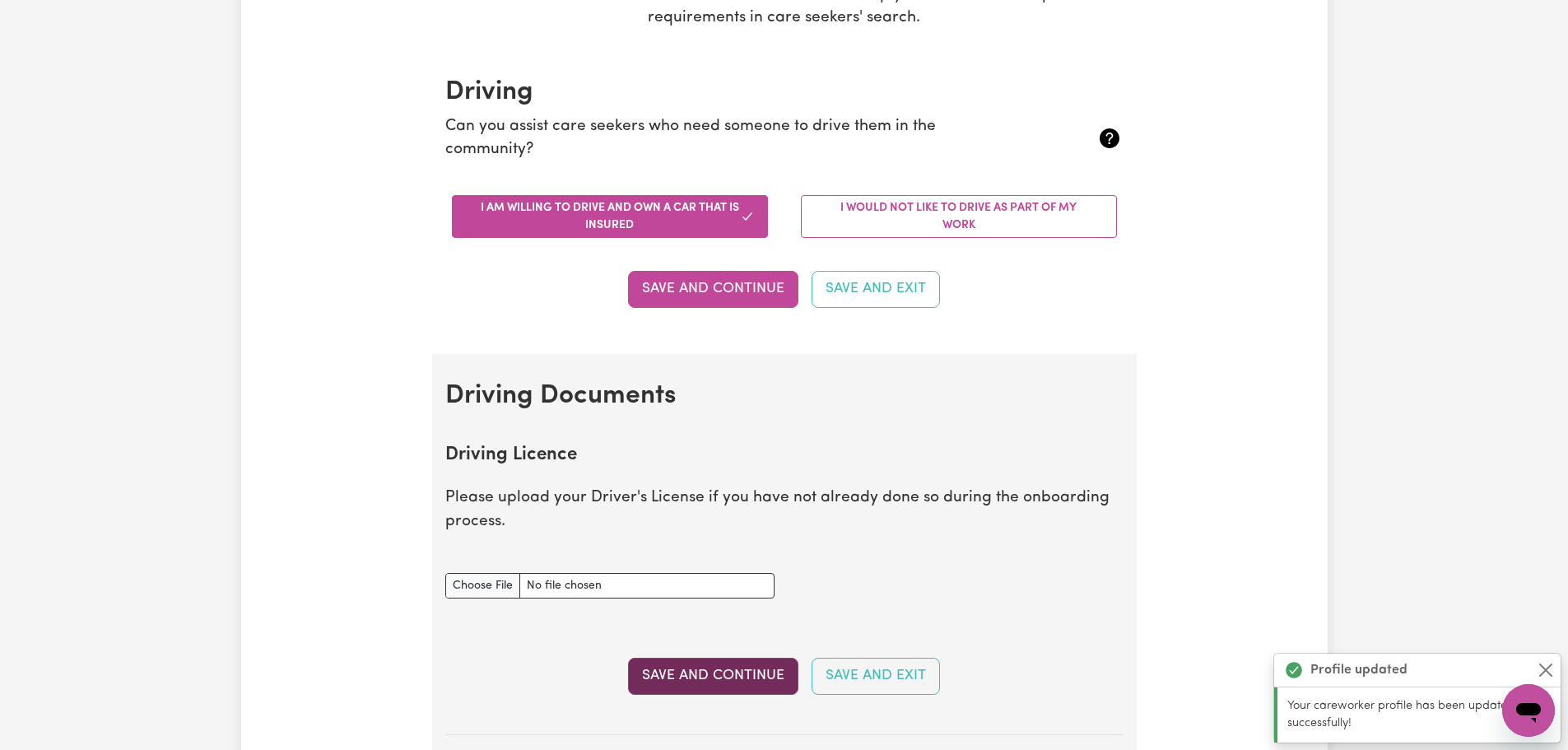
scroll to position [329, 0]
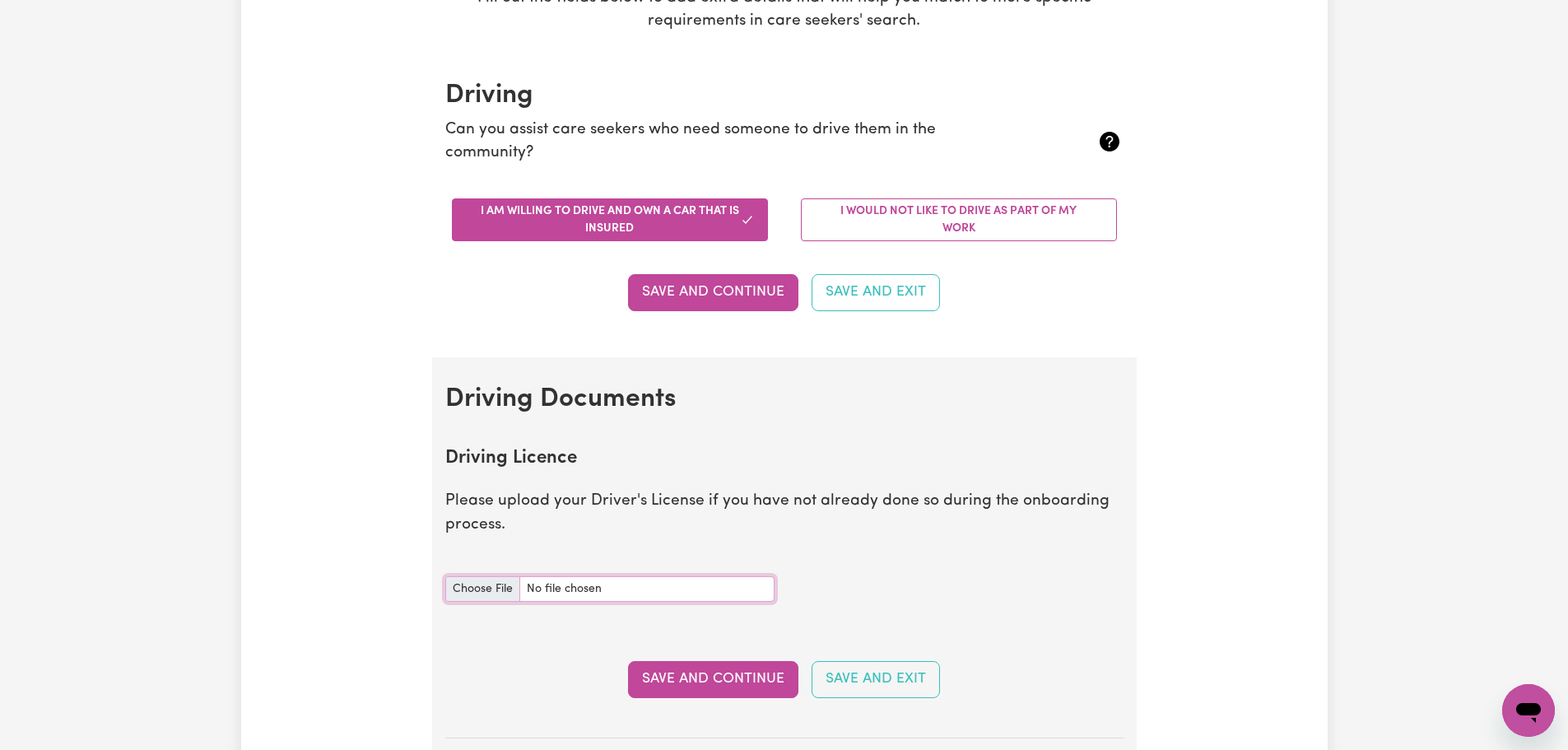
click at [467, 581] on input "Driving Licence document" at bounding box center [610, 589] width 329 height 25
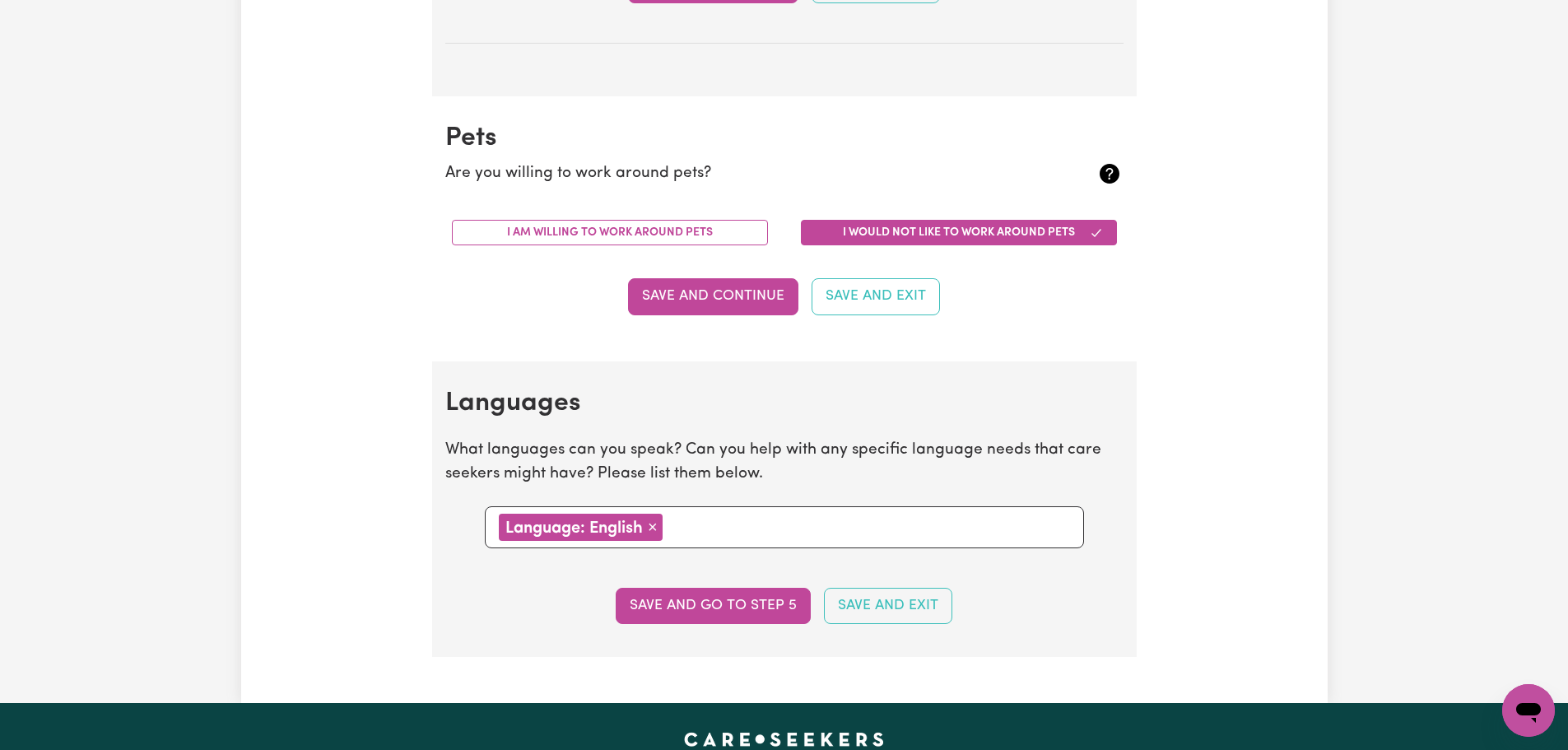
scroll to position [1353, 0]
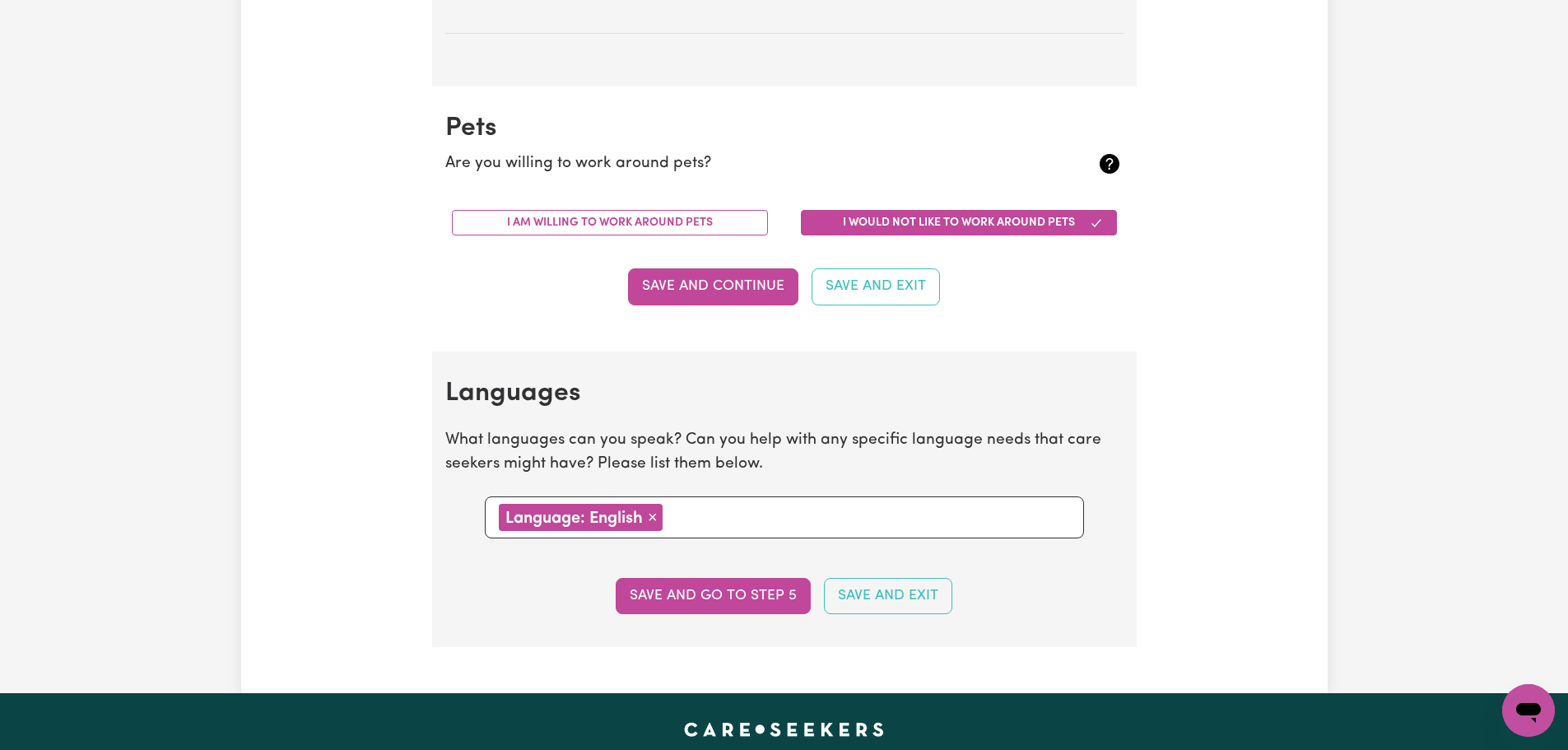
drag, startPoint x: 757, startPoint y: 597, endPoint x: 762, endPoint y: 605, distance: 9.4
click at [762, 605] on button "Save and go to step 5" at bounding box center [713, 595] width 195 height 36
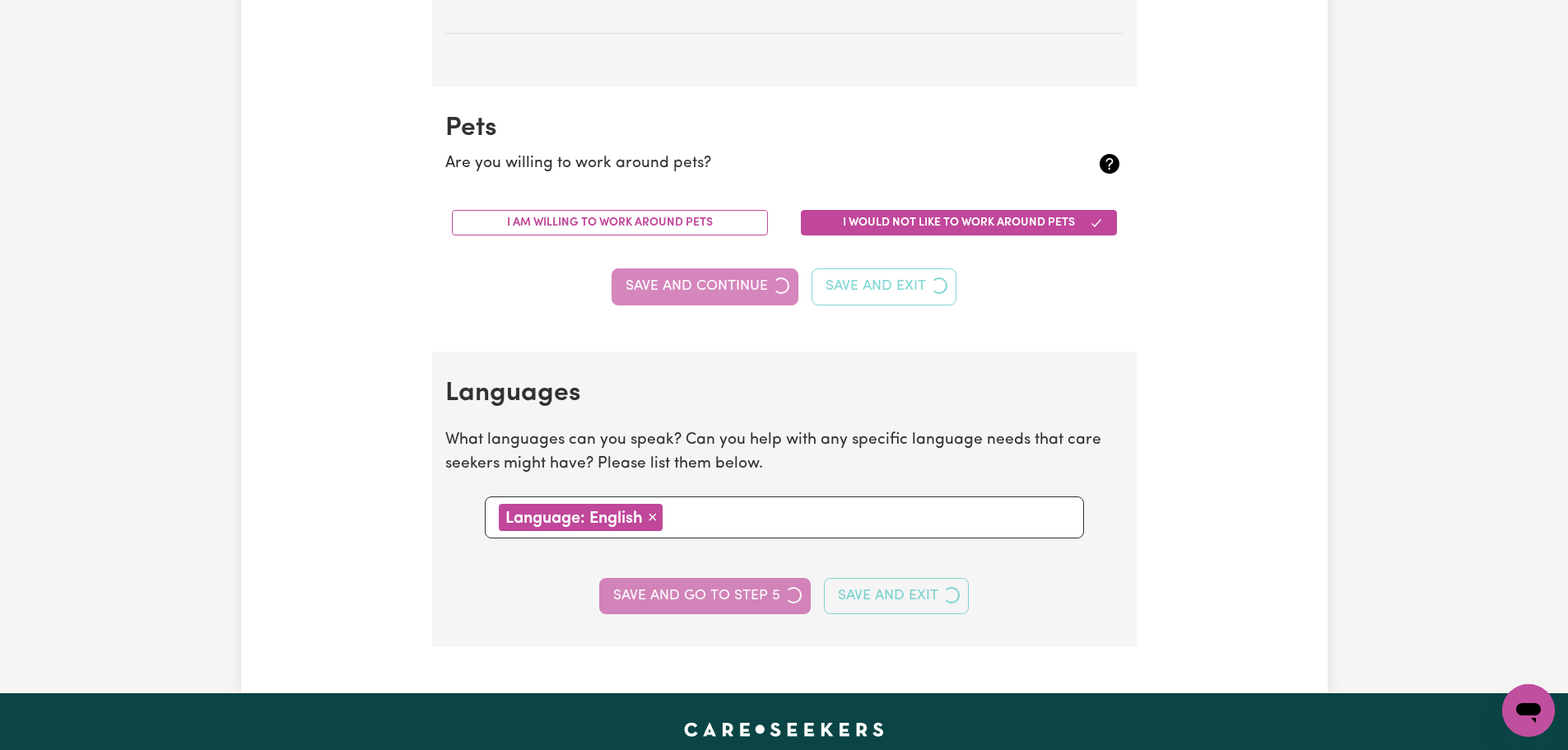
select select "I am providing services by being employed by an organisation"
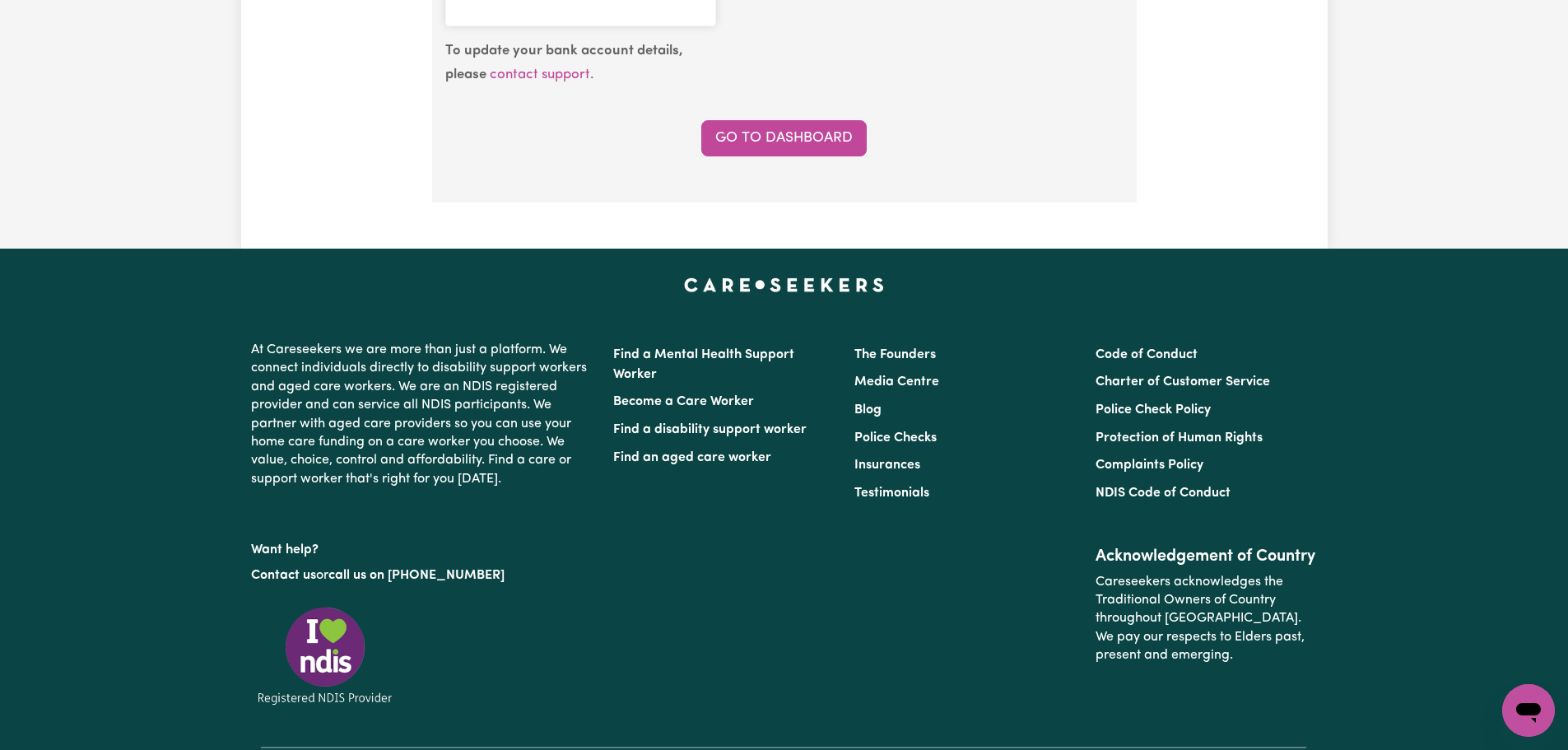
scroll to position [1538, 0]
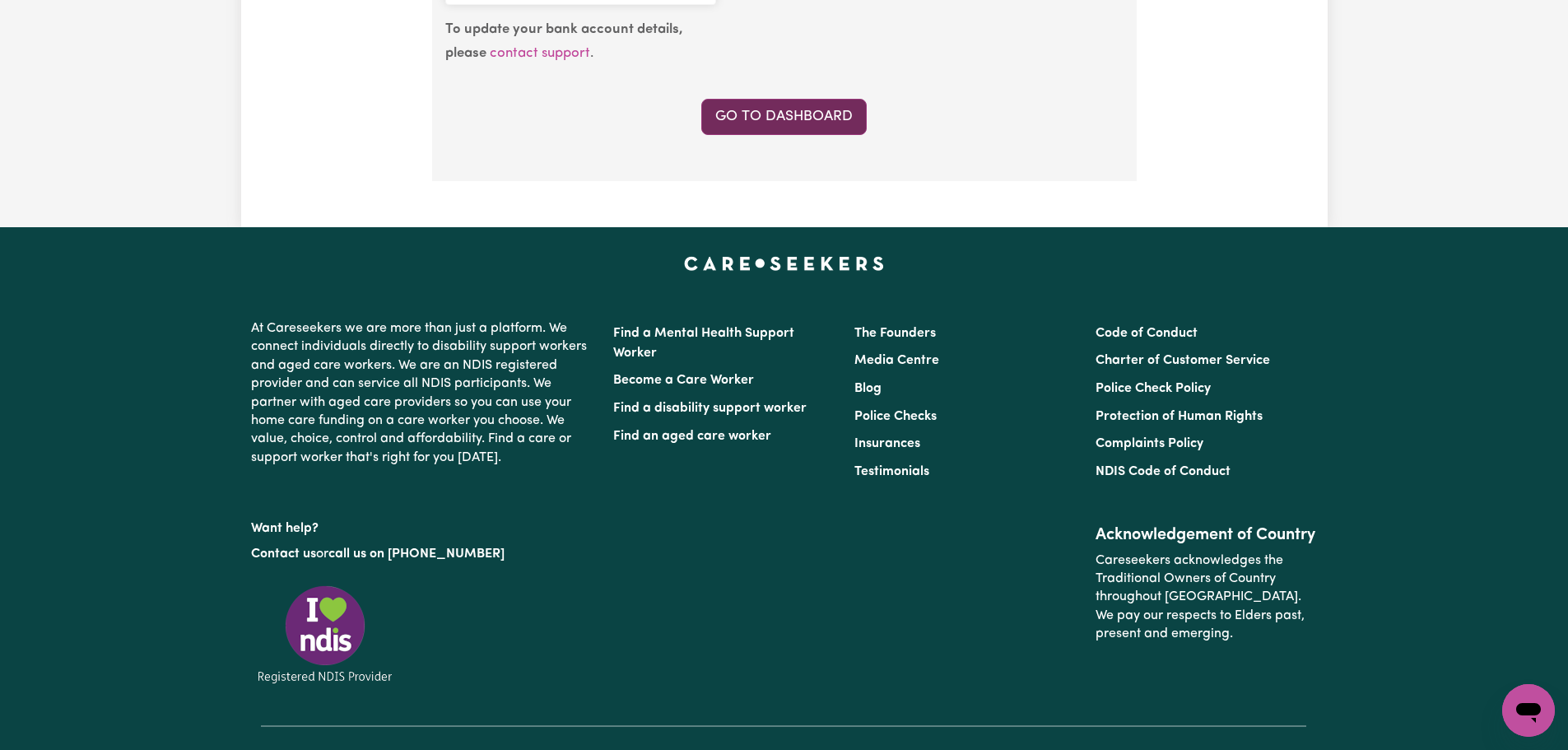
click at [785, 120] on link "Go to Dashboard" at bounding box center [784, 117] width 165 height 36
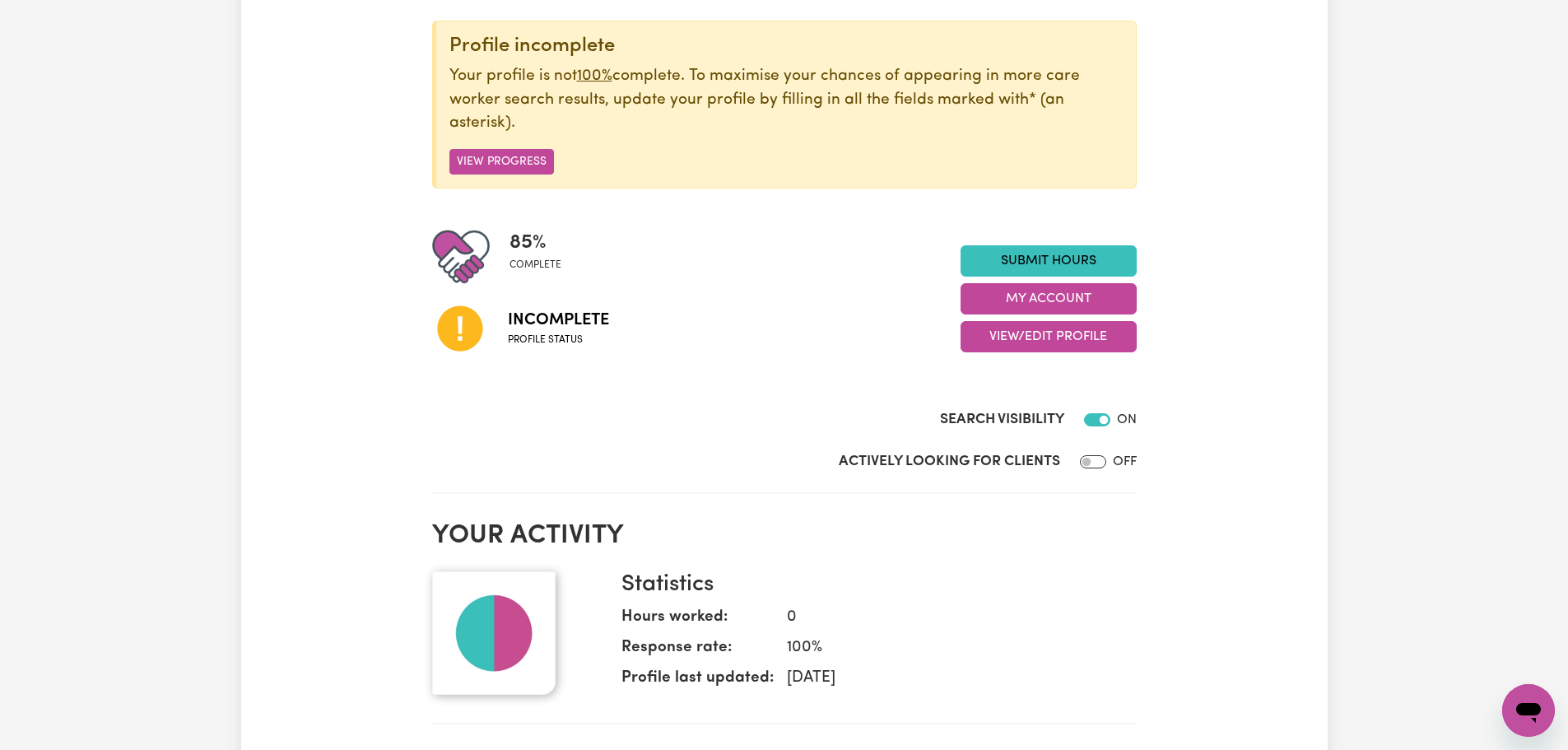
scroll to position [247, 0]
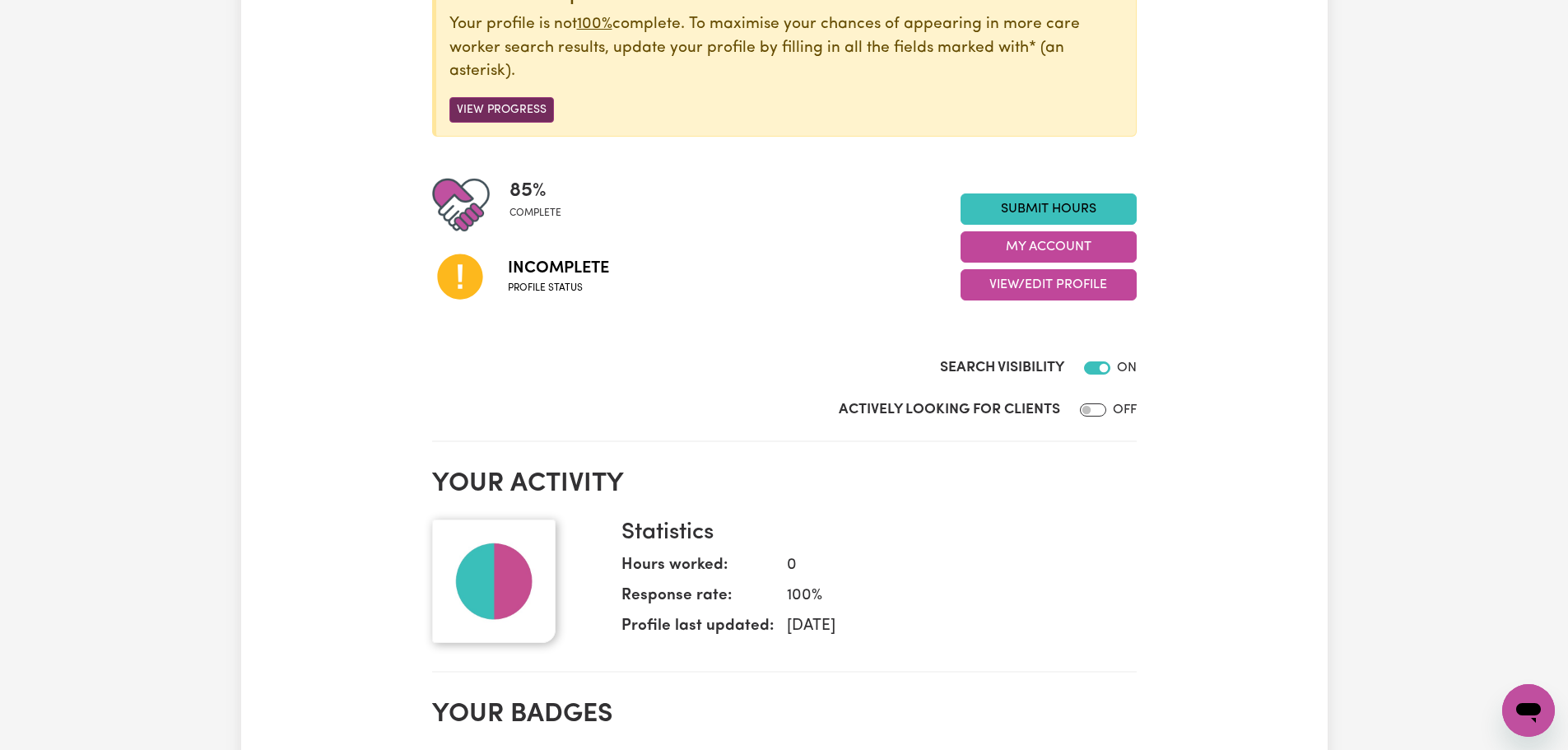
click at [523, 109] on button "View Progress" at bounding box center [501, 110] width 104 height 25
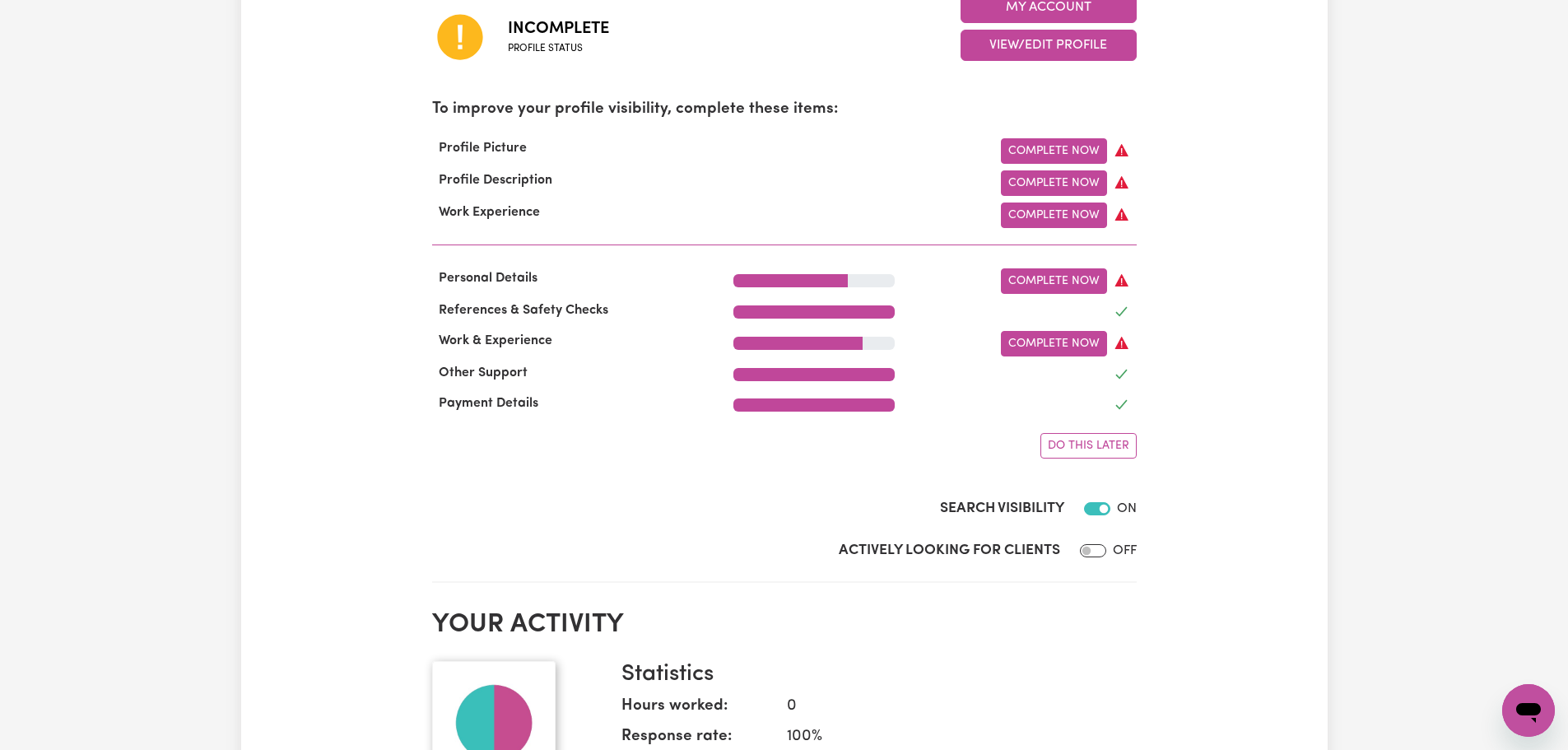
scroll to position [494, 0]
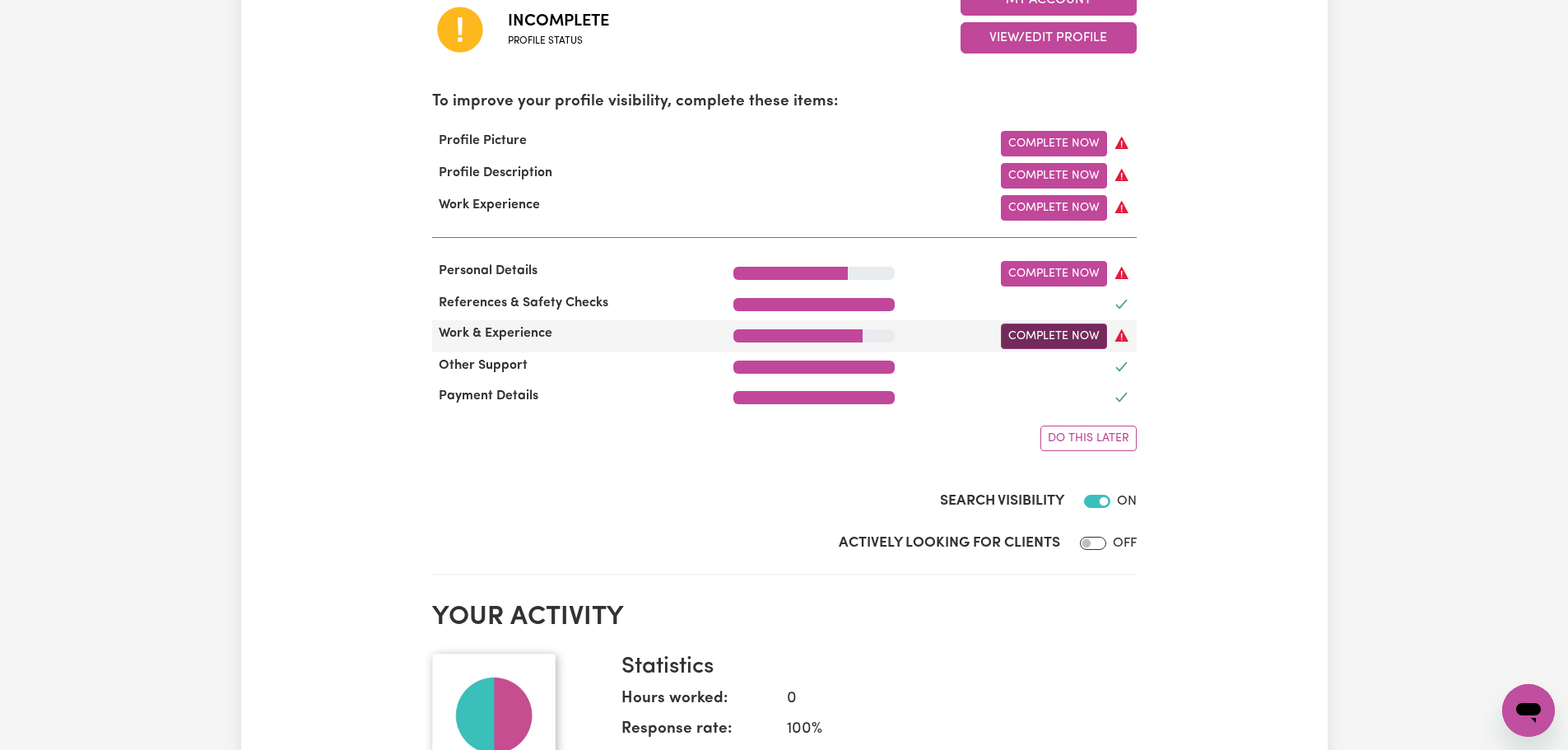
click at [1065, 340] on link "Complete Now" at bounding box center [1054, 336] width 106 height 25
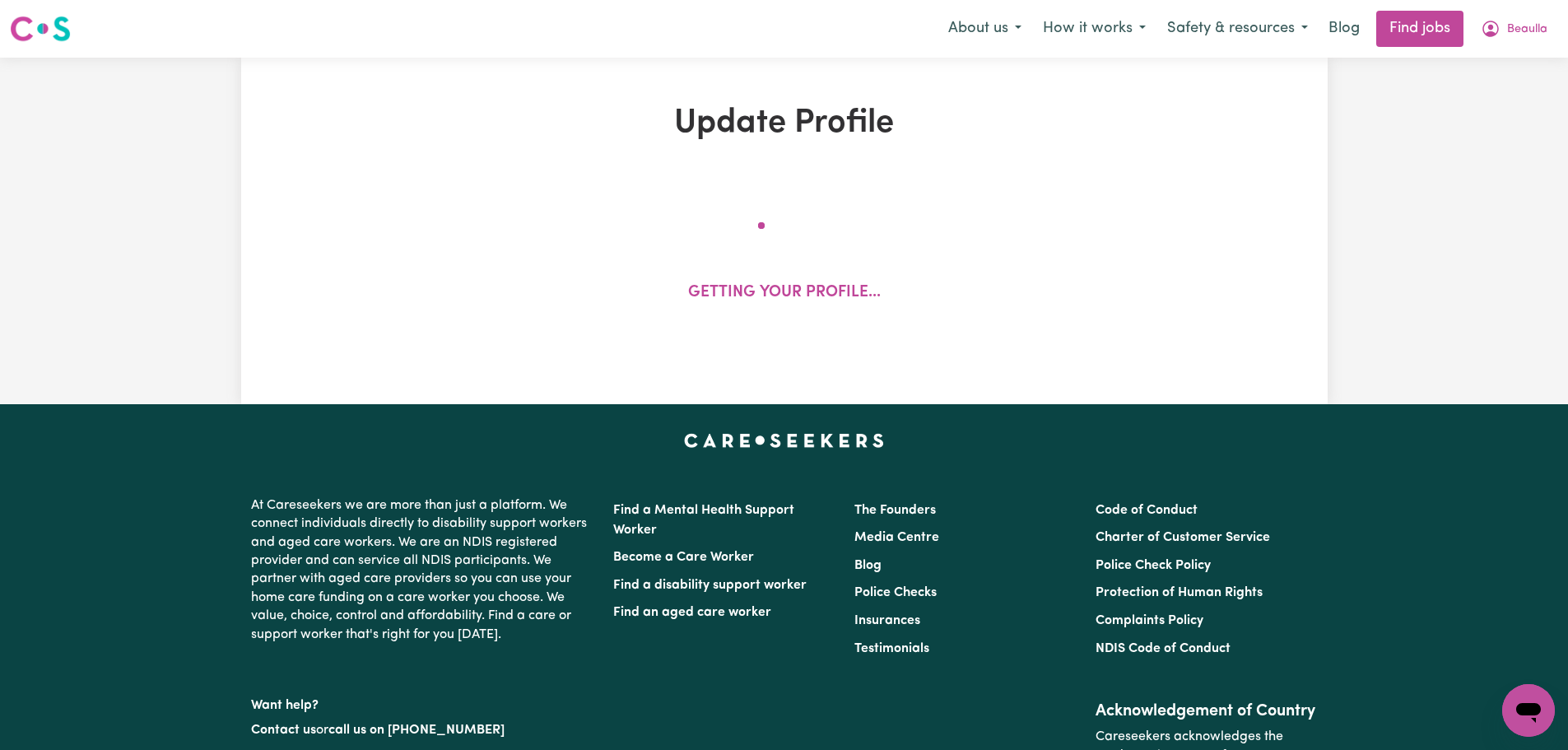
select select "Certificate III (Individual Support)"
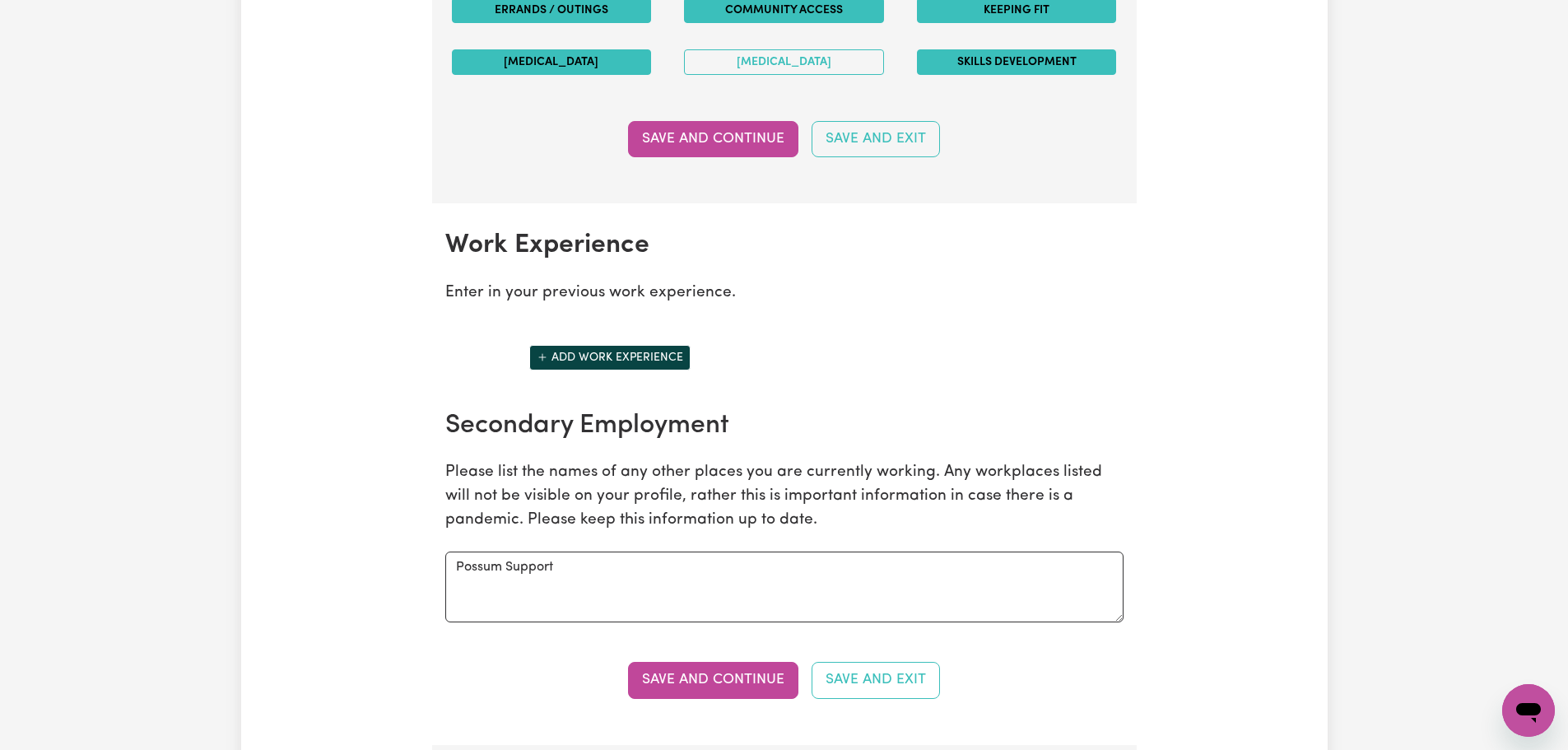
scroll to position [2142, 0]
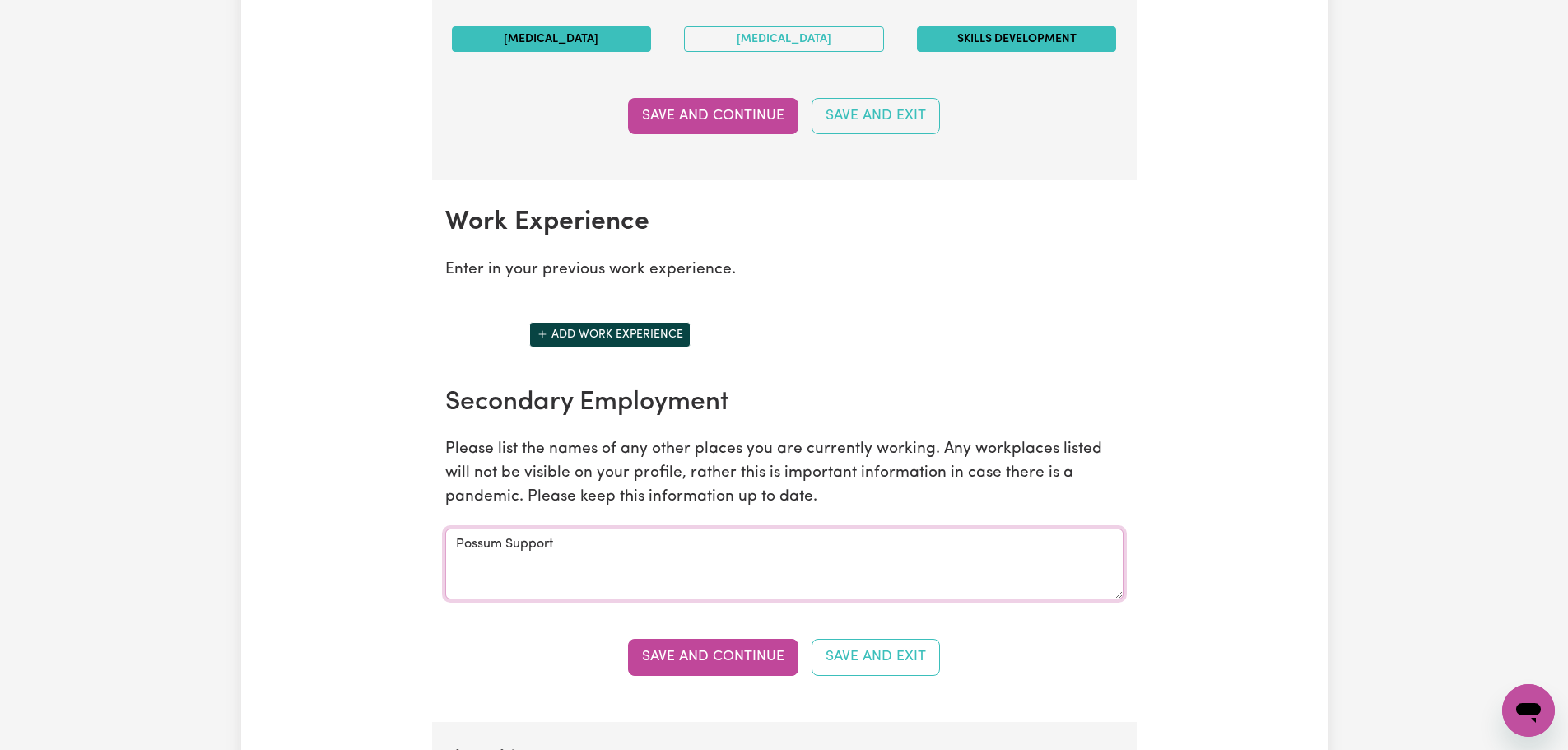
click at [655, 540] on textarea "Possum Support" at bounding box center [784, 564] width 679 height 71
type textarea "Possum Support Sheltering Arms Villa Mari Catholic Homes"
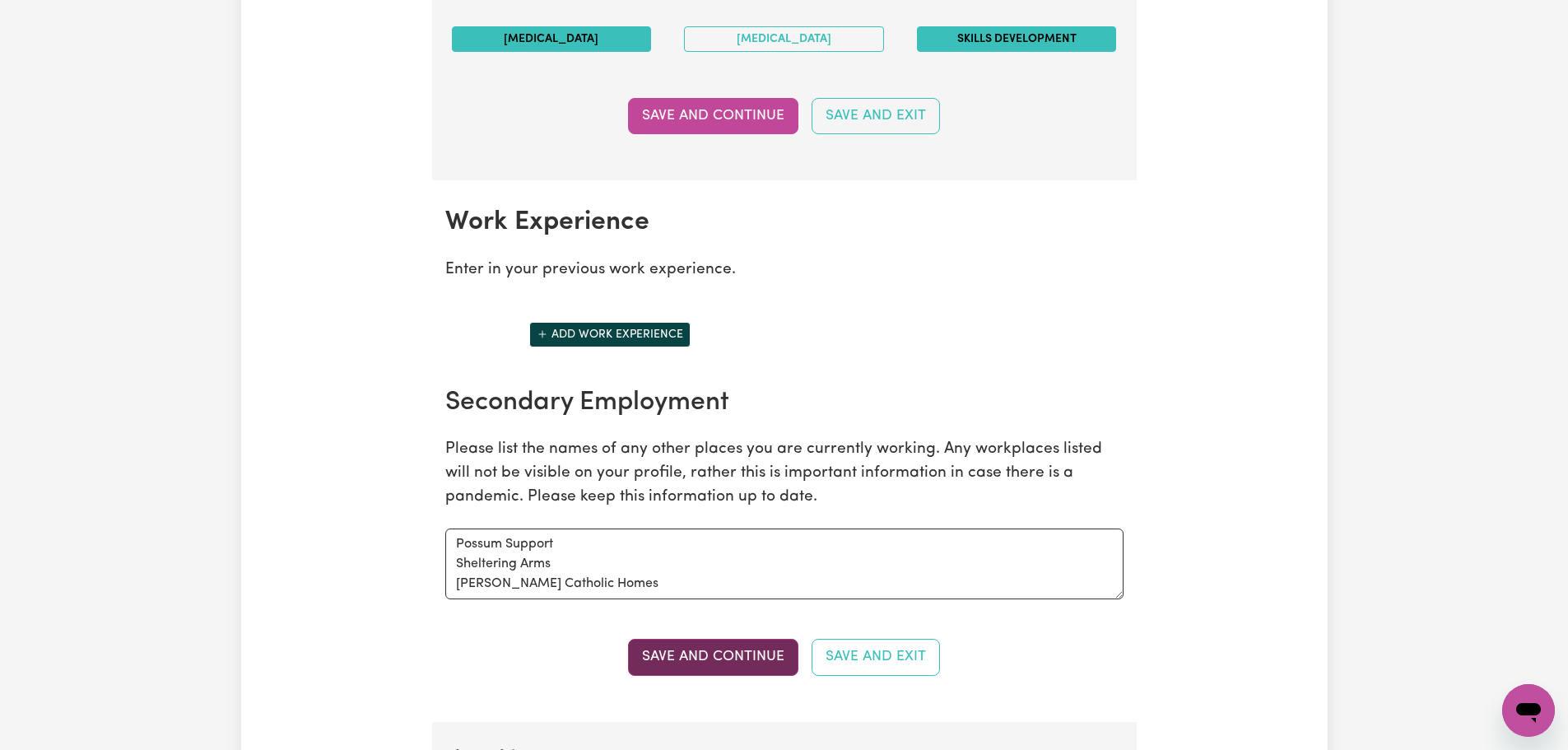
click at [778, 653] on button "Save and Continue" at bounding box center [713, 656] width 170 height 36
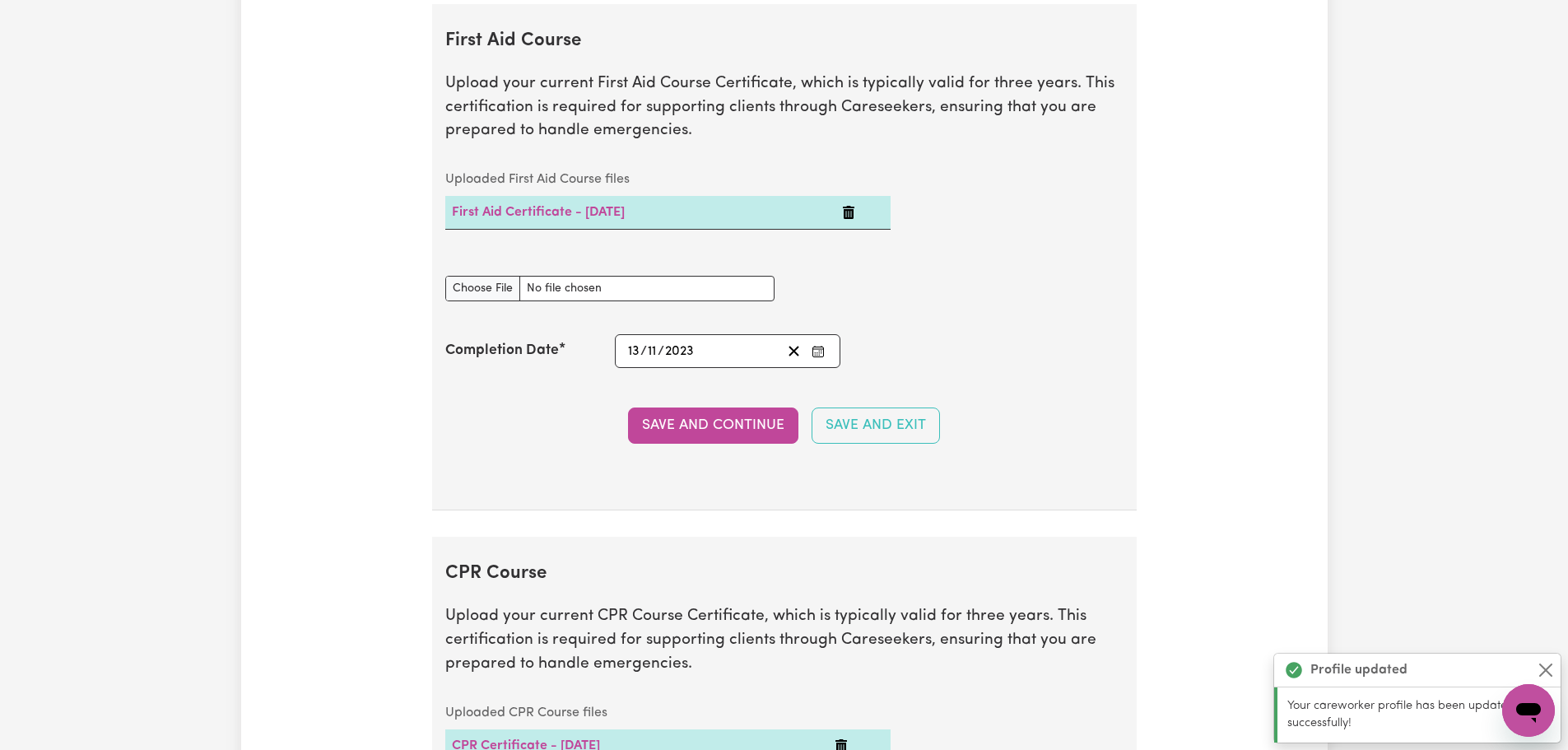
scroll to position [2864, 0]
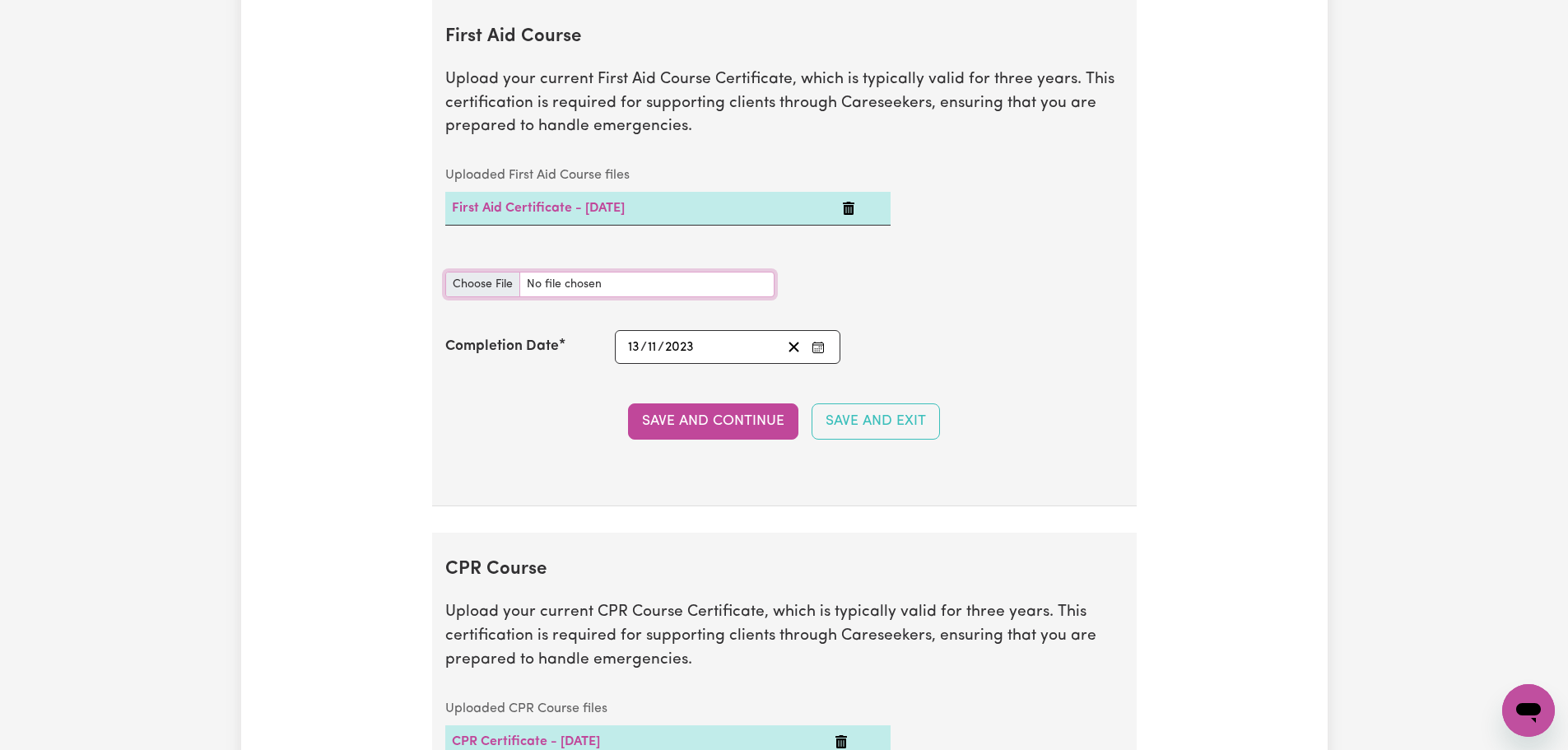
click at [464, 285] on input "First Aid Course document" at bounding box center [610, 284] width 329 height 25
type input "C:\fakepath\FIRST AID COURSE CERTIFICATE.pdf"
click at [771, 416] on button "Save and Continue" at bounding box center [713, 421] width 170 height 36
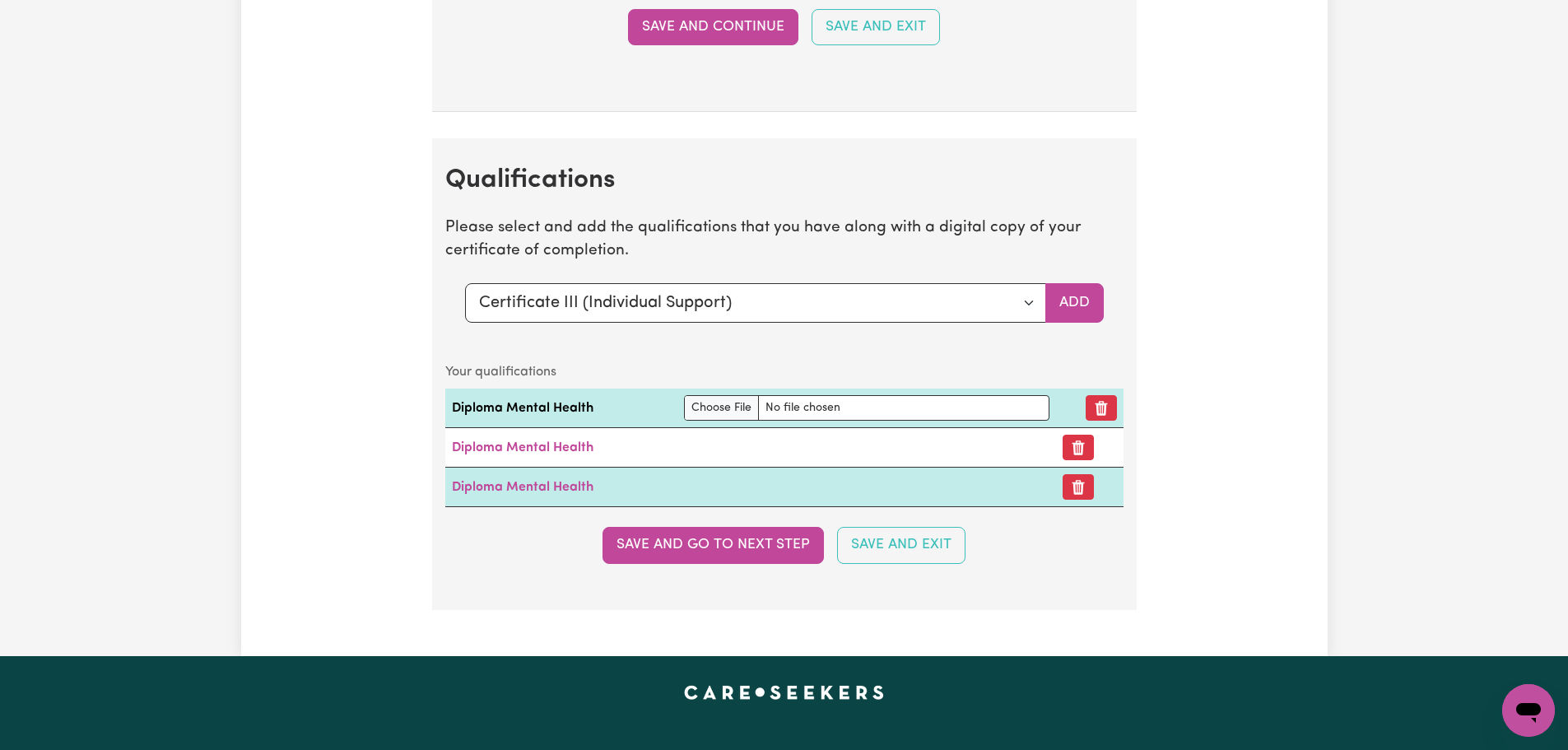
scroll to position [3844, 0]
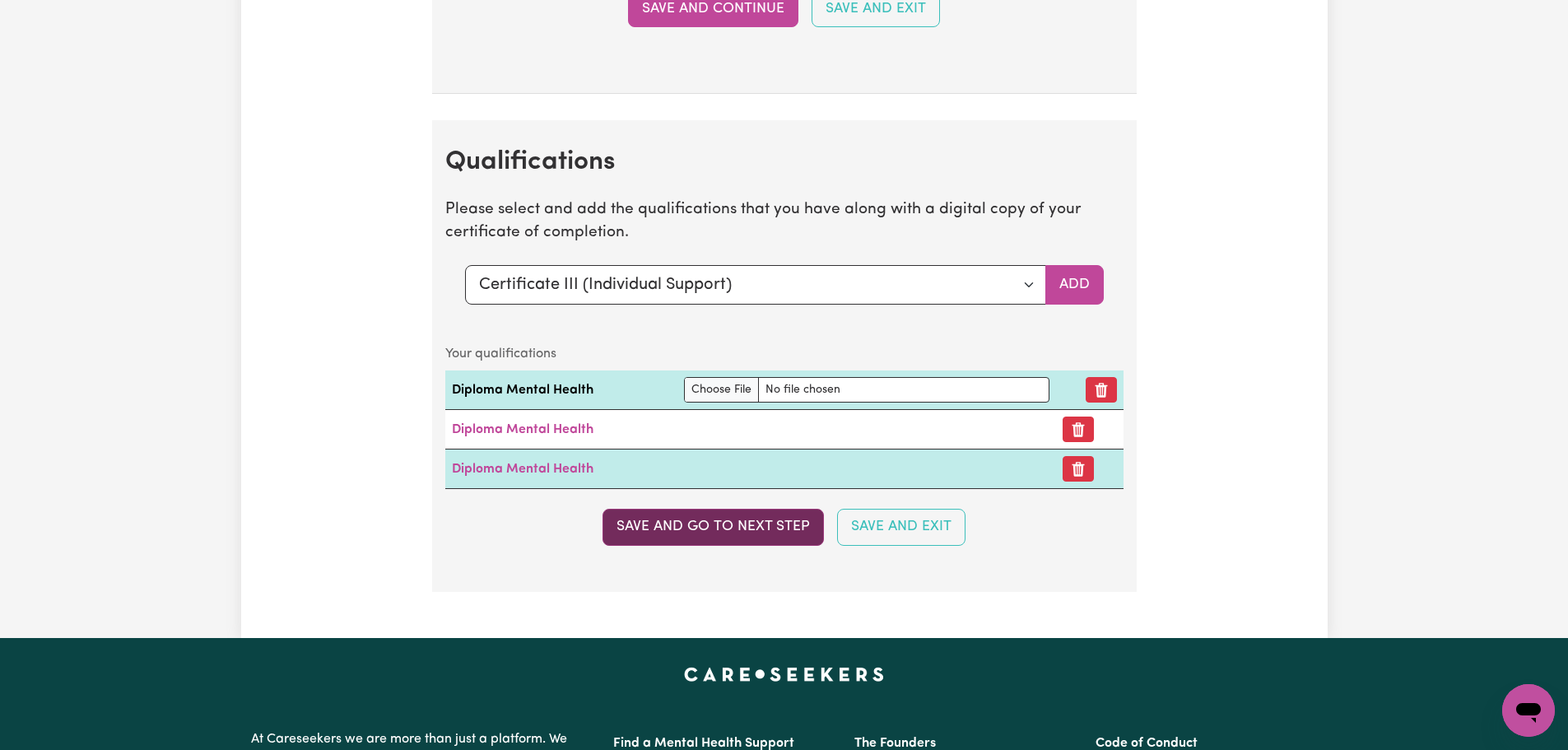
click at [768, 533] on button "Save and go to next step" at bounding box center [713, 527] width 222 height 36
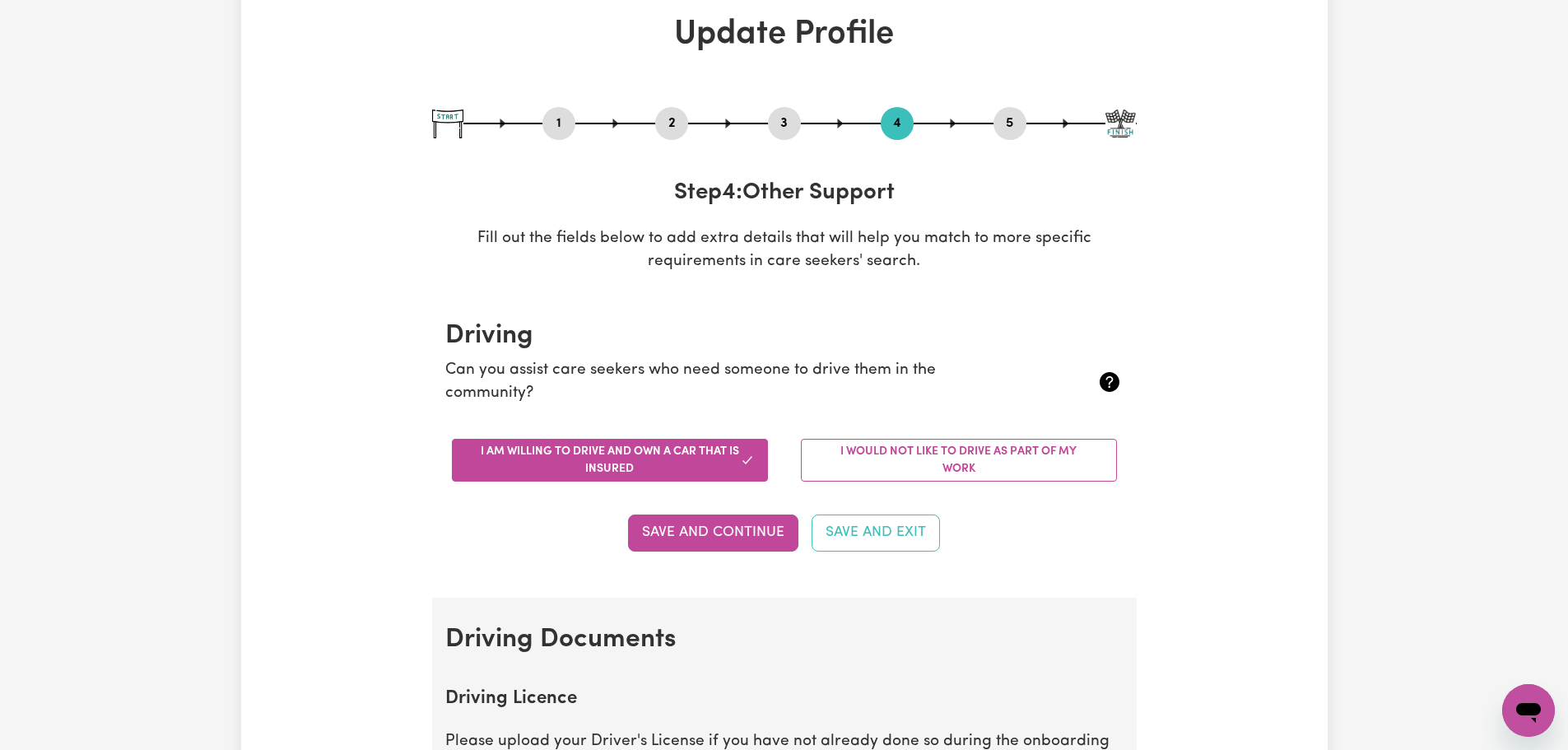
scroll to position [165, 0]
